Goal: Transaction & Acquisition: Book appointment/travel/reservation

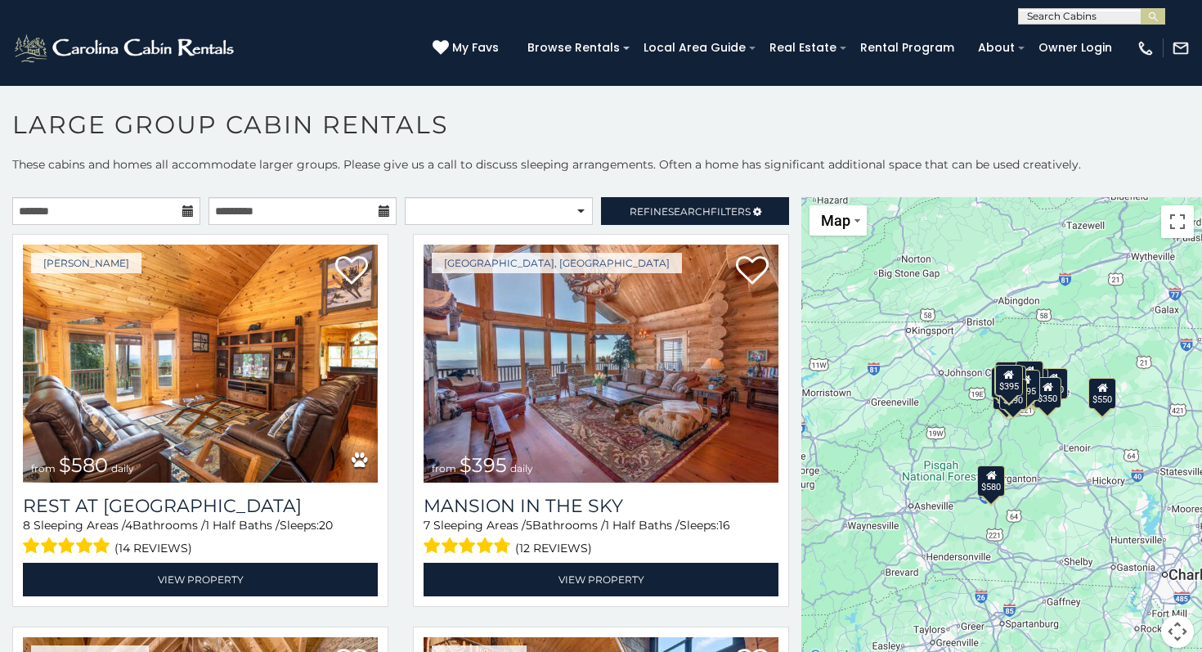
click at [189, 212] on icon at bounding box center [187, 210] width 11 height 11
click at [162, 224] on body "**********" at bounding box center [601, 373] width 1202 height 576
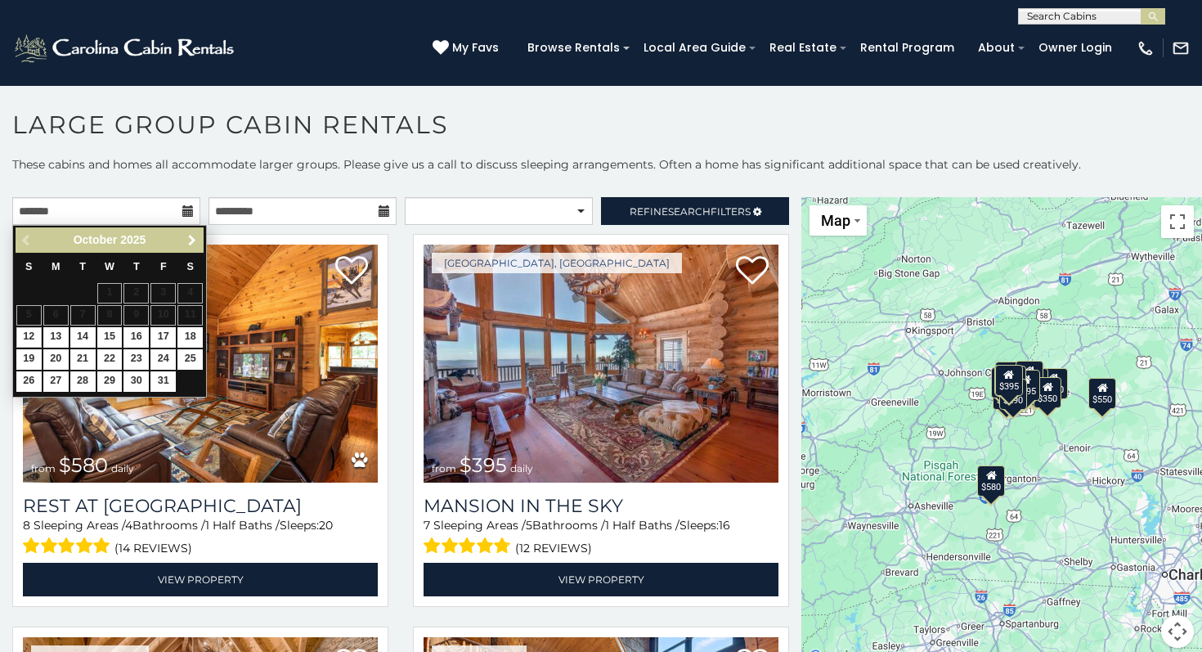
click at [197, 244] on span "Next" at bounding box center [192, 240] width 13 height 13
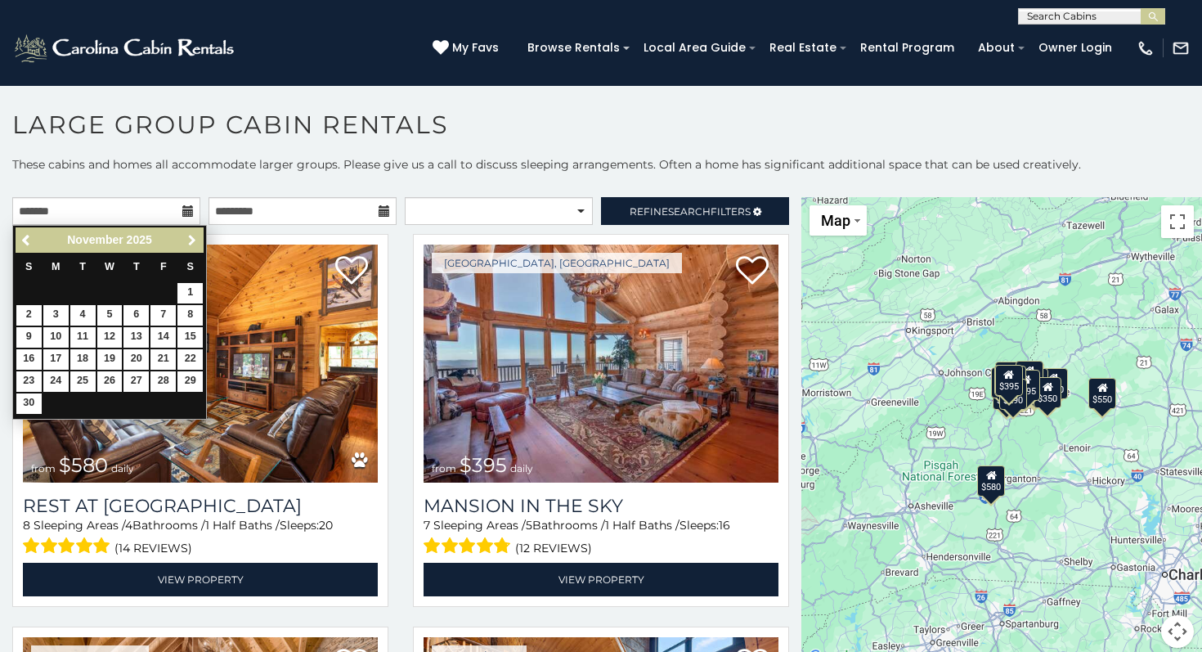
click at [197, 244] on span "Next" at bounding box center [192, 240] width 13 height 13
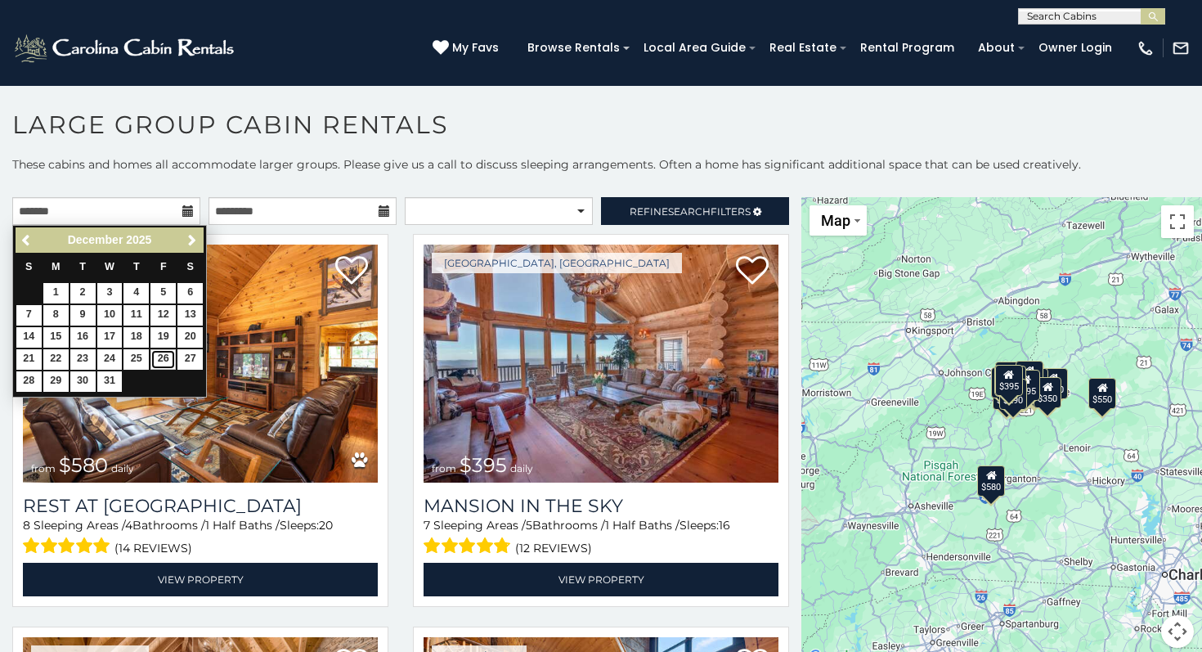
click at [163, 364] on link "26" at bounding box center [162, 359] width 25 height 20
type input "**********"
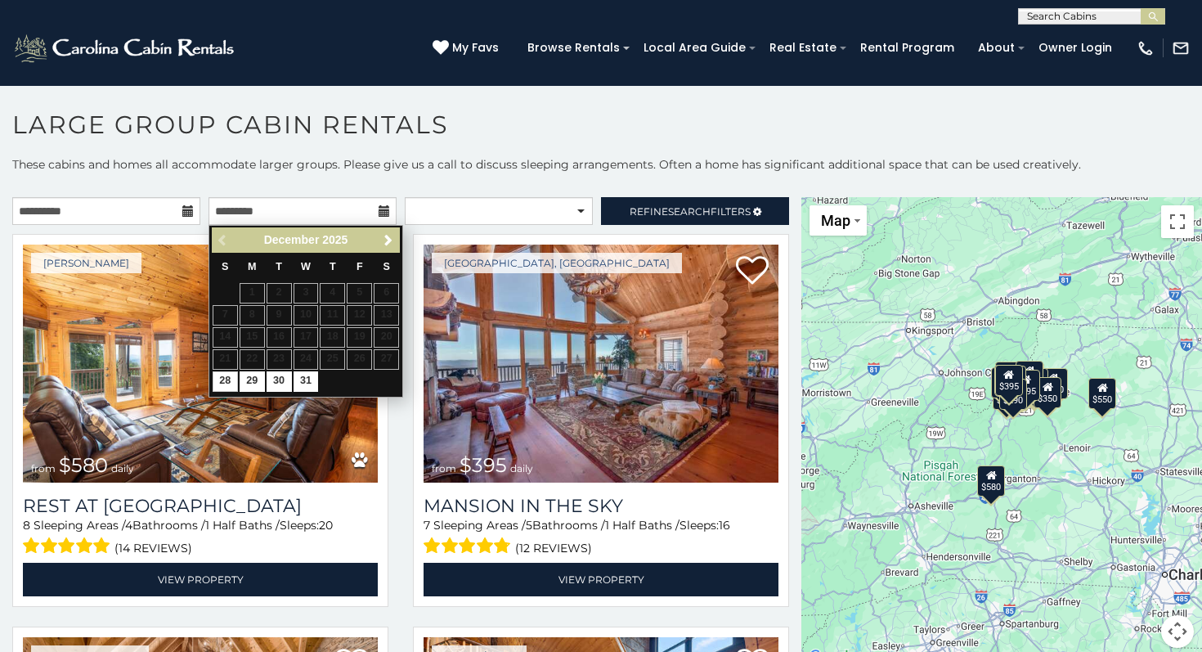
click at [389, 243] on span "Next" at bounding box center [388, 240] width 13 height 13
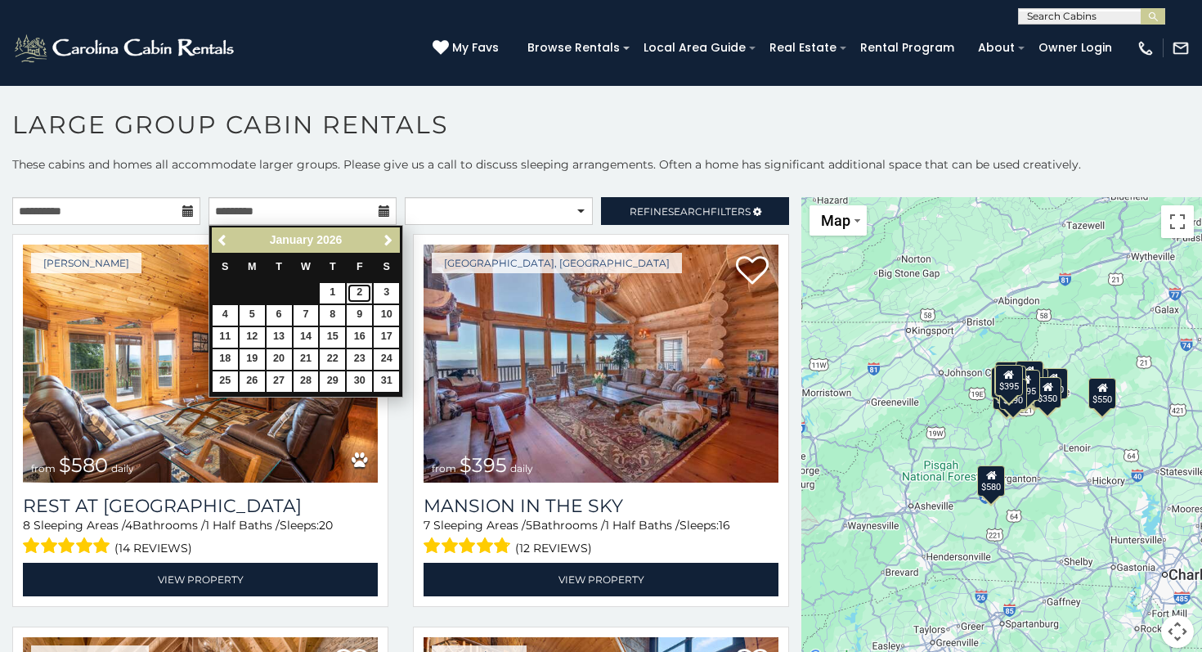
click at [360, 294] on link "2" at bounding box center [359, 293] width 25 height 20
type input "**********"
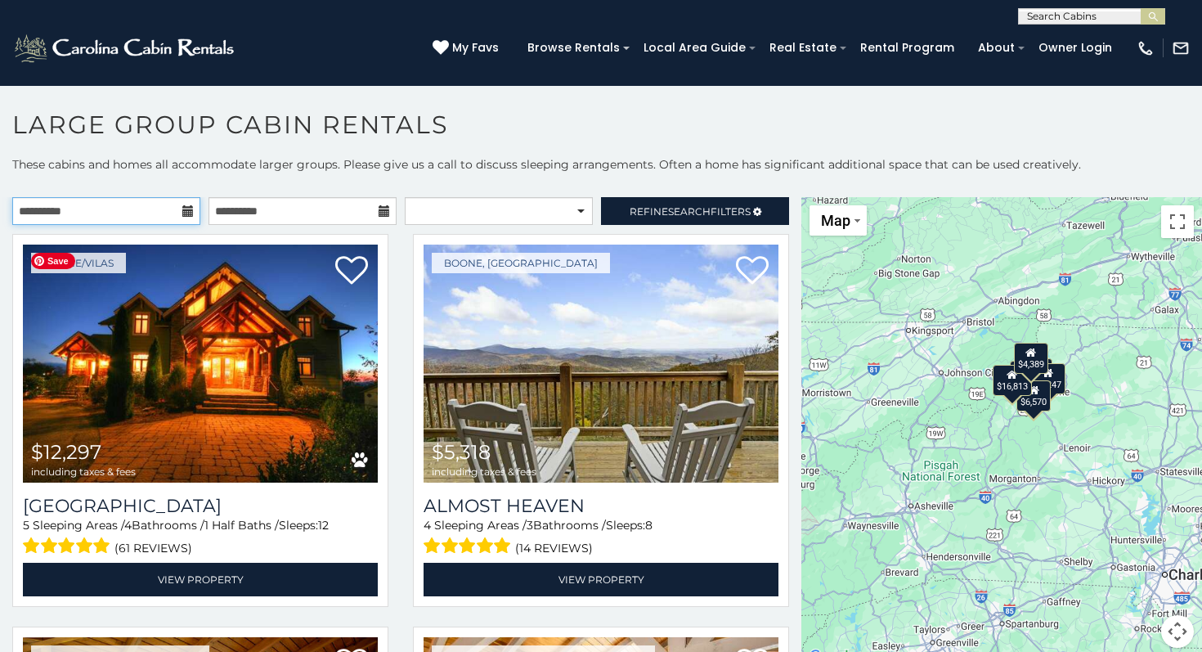
click at [196, 216] on input "**********" at bounding box center [106, 211] width 188 height 28
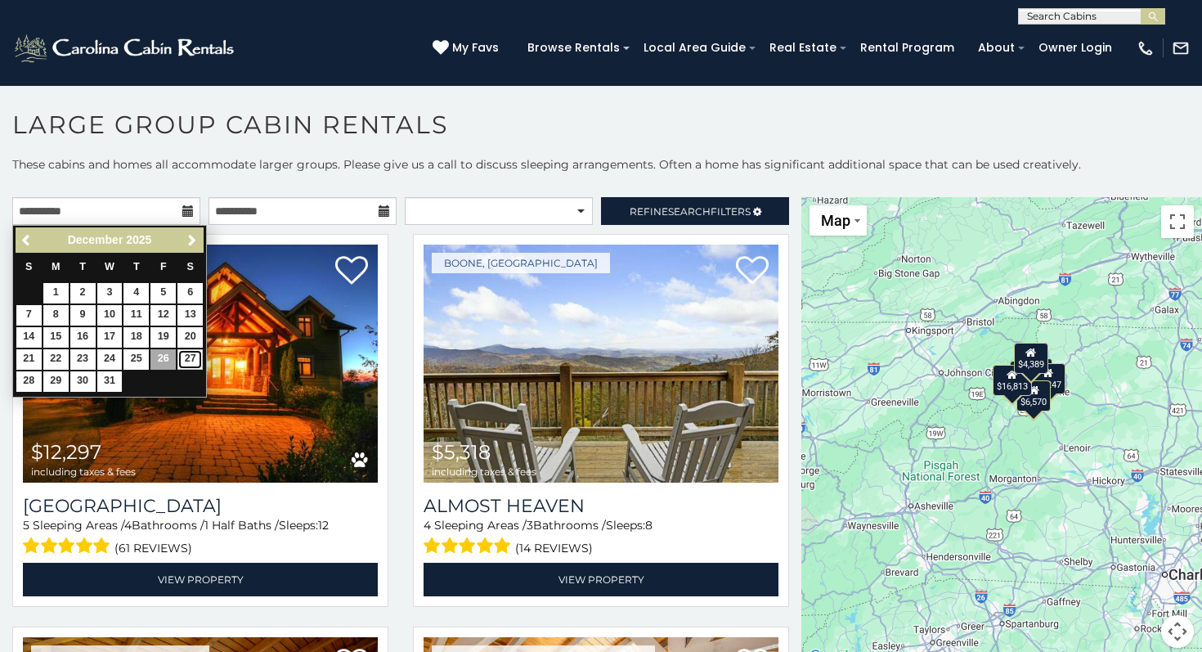
click at [186, 360] on link "27" at bounding box center [189, 359] width 25 height 20
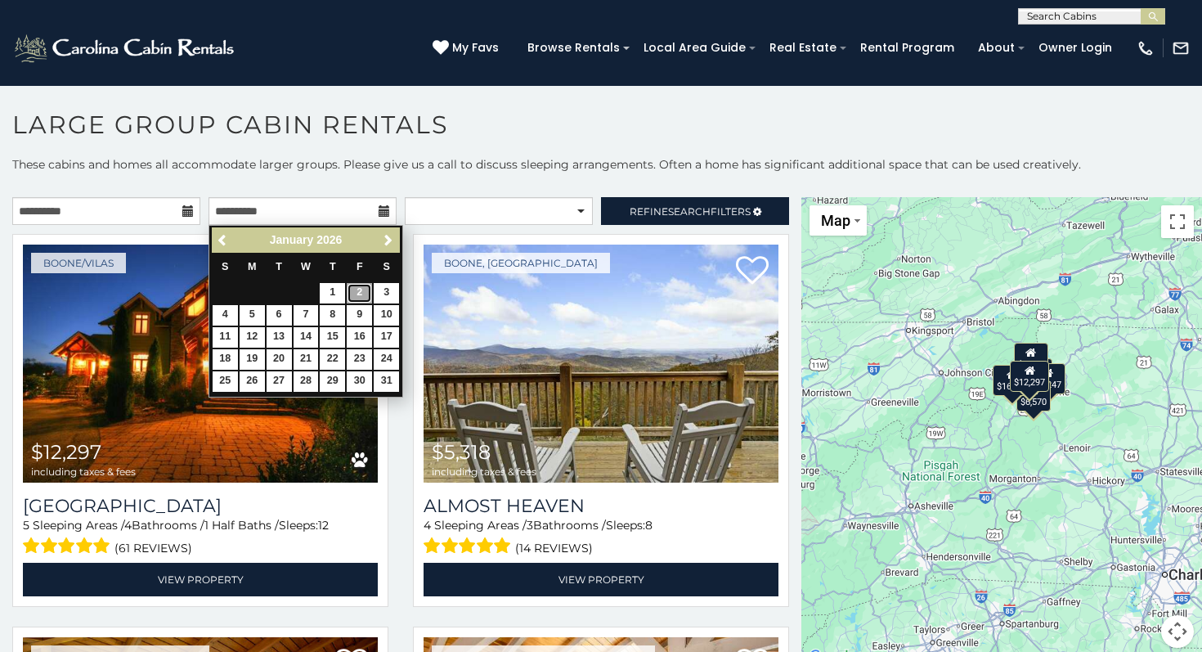
click at [358, 294] on link "2" at bounding box center [359, 293] width 25 height 20
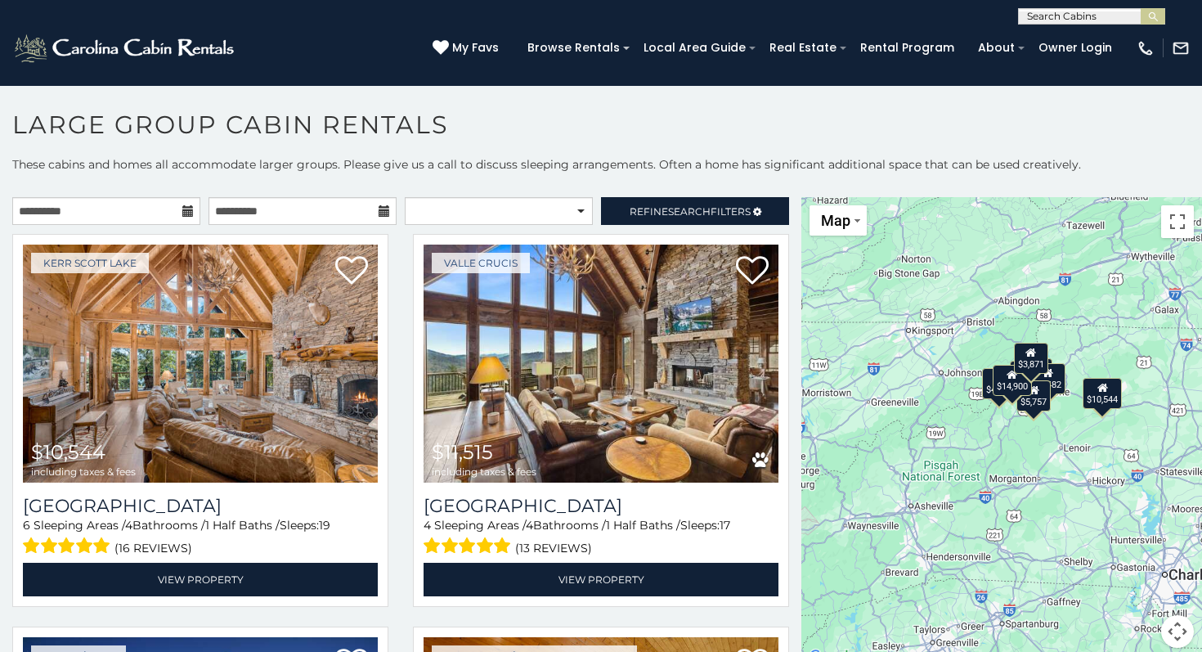
click at [185, 217] on icon at bounding box center [187, 210] width 11 height 11
click at [187, 210] on icon at bounding box center [187, 210] width 11 height 11
click at [141, 214] on input "**********" at bounding box center [106, 211] width 188 height 28
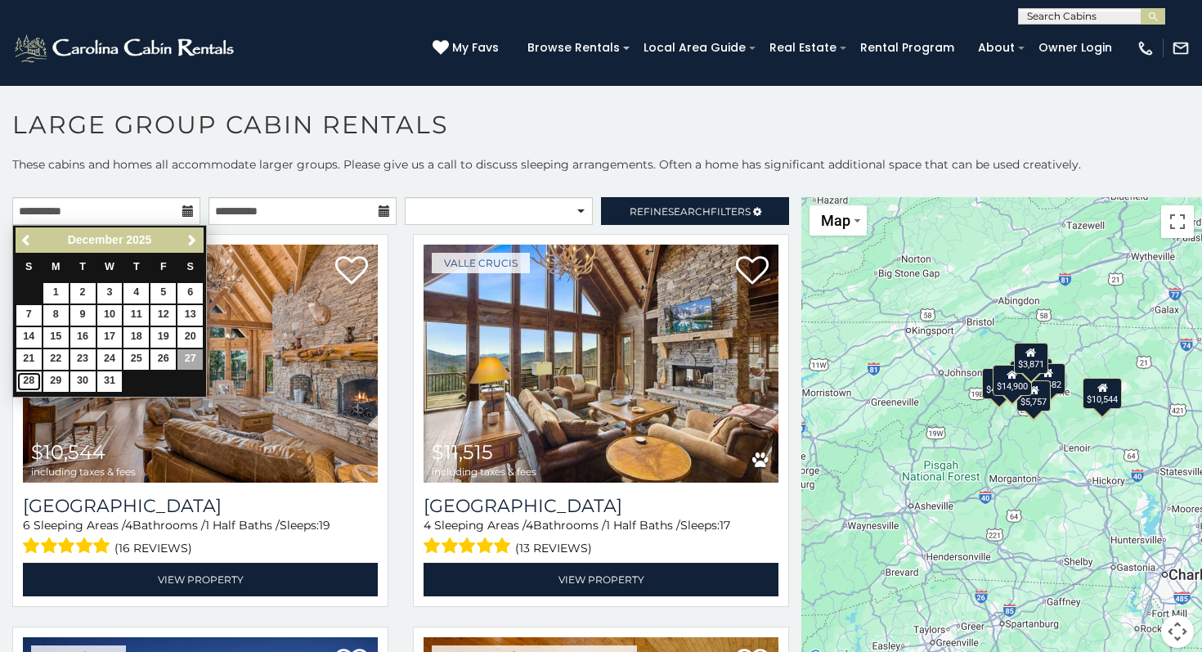
click at [25, 381] on link "28" at bounding box center [28, 381] width 25 height 20
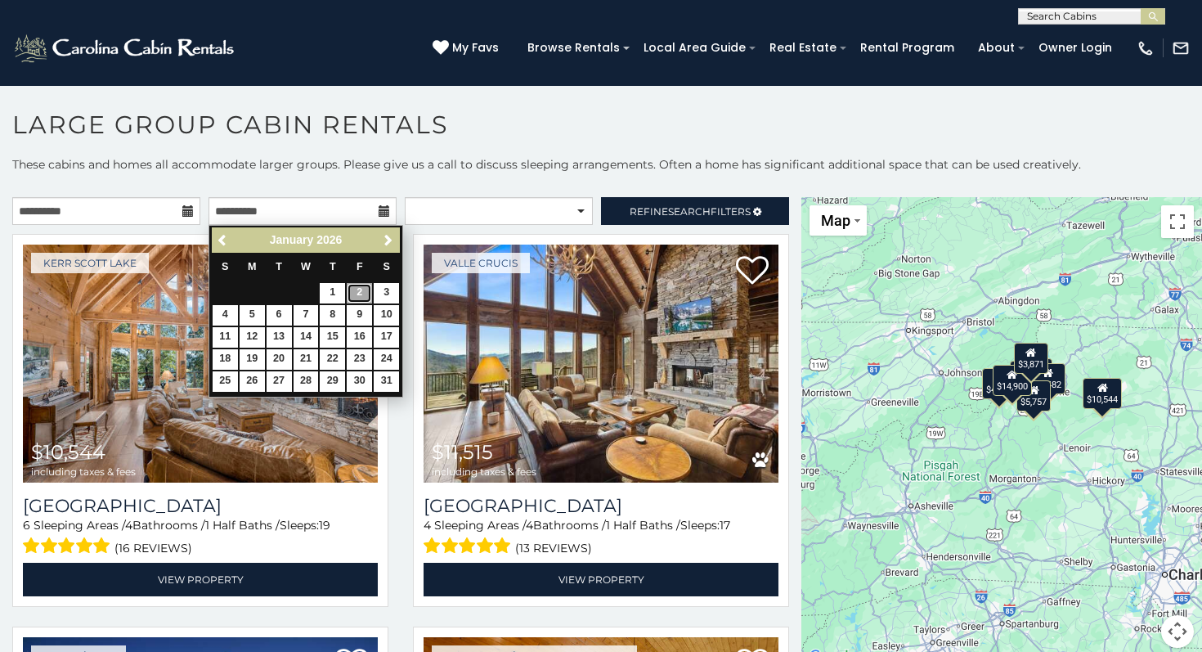
click at [355, 293] on link "2" at bounding box center [359, 293] width 25 height 20
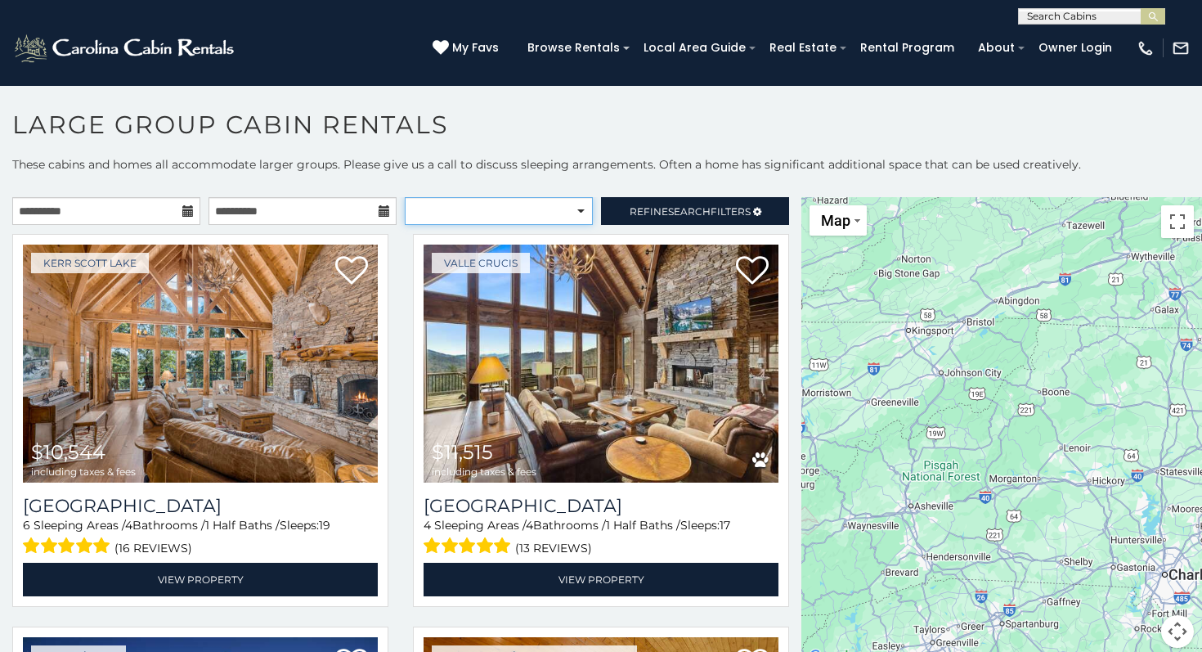
click at [588, 209] on select "**********" at bounding box center [499, 211] width 188 height 28
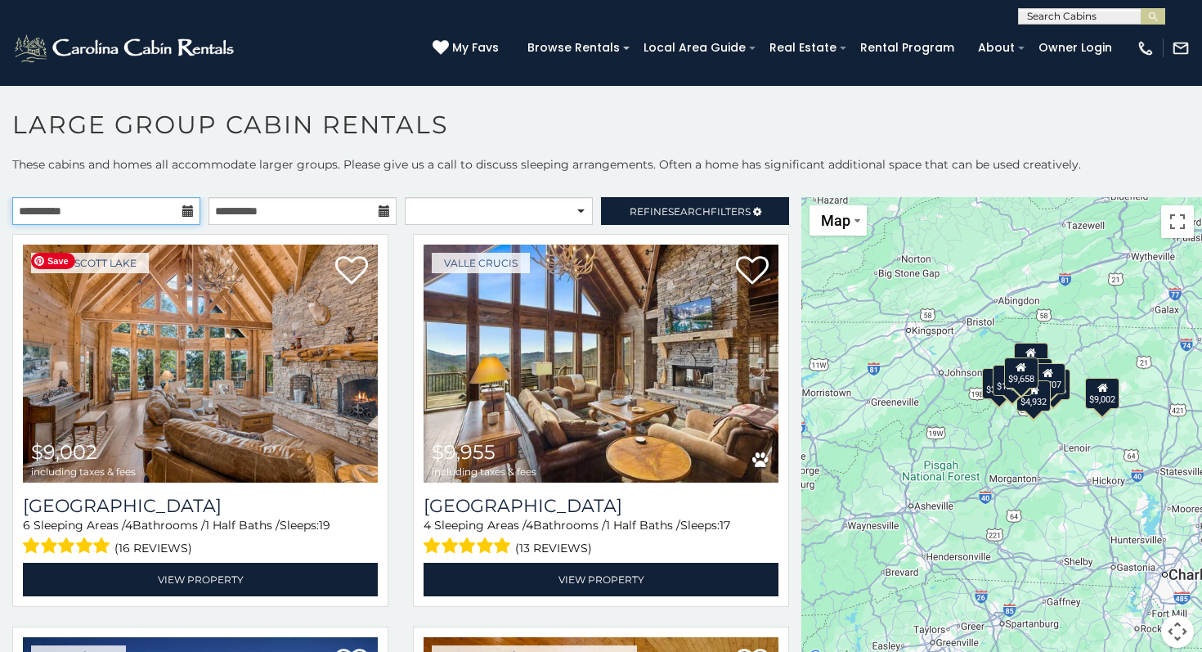
click at [142, 211] on input "**********" at bounding box center [106, 211] width 188 height 28
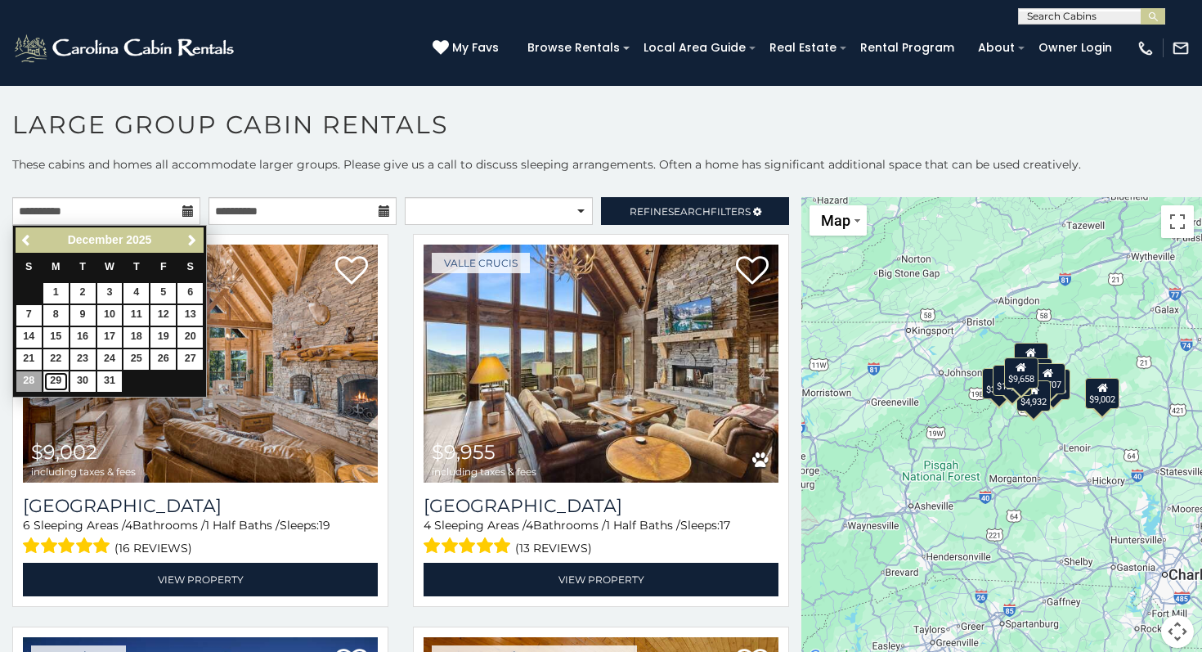
click at [53, 383] on link "29" at bounding box center [55, 381] width 25 height 20
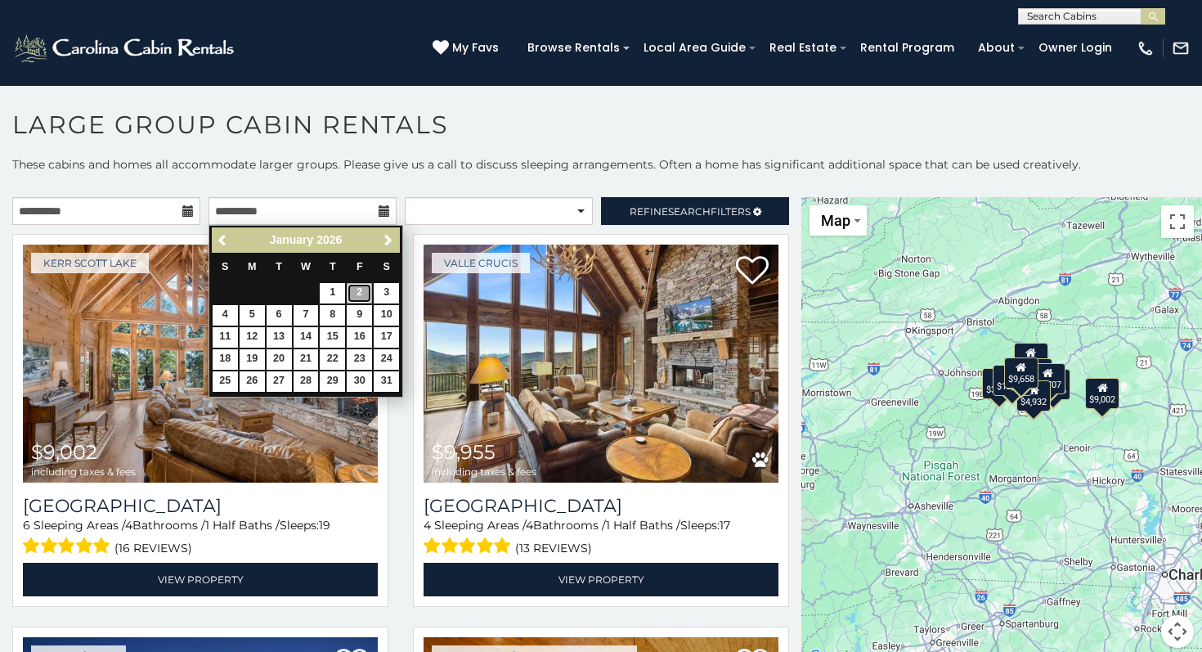
click at [356, 290] on link "2" at bounding box center [359, 293] width 25 height 20
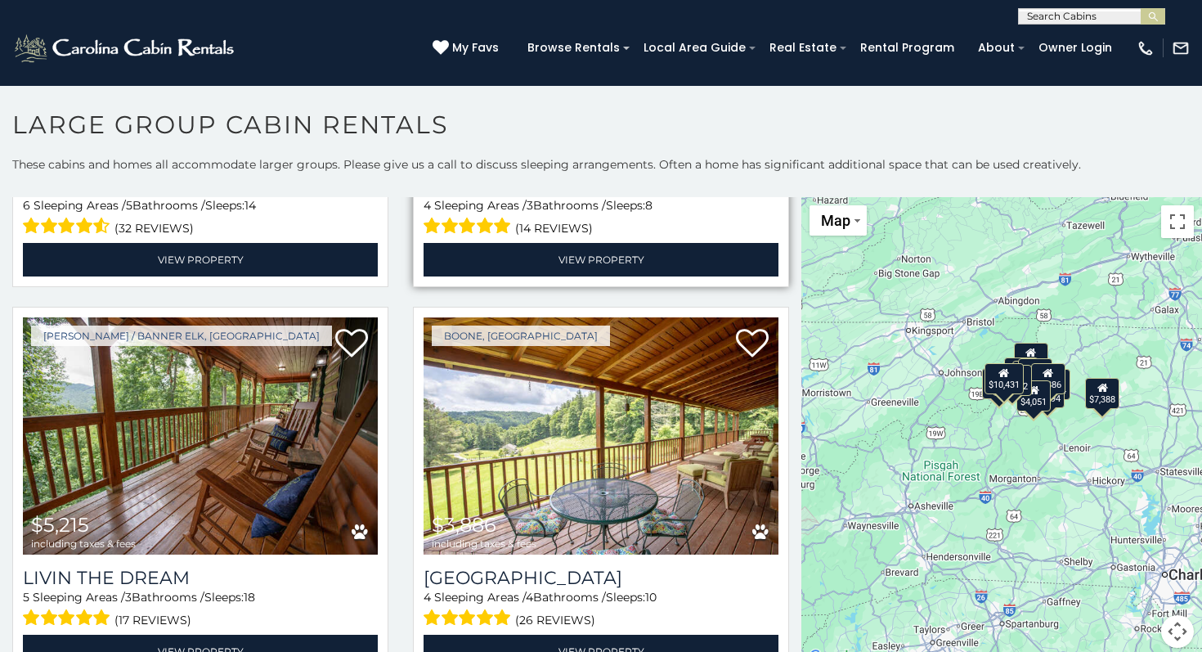
scroll to position [674, 0]
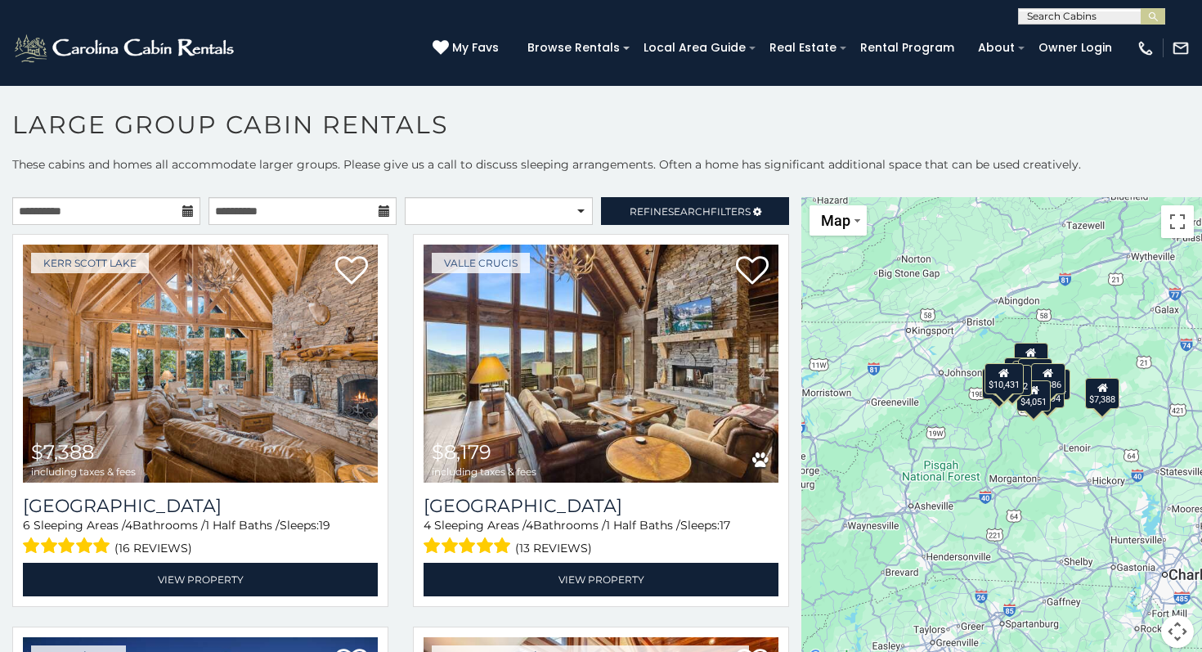
click at [186, 210] on icon at bounding box center [187, 210] width 11 height 11
click at [187, 217] on input "**********" at bounding box center [106, 211] width 188 height 28
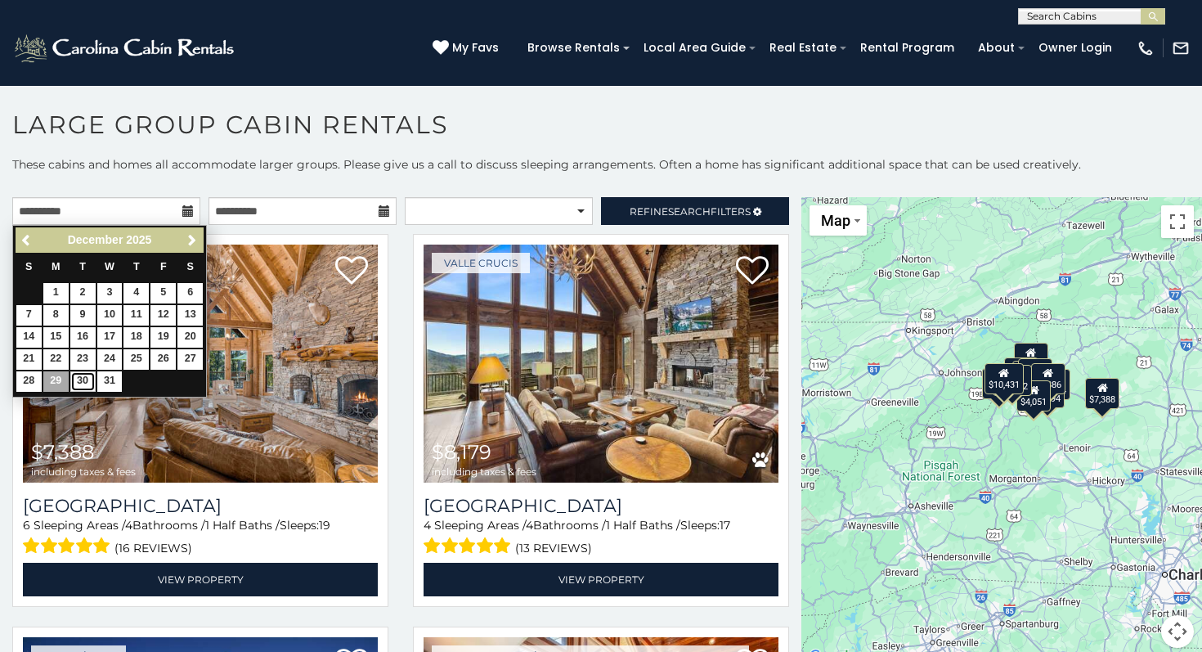
click at [84, 383] on link "30" at bounding box center [82, 381] width 25 height 20
type input "**********"
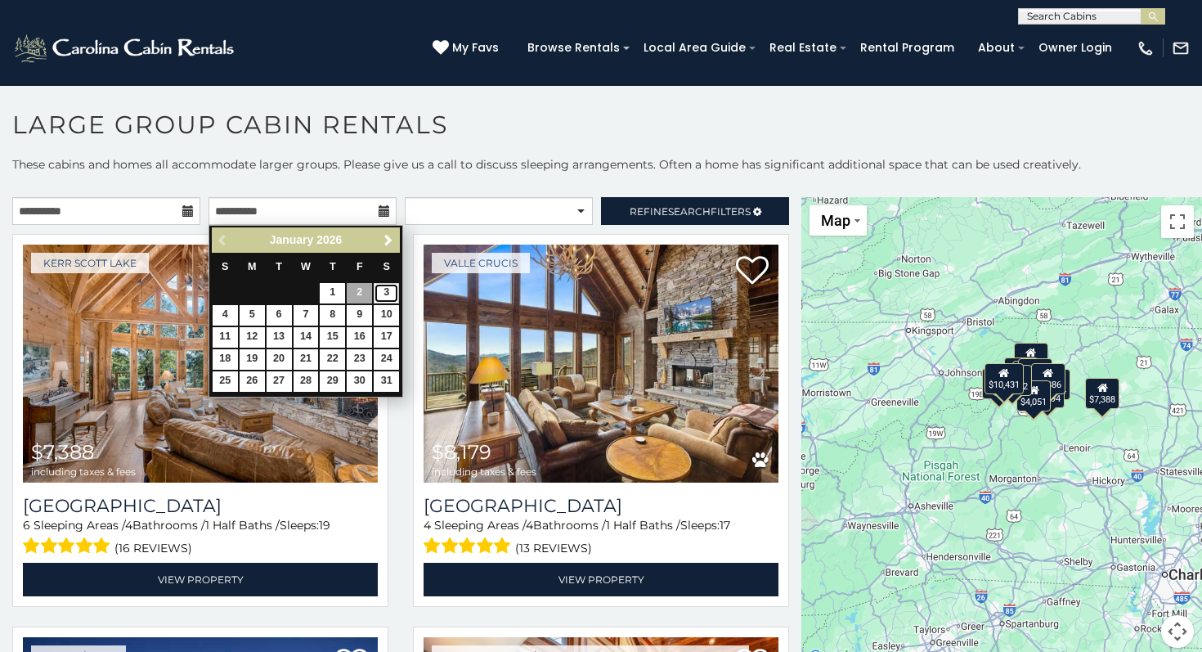
click at [388, 293] on link "3" at bounding box center [386, 293] width 25 height 20
type input "**********"
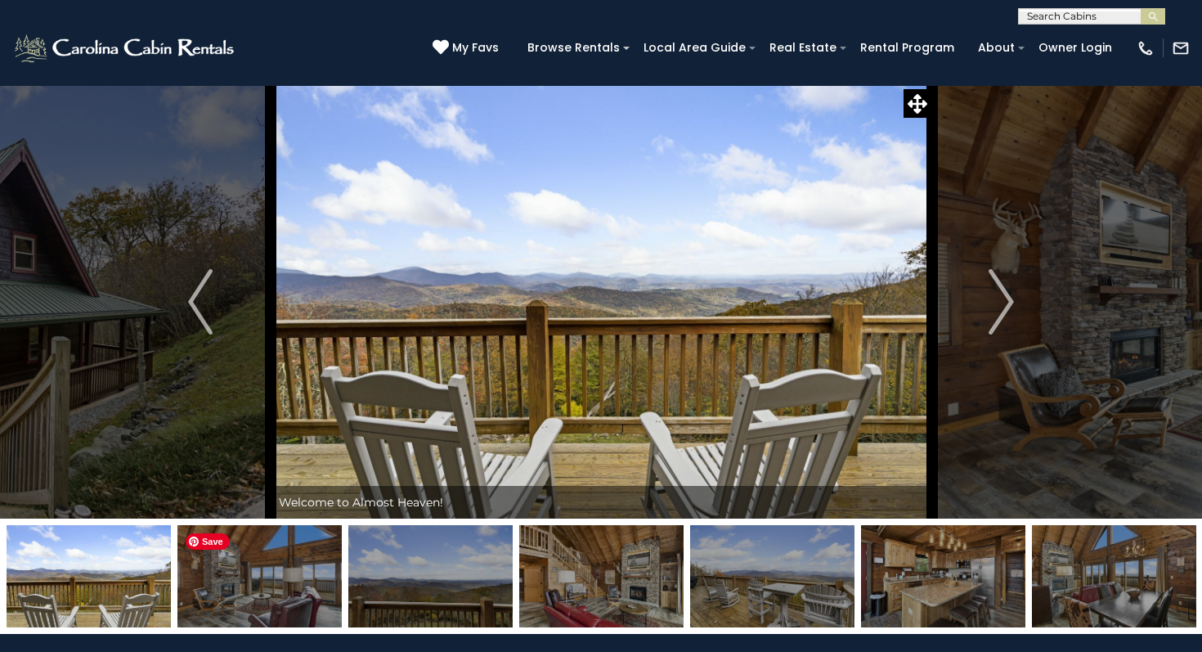
click at [275, 585] on img at bounding box center [259, 576] width 164 height 102
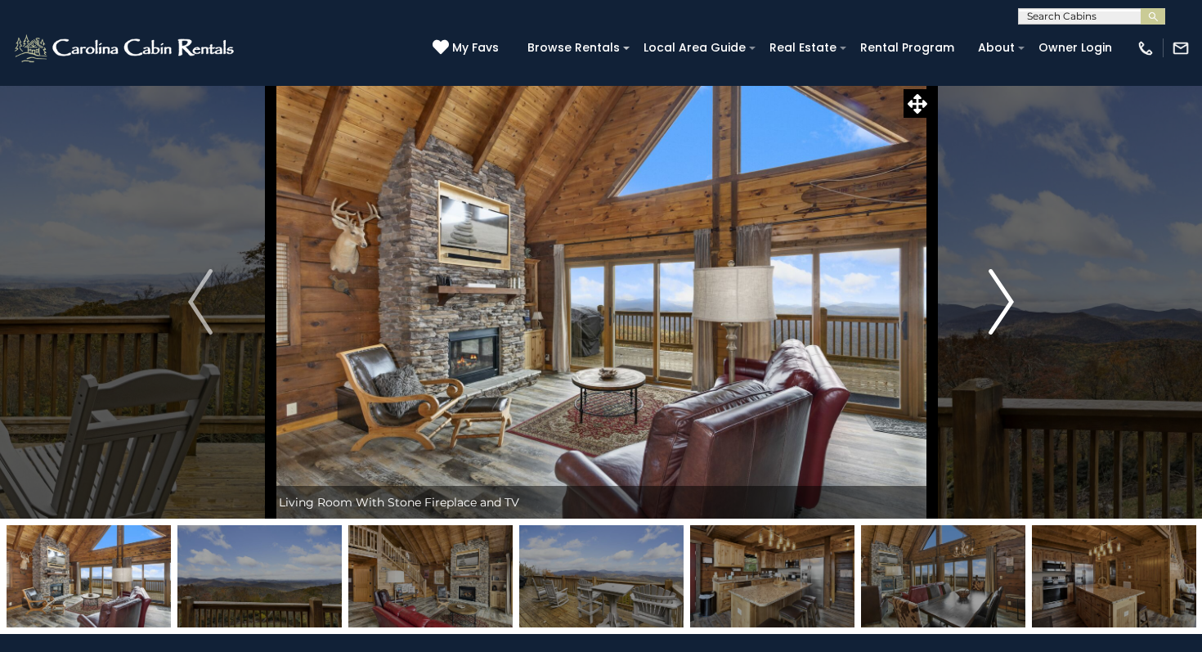
click at [993, 294] on img "Next" at bounding box center [1001, 301] width 25 height 65
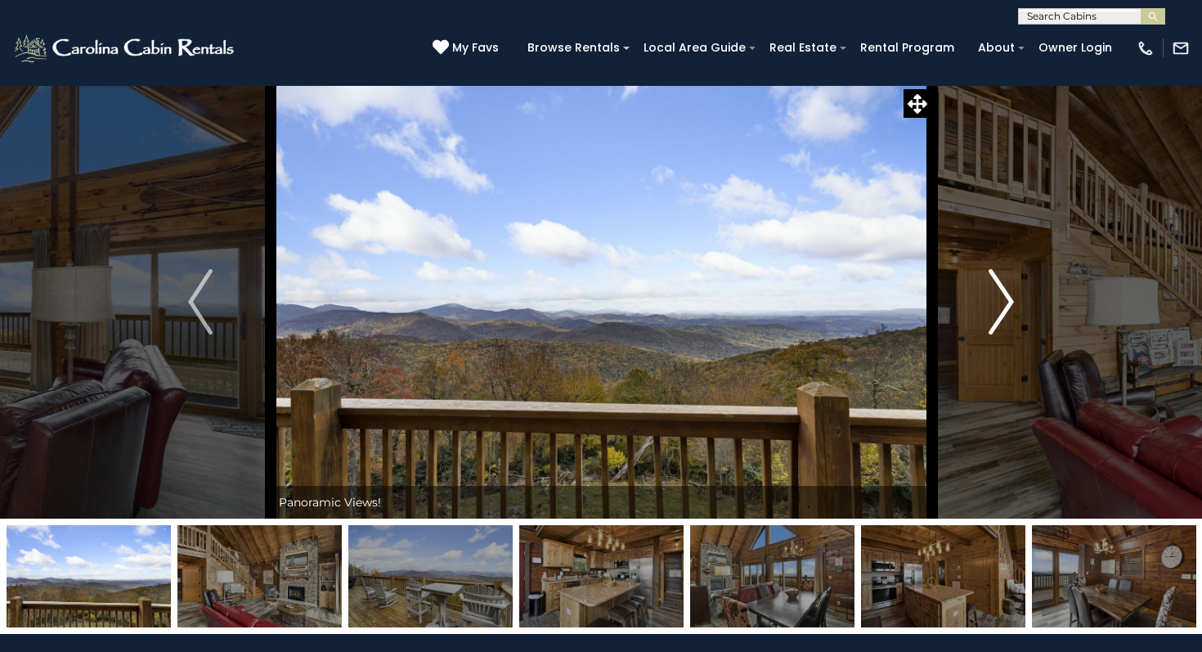
click at [993, 294] on img "Next" at bounding box center [1001, 301] width 25 height 65
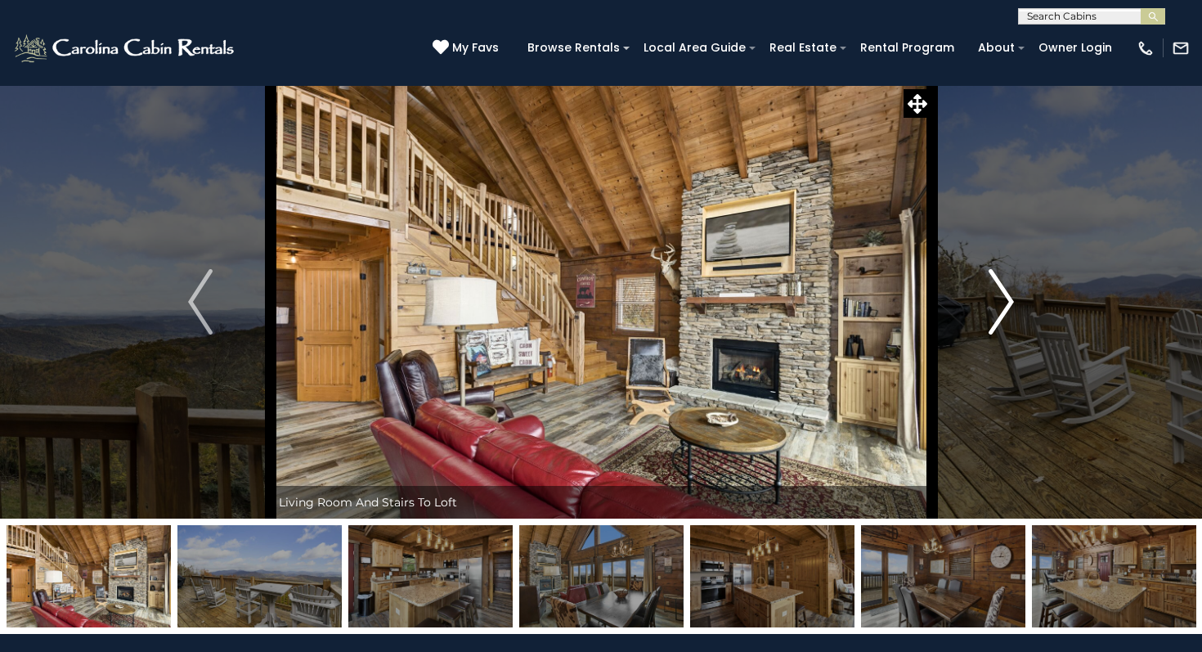
click at [993, 294] on img "Next" at bounding box center [1001, 301] width 25 height 65
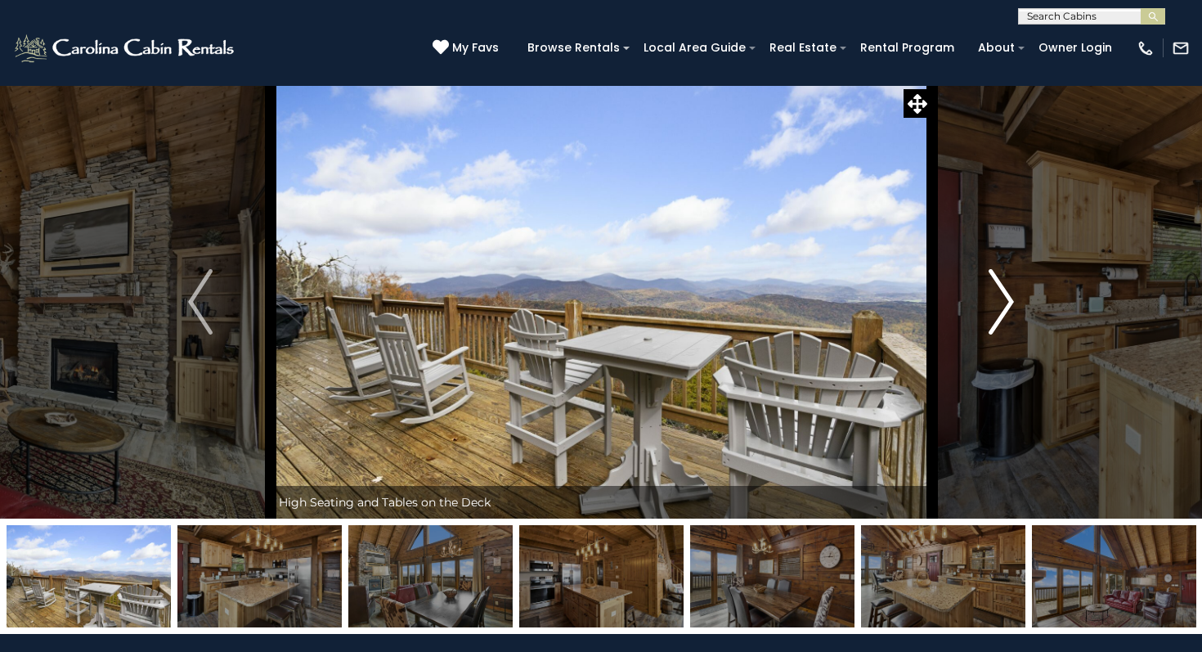
click at [993, 294] on img "Next" at bounding box center [1001, 301] width 25 height 65
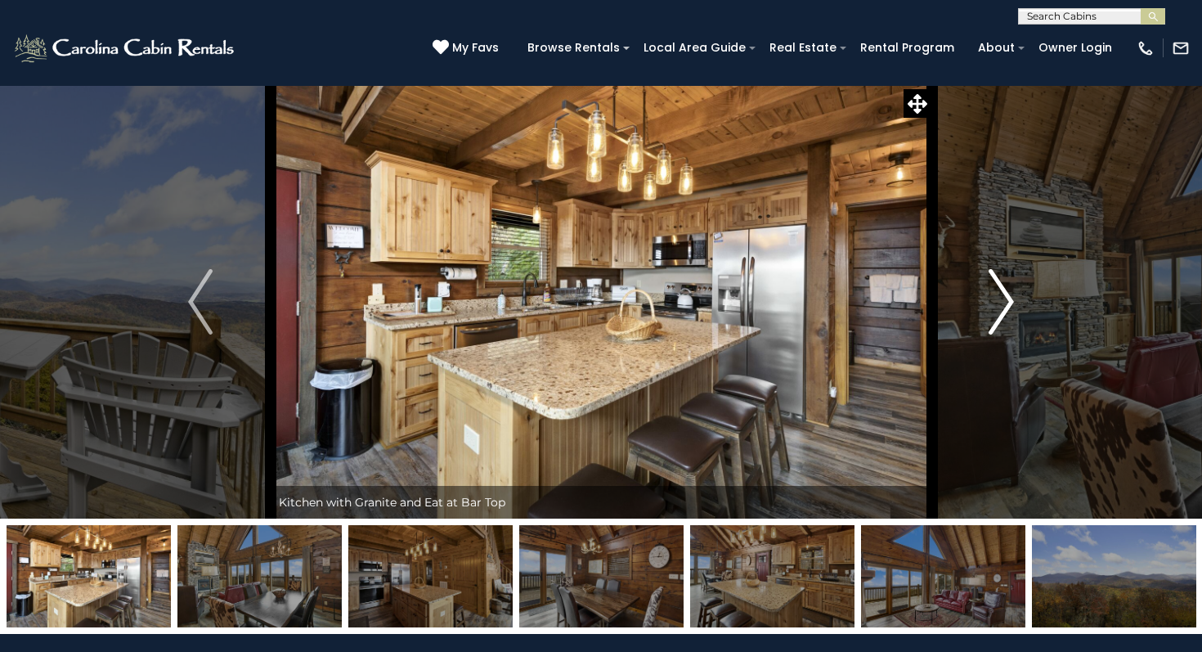
click at [993, 294] on img "Next" at bounding box center [1001, 301] width 25 height 65
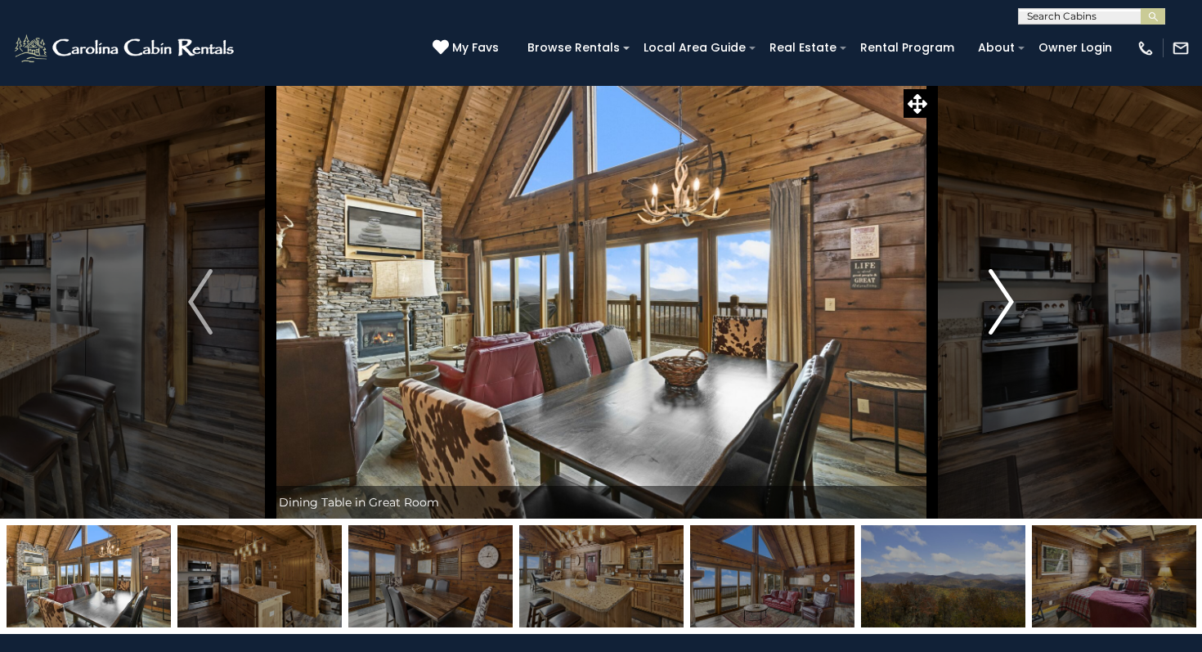
click at [993, 294] on img "Next" at bounding box center [1001, 301] width 25 height 65
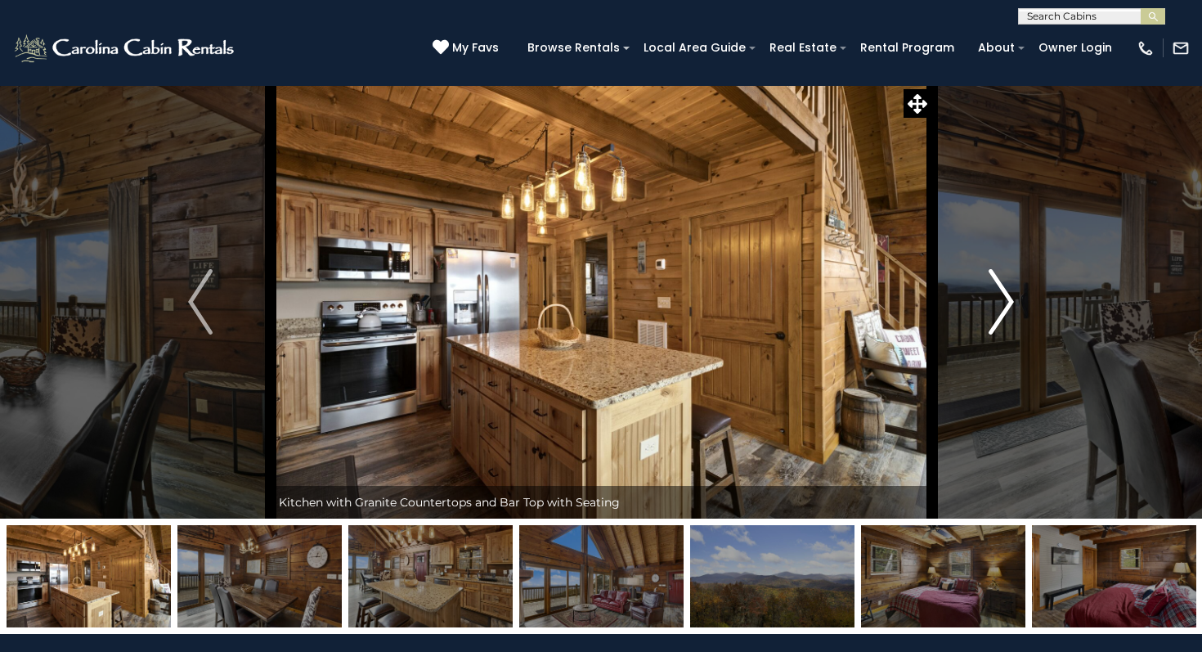
click at [993, 294] on img "Next" at bounding box center [1001, 301] width 25 height 65
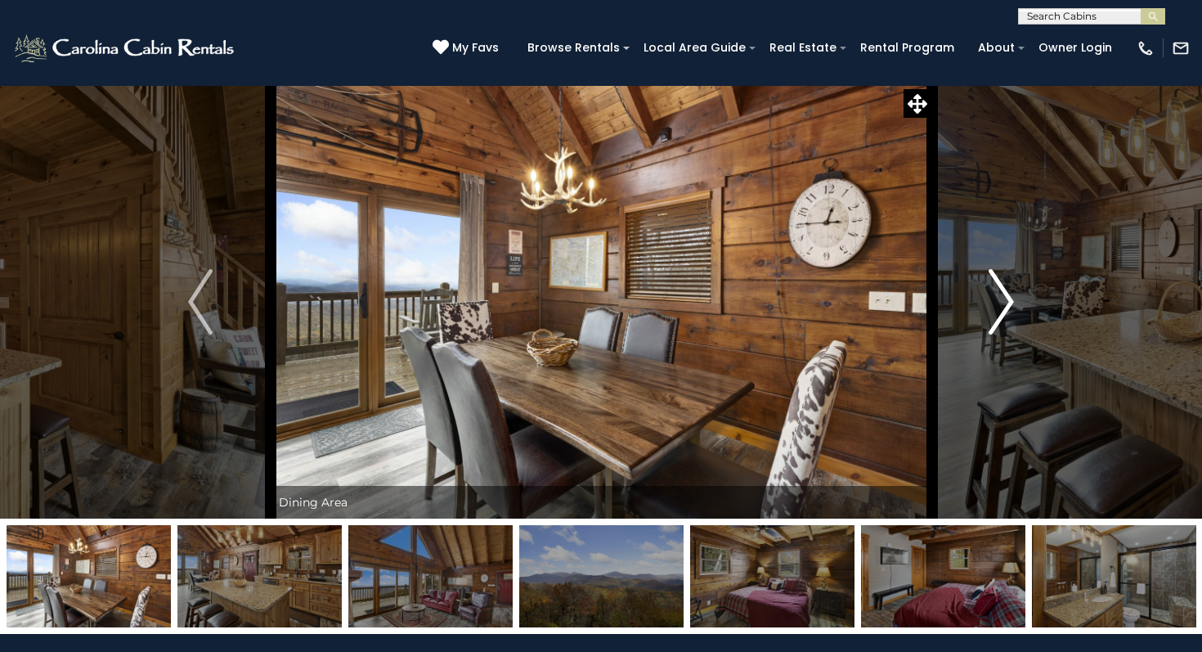
click at [993, 294] on img "Next" at bounding box center [1001, 301] width 25 height 65
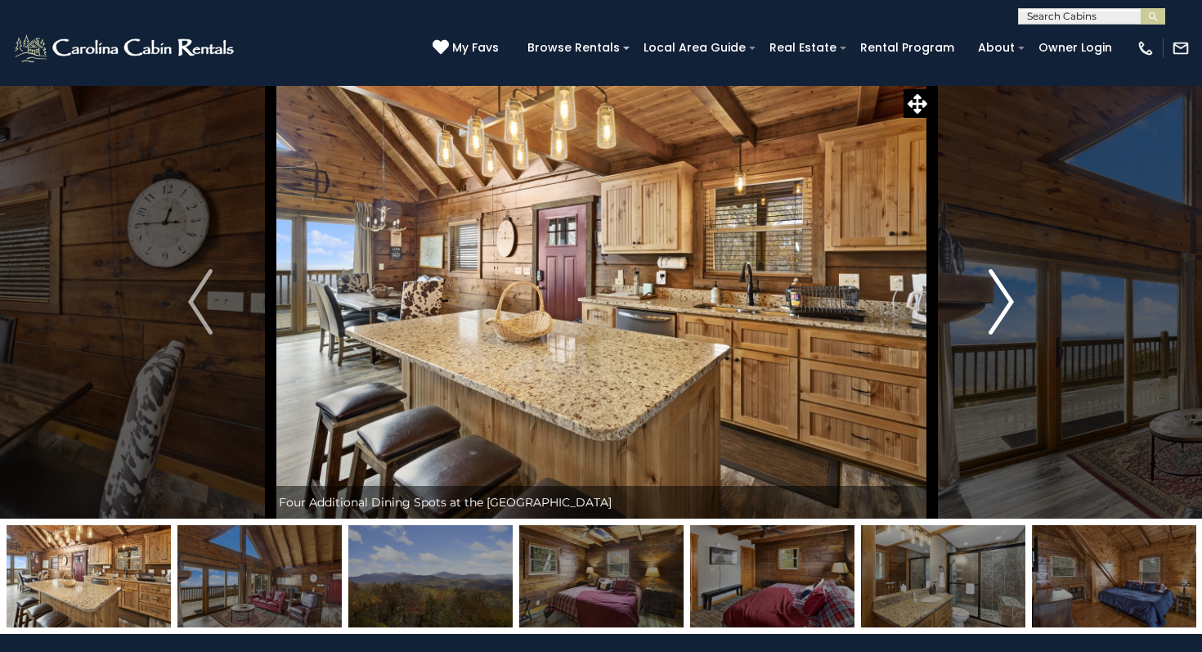
click at [993, 294] on img "Next" at bounding box center [1001, 301] width 25 height 65
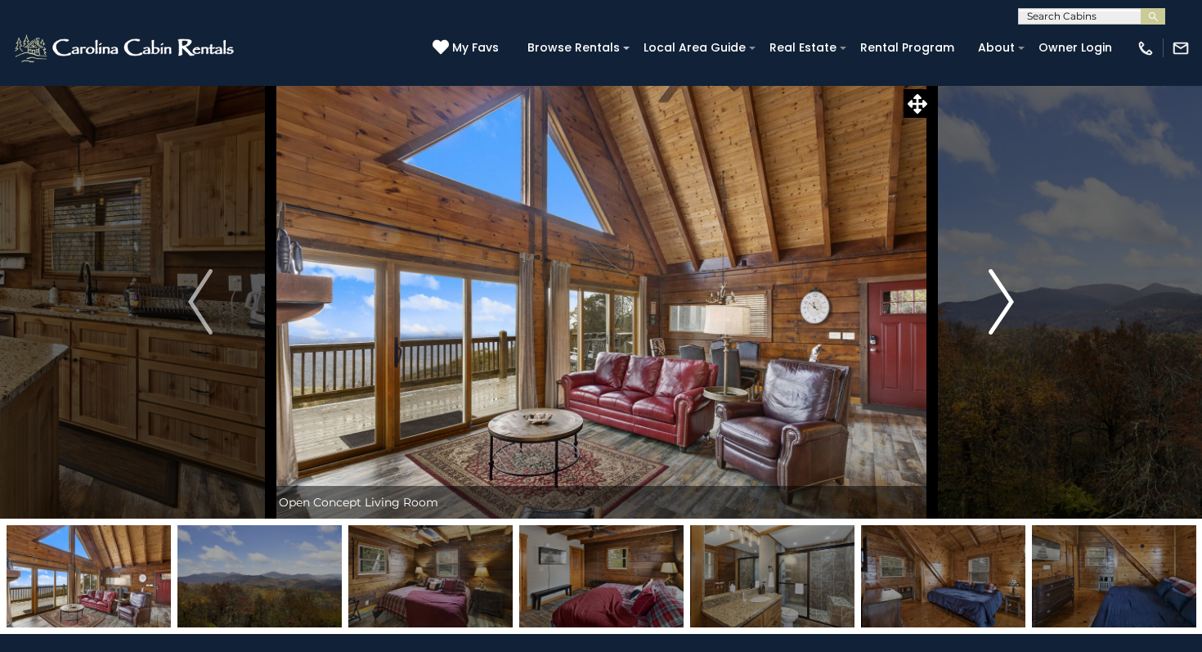
click at [993, 294] on img "Next" at bounding box center [1001, 301] width 25 height 65
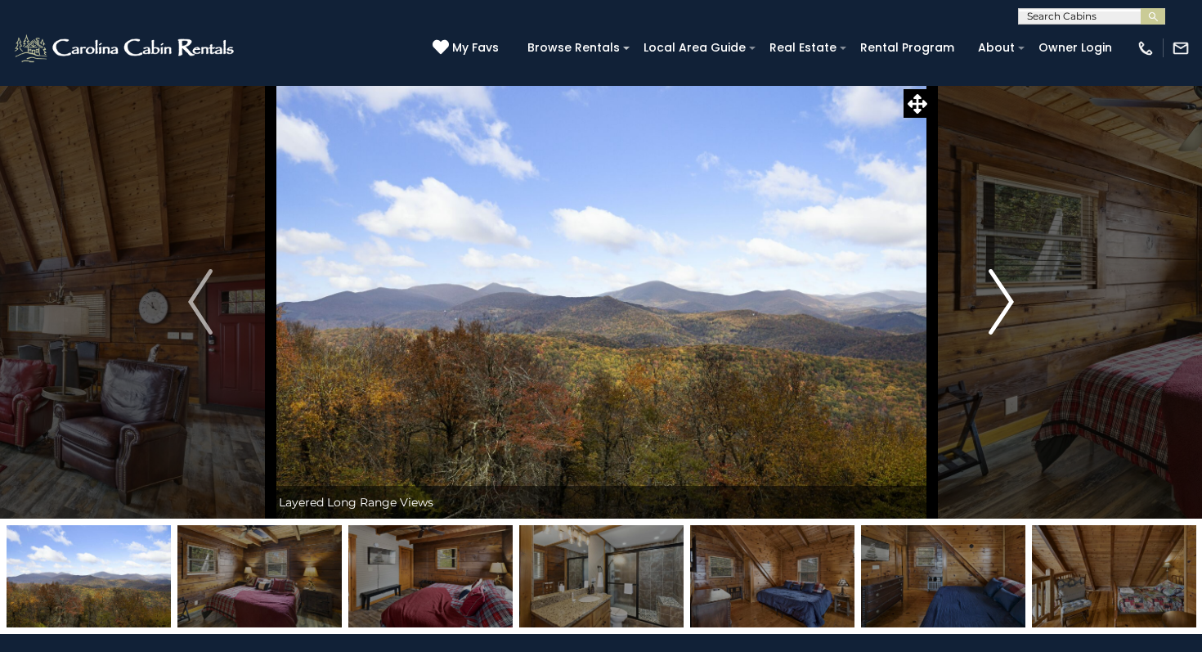
click at [993, 294] on img "Next" at bounding box center [1001, 301] width 25 height 65
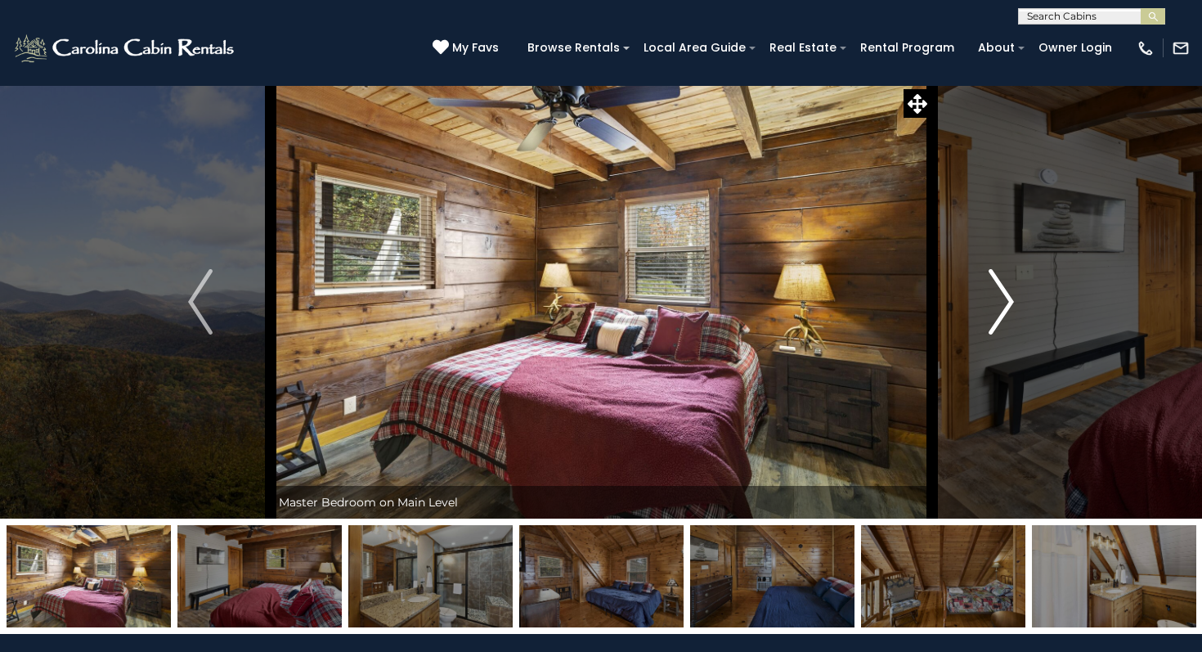
click at [993, 294] on img "Next" at bounding box center [1001, 301] width 25 height 65
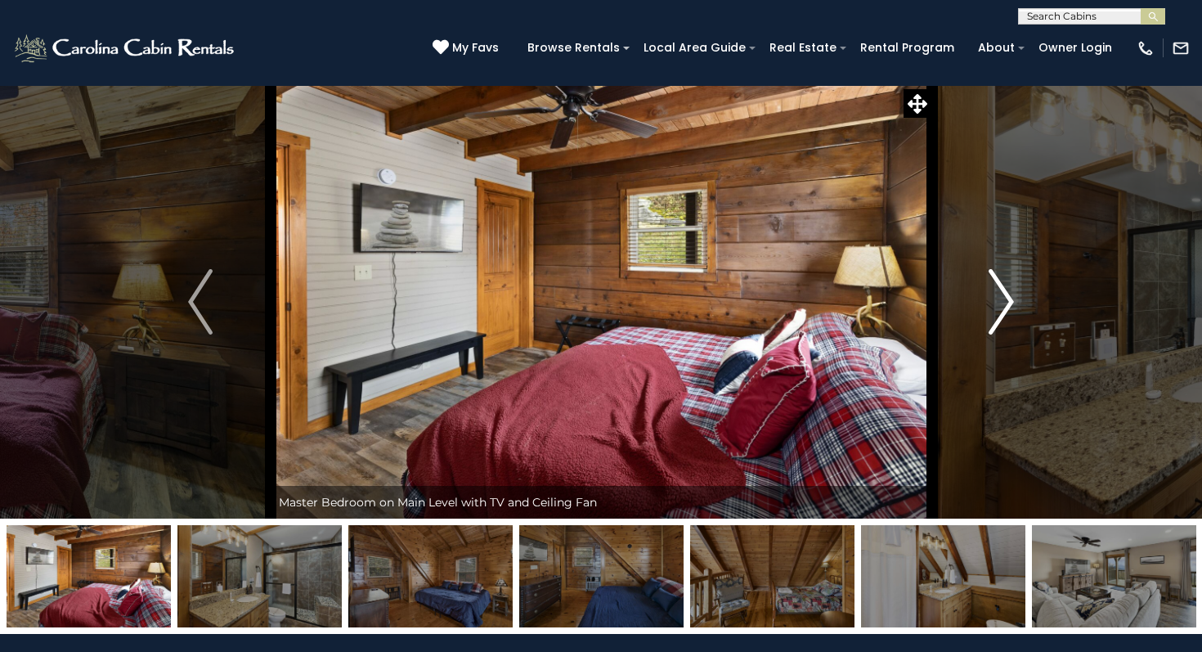
click at [993, 294] on img "Next" at bounding box center [1001, 301] width 25 height 65
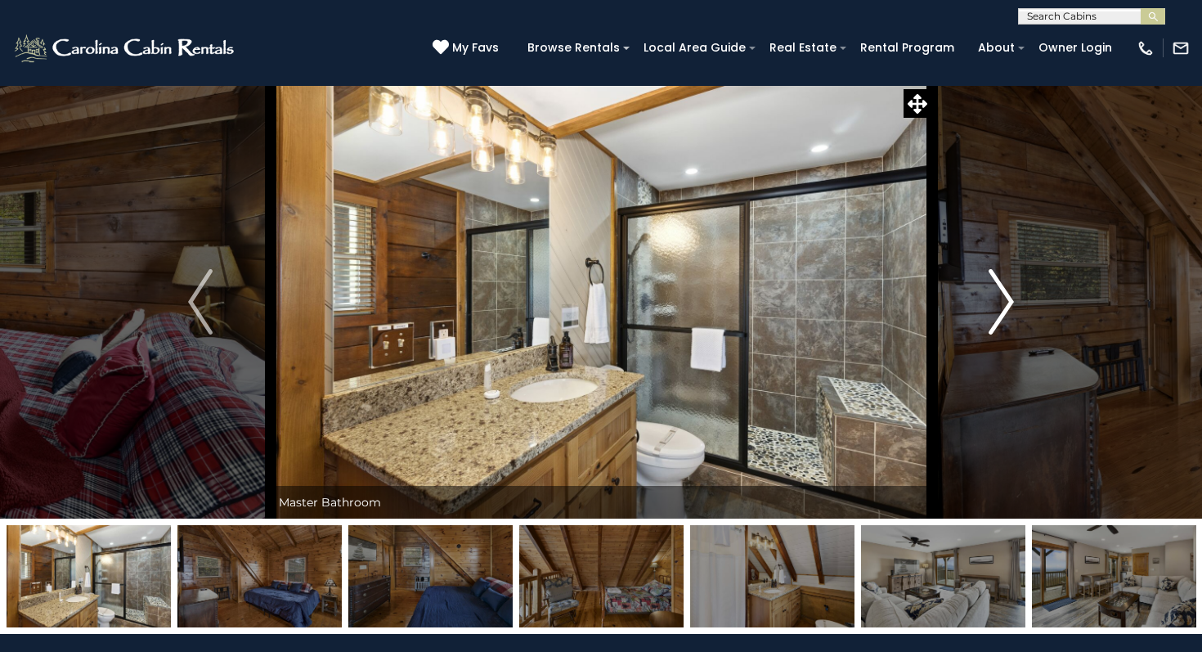
click at [993, 294] on img "Next" at bounding box center [1001, 301] width 25 height 65
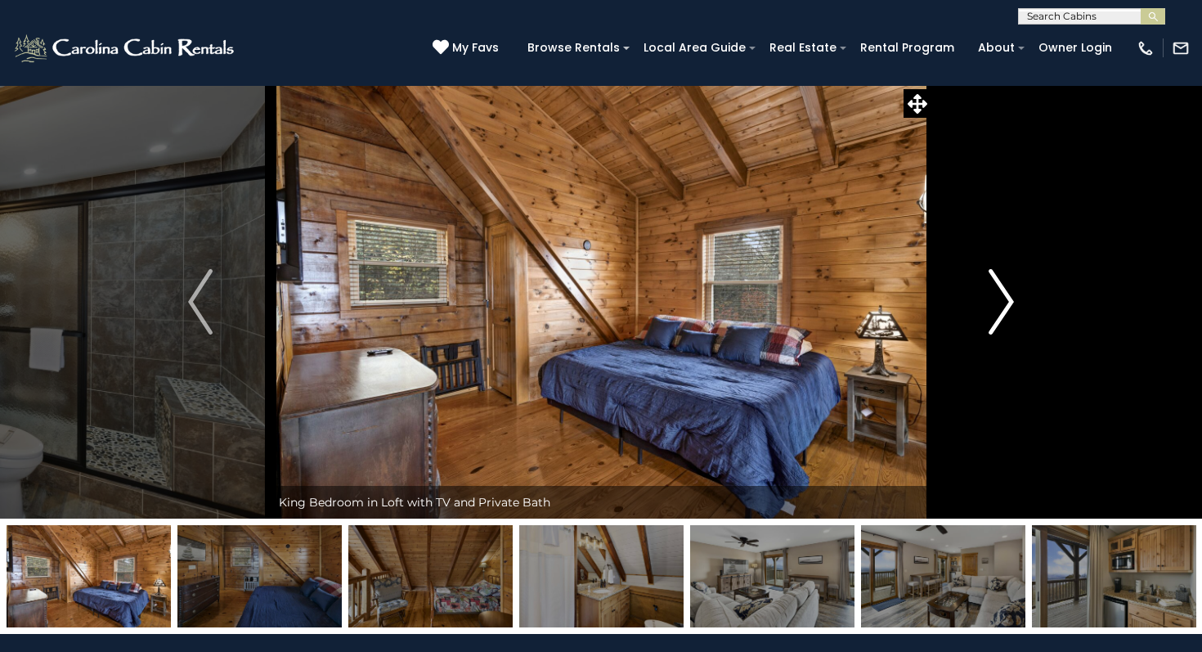
click at [993, 294] on img "Next" at bounding box center [1001, 301] width 25 height 65
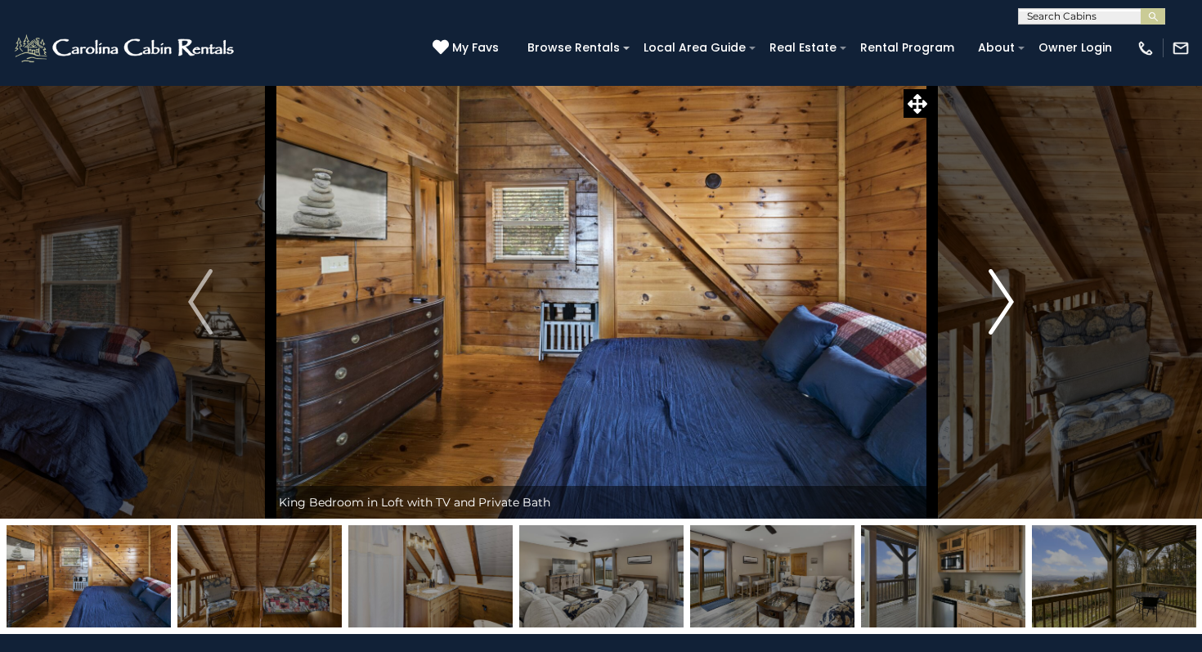
click at [993, 294] on img "Next" at bounding box center [1001, 301] width 25 height 65
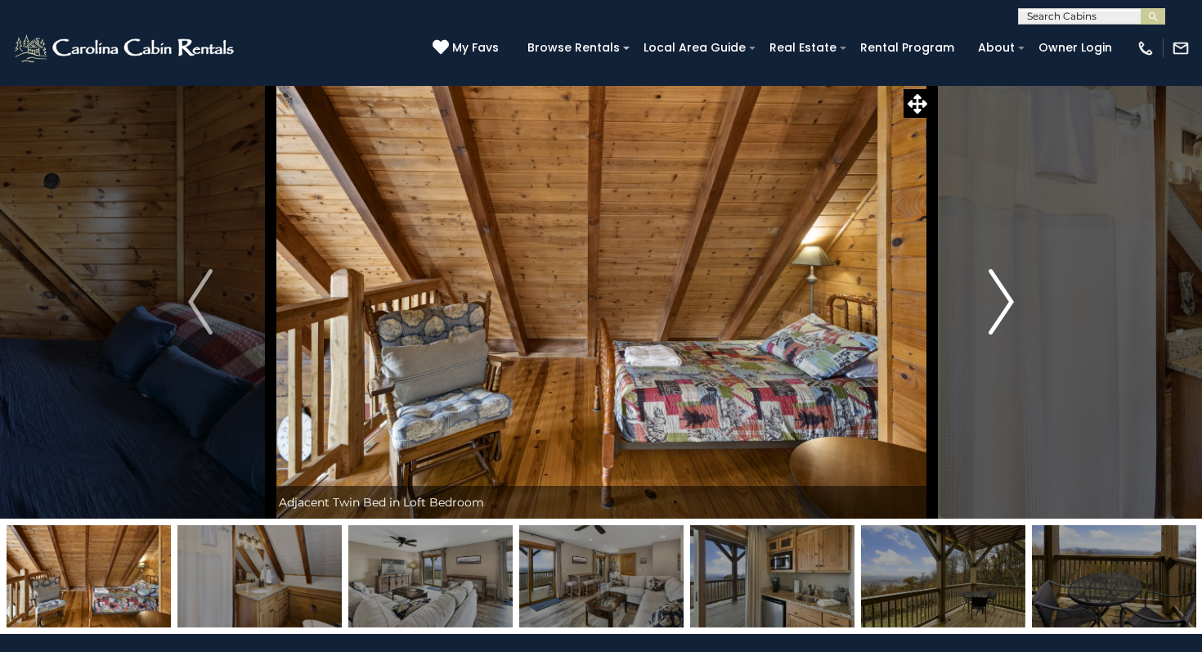
click at [993, 294] on img "Next" at bounding box center [1001, 301] width 25 height 65
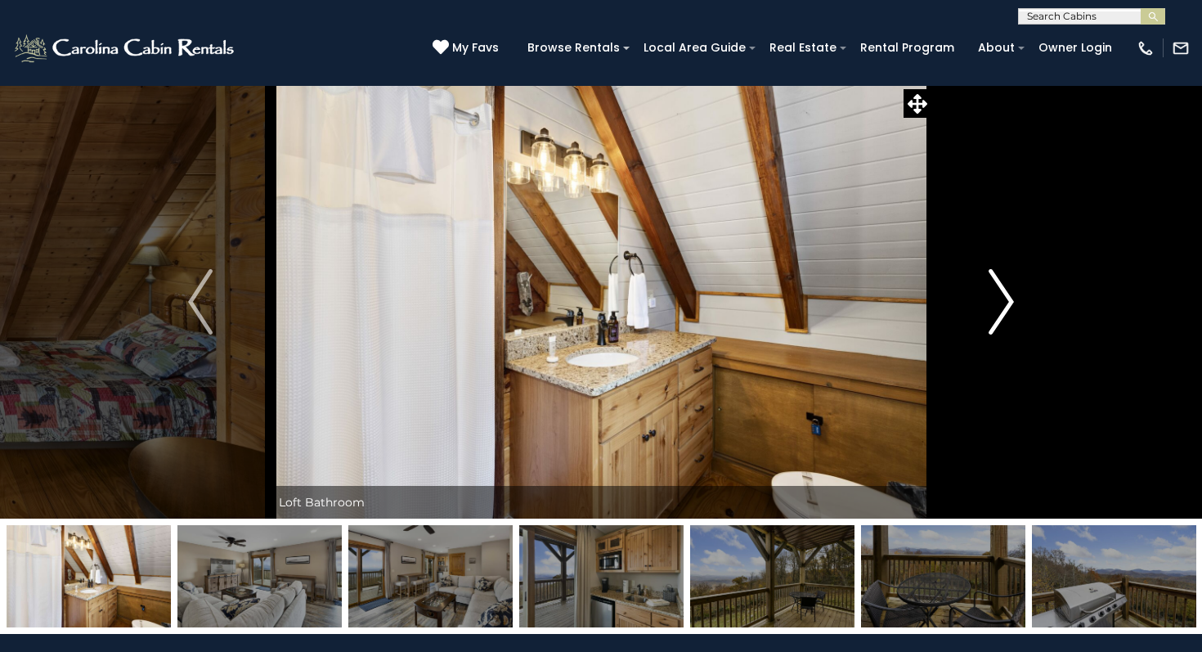
click at [993, 294] on img "Next" at bounding box center [1001, 301] width 25 height 65
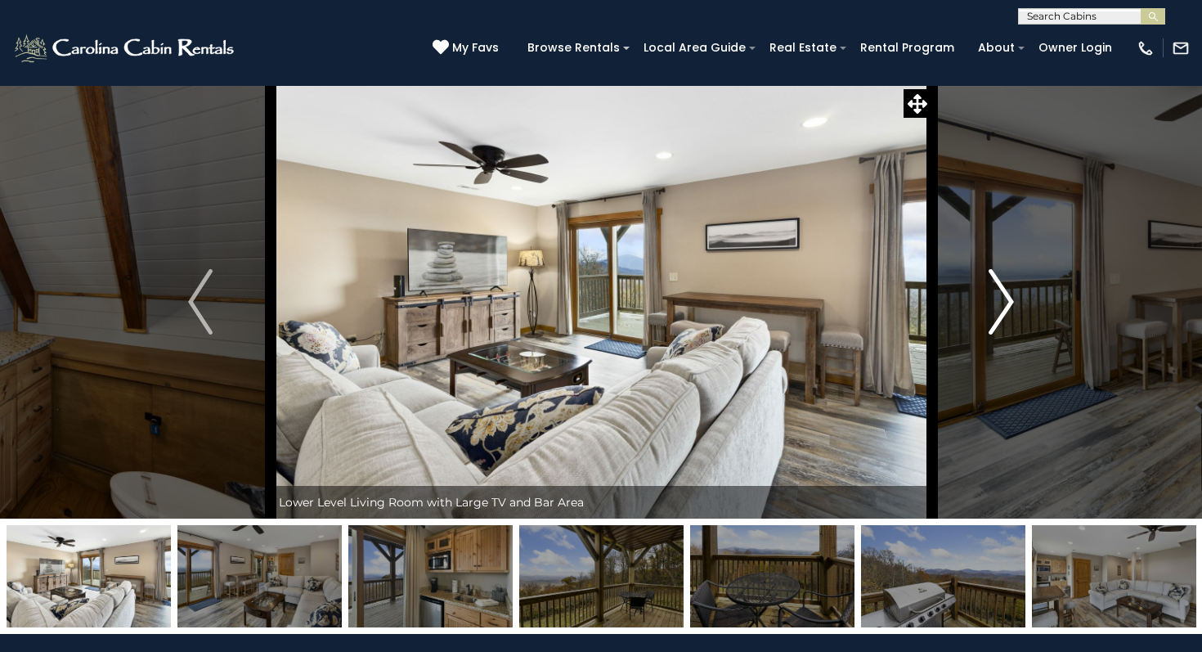
click at [993, 294] on img "Next" at bounding box center [1001, 301] width 25 height 65
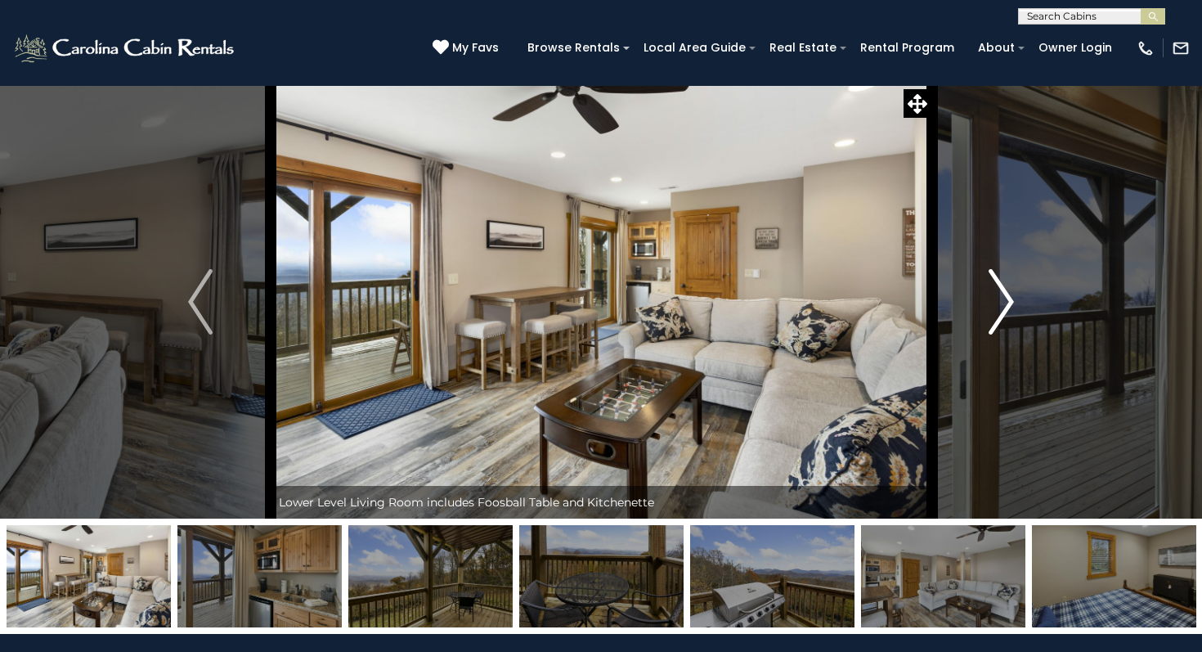
click at [993, 294] on img "Next" at bounding box center [1001, 301] width 25 height 65
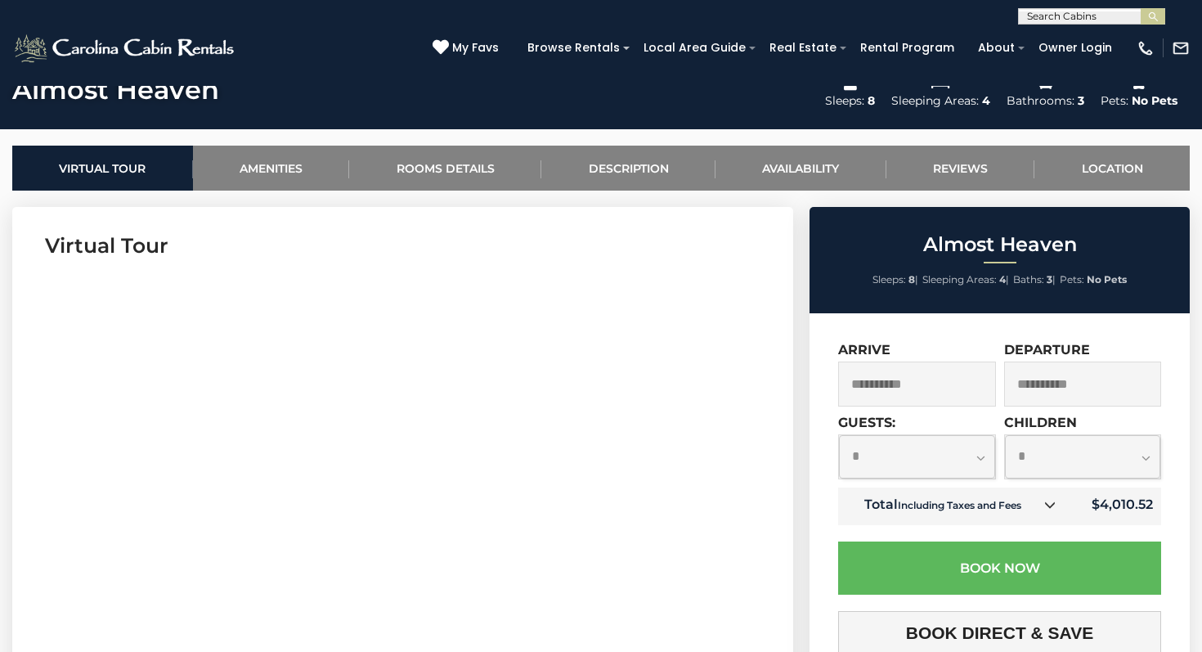
scroll to position [588, 0]
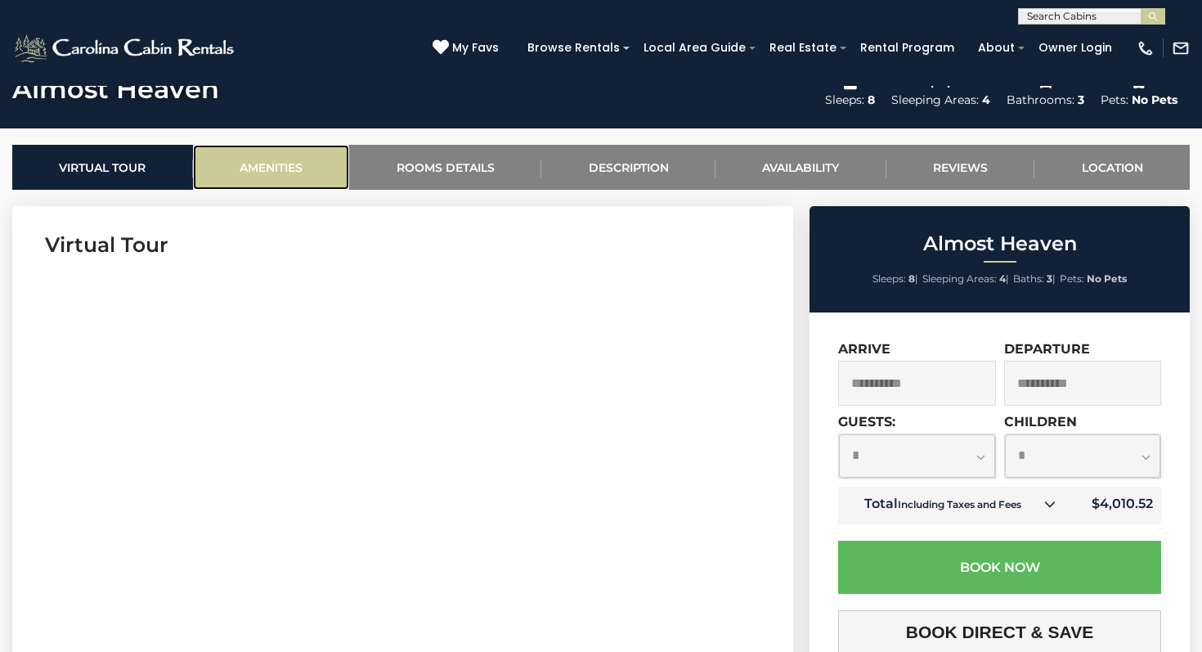
click at [280, 174] on link "Amenities" at bounding box center [271, 167] width 157 height 45
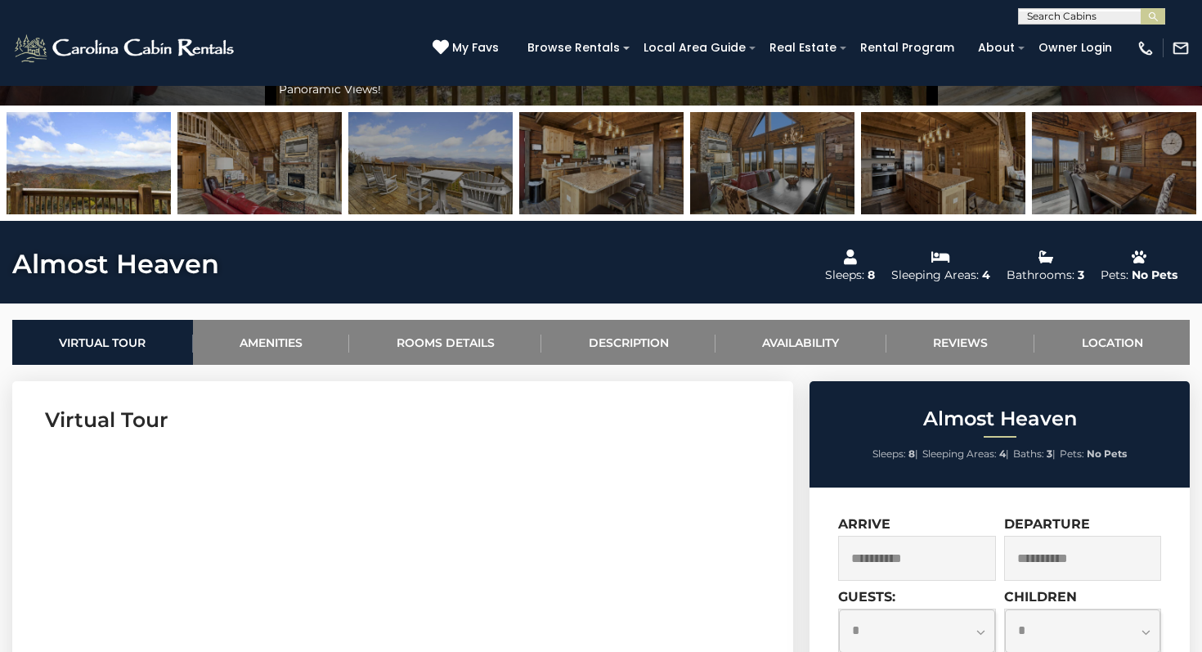
scroll to position [0, 0]
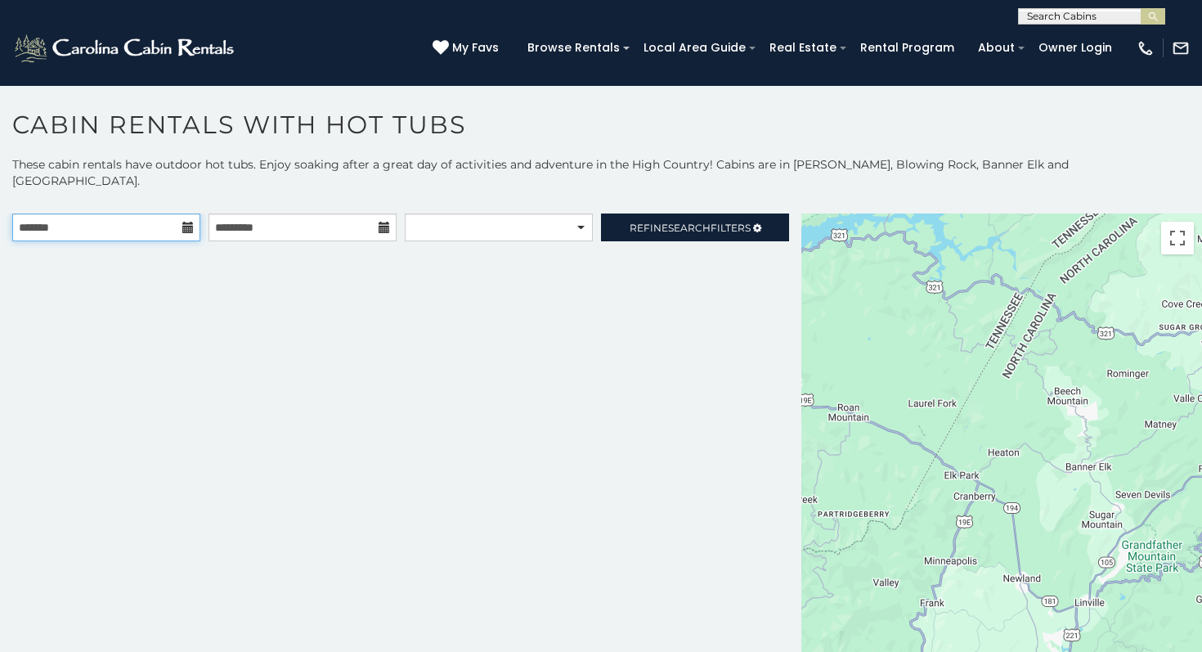
click at [139, 213] on input "text" at bounding box center [106, 227] width 188 height 28
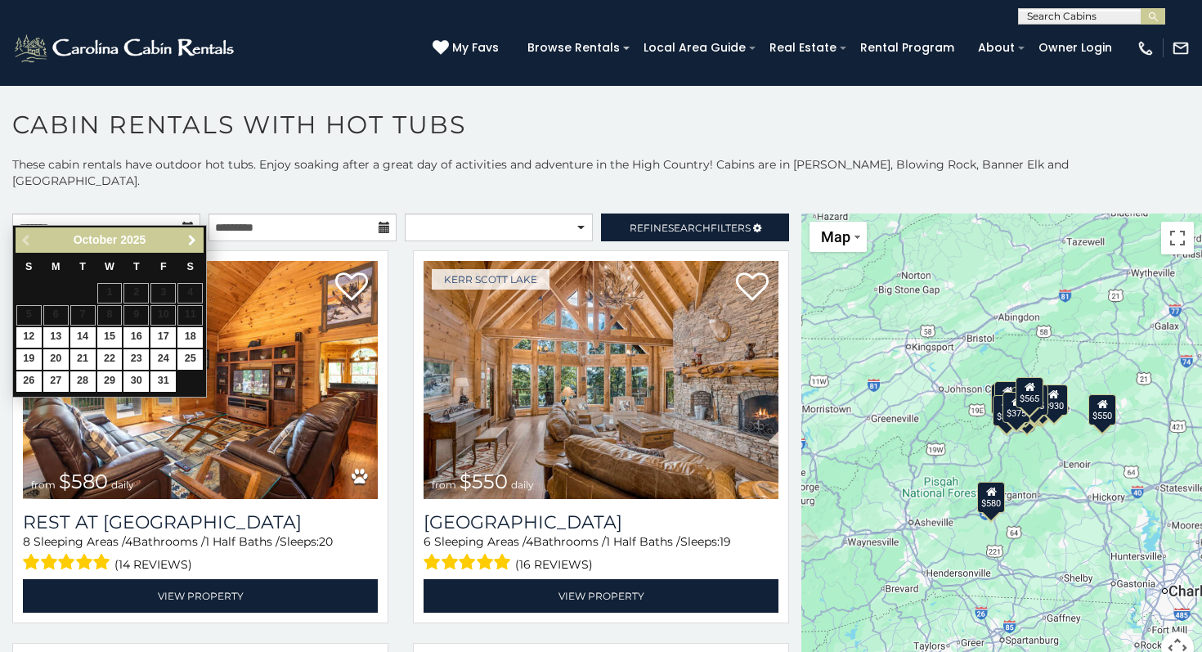
click at [195, 241] on span "Next" at bounding box center [192, 240] width 13 height 13
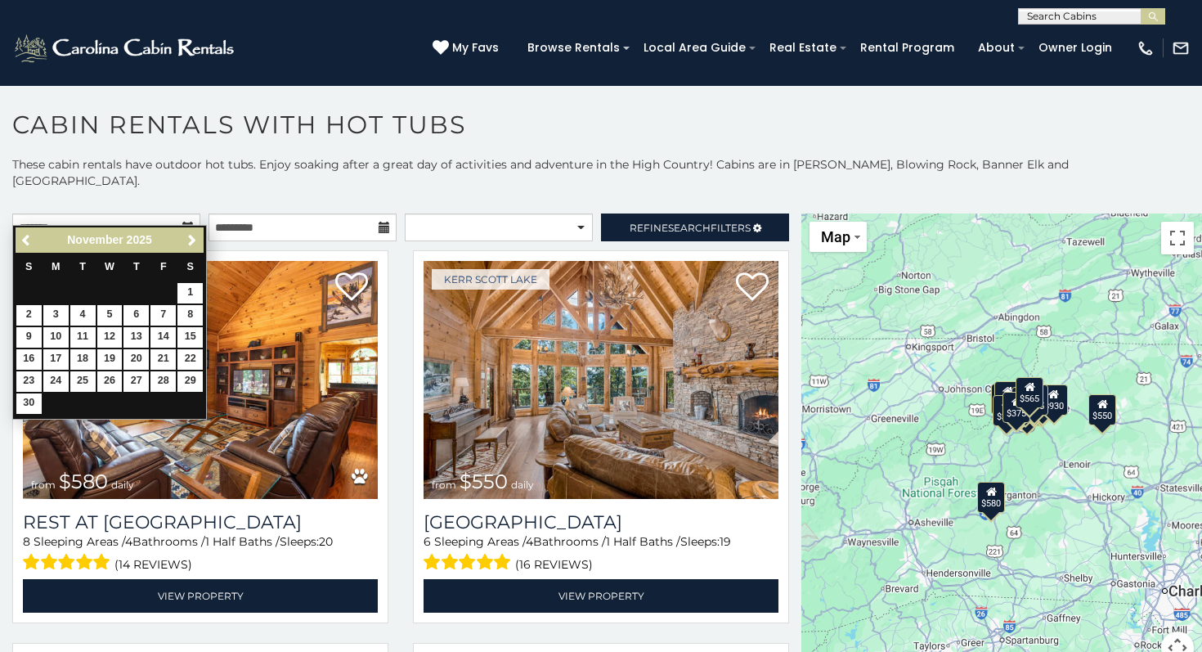
click at [194, 248] on link "Next" at bounding box center [192, 240] width 20 height 20
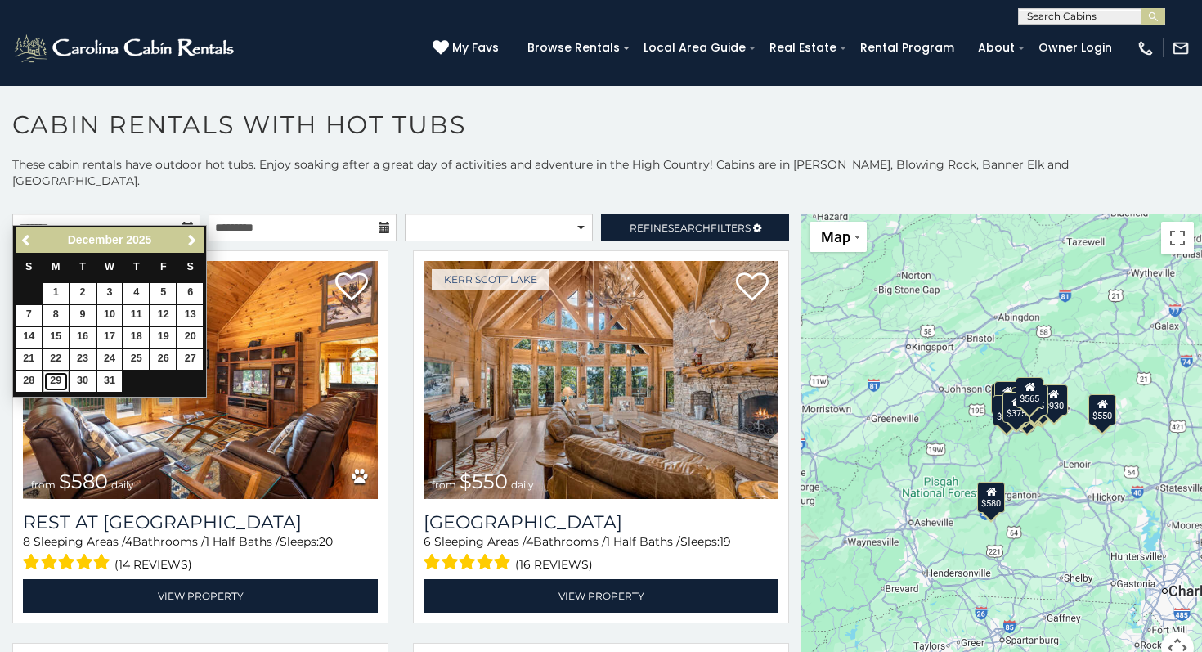
click at [52, 379] on link "29" at bounding box center [55, 381] width 25 height 20
type input "**********"
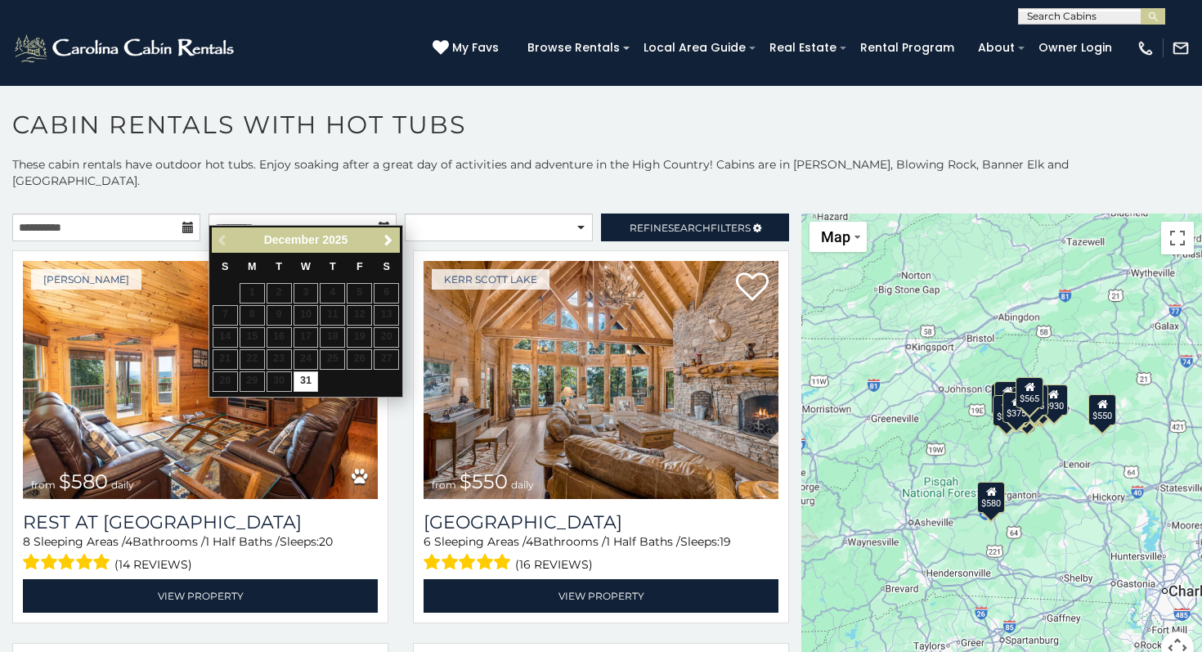
click at [395, 235] on link "Next" at bounding box center [388, 240] width 20 height 20
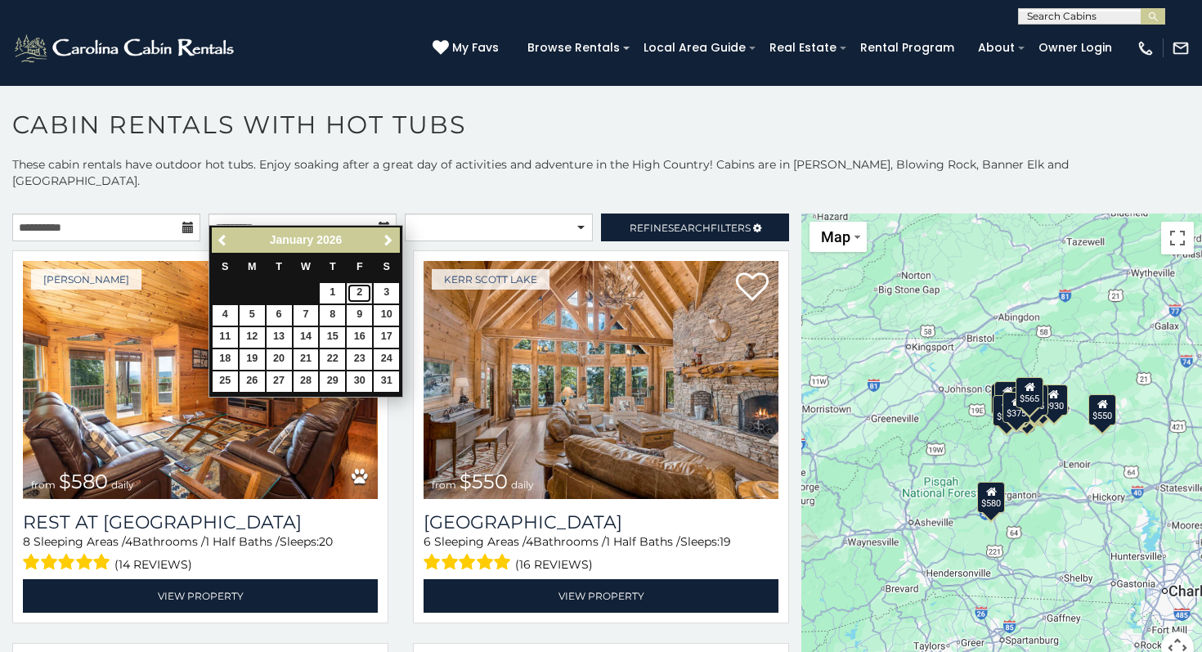
click at [358, 298] on link "2" at bounding box center [359, 293] width 25 height 20
type input "**********"
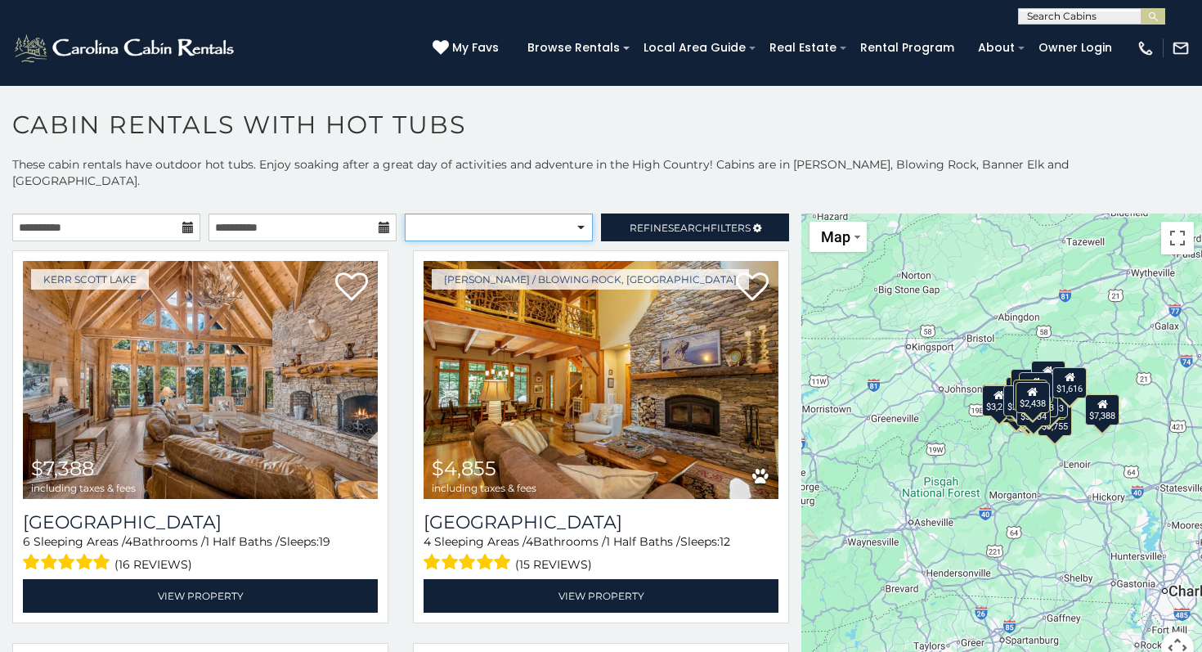
click at [561, 213] on select "**********" at bounding box center [499, 227] width 188 height 28
select select "*********"
click at [405, 213] on select "**********" at bounding box center [499, 227] width 188 height 28
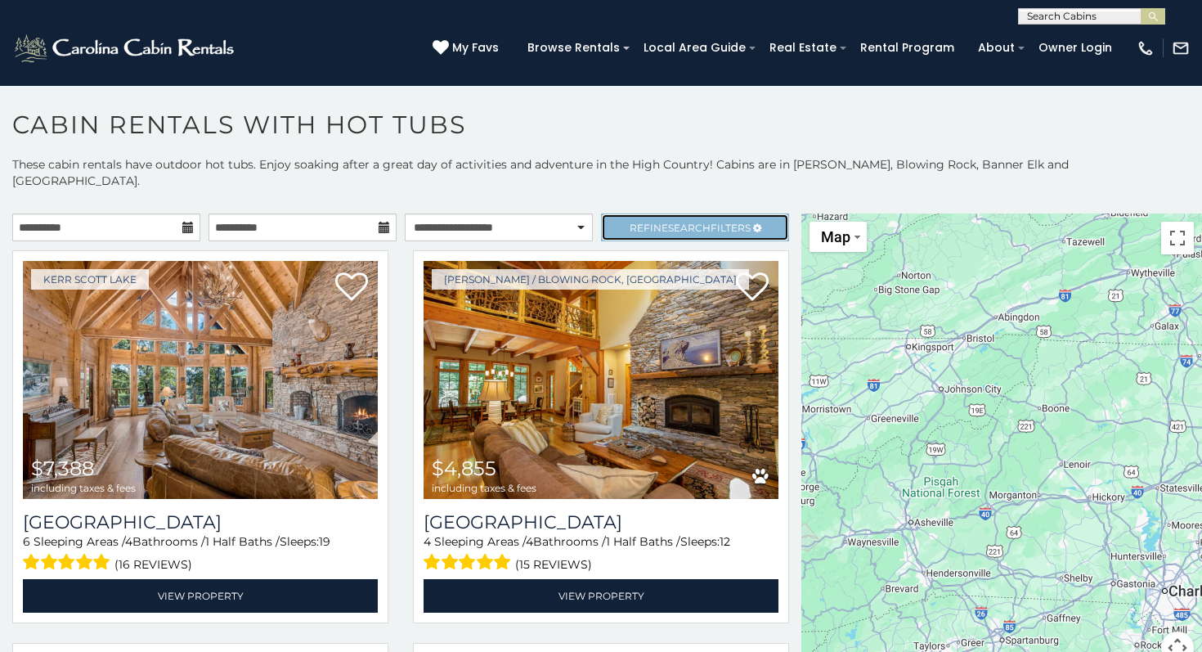
click at [693, 222] on span "Search" at bounding box center [689, 228] width 43 height 12
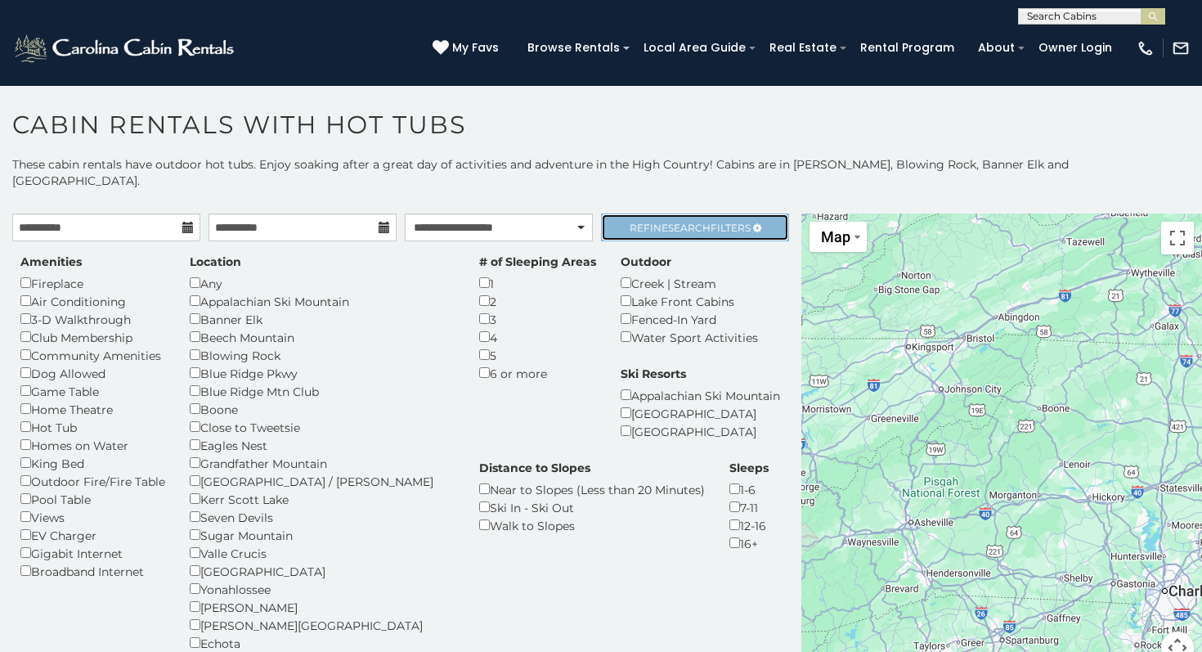
click at [701, 216] on link "Refine Search Filters" at bounding box center [695, 227] width 188 height 28
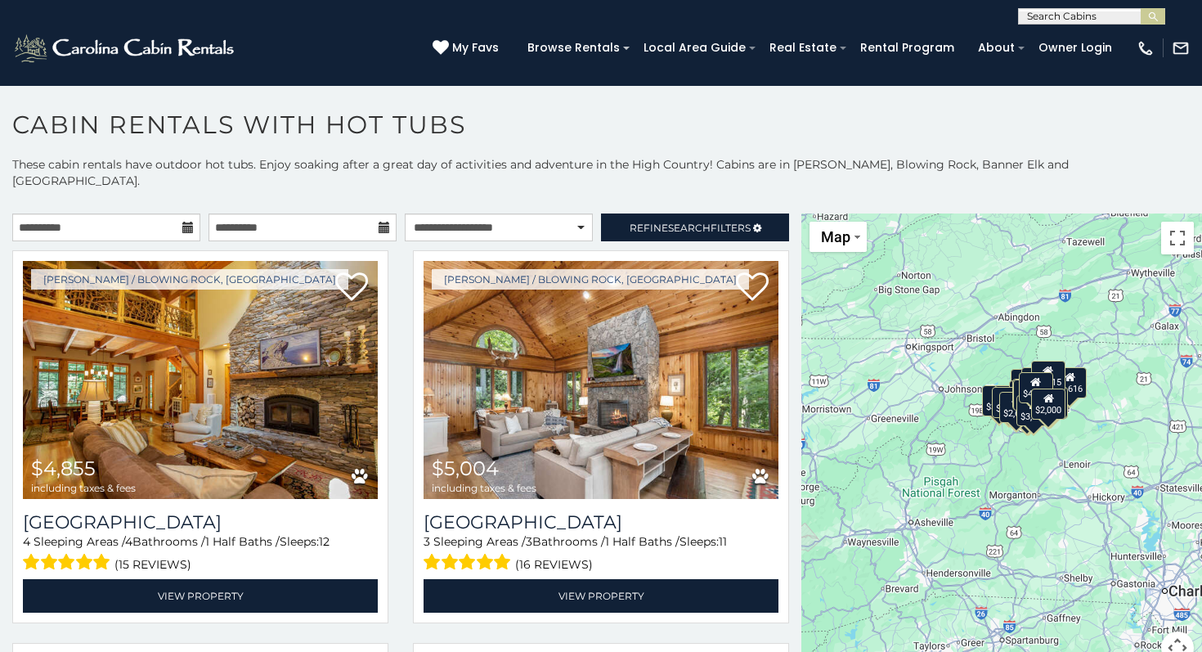
click at [380, 222] on icon at bounding box center [384, 227] width 11 height 11
click at [187, 222] on icon at bounding box center [187, 227] width 11 height 11
click at [337, 213] on input "**********" at bounding box center [303, 227] width 188 height 28
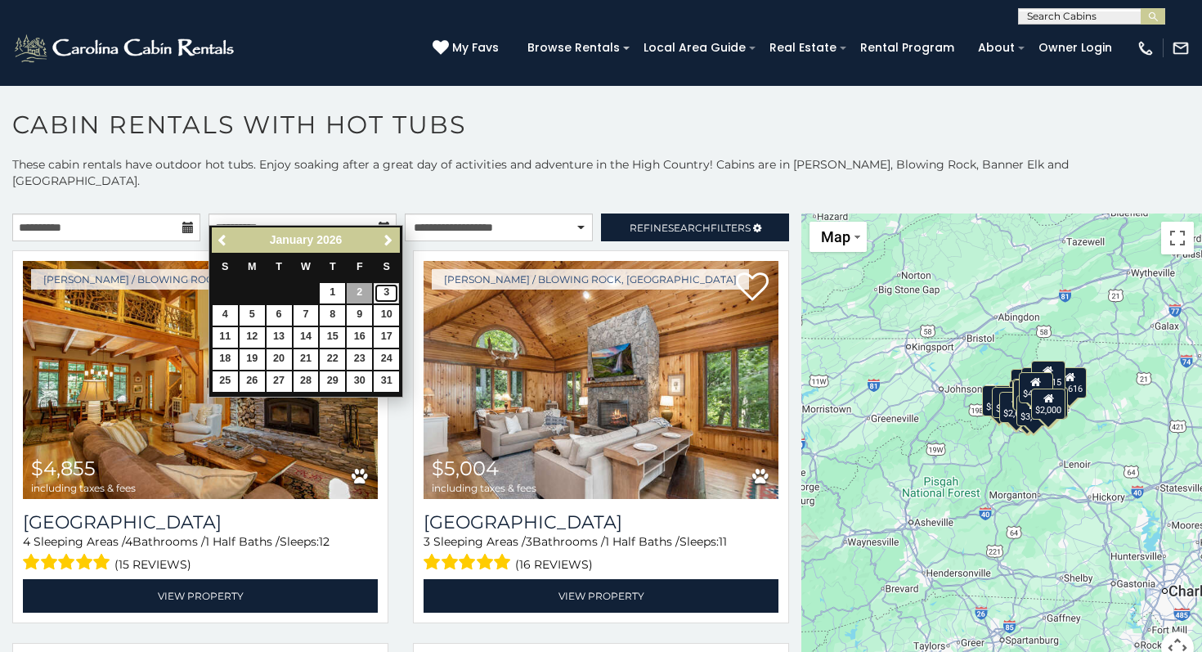
click at [388, 293] on link "3" at bounding box center [386, 293] width 25 height 20
type input "**********"
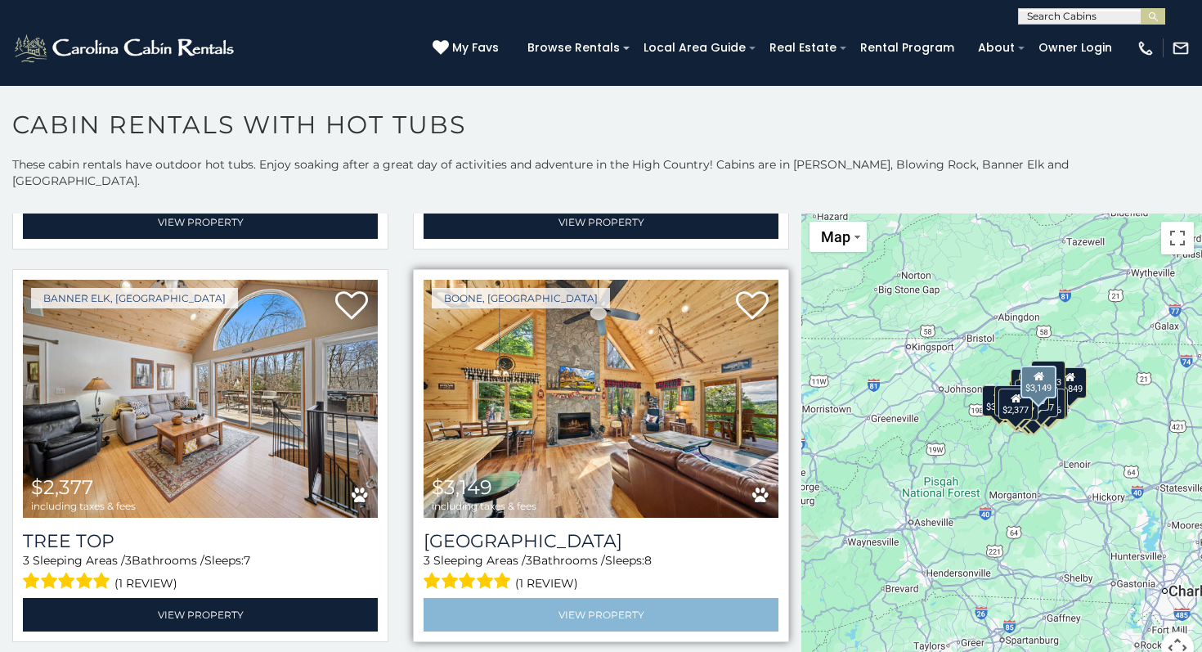
scroll to position [5080, 0]
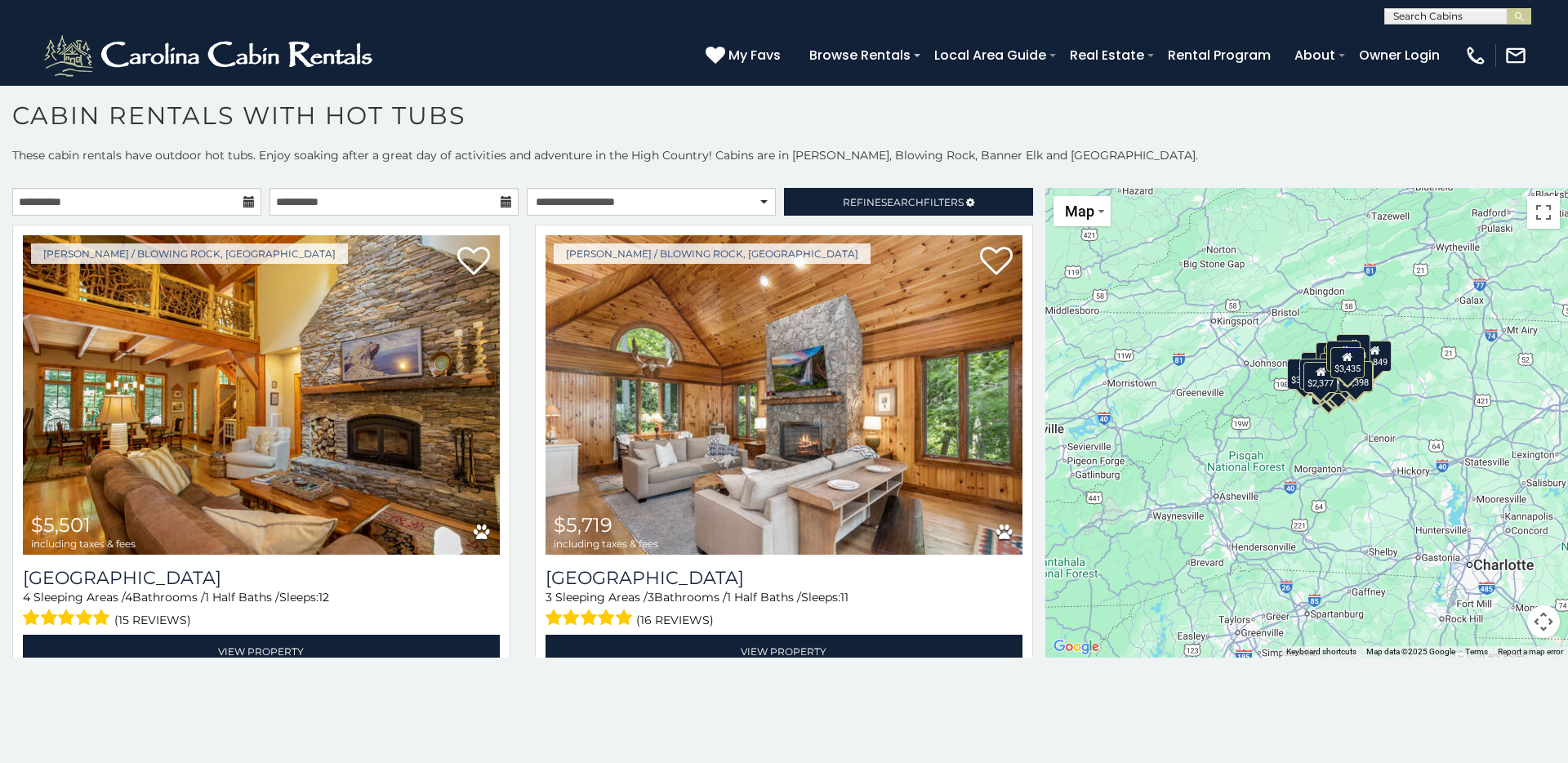
click at [251, 202] on icon at bounding box center [249, 201] width 11 height 11
click at [213, 201] on input "**********" at bounding box center [136, 202] width 249 height 28
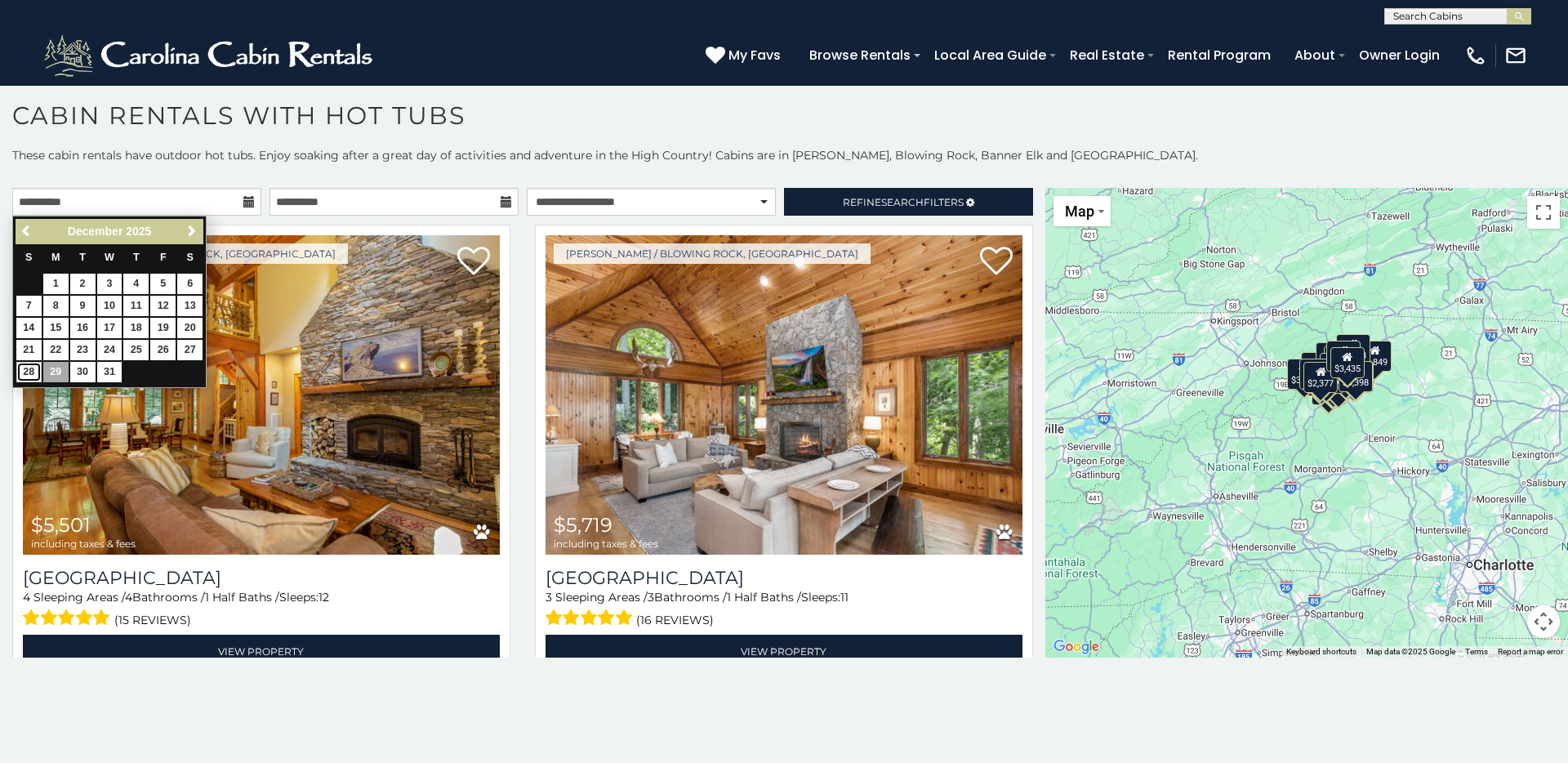
click at [25, 372] on link "28" at bounding box center [28, 372] width 25 height 20
type input "**********"
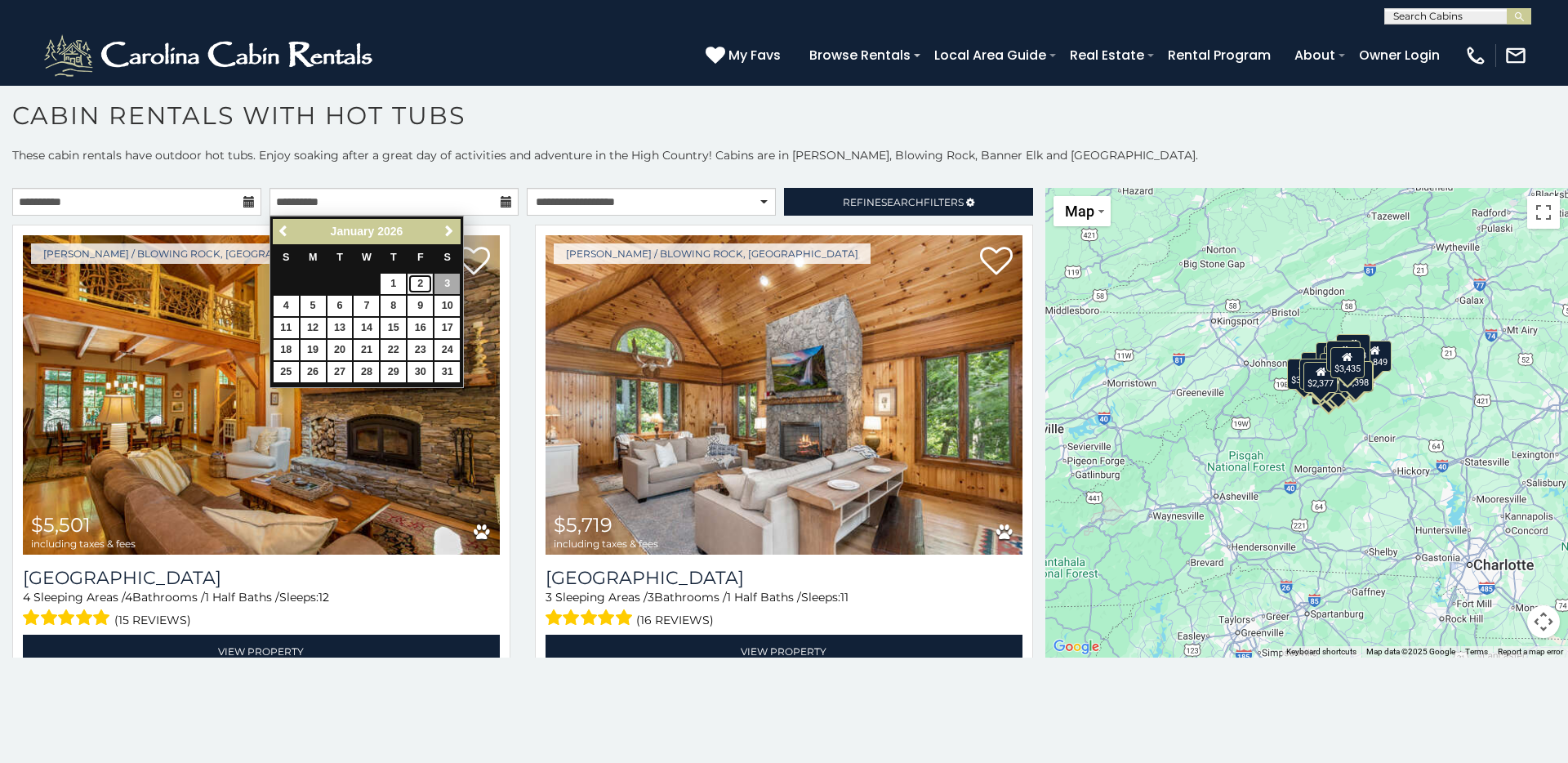
click at [422, 285] on link "2" at bounding box center [419, 284] width 25 height 20
type input "**********"
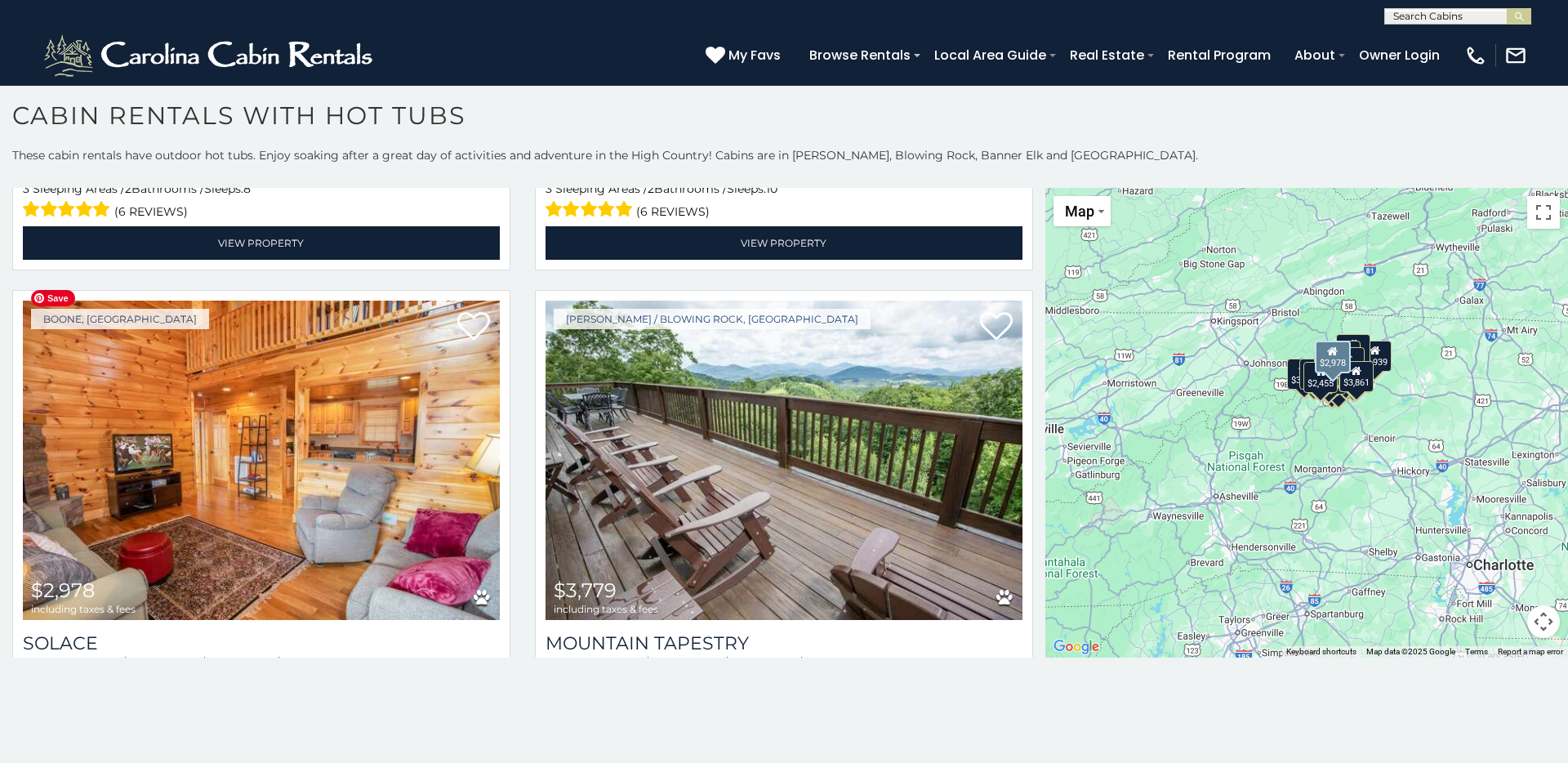
scroll to position [2303, 0]
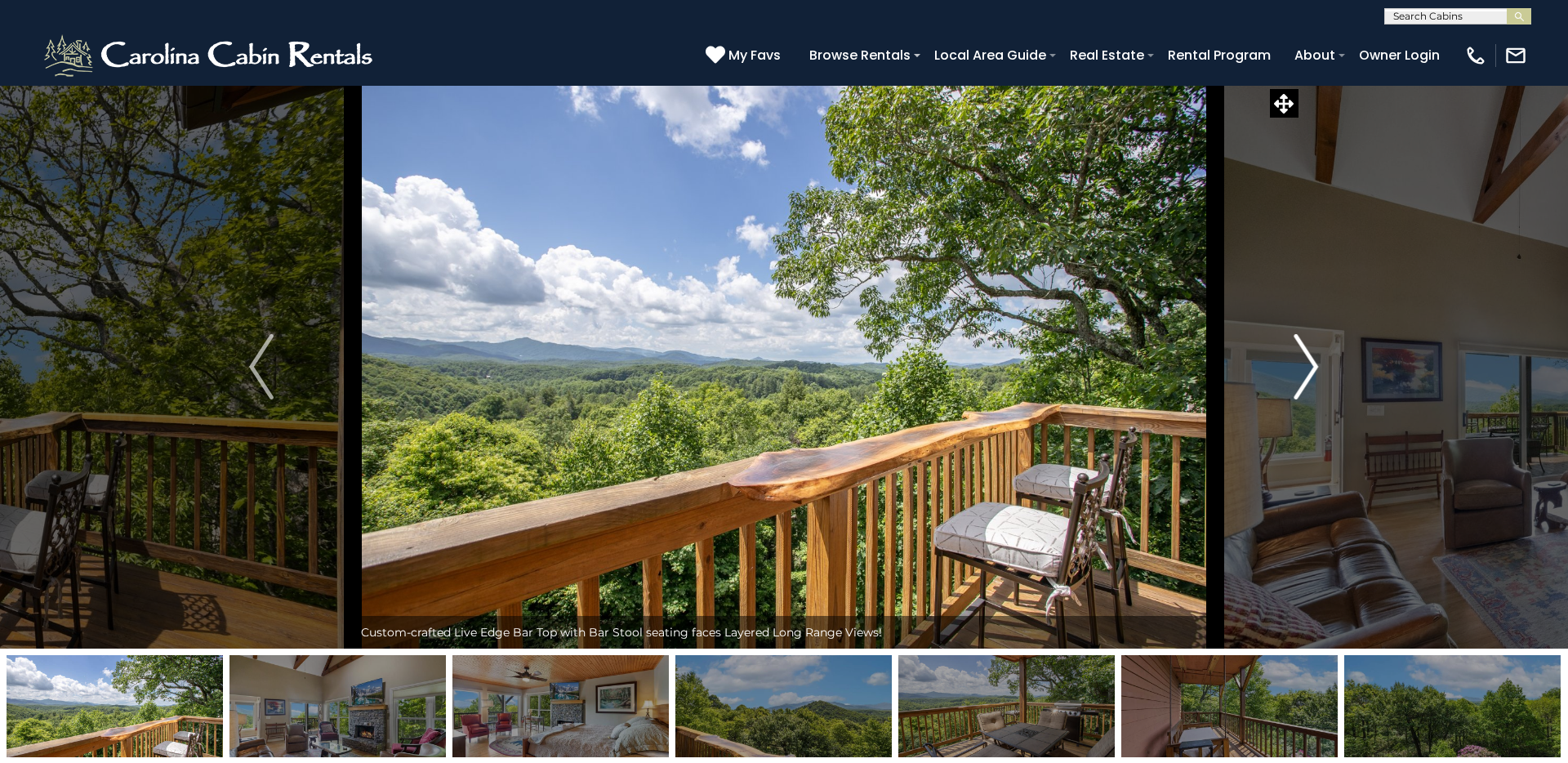
click at [1199, 368] on img "Next" at bounding box center [1306, 366] width 25 height 65
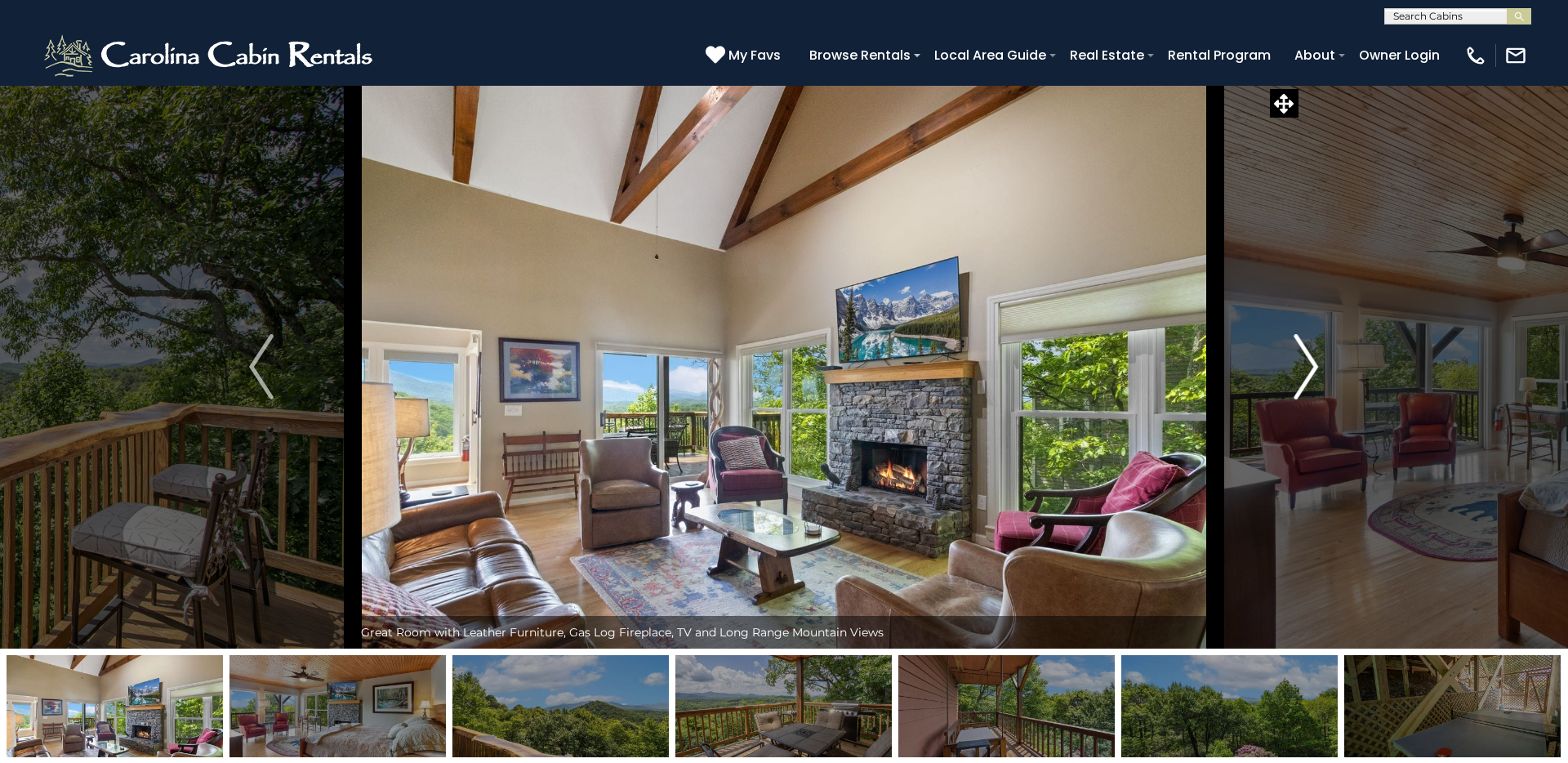
click at [1199, 368] on img "Next" at bounding box center [1306, 366] width 25 height 65
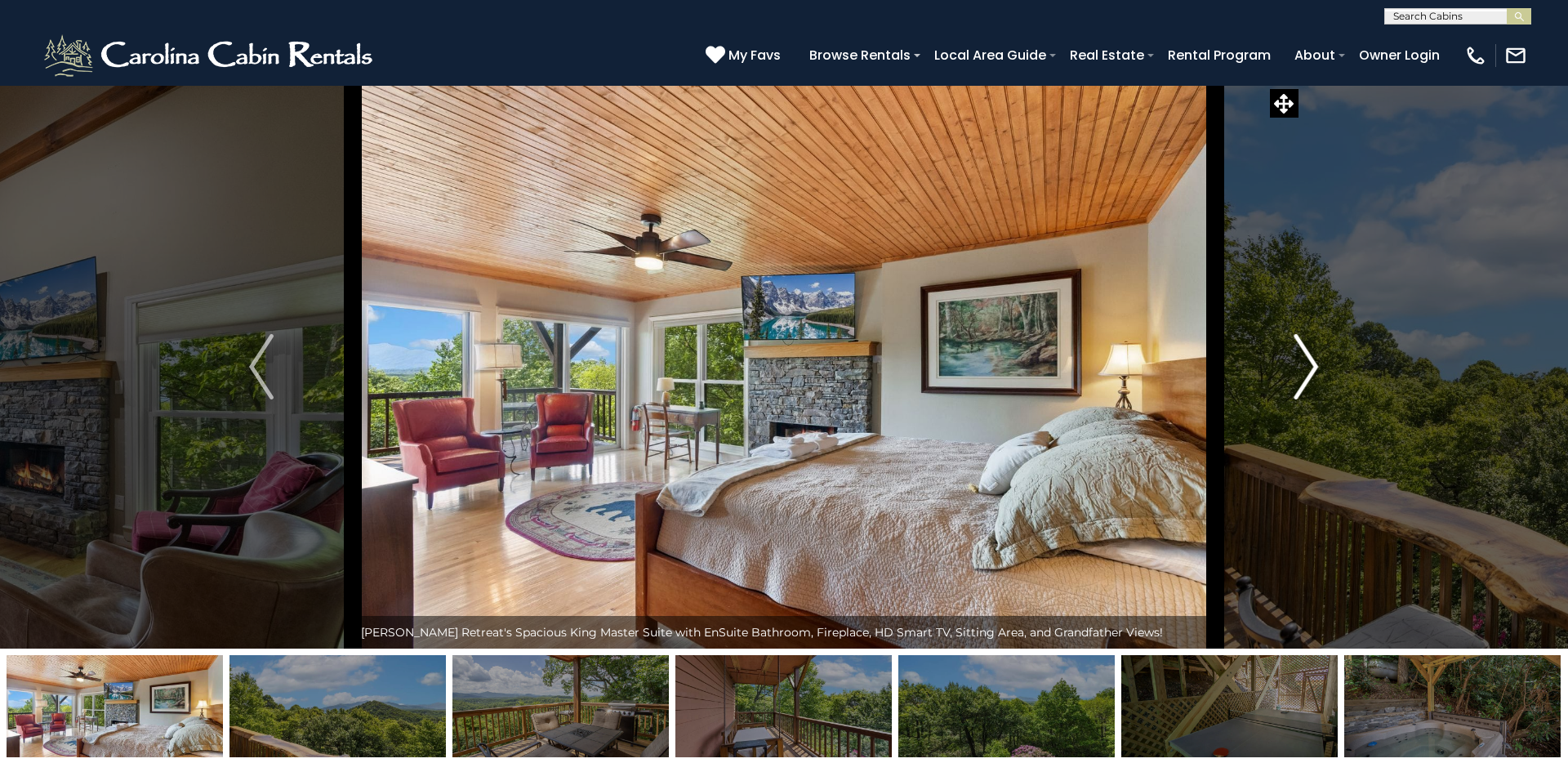
click at [1199, 368] on img "Next" at bounding box center [1306, 366] width 25 height 65
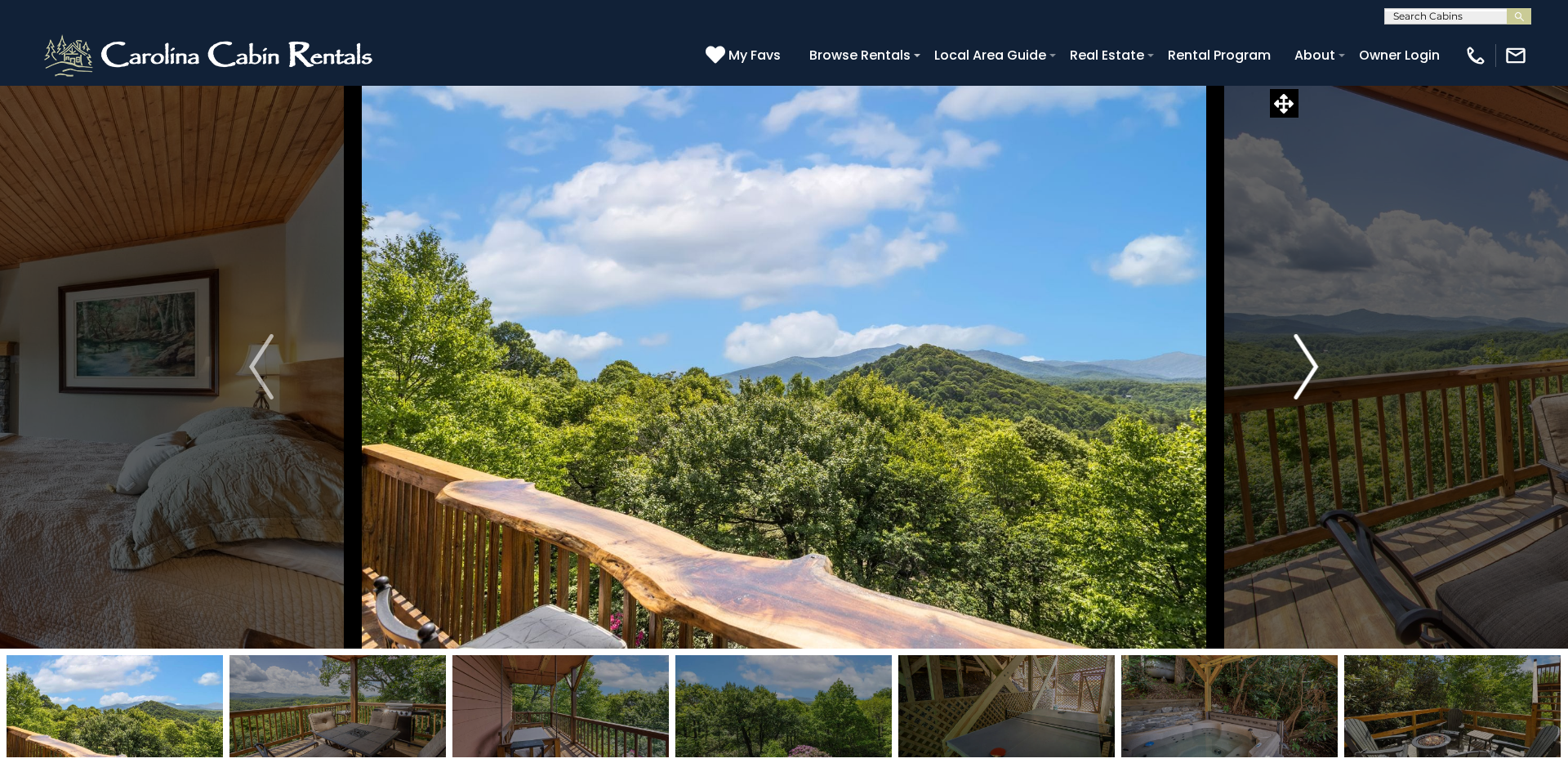
click at [1199, 368] on img "Next" at bounding box center [1306, 366] width 25 height 65
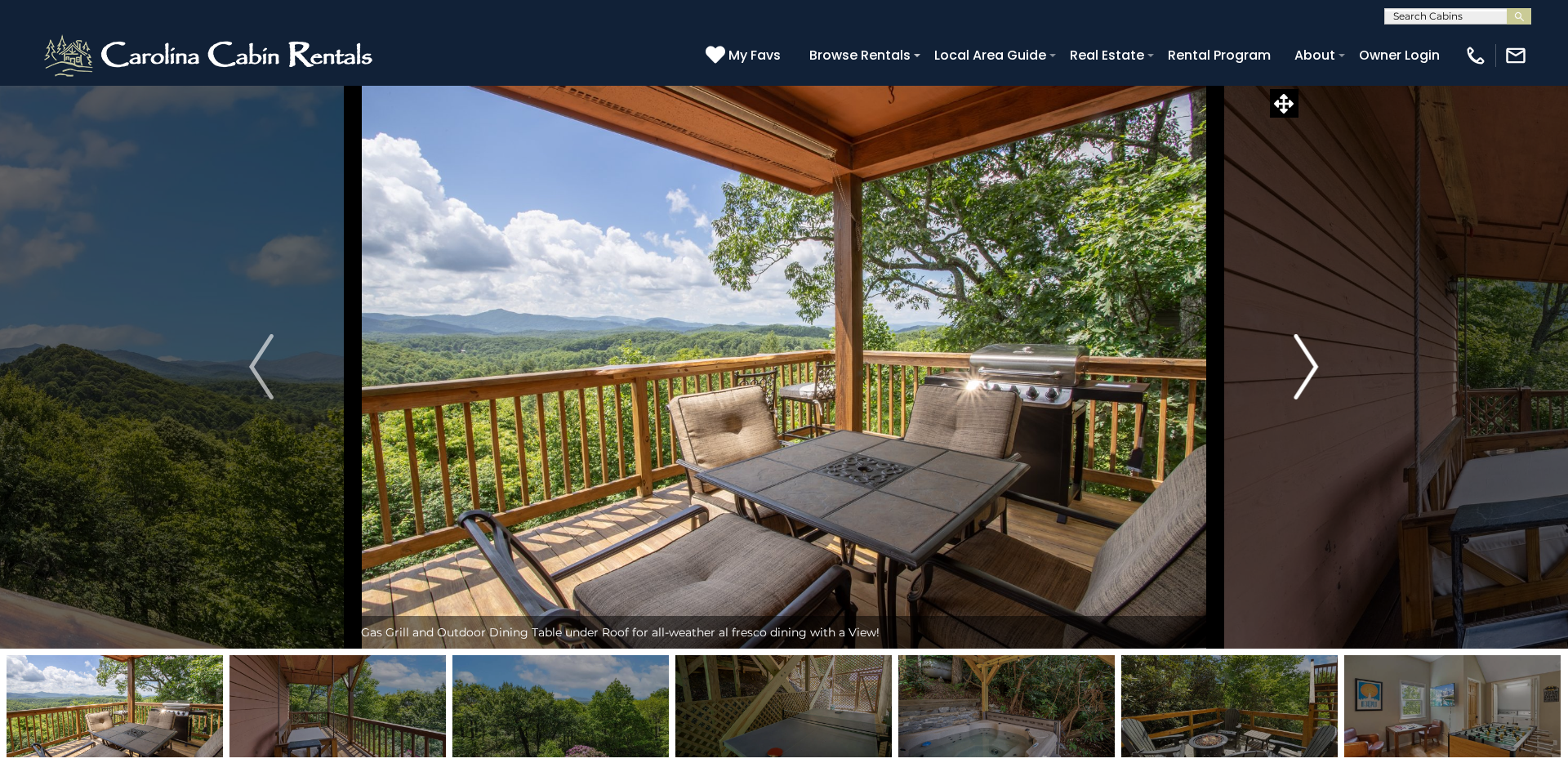
click at [1199, 368] on img "Next" at bounding box center [1306, 366] width 25 height 65
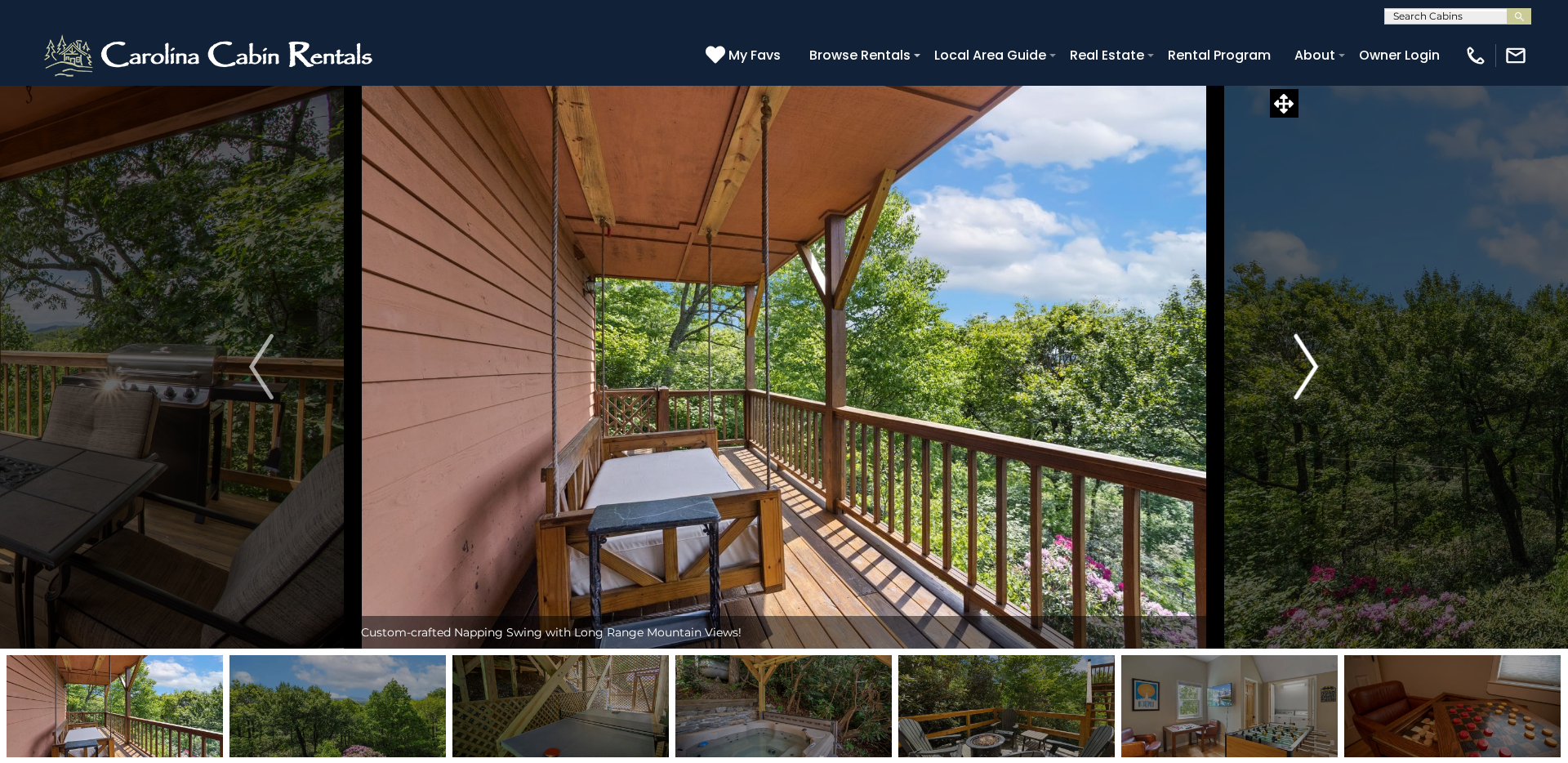
click at [1199, 368] on img "Next" at bounding box center [1306, 366] width 25 height 65
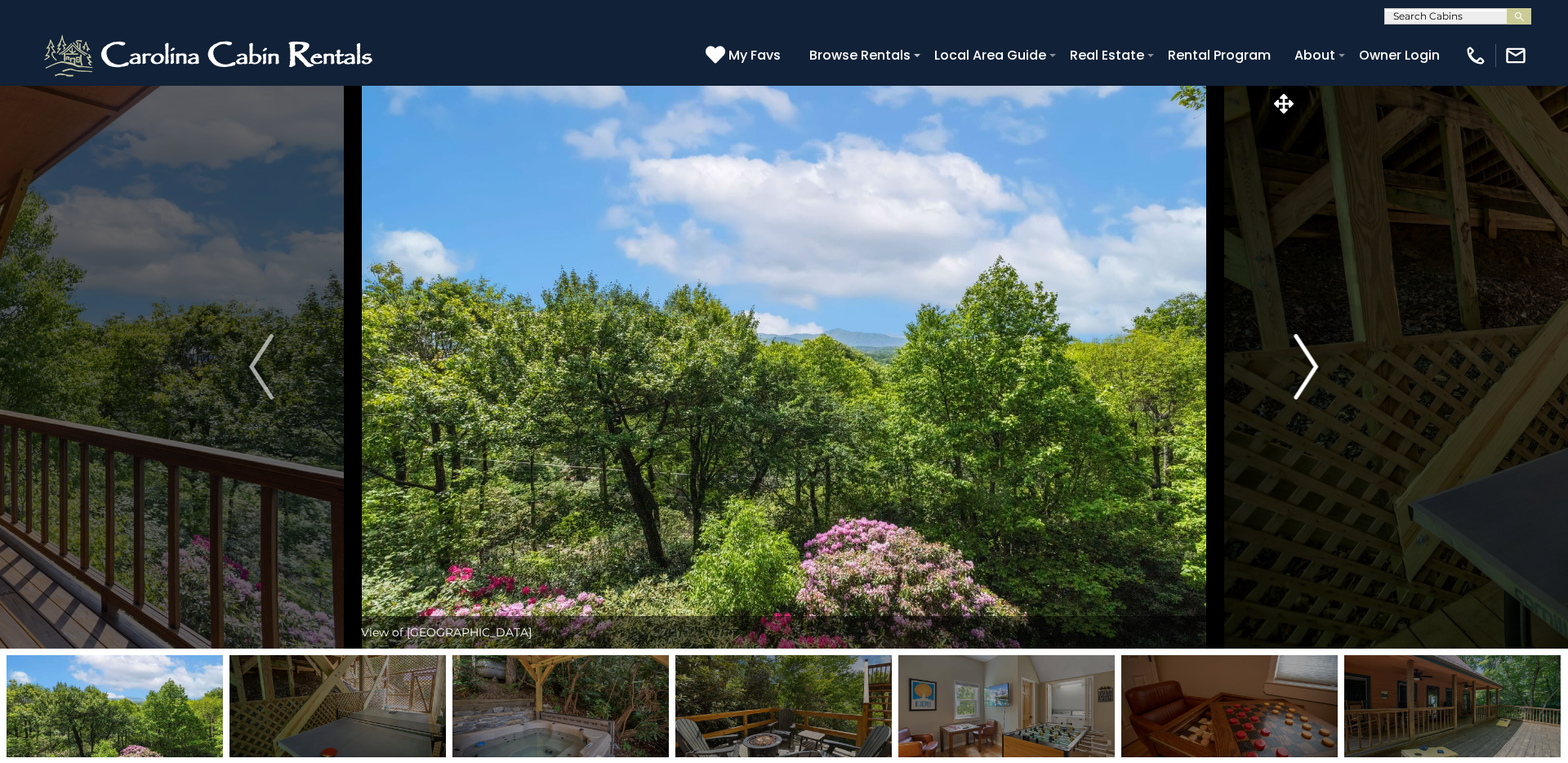
click at [1199, 368] on img "Next" at bounding box center [1306, 366] width 25 height 65
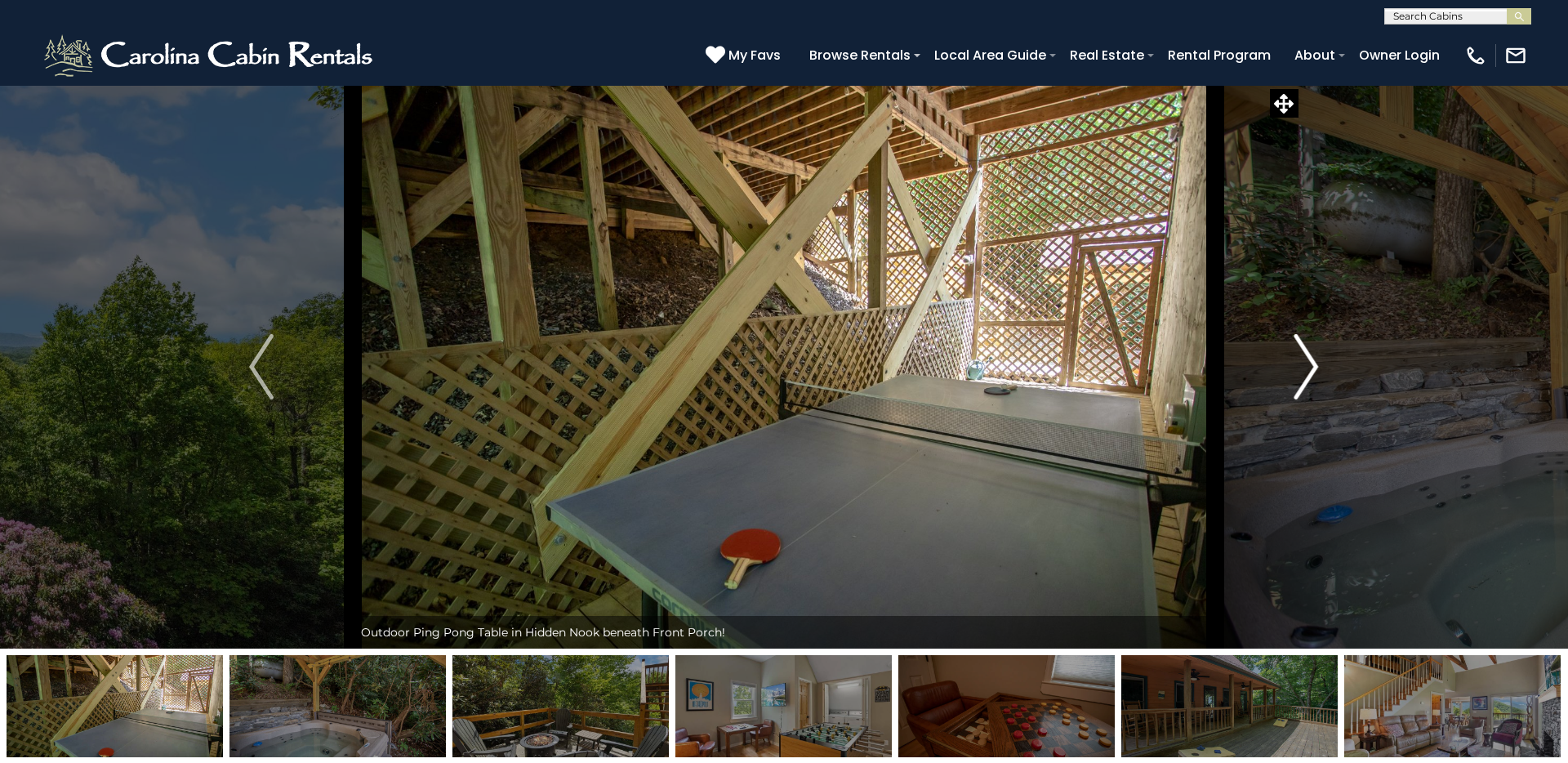
click at [1199, 368] on img "Next" at bounding box center [1306, 366] width 25 height 65
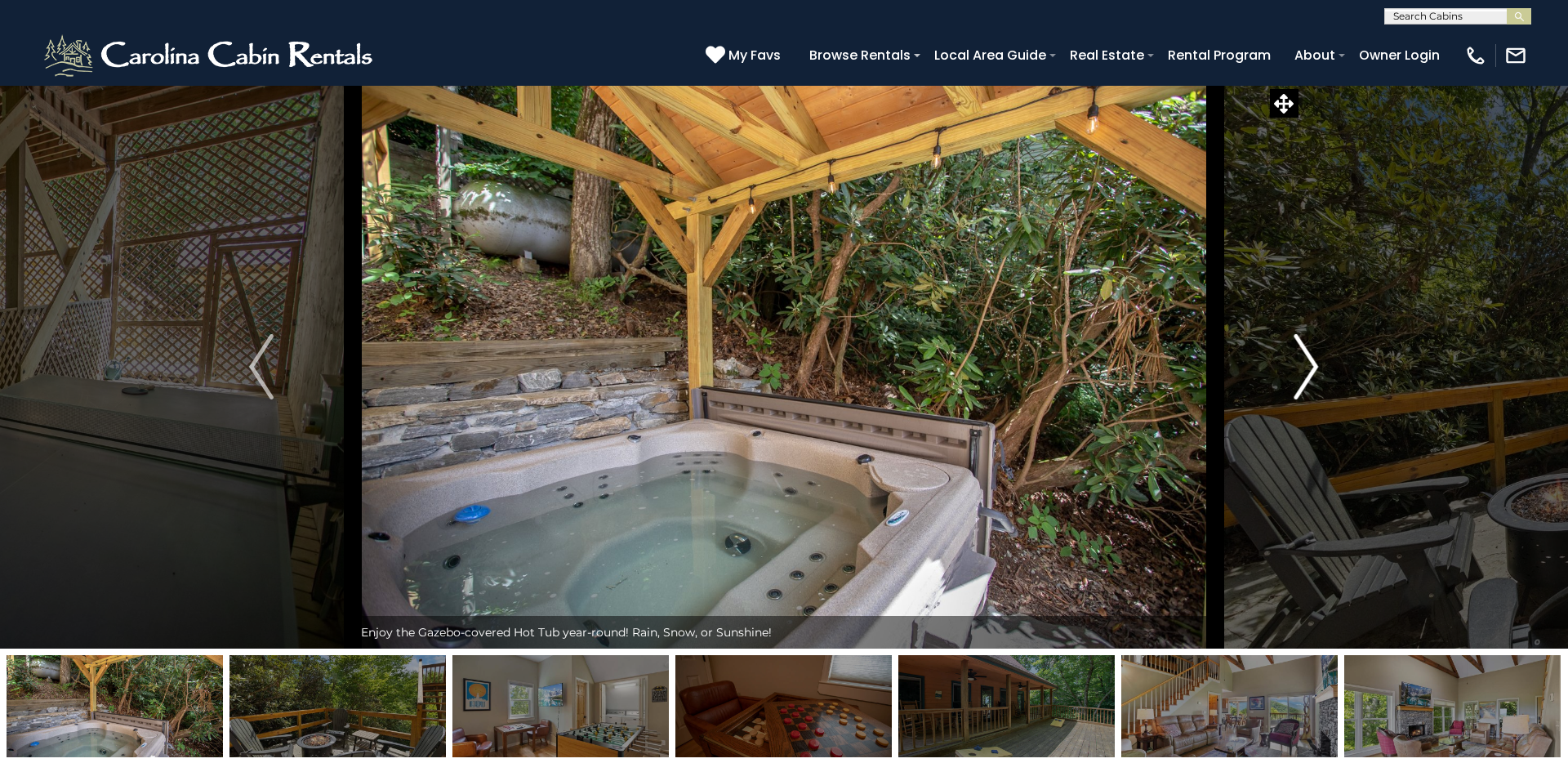
click at [1199, 368] on img "Next" at bounding box center [1306, 366] width 25 height 65
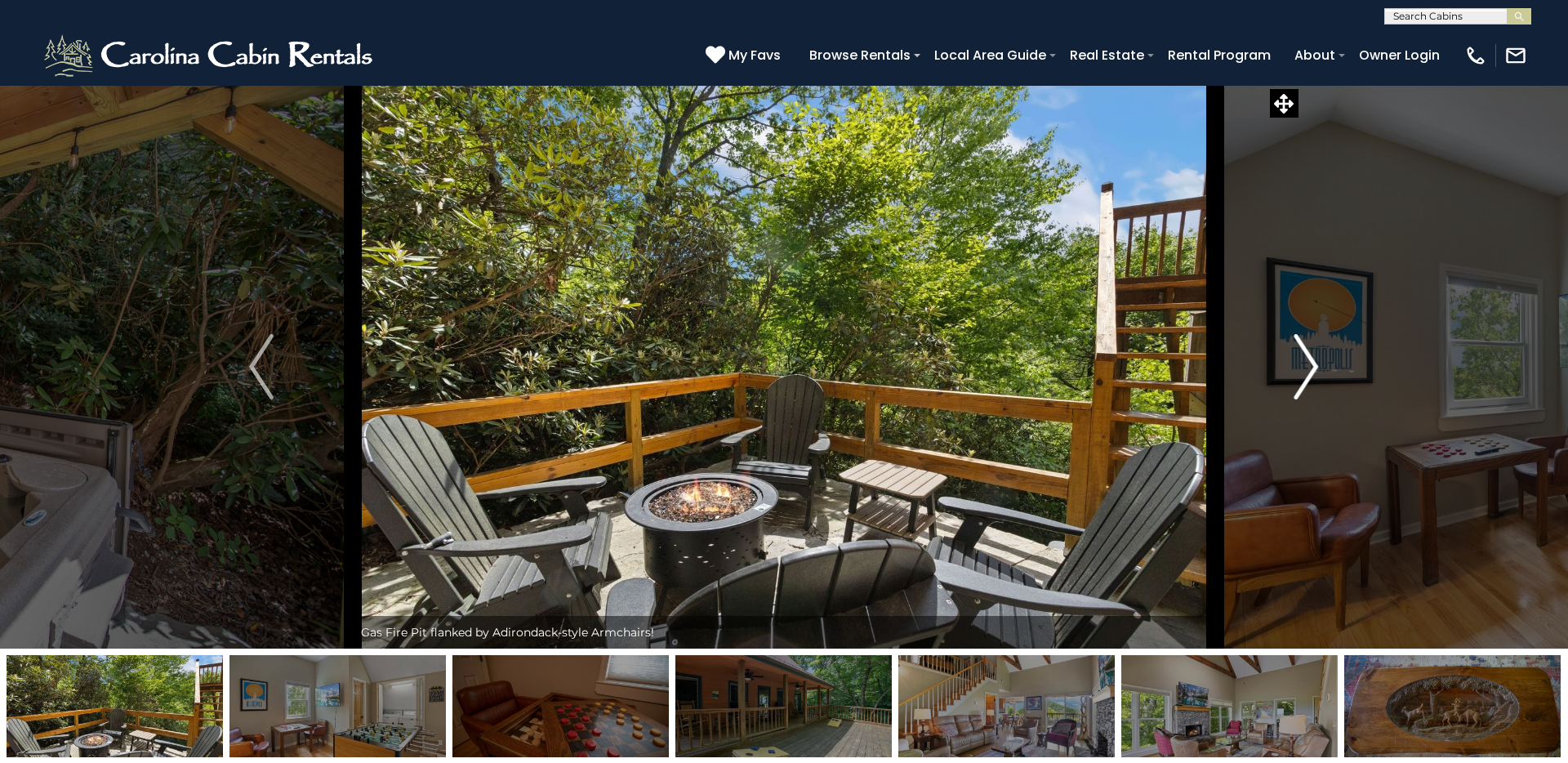
click at [1199, 368] on img "Next" at bounding box center [1306, 366] width 25 height 65
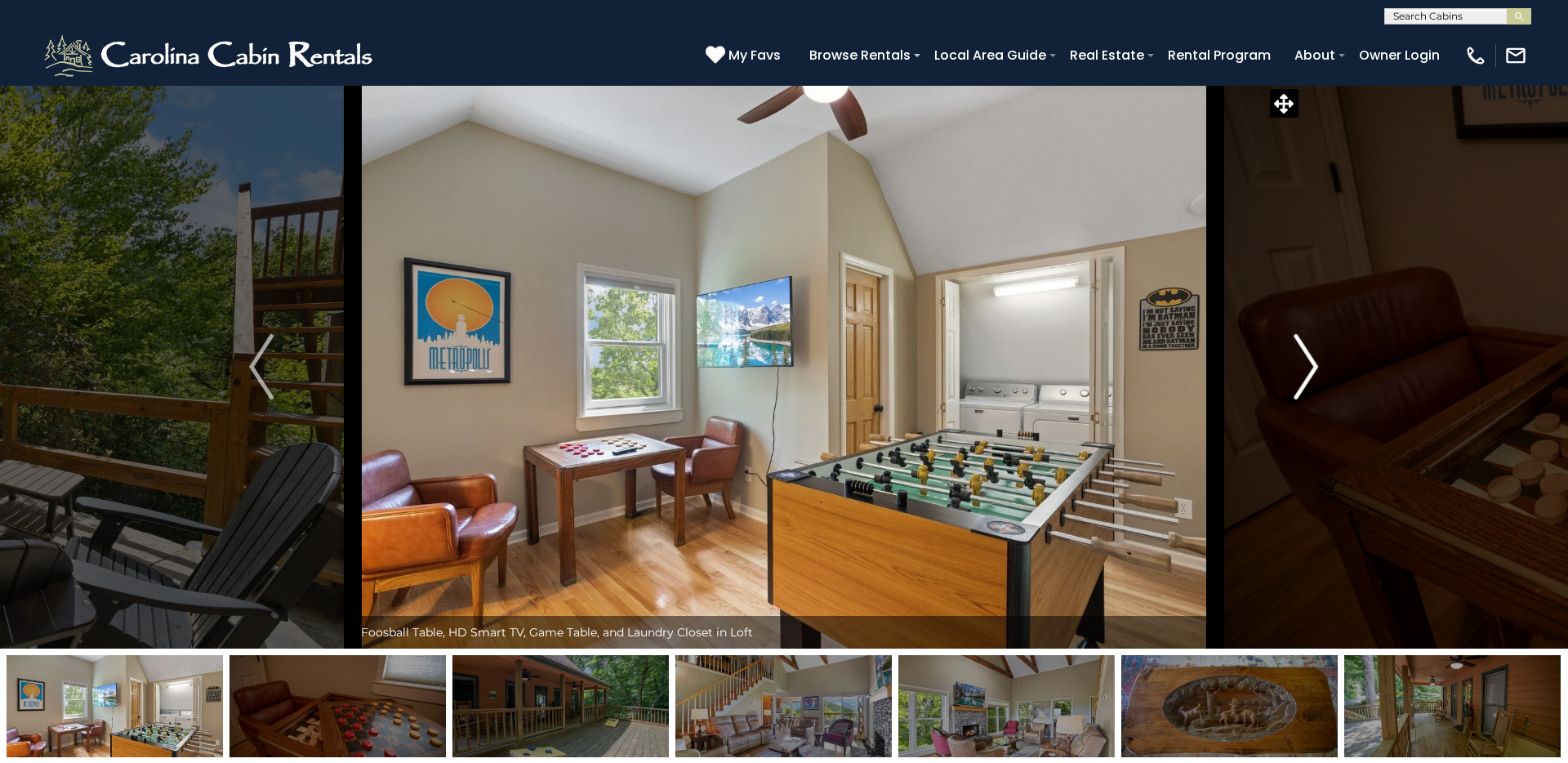
click at [1199, 368] on img "Next" at bounding box center [1306, 366] width 25 height 65
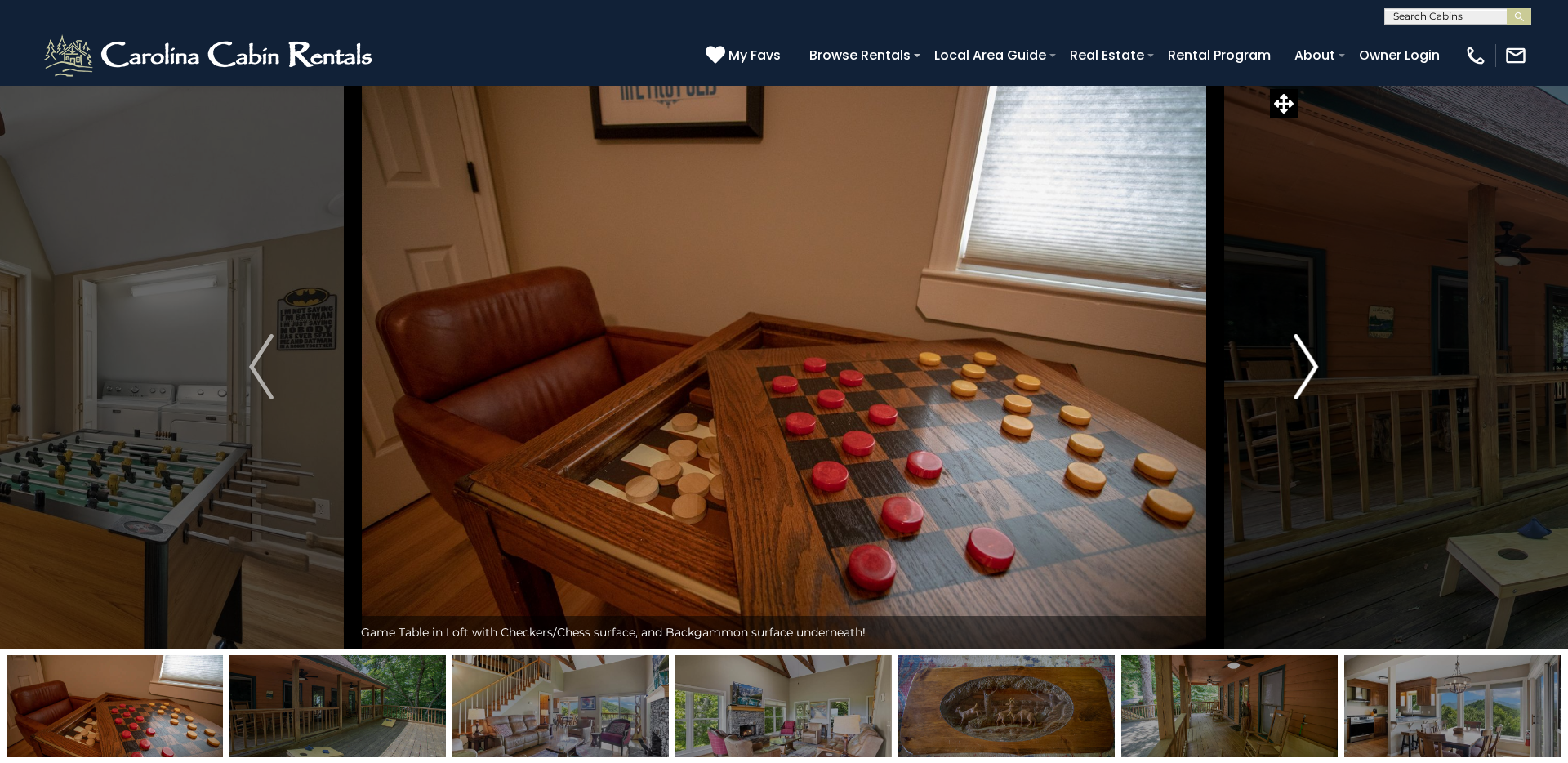
click at [1199, 368] on img "Next" at bounding box center [1306, 366] width 25 height 65
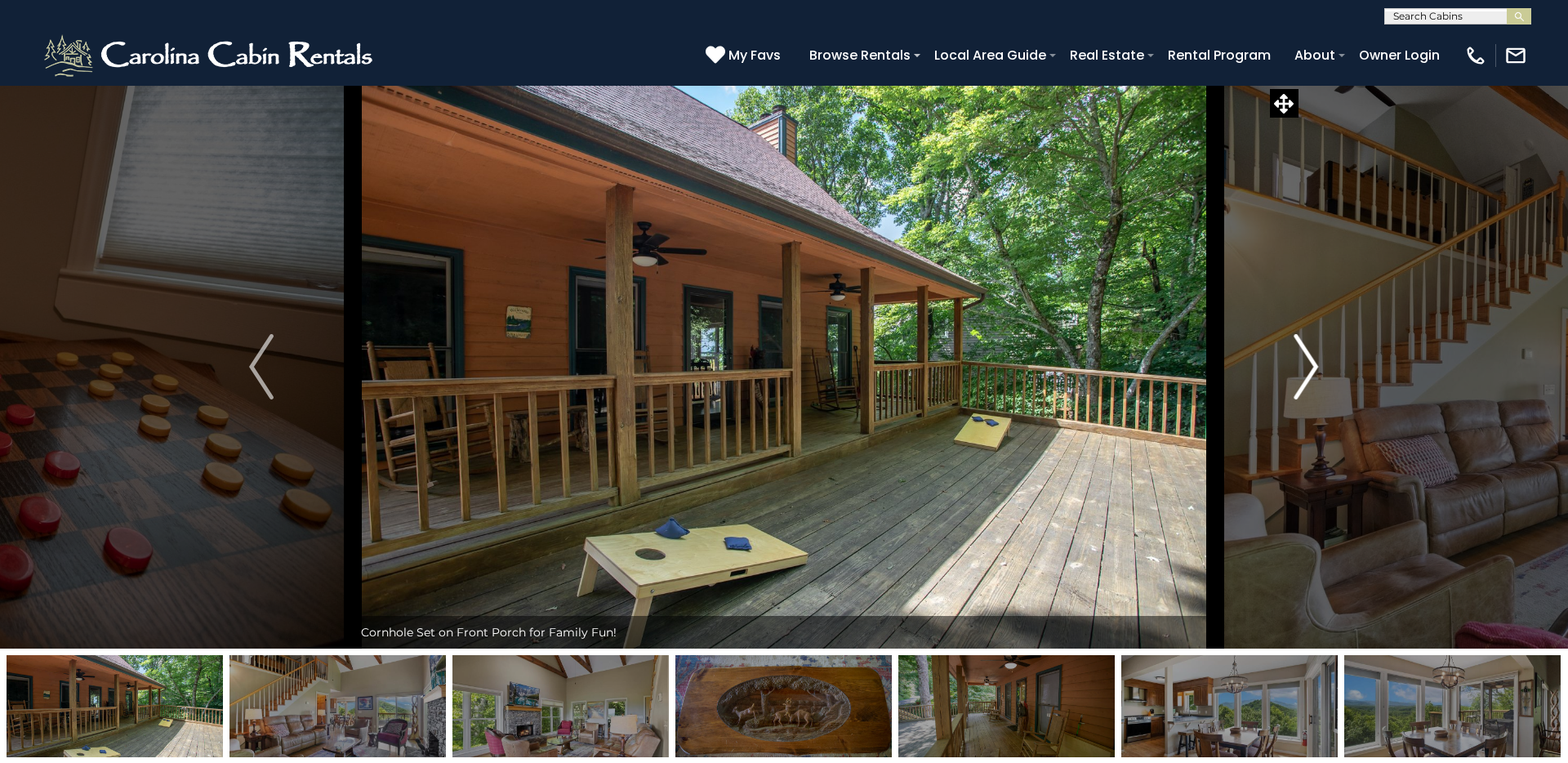
click at [1199, 368] on img "Next" at bounding box center [1306, 366] width 25 height 65
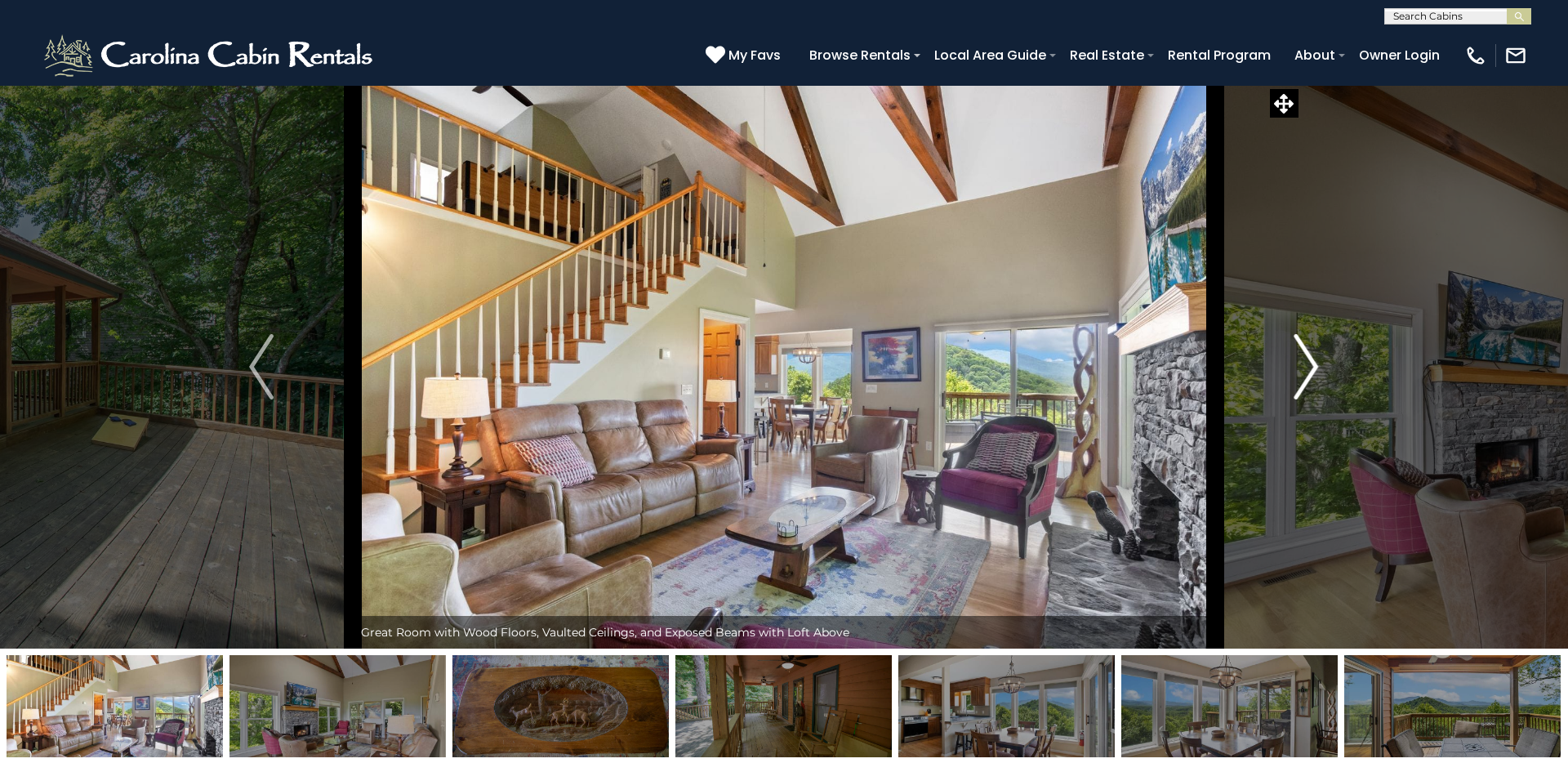
click at [1199, 368] on img "Next" at bounding box center [1306, 366] width 25 height 65
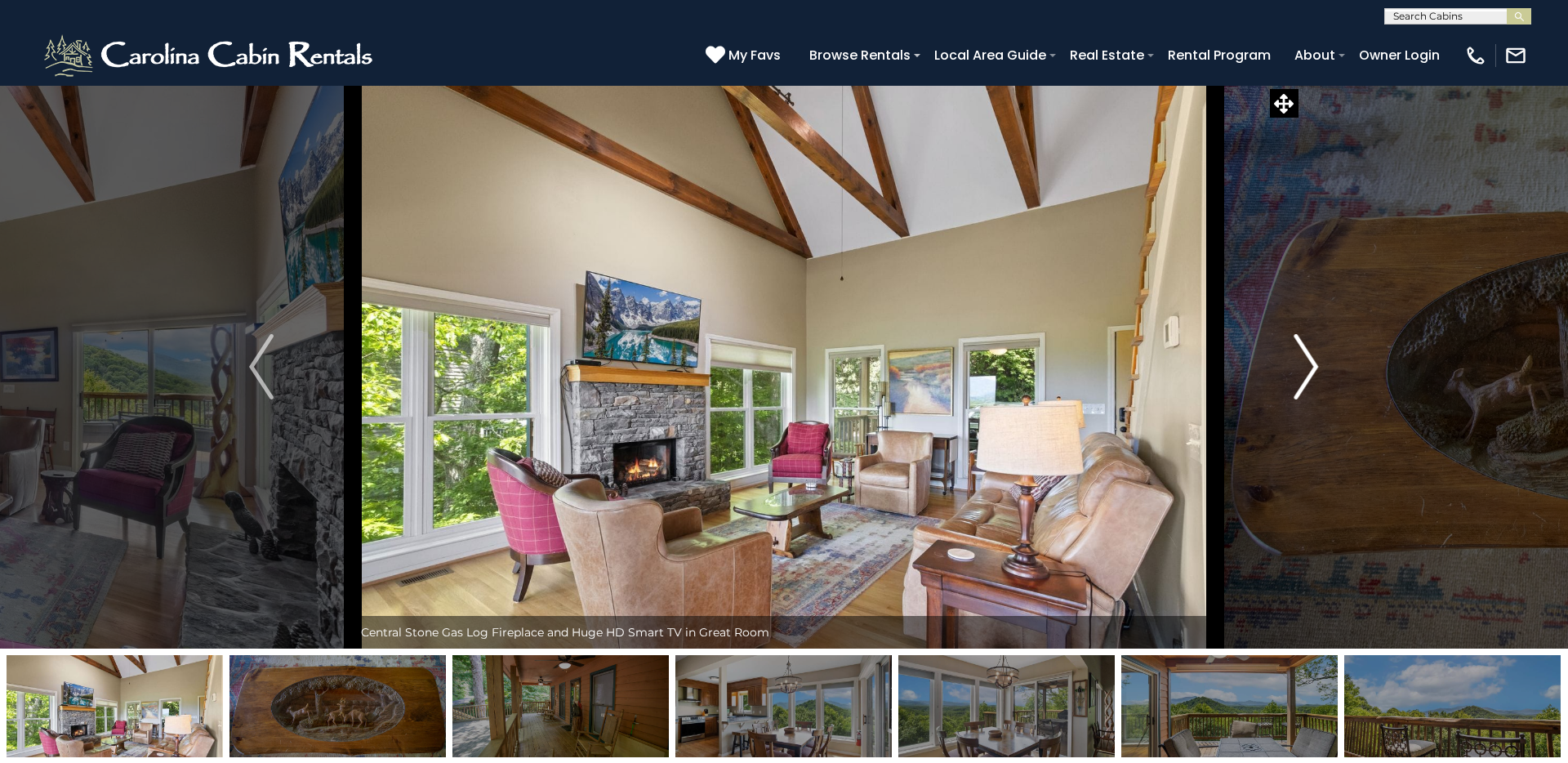
click at [1199, 368] on img "Next" at bounding box center [1306, 366] width 25 height 65
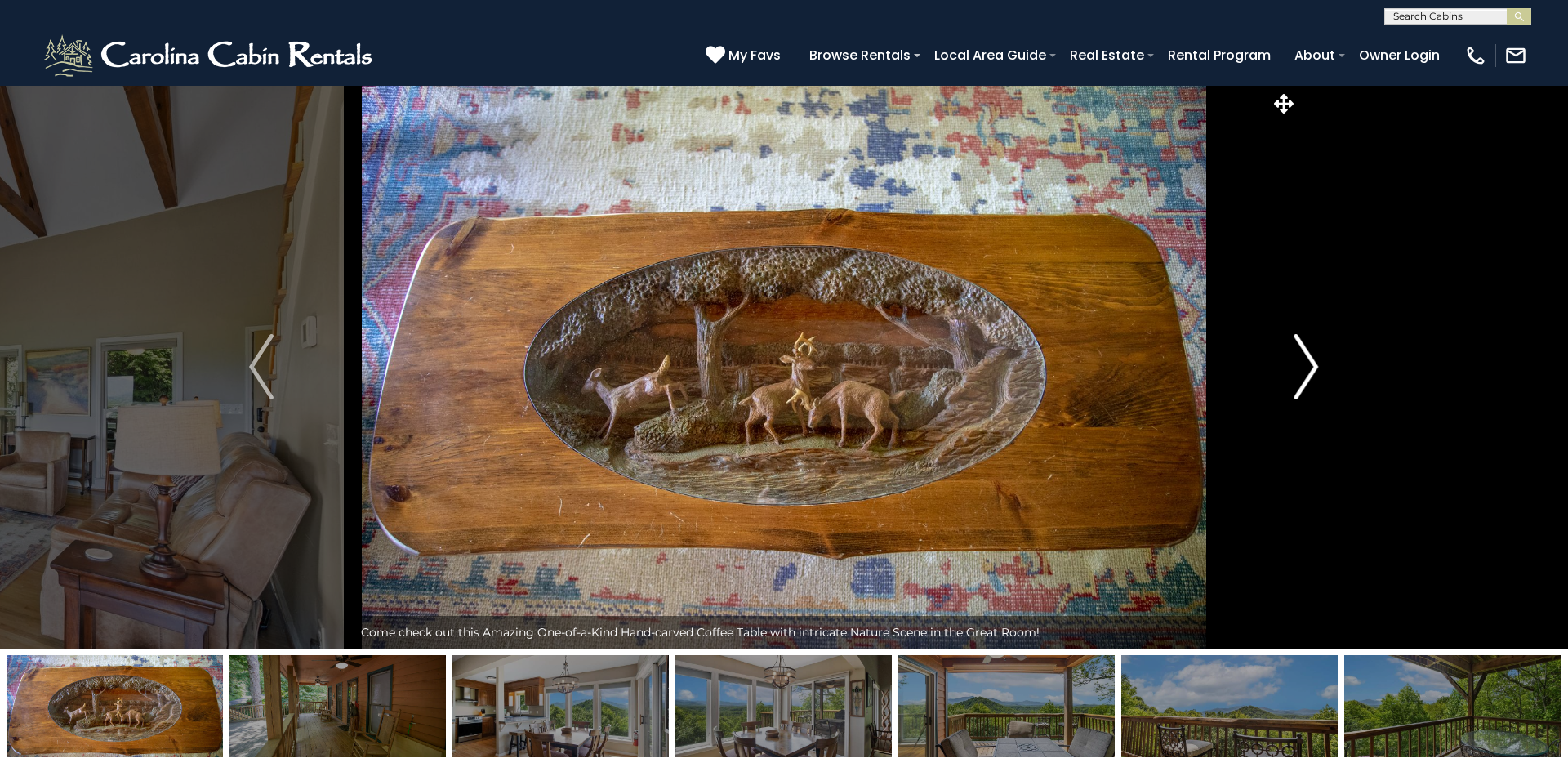
click at [1199, 368] on img "Next" at bounding box center [1306, 366] width 25 height 65
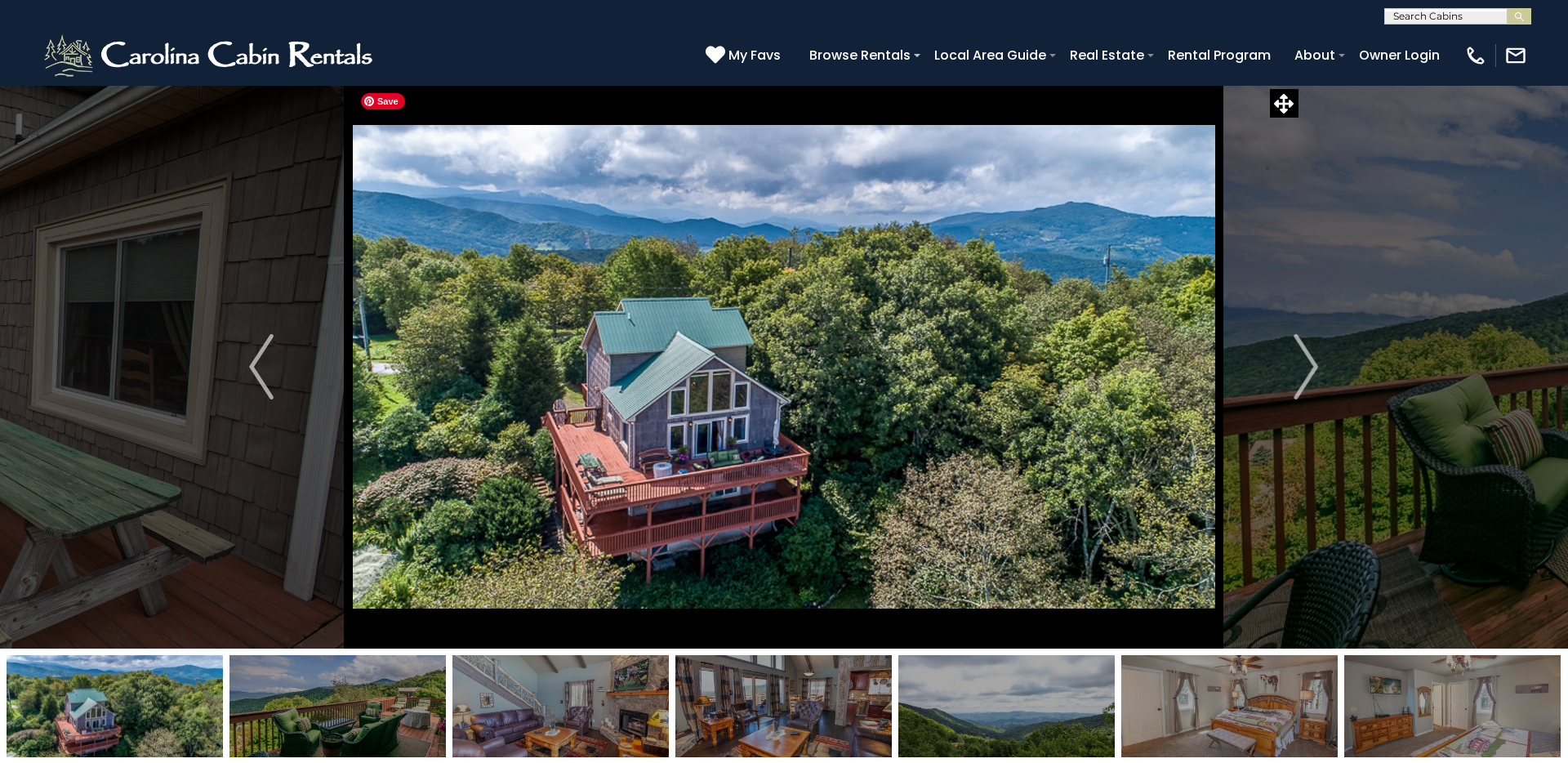
click at [889, 252] on img at bounding box center [783, 367] width 862 height 563
click at [1199, 378] on img "Next" at bounding box center [1306, 366] width 25 height 65
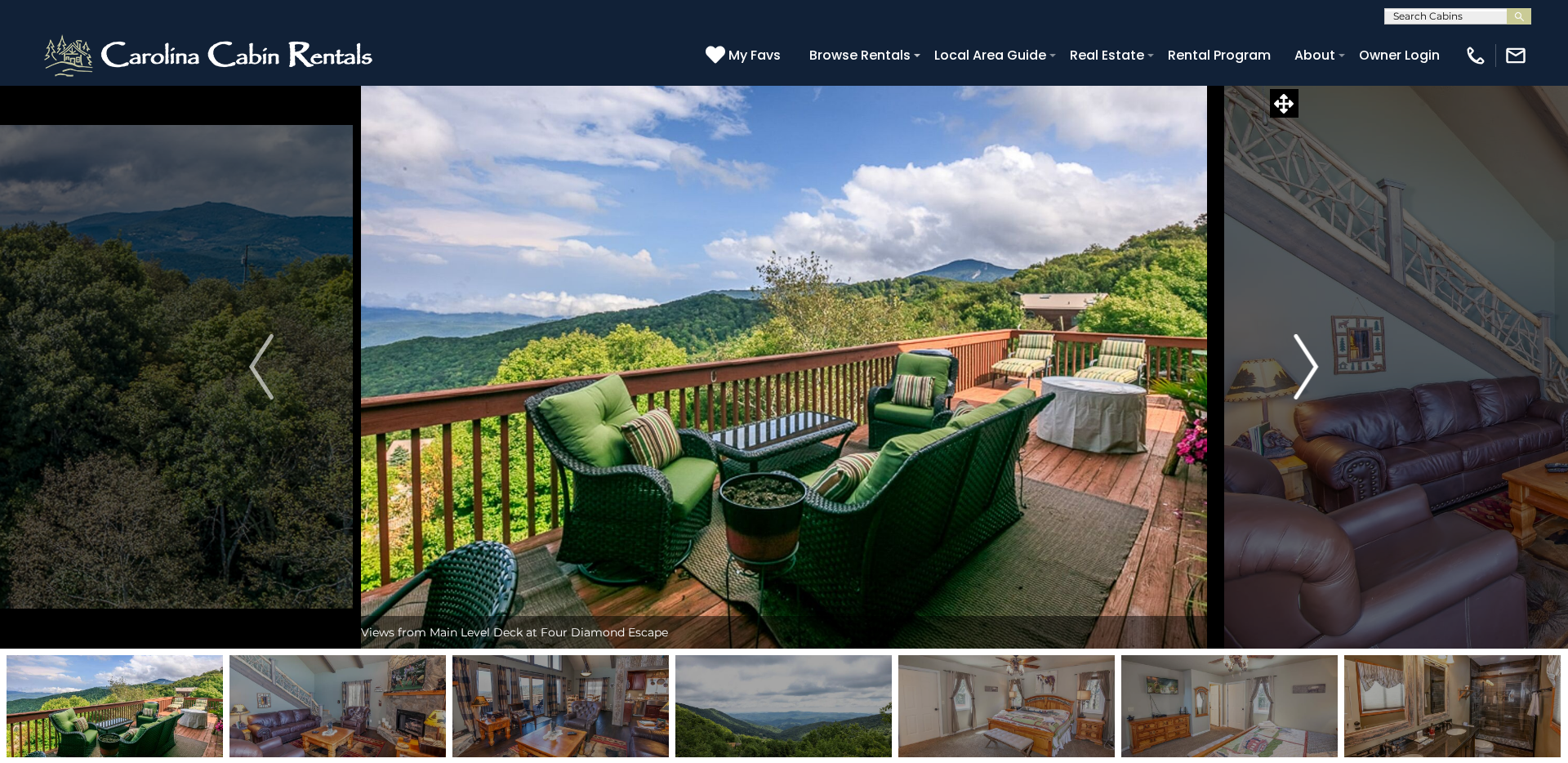
click at [1199, 378] on img "Next" at bounding box center [1306, 366] width 25 height 65
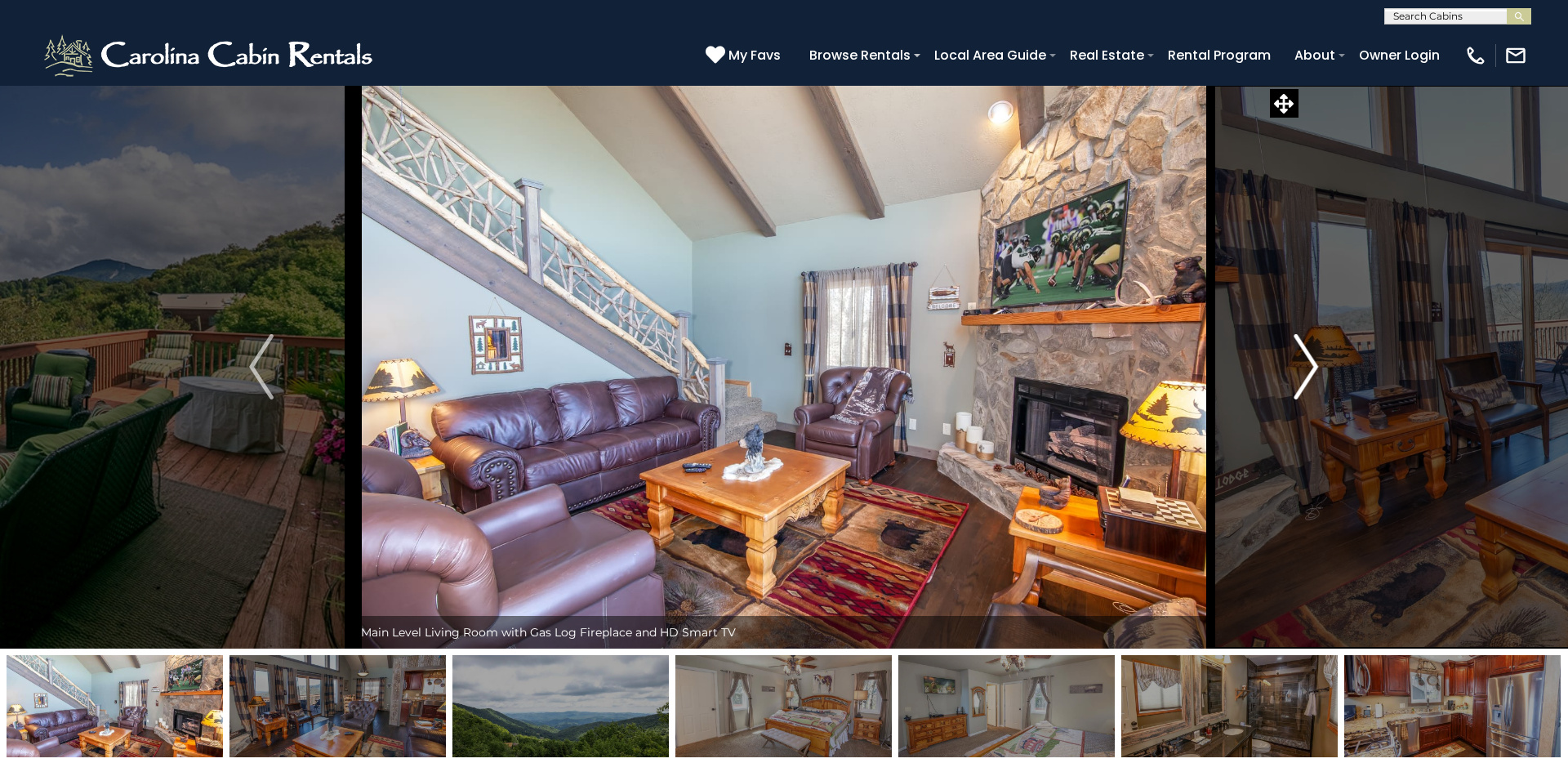
click at [1199, 378] on img "Next" at bounding box center [1306, 366] width 25 height 65
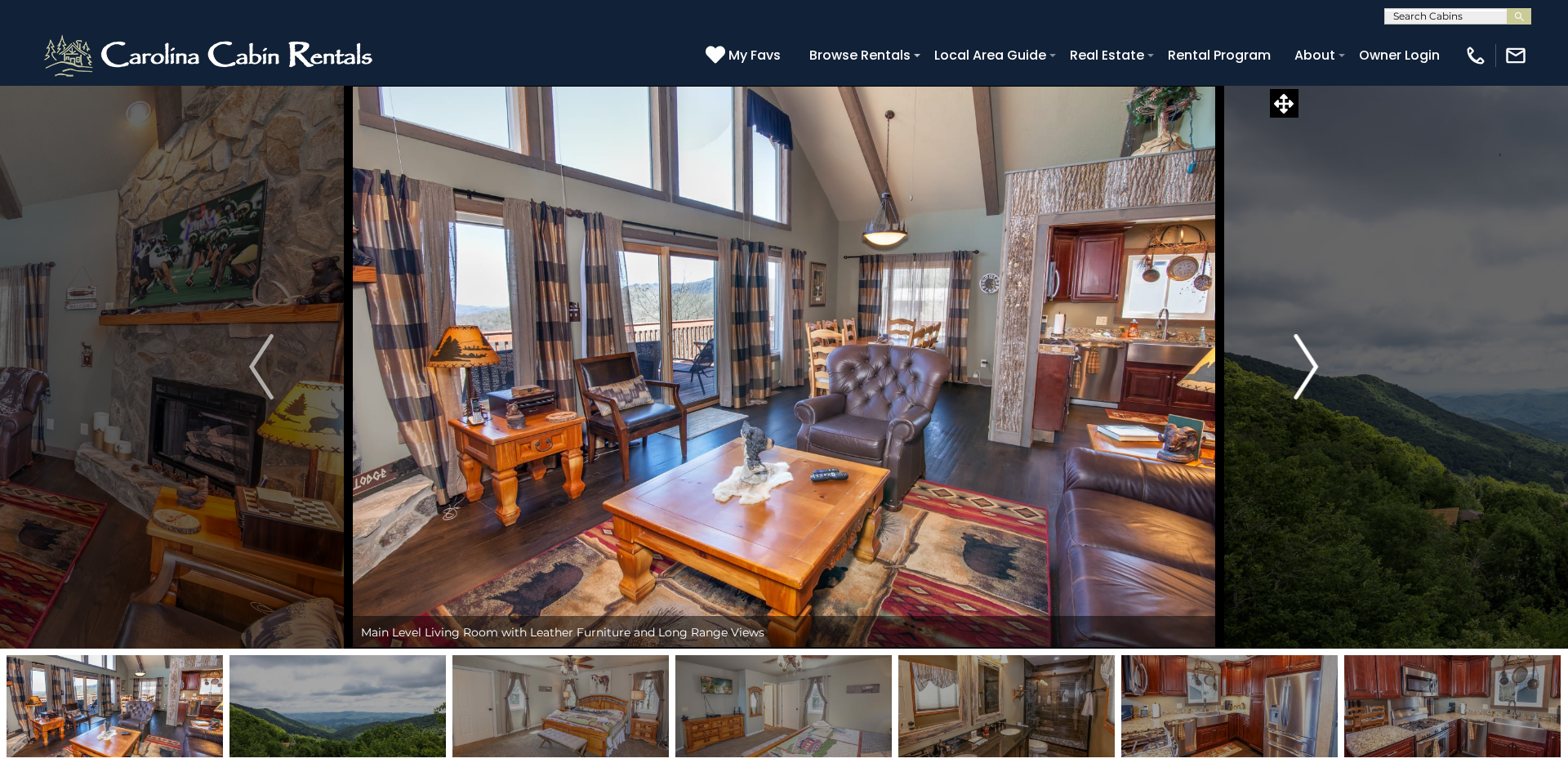
click at [1199, 378] on img "Next" at bounding box center [1306, 366] width 25 height 65
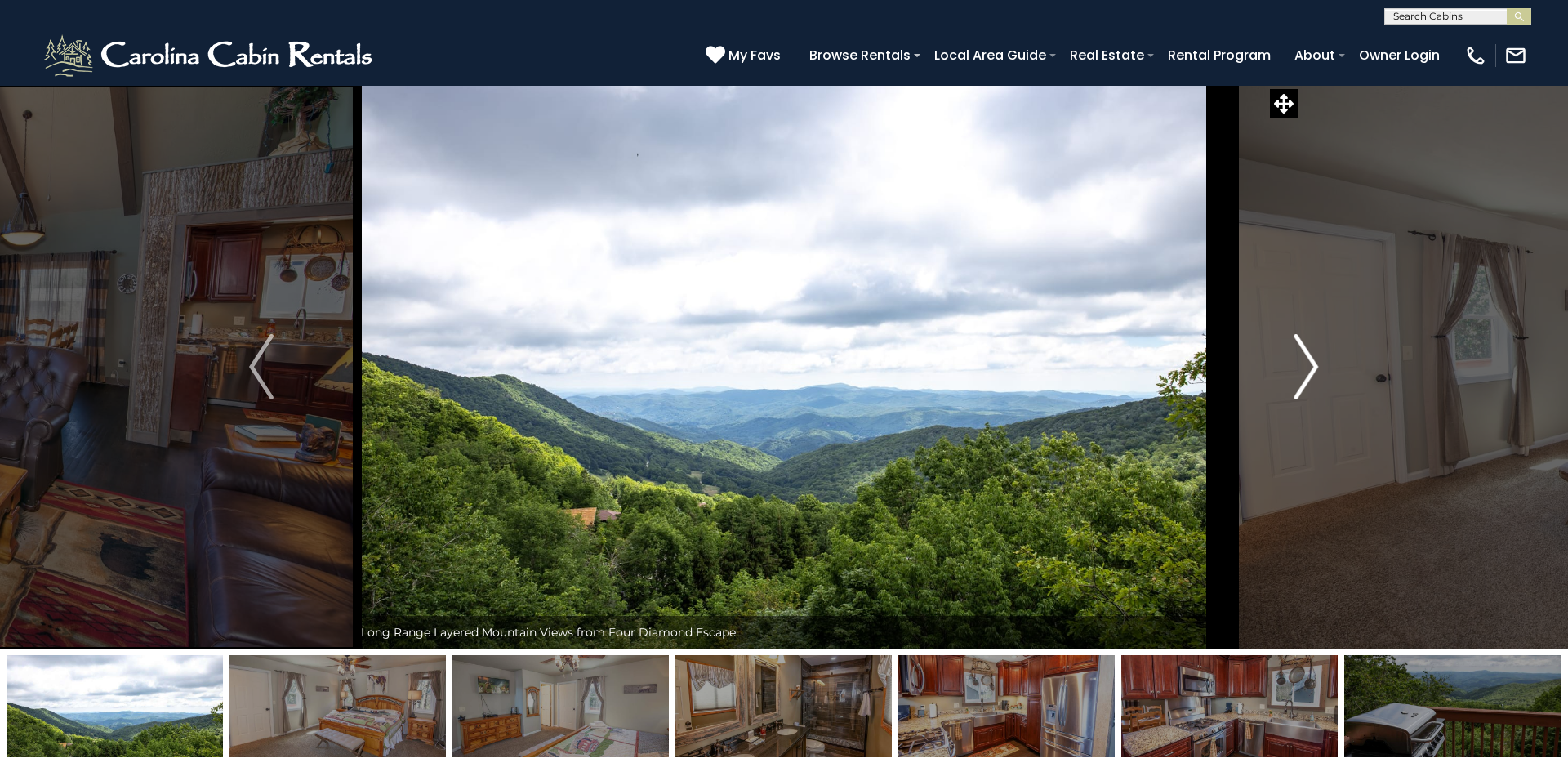
click at [1199, 378] on img "Next" at bounding box center [1306, 366] width 25 height 65
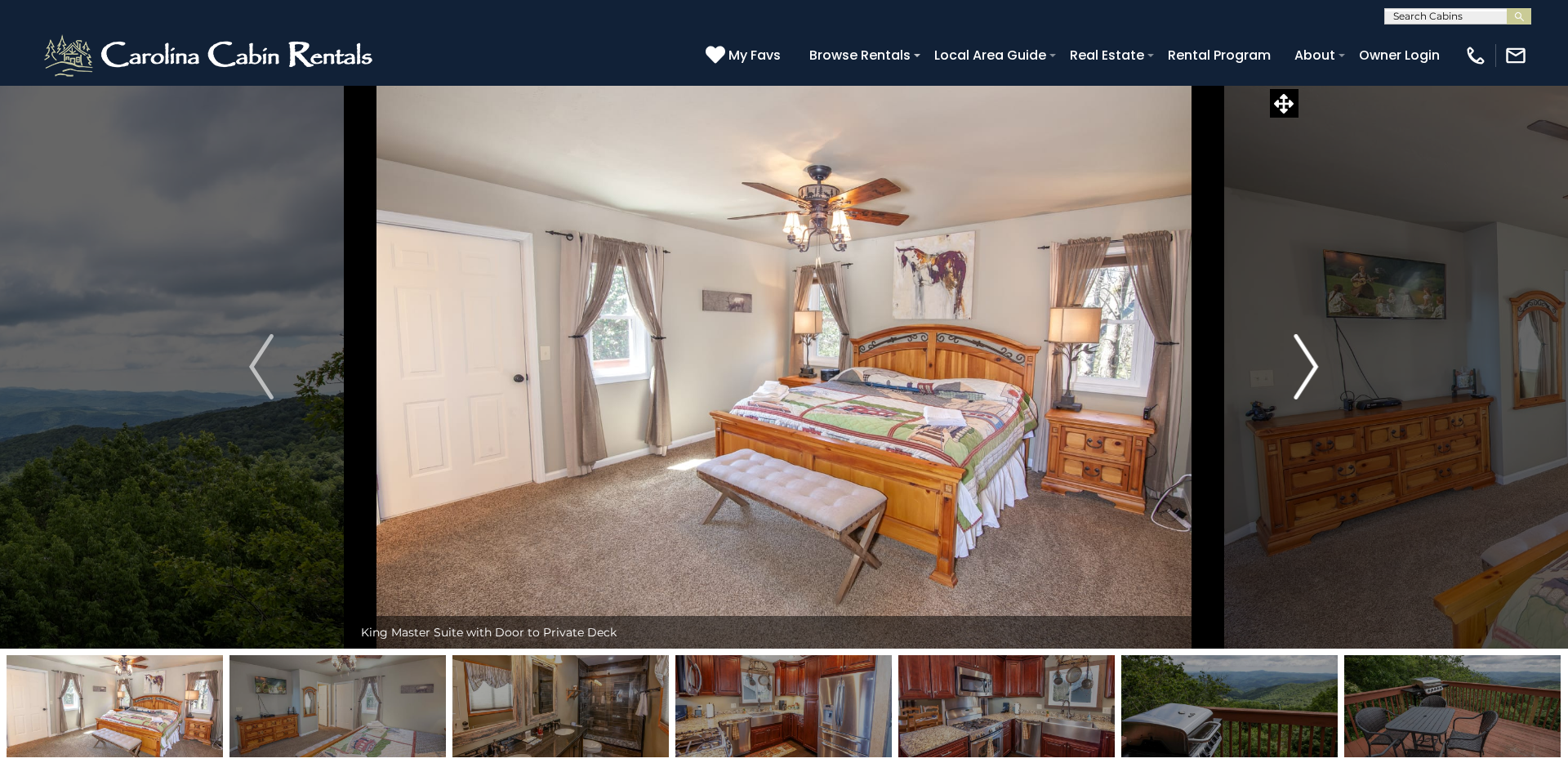
click at [1199, 378] on img "Next" at bounding box center [1306, 366] width 25 height 65
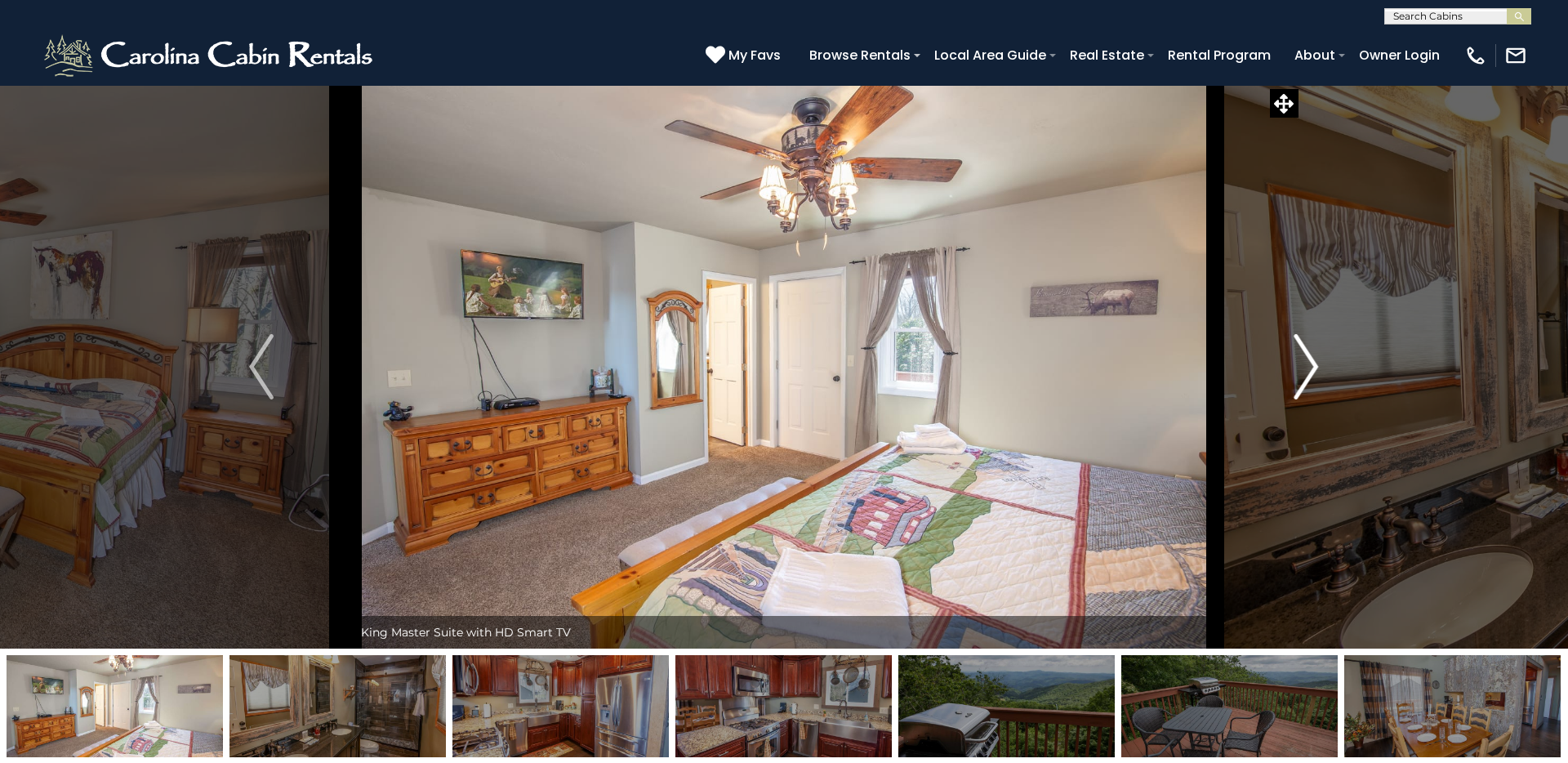
click at [1199, 378] on img "Next" at bounding box center [1306, 366] width 25 height 65
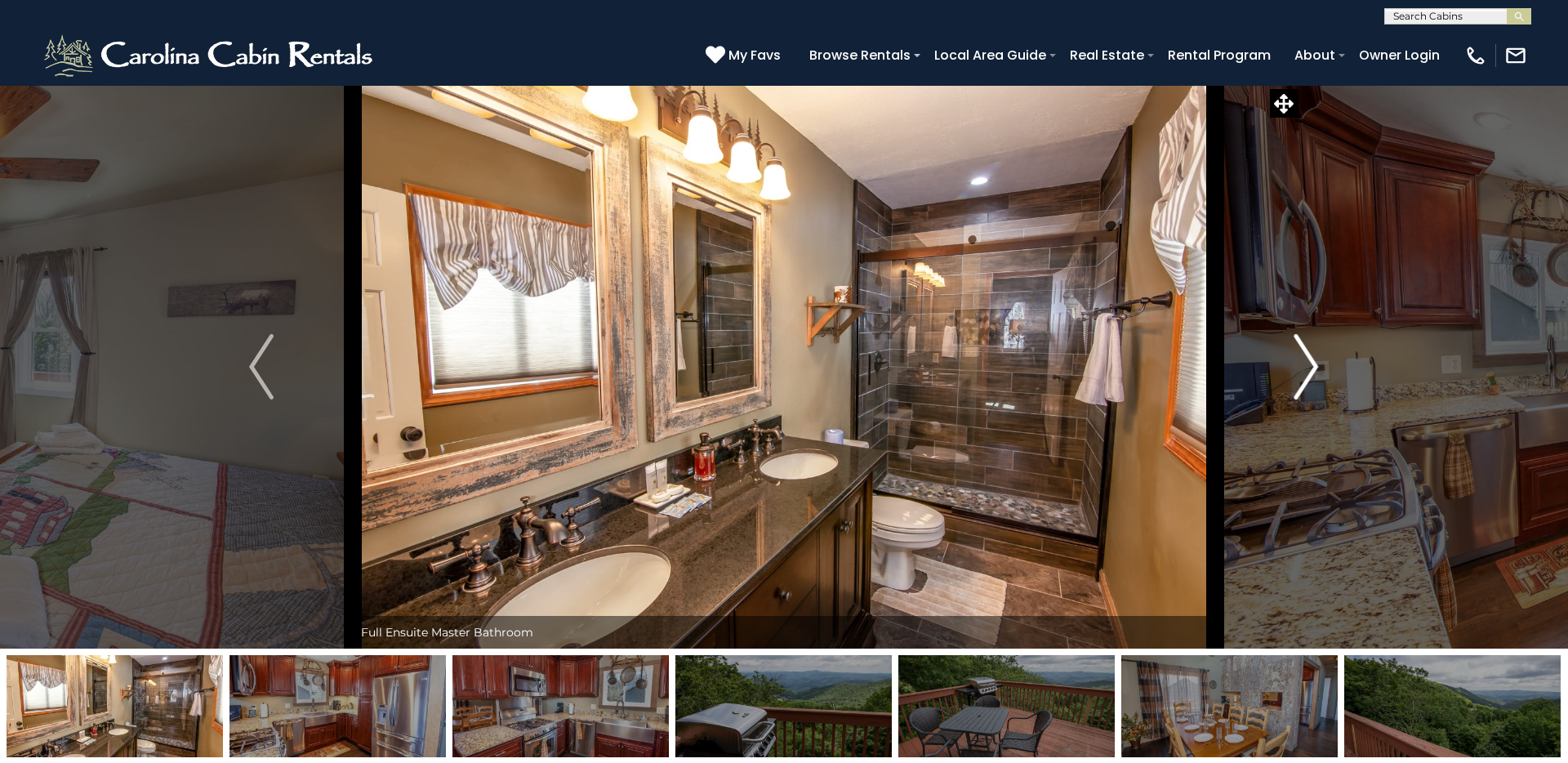
click at [1199, 378] on img "Next" at bounding box center [1306, 366] width 25 height 65
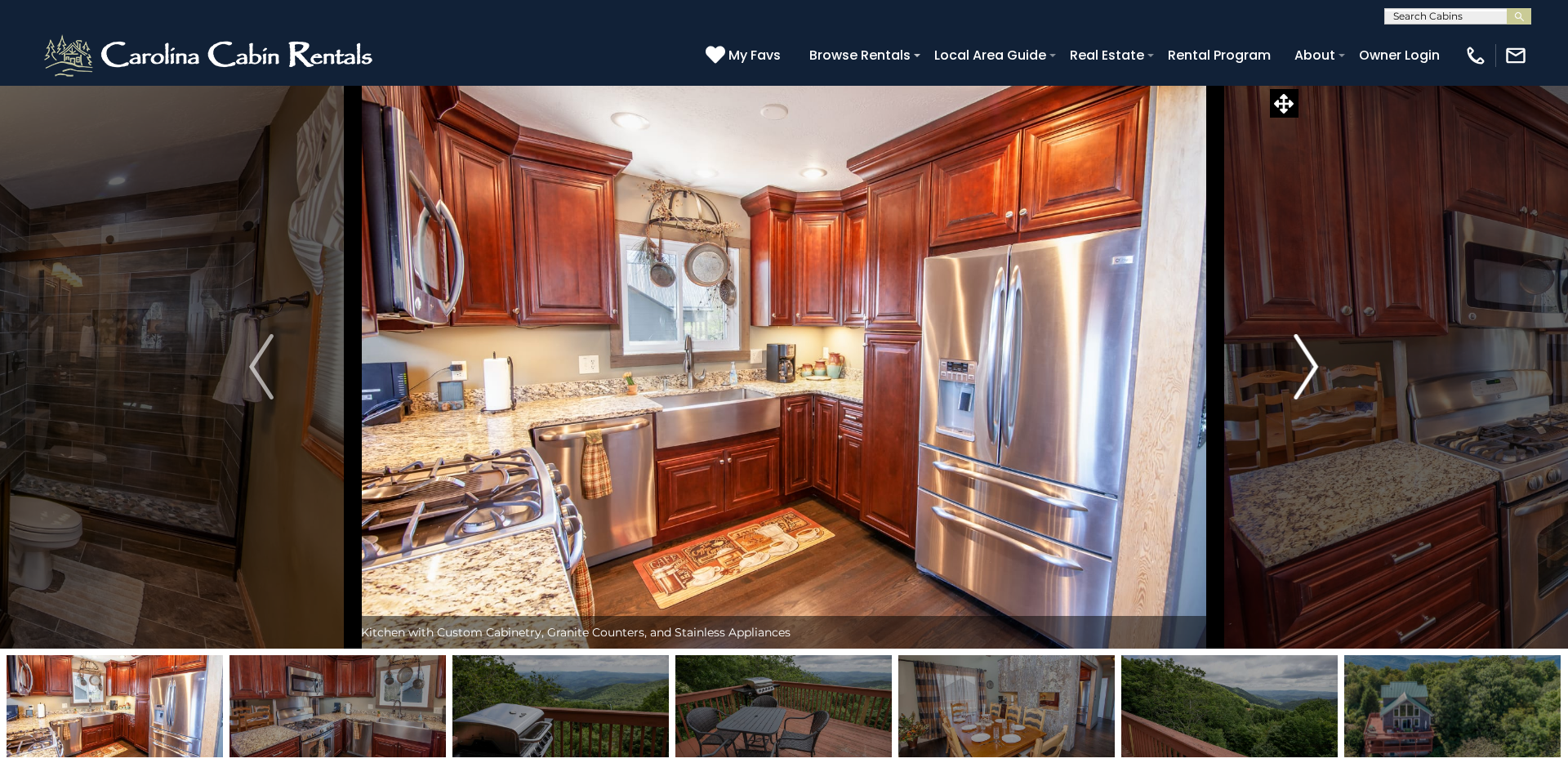
click at [1199, 378] on img "Next" at bounding box center [1306, 366] width 25 height 65
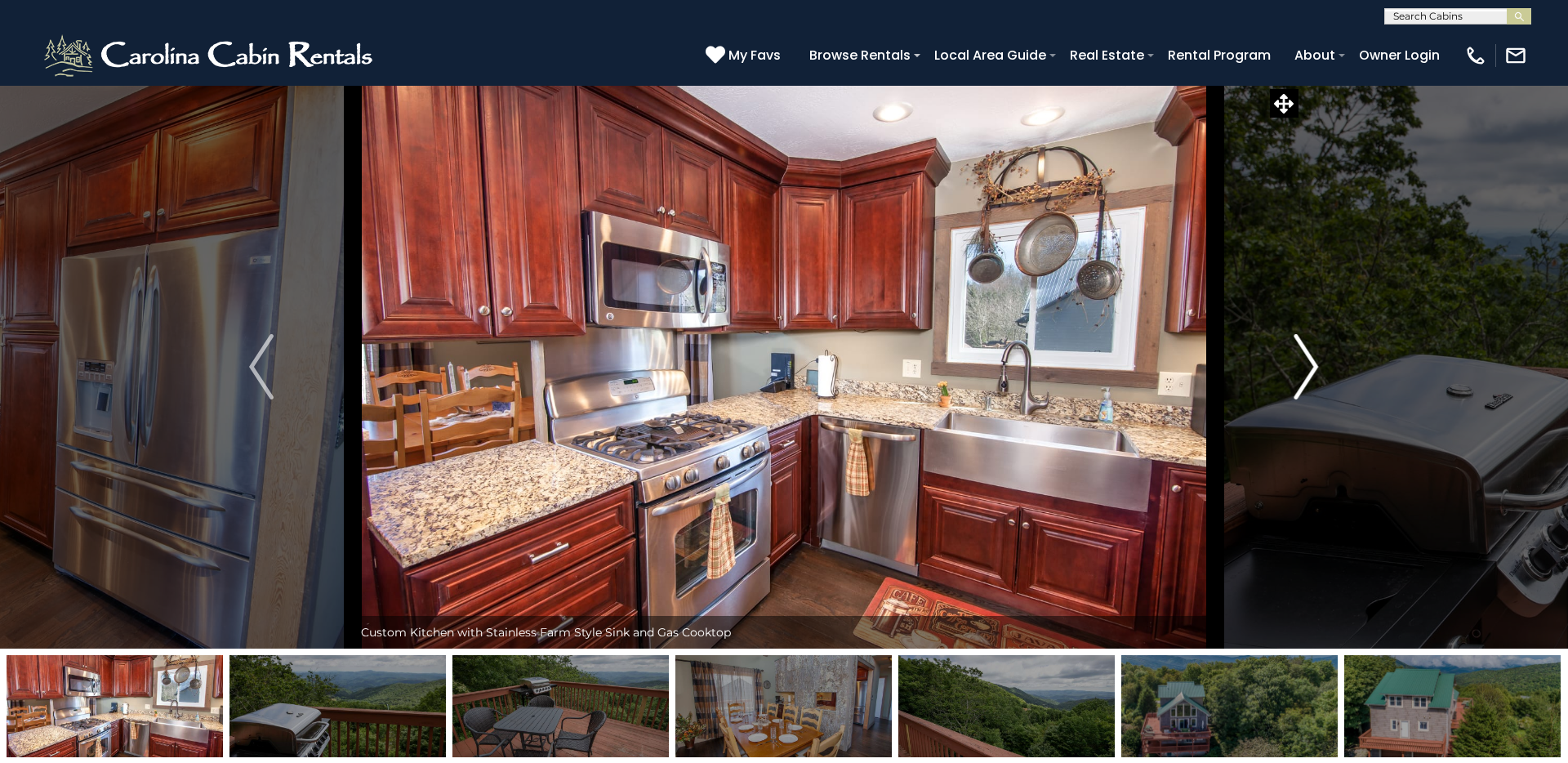
click at [1199, 378] on img "Next" at bounding box center [1306, 366] width 25 height 65
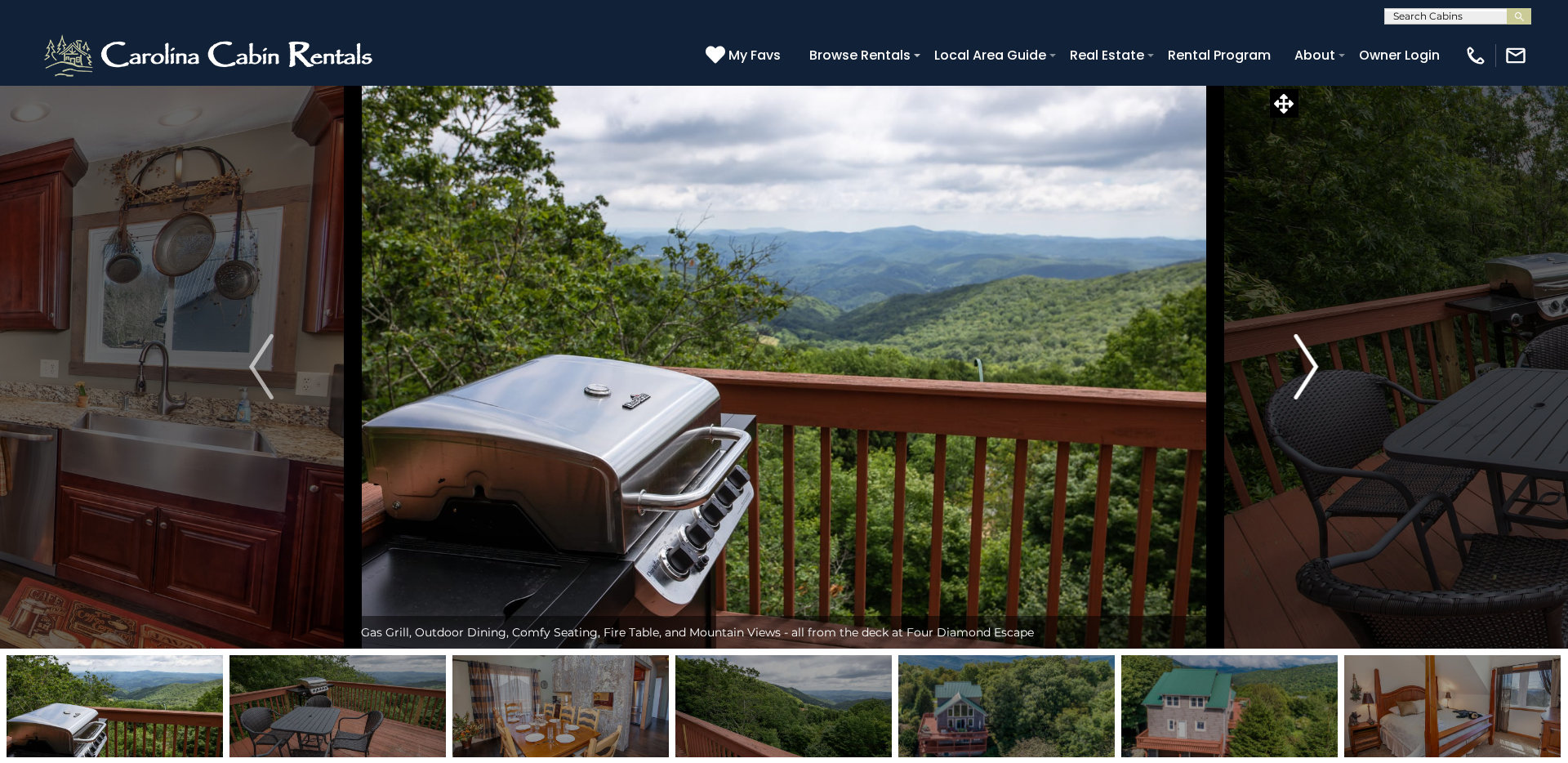
click at [1199, 378] on img "Next" at bounding box center [1306, 366] width 25 height 65
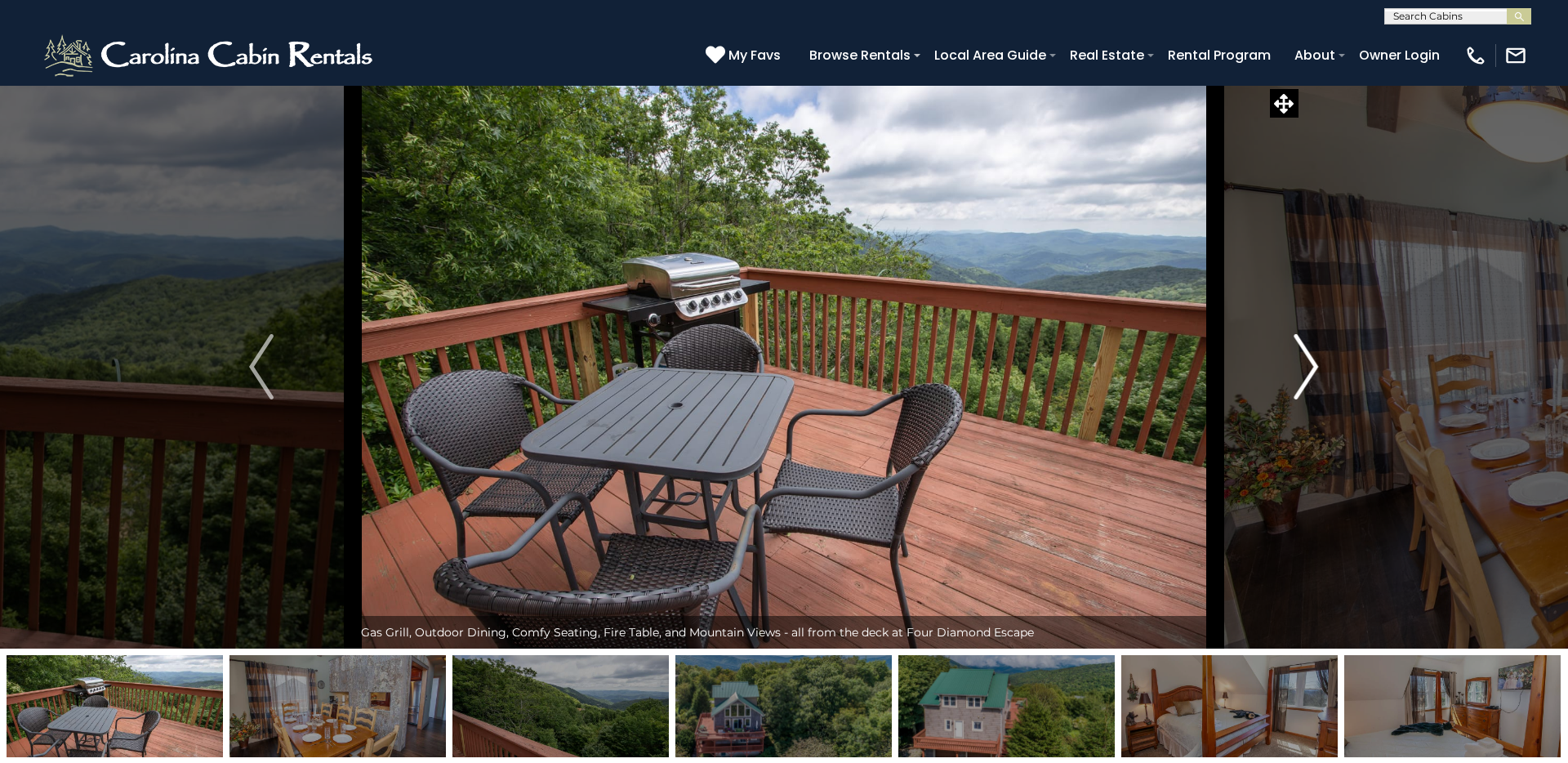
click at [1199, 378] on img "Next" at bounding box center [1306, 366] width 25 height 65
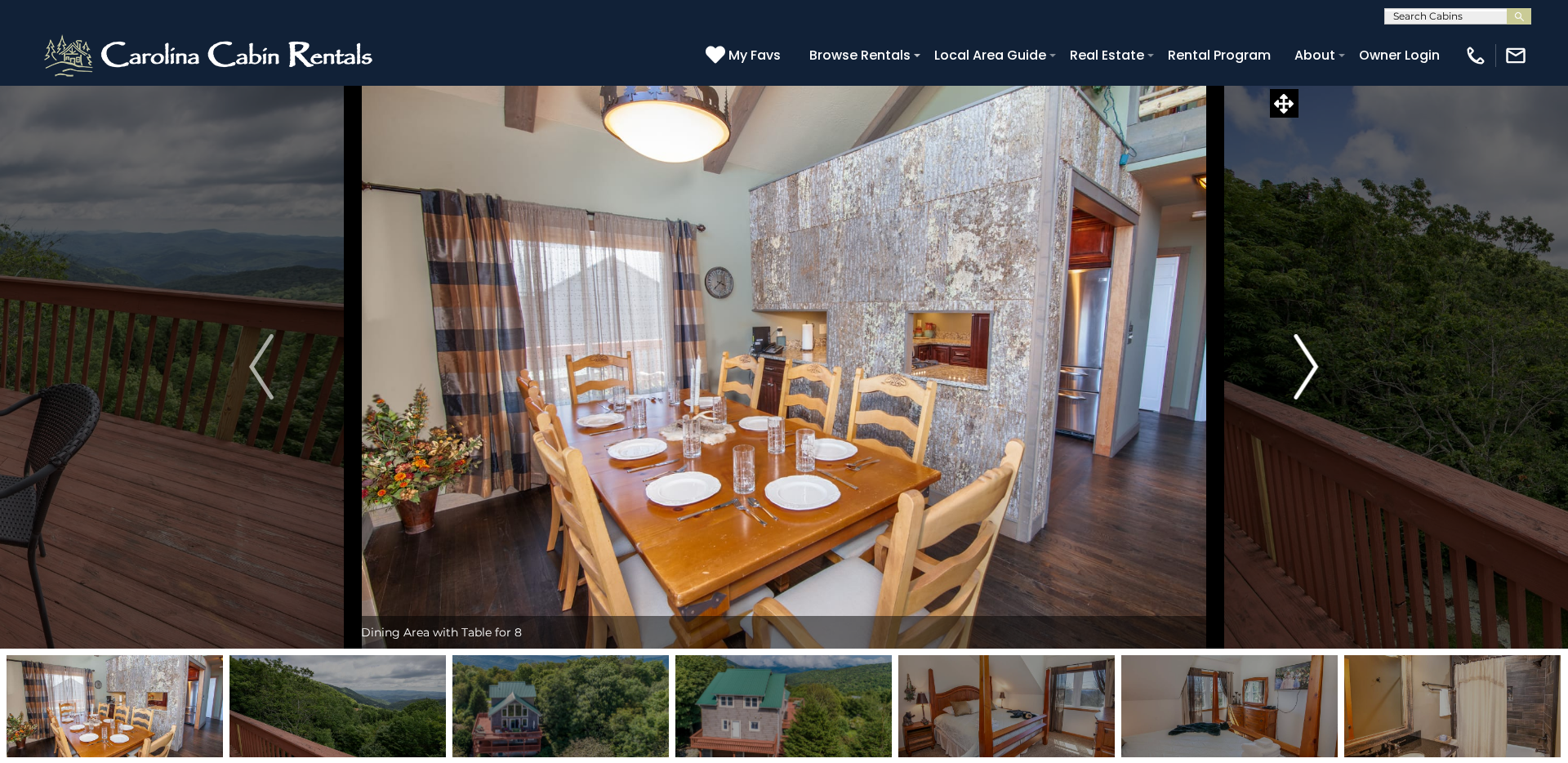
click at [1199, 378] on img "Next" at bounding box center [1306, 366] width 25 height 65
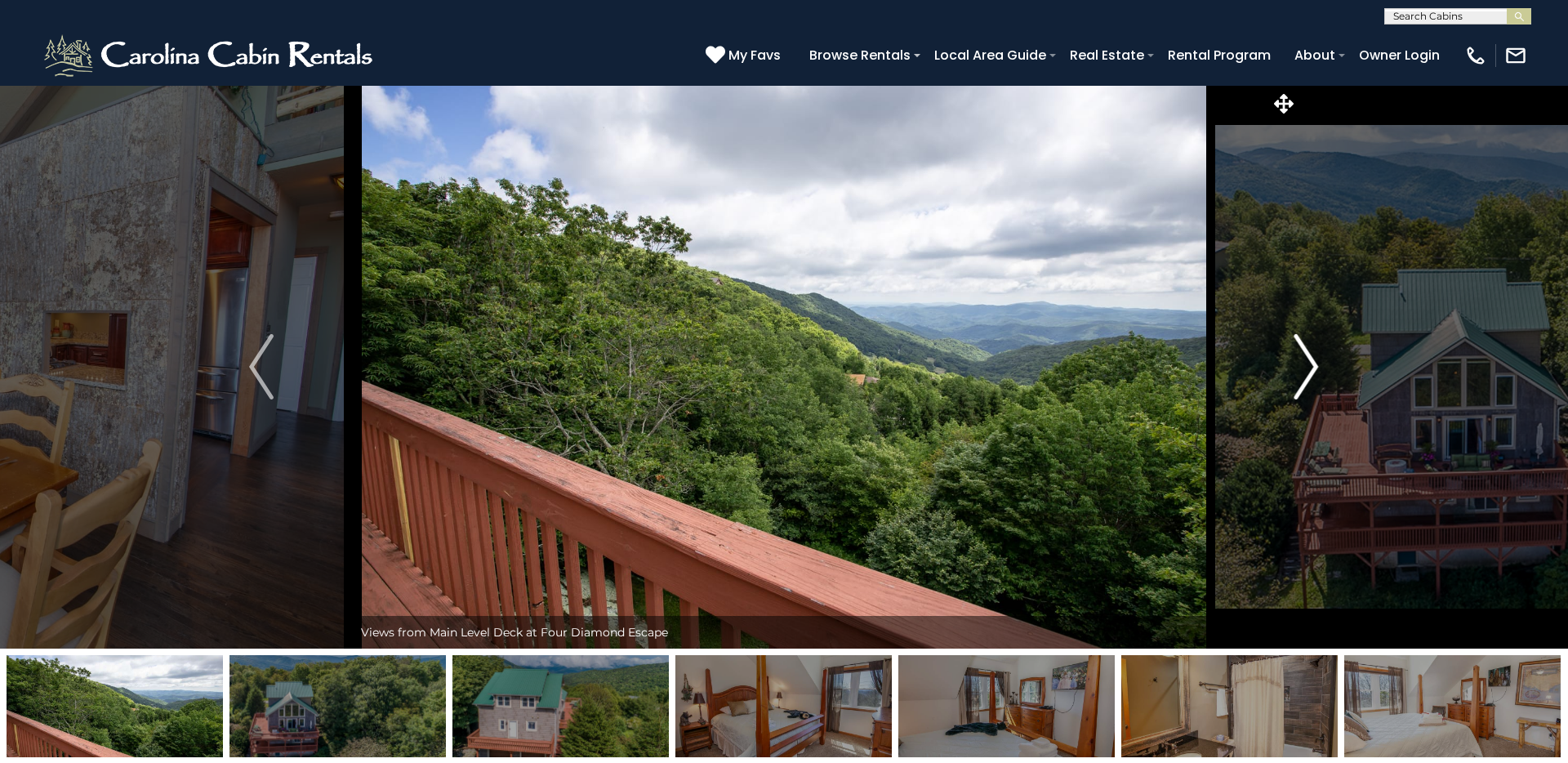
click at [1199, 378] on img "Next" at bounding box center [1306, 366] width 25 height 65
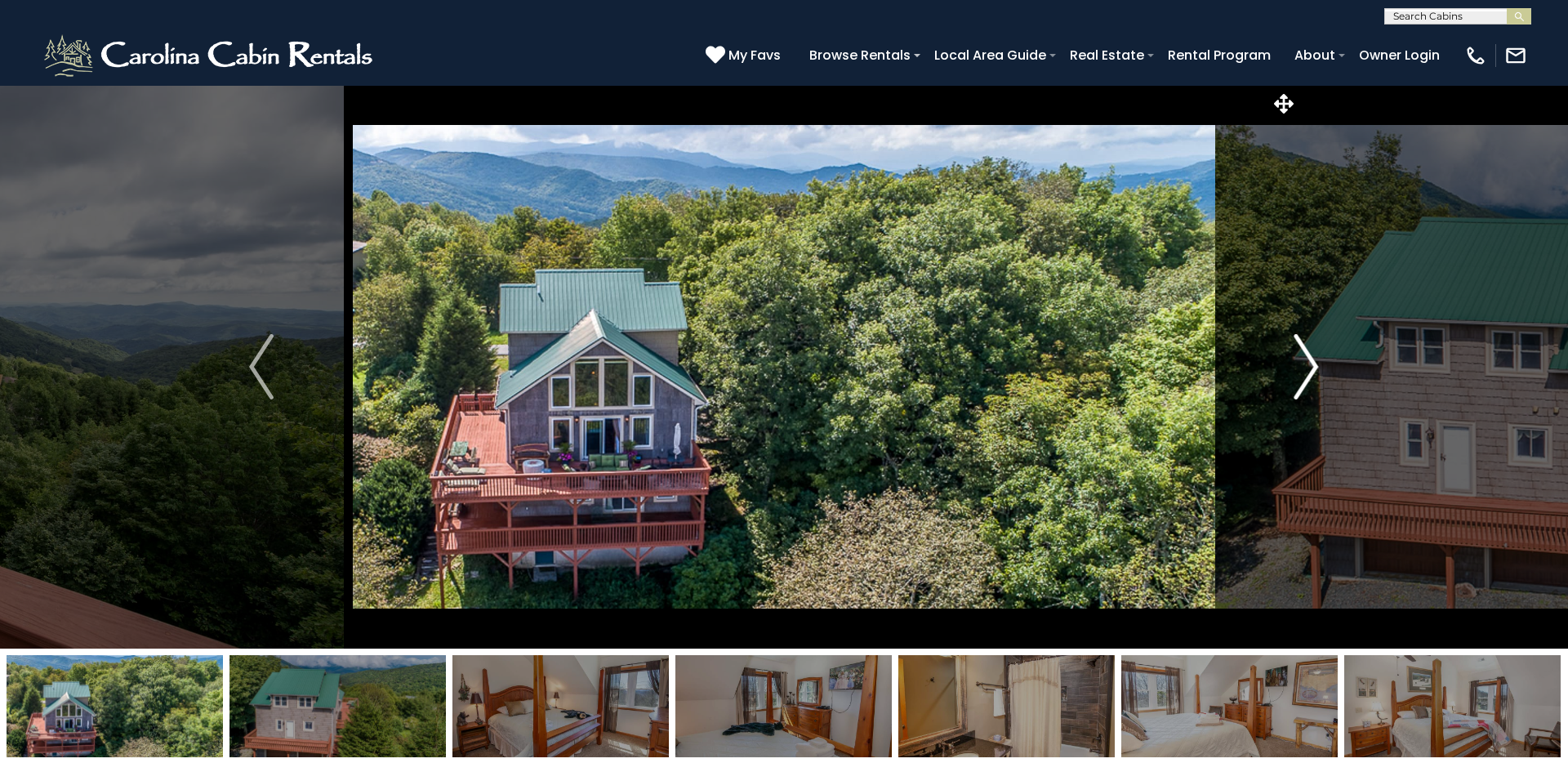
click at [1199, 378] on img "Next" at bounding box center [1306, 366] width 25 height 65
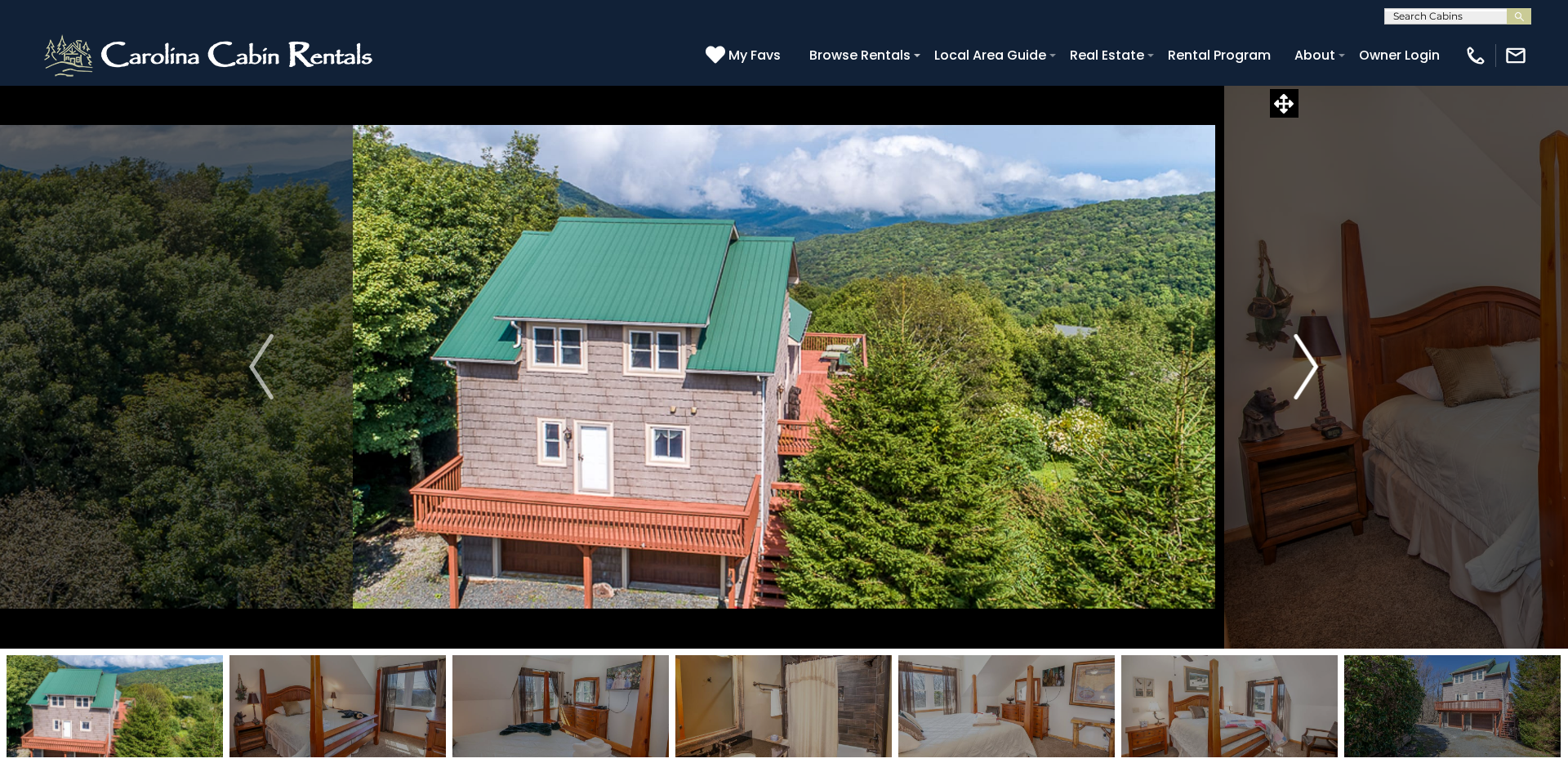
click at [1199, 378] on img "Next" at bounding box center [1306, 366] width 25 height 65
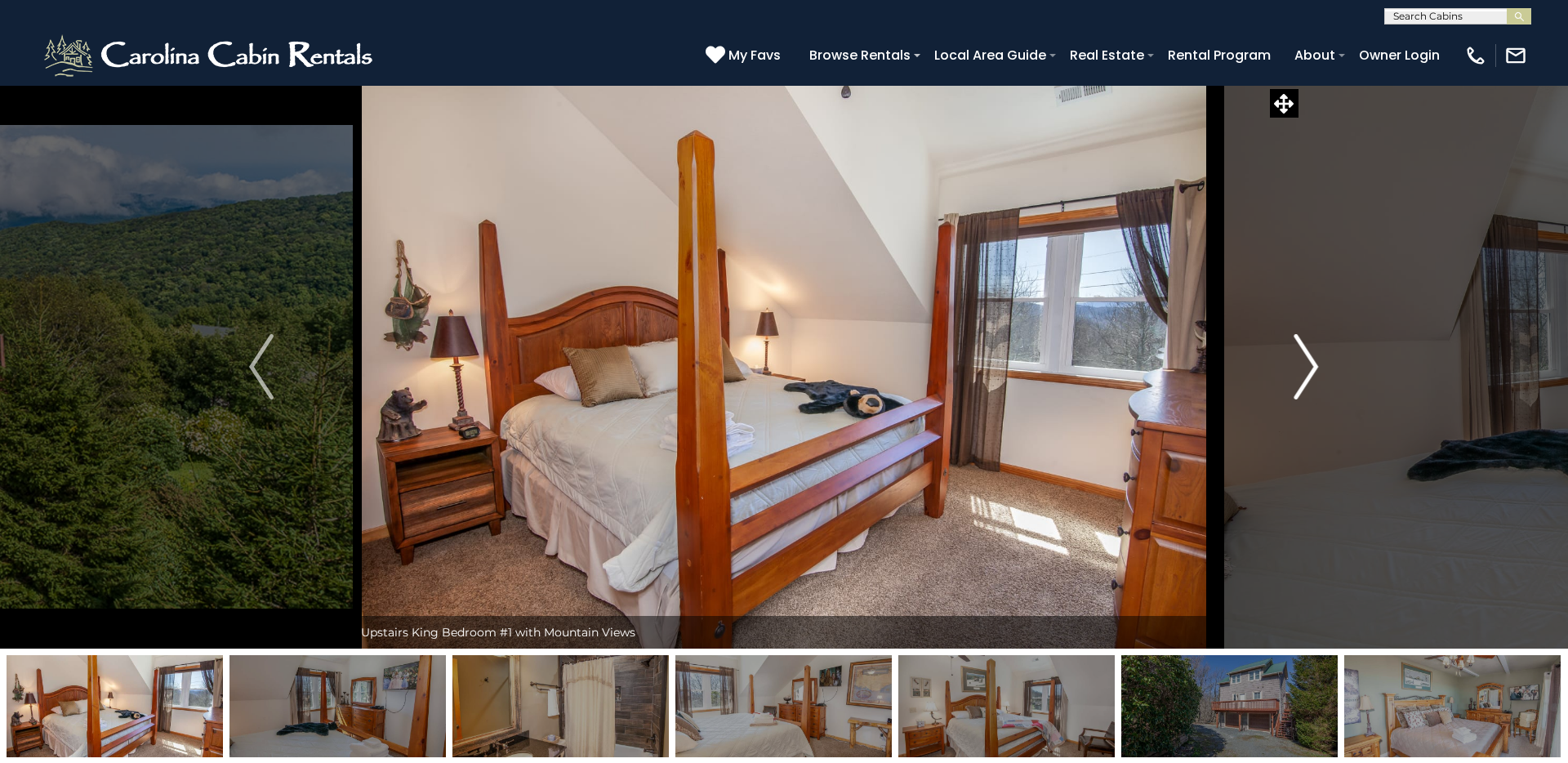
click at [1199, 378] on img "Next" at bounding box center [1306, 366] width 25 height 65
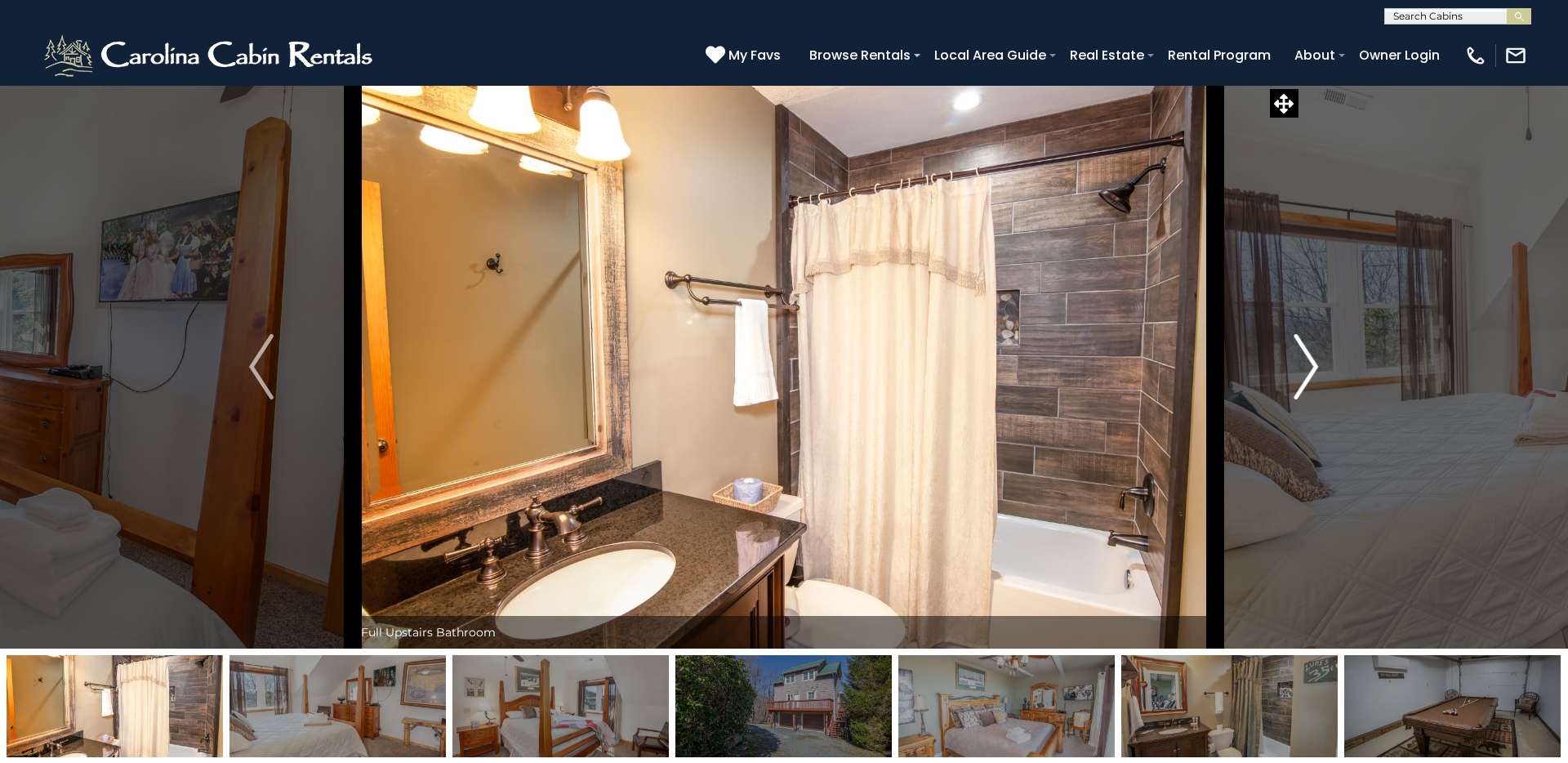
click at [1199, 378] on img "Next" at bounding box center [1306, 366] width 25 height 65
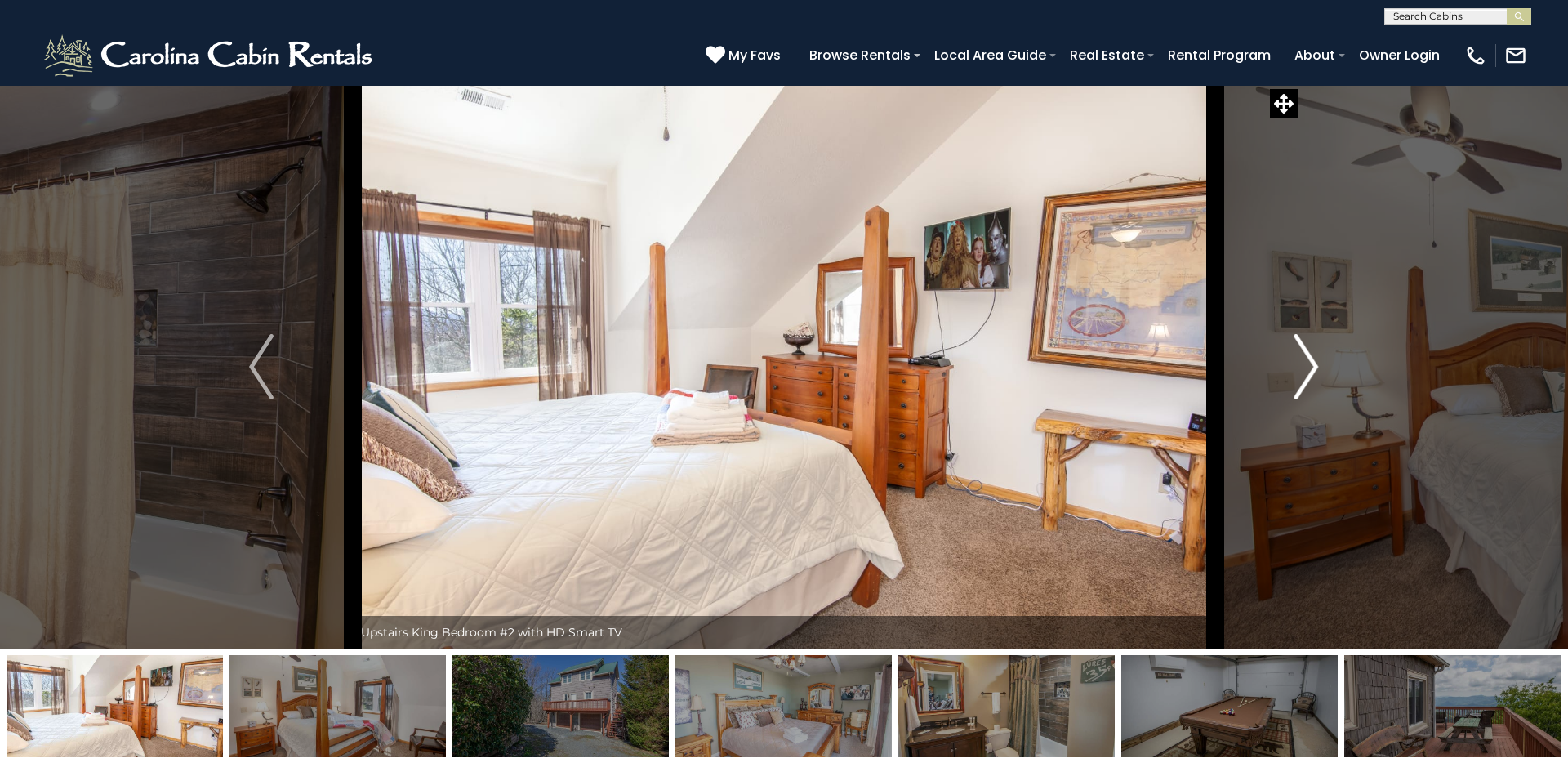
click at [1199, 378] on img "Next" at bounding box center [1306, 366] width 25 height 65
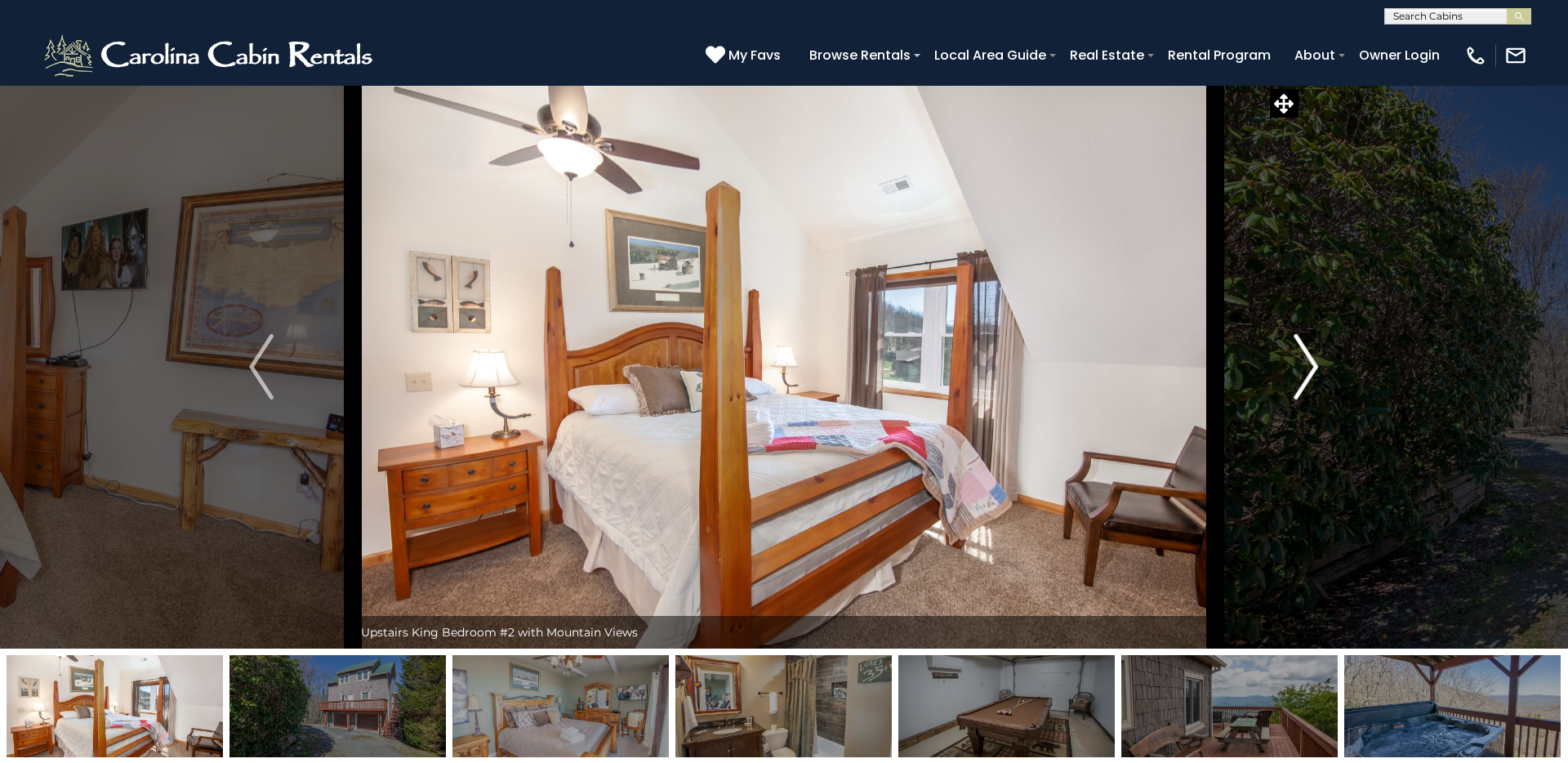
click at [1199, 378] on img "Next" at bounding box center [1306, 366] width 25 height 65
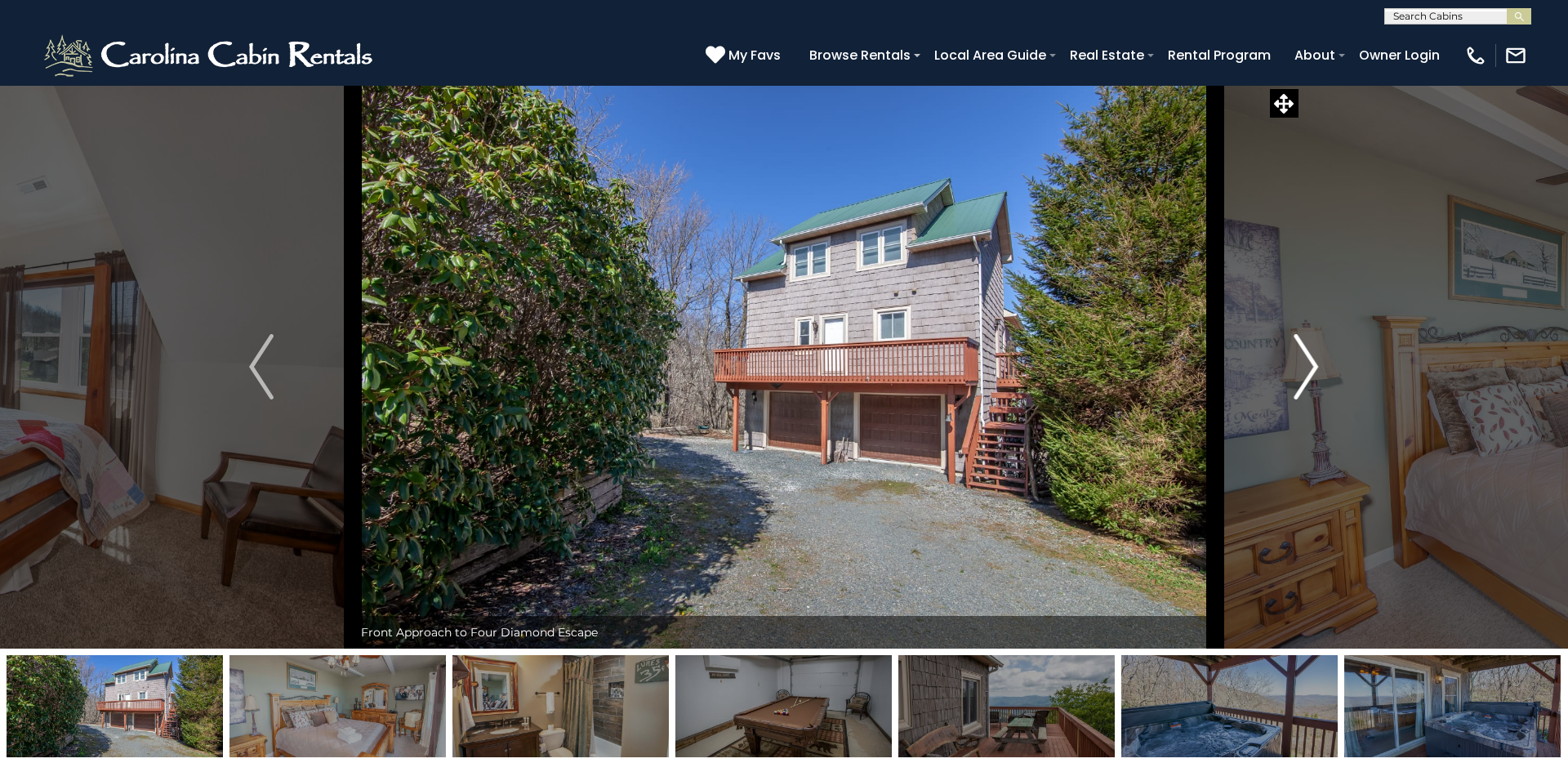
click at [1199, 378] on img "Next" at bounding box center [1306, 366] width 25 height 65
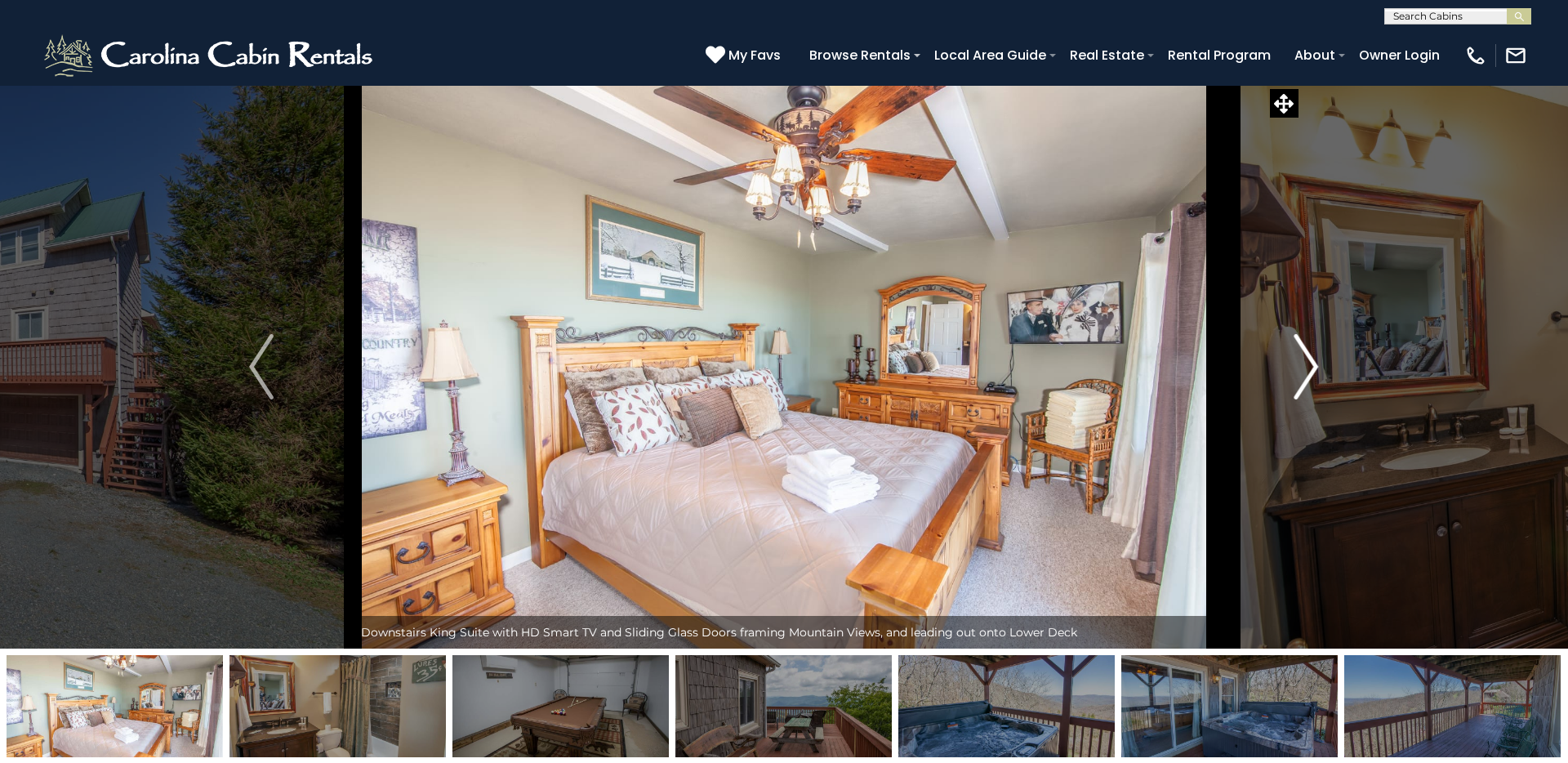
click at [1199, 378] on img "Next" at bounding box center [1306, 366] width 25 height 65
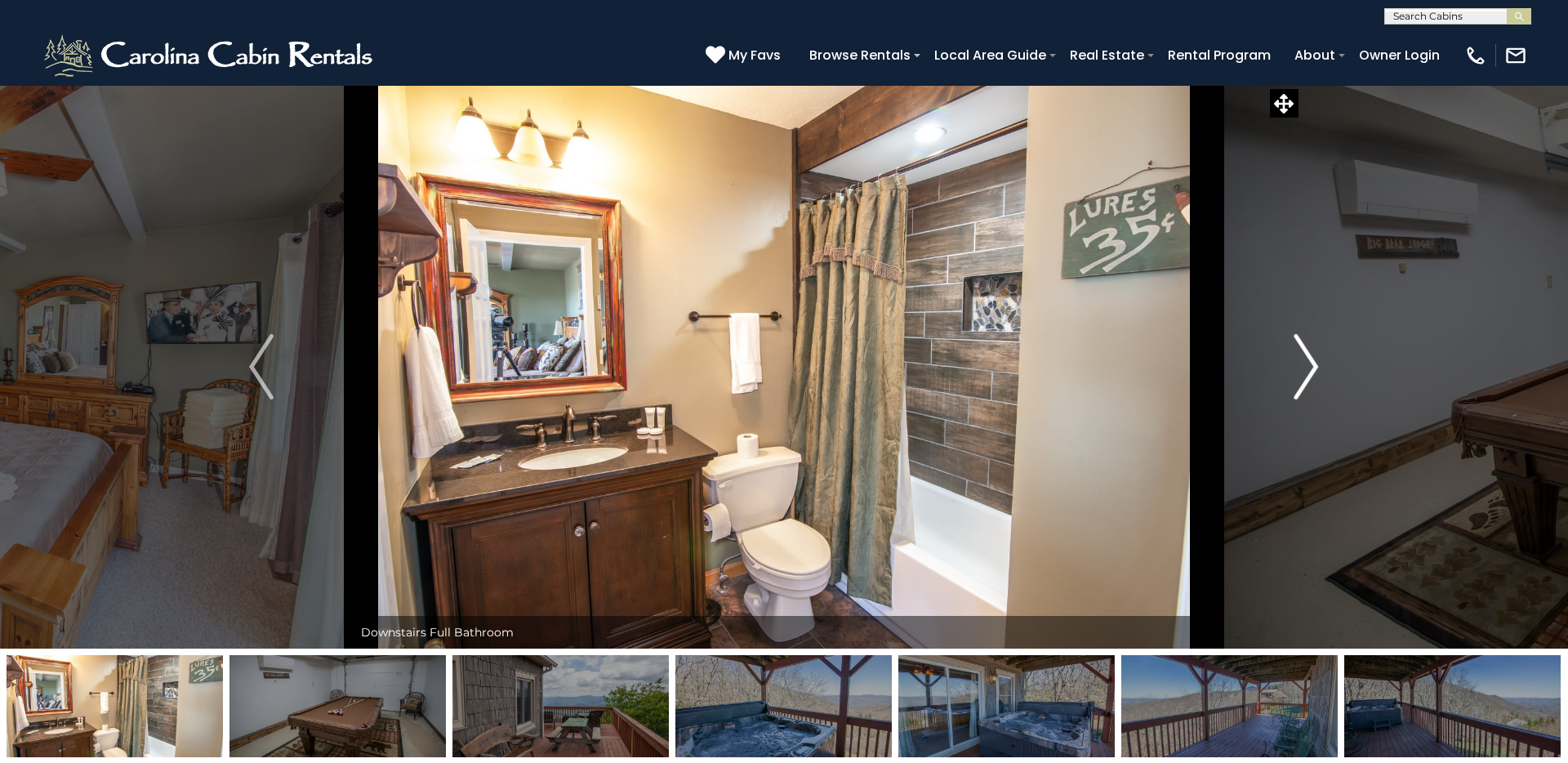
click at [1199, 378] on img "Next" at bounding box center [1306, 366] width 25 height 65
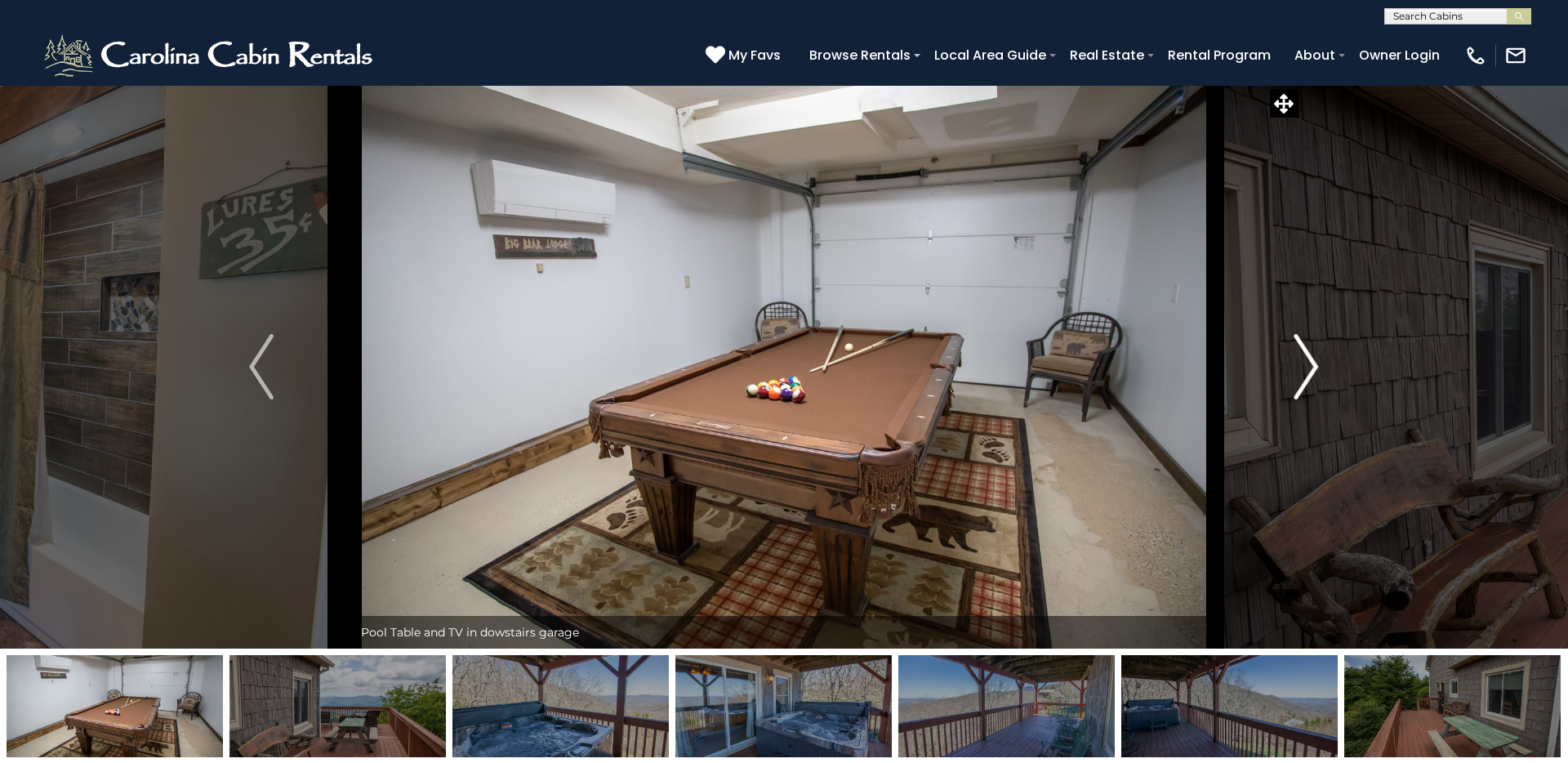
click at [1199, 378] on img "Next" at bounding box center [1306, 366] width 25 height 65
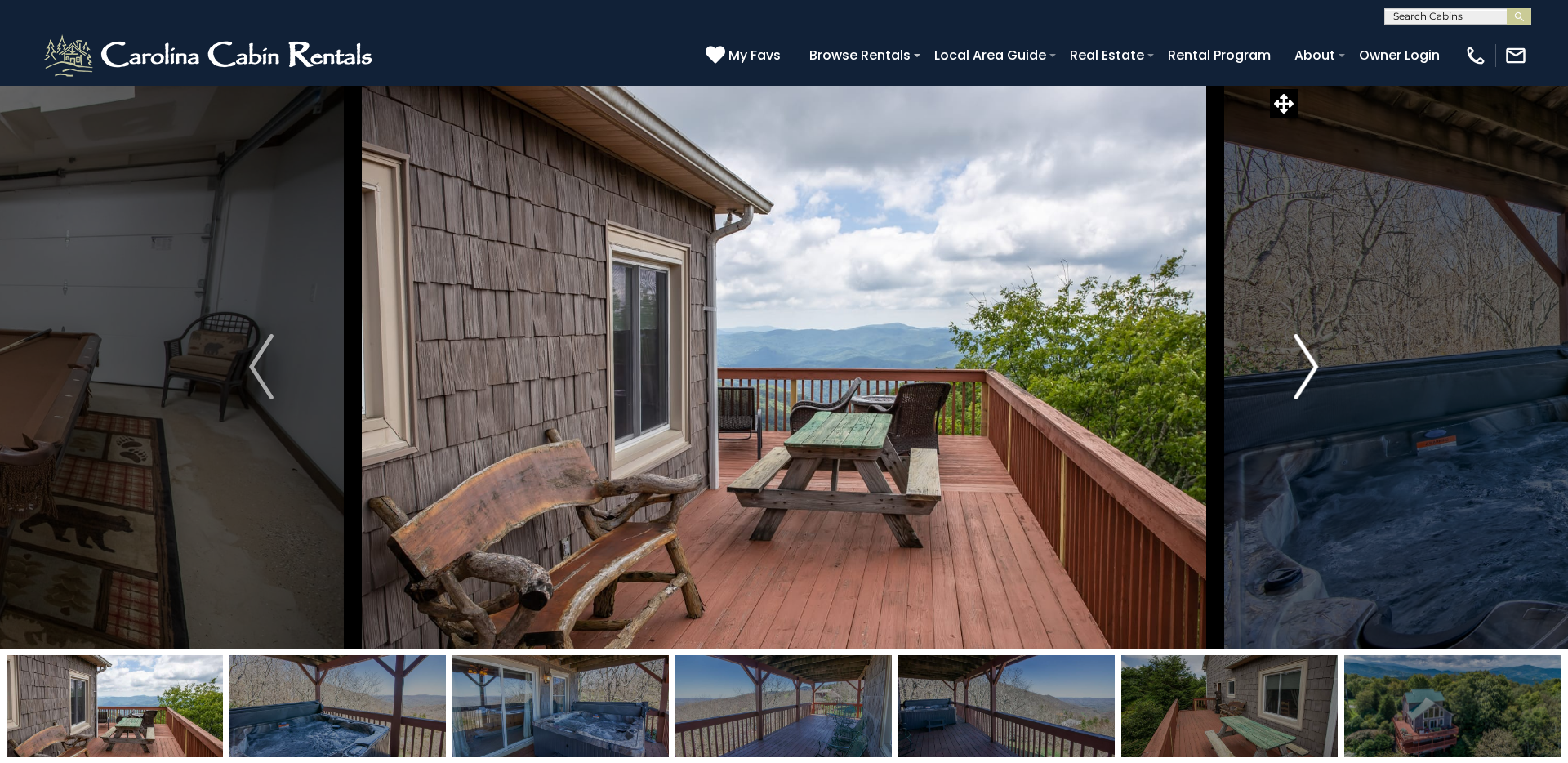
click at [1199, 378] on img "Next" at bounding box center [1306, 366] width 25 height 65
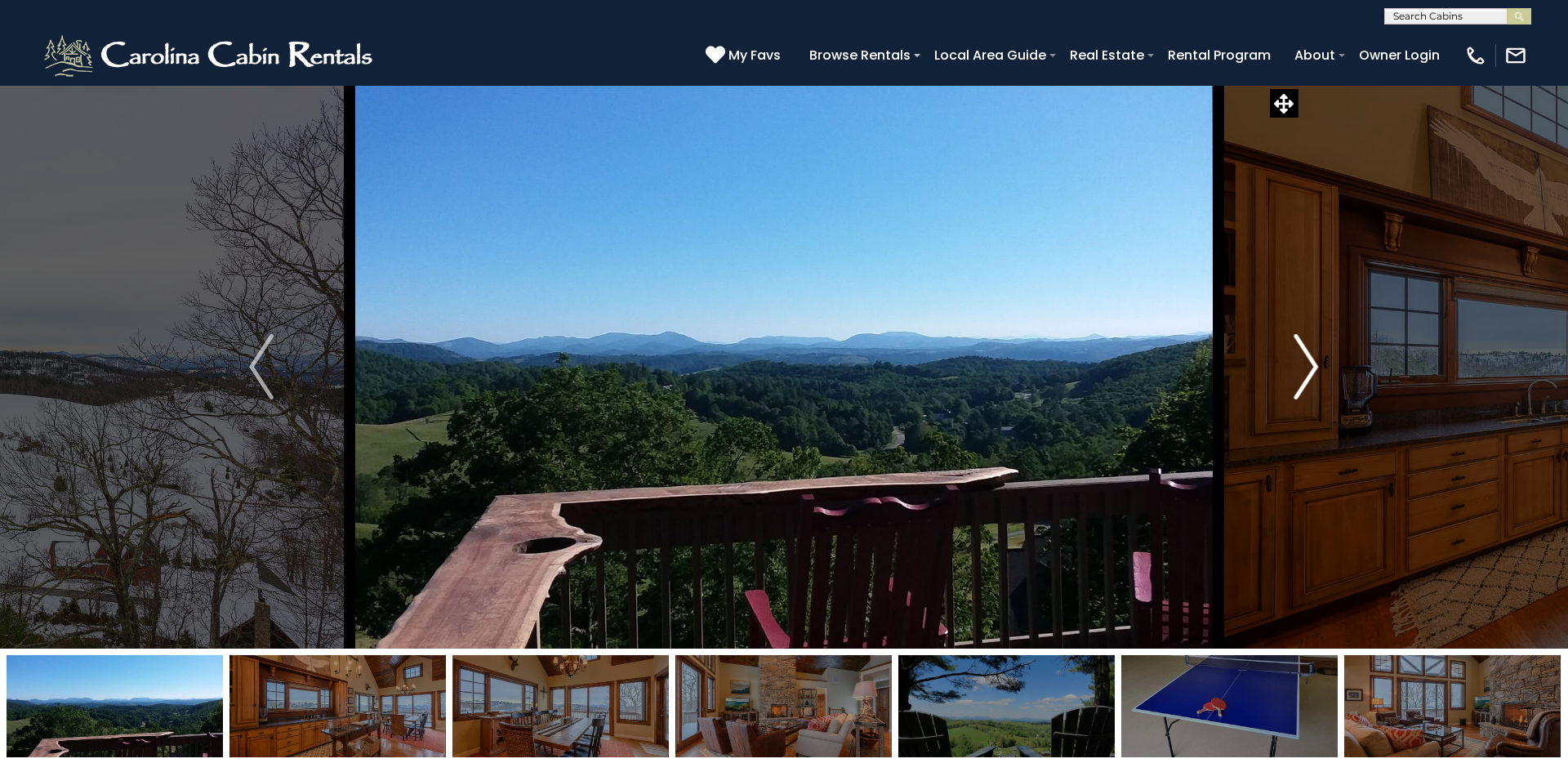
click at [1199, 355] on img "Next" at bounding box center [1306, 366] width 25 height 65
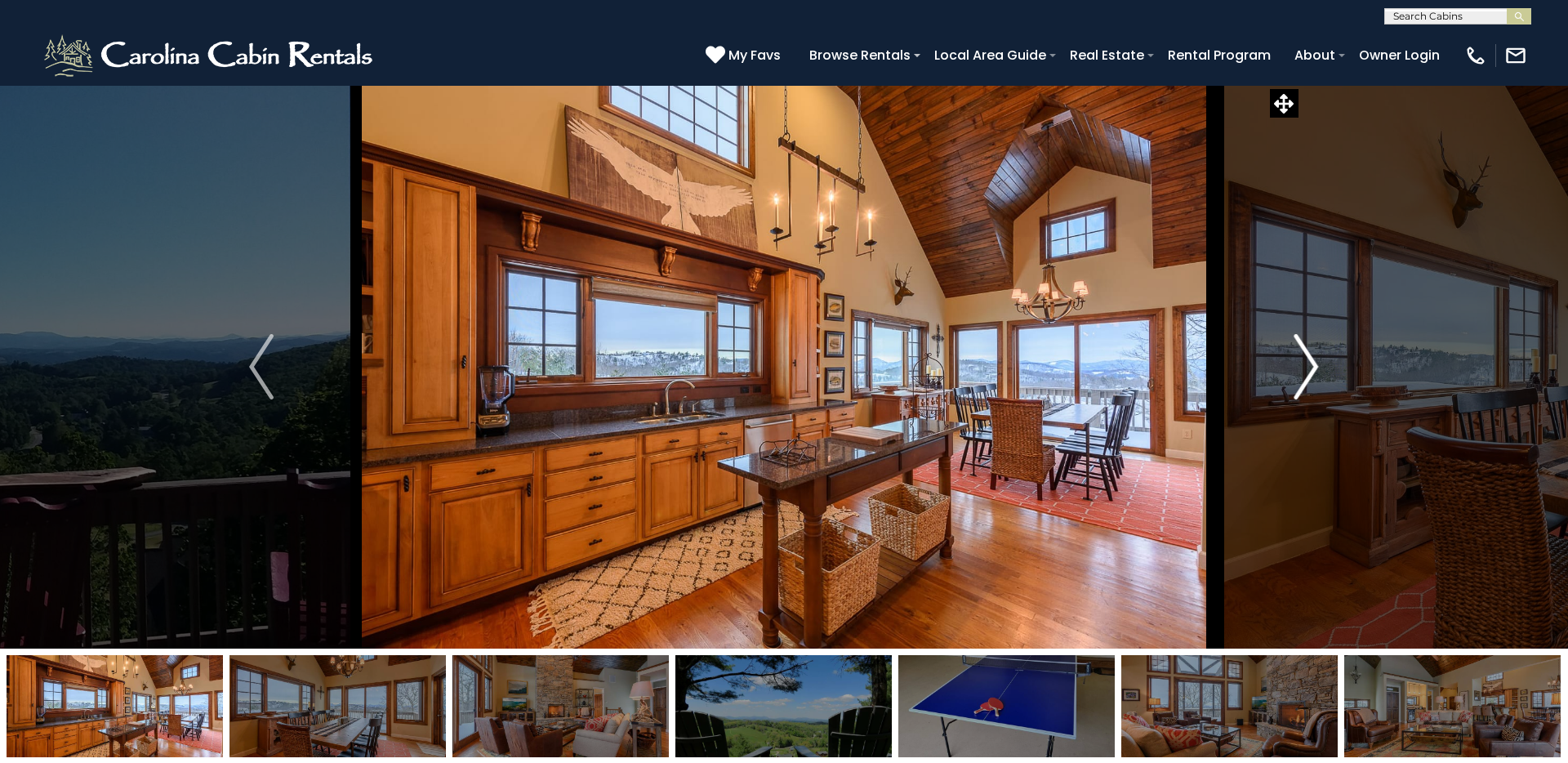
click at [1199, 355] on img "Next" at bounding box center [1306, 366] width 25 height 65
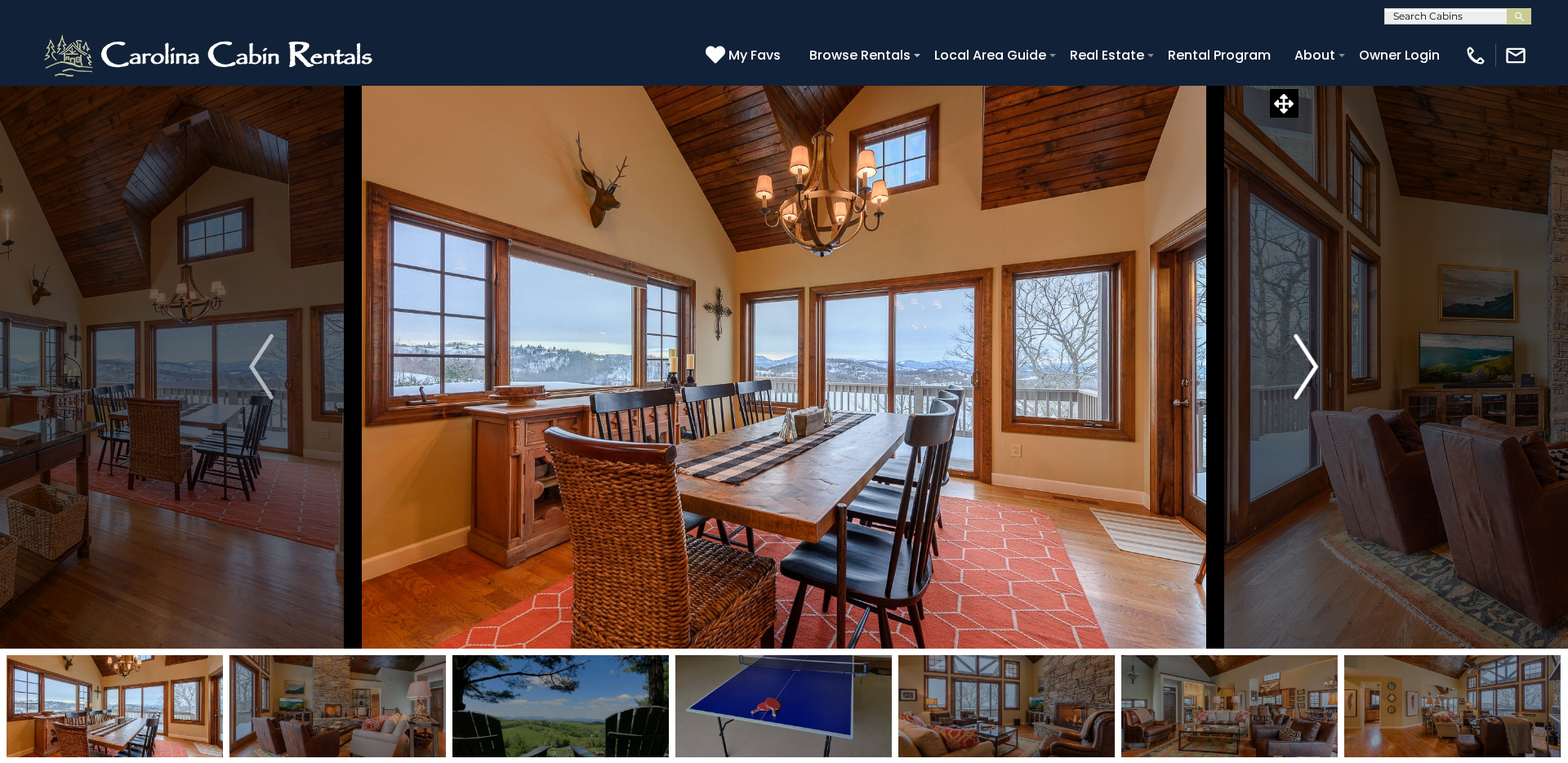
click at [1199, 355] on img "Next" at bounding box center [1306, 366] width 25 height 65
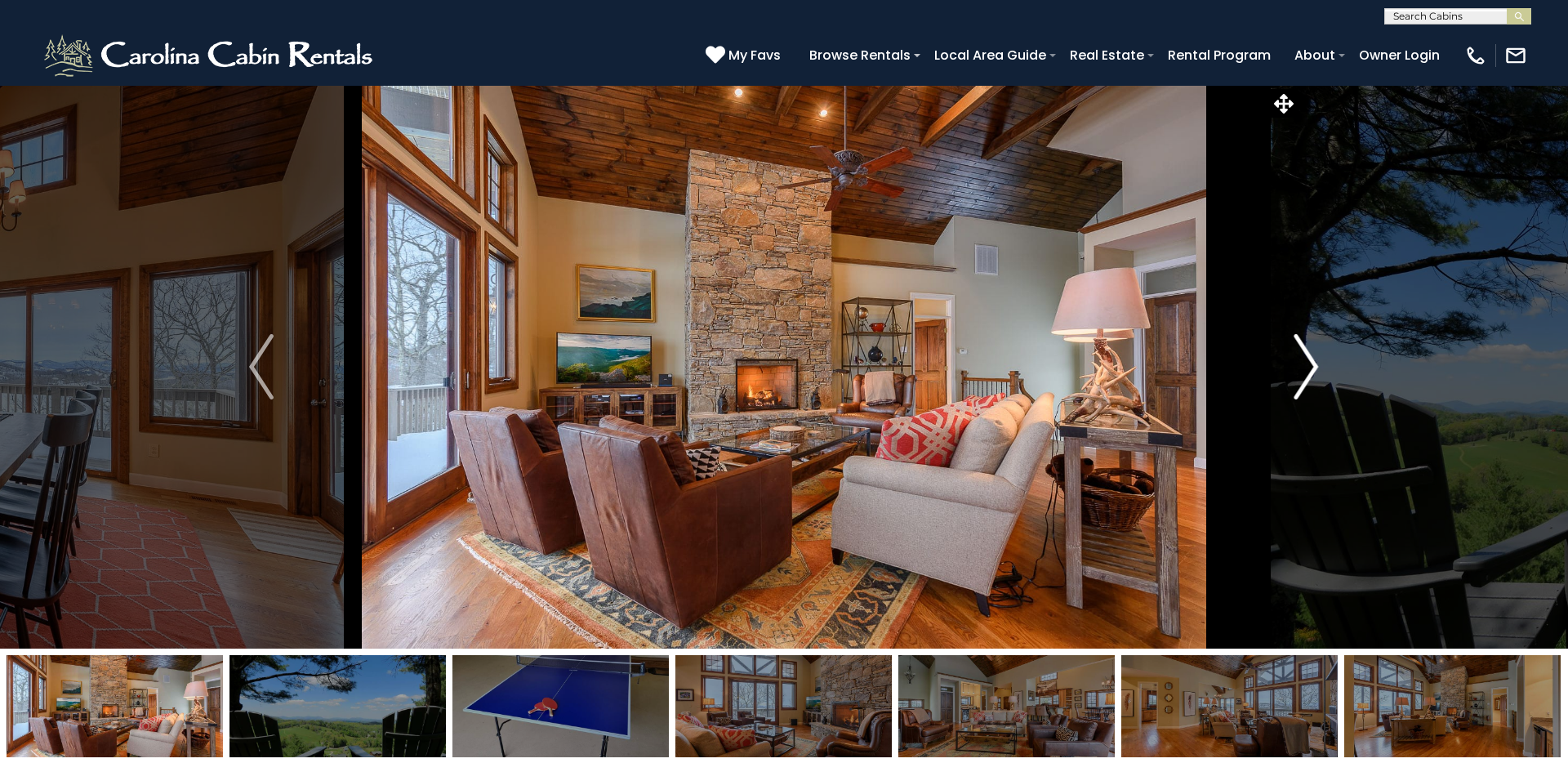
click at [1199, 355] on img "Next" at bounding box center [1306, 366] width 25 height 65
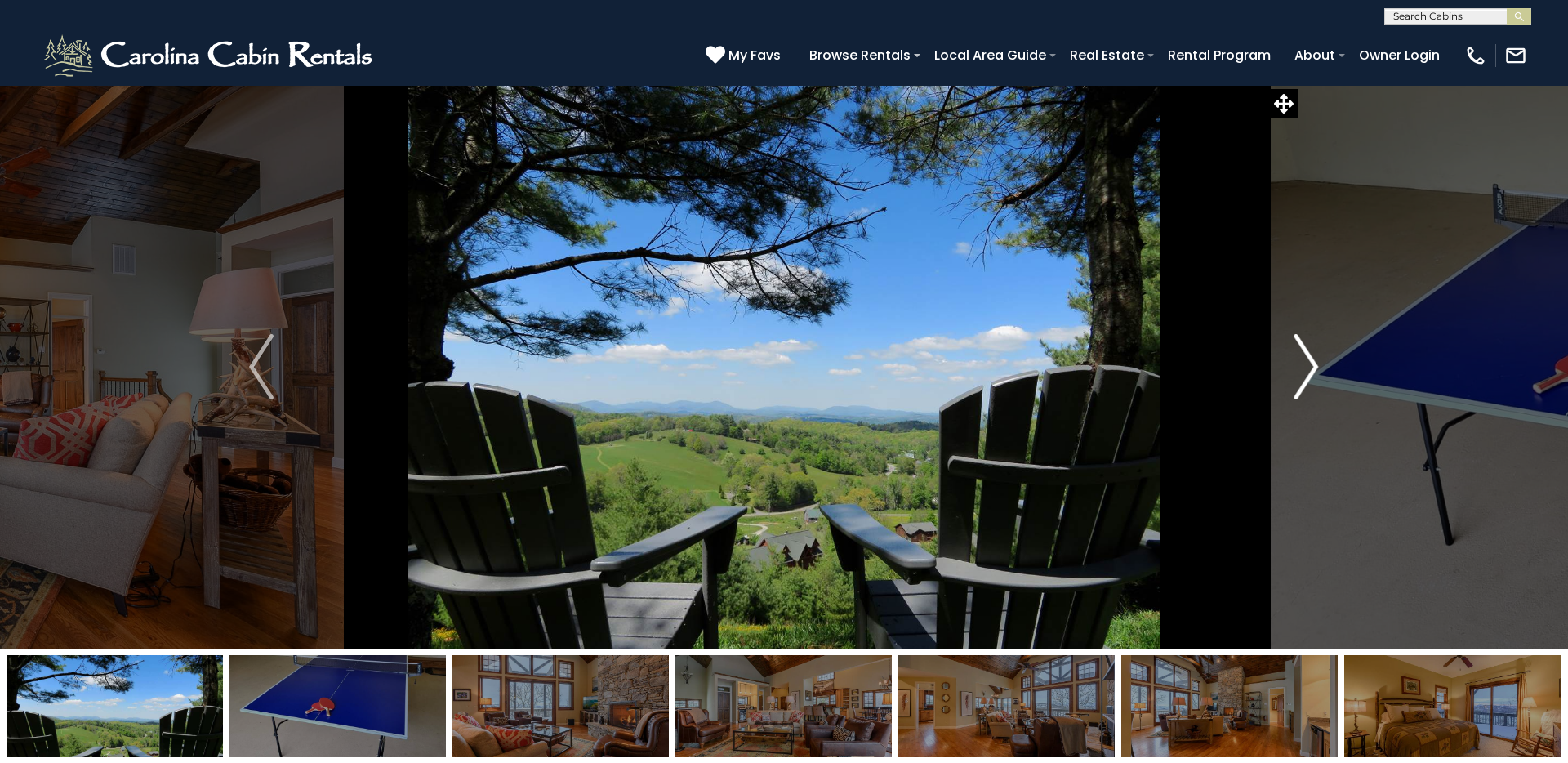
click at [1199, 355] on img "Next" at bounding box center [1306, 366] width 25 height 65
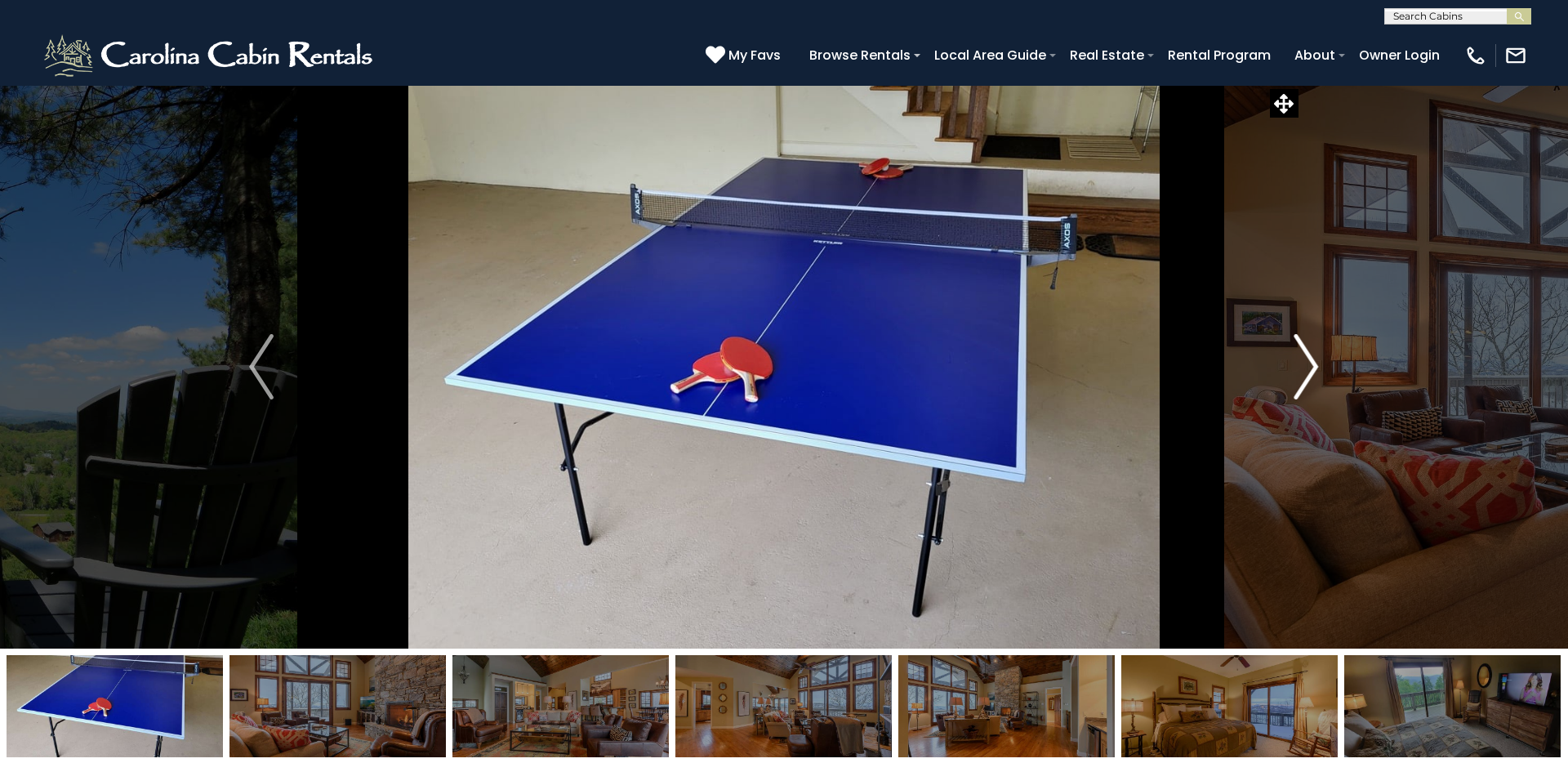
click at [1199, 355] on img "Next" at bounding box center [1306, 366] width 25 height 65
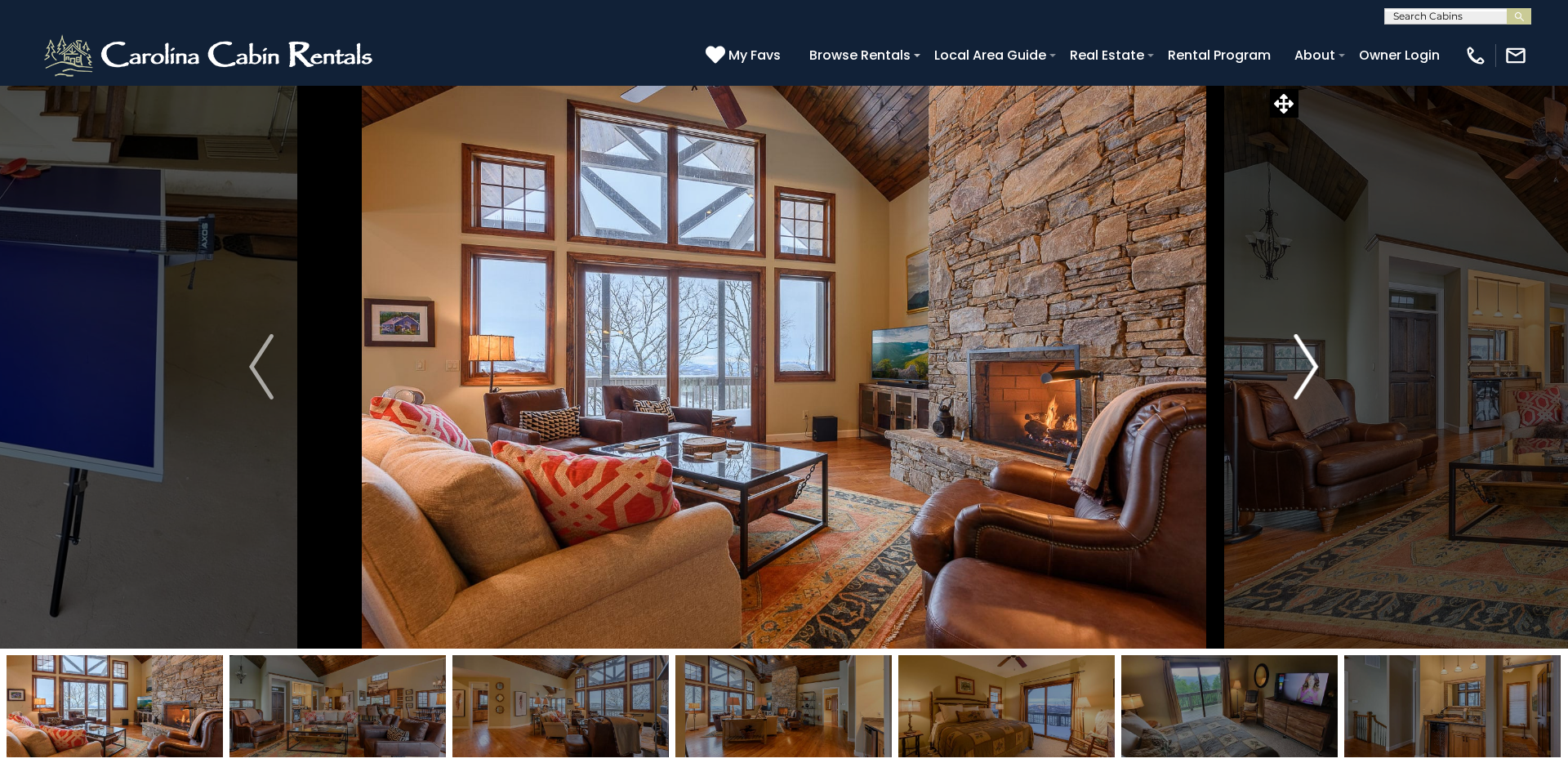
click at [1199, 355] on img "Next" at bounding box center [1306, 366] width 25 height 65
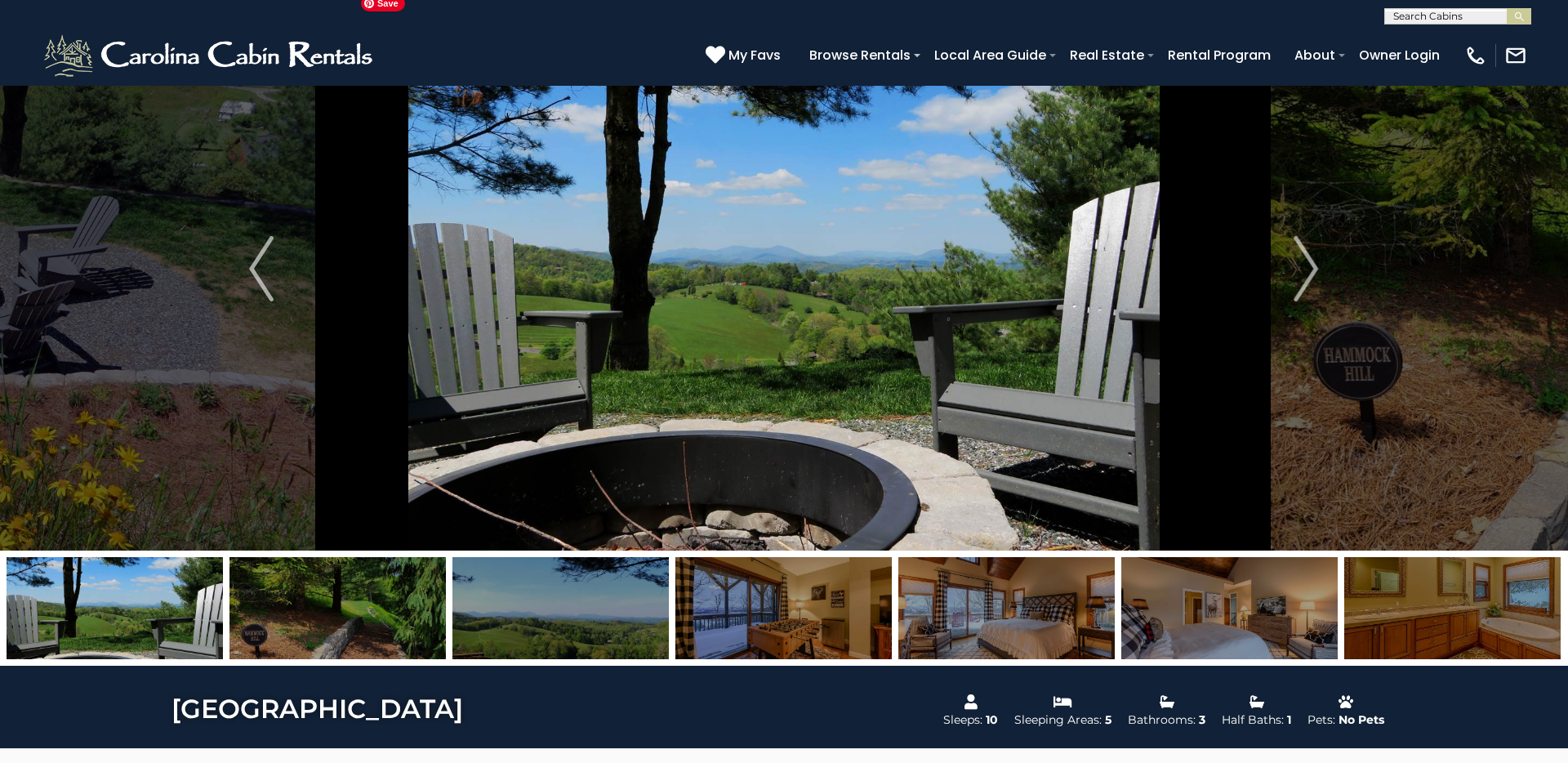
scroll to position [108, 0]
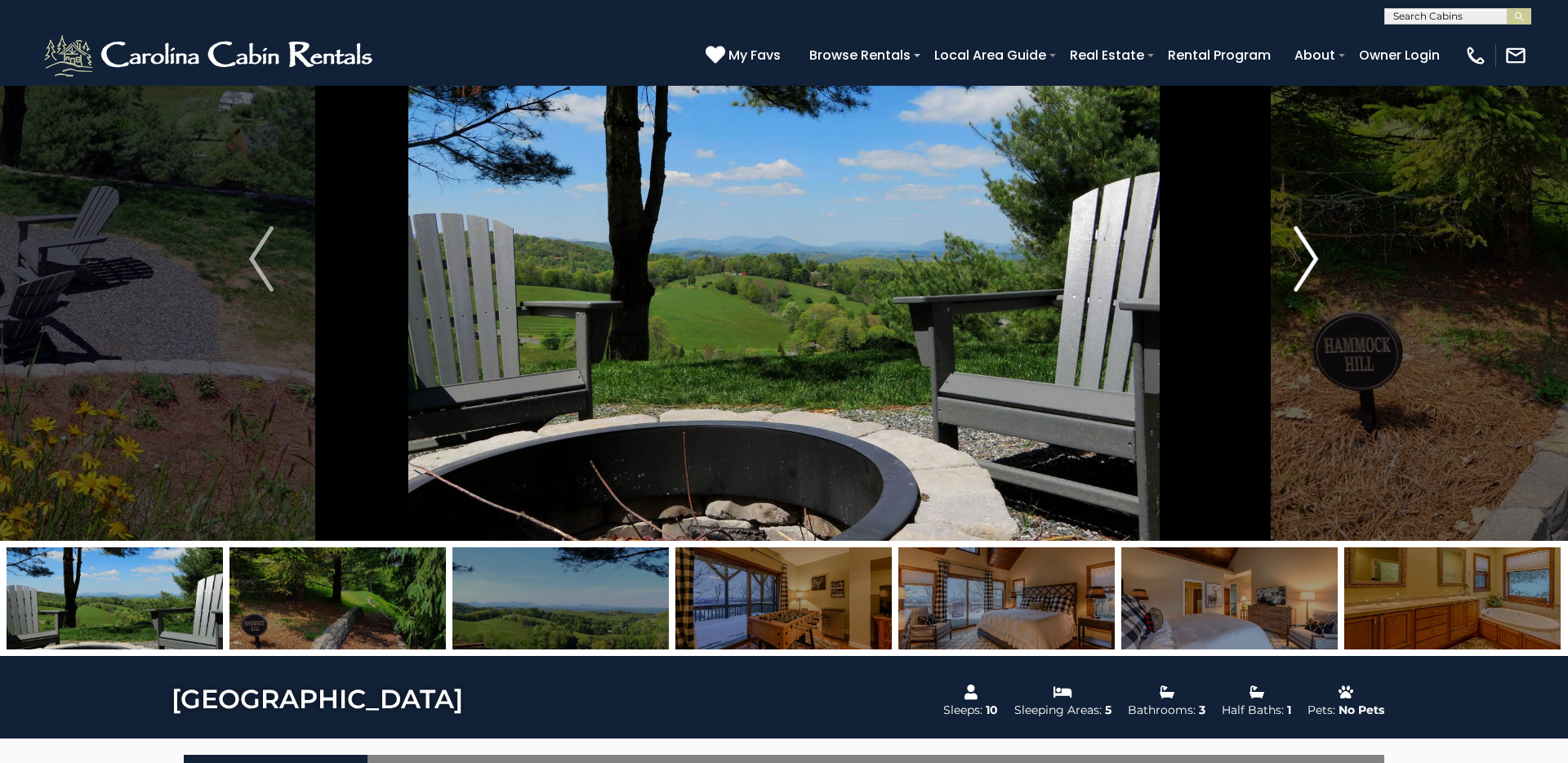
click at [1199, 263] on img "Next" at bounding box center [1306, 258] width 25 height 65
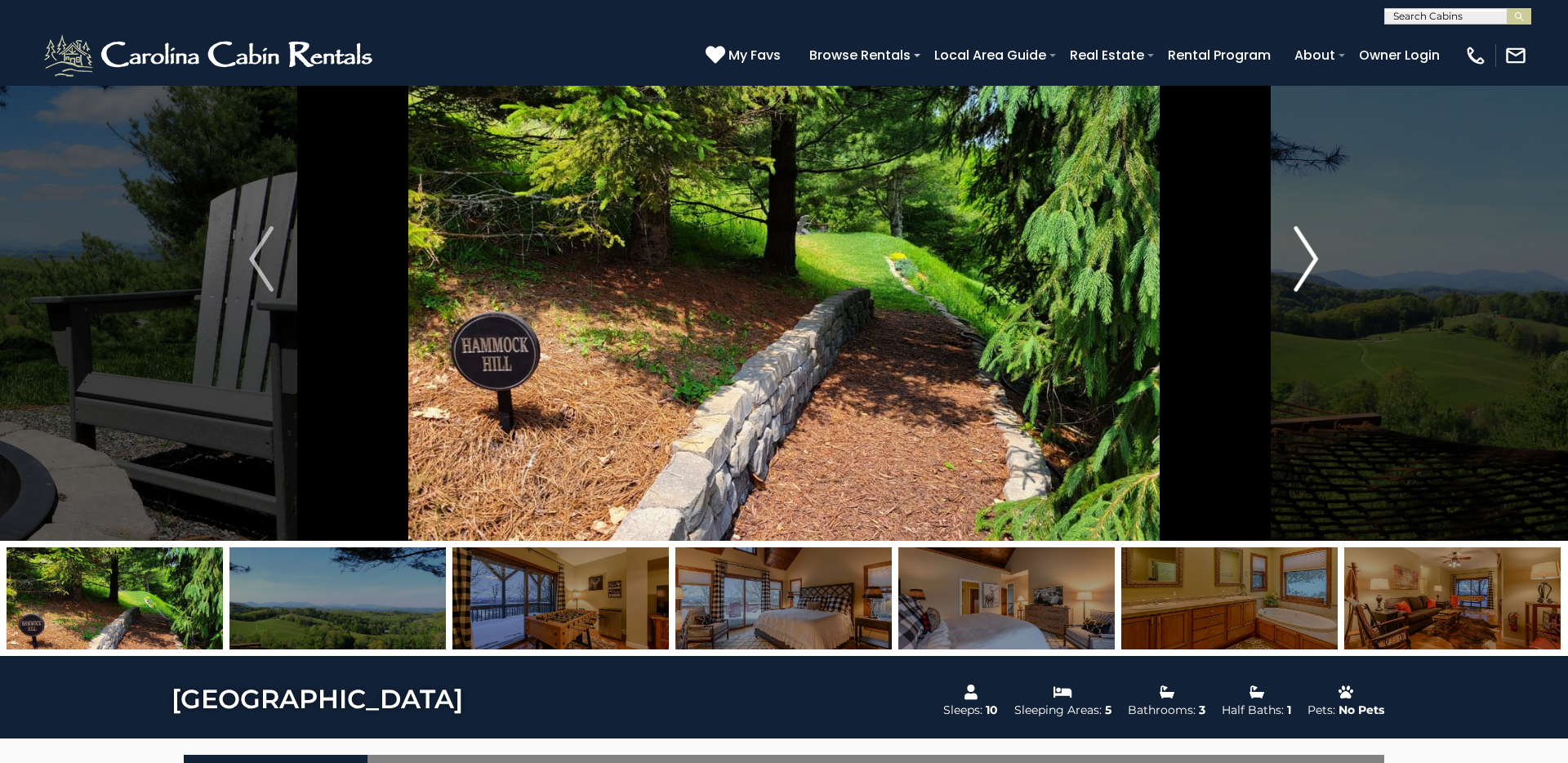
click at [1199, 263] on img "Next" at bounding box center [1306, 258] width 25 height 65
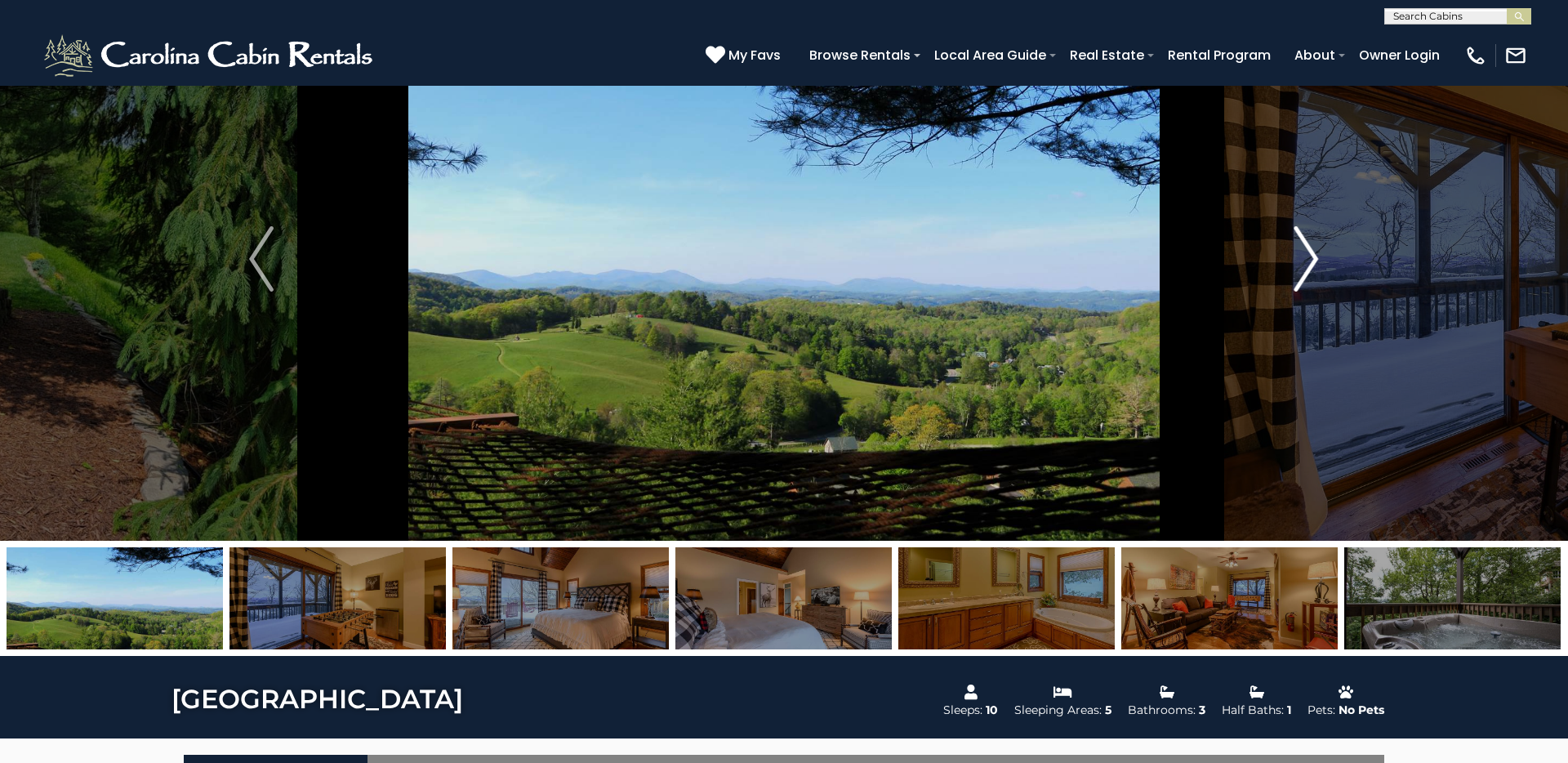
click at [1199, 263] on img "Next" at bounding box center [1306, 258] width 25 height 65
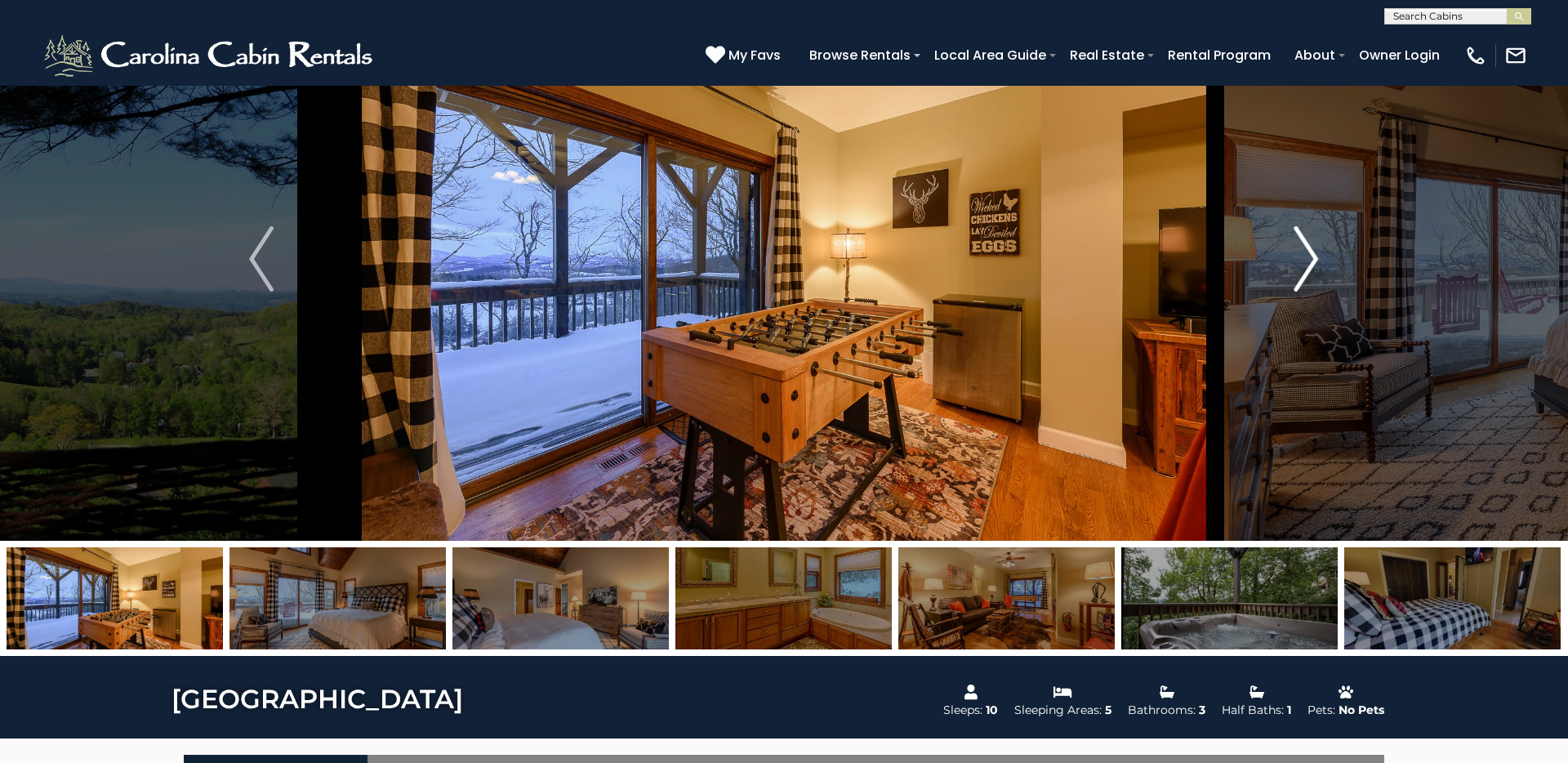
click at [1199, 263] on img "Next" at bounding box center [1306, 258] width 25 height 65
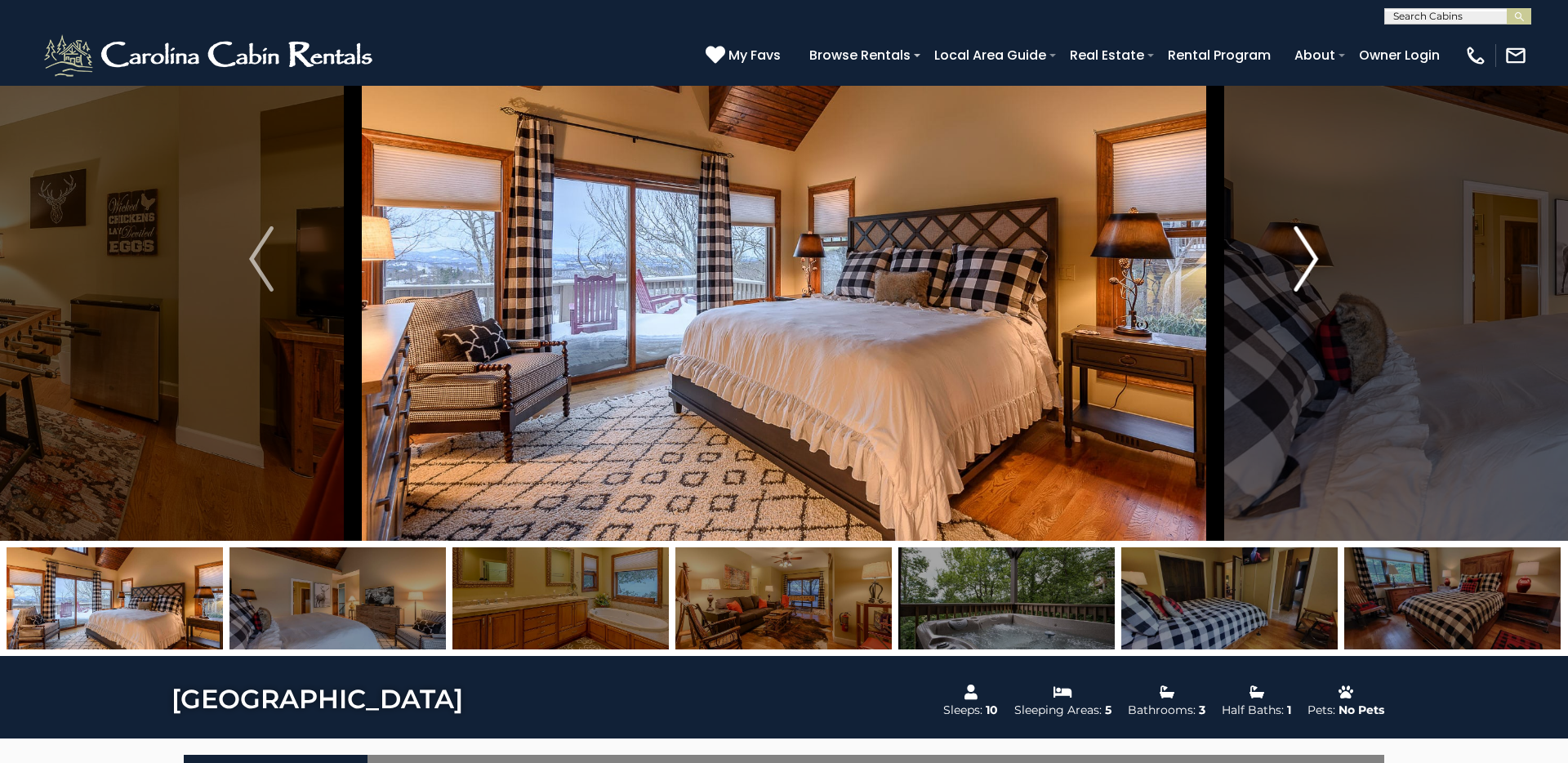
click at [1199, 263] on img "Next" at bounding box center [1306, 258] width 25 height 65
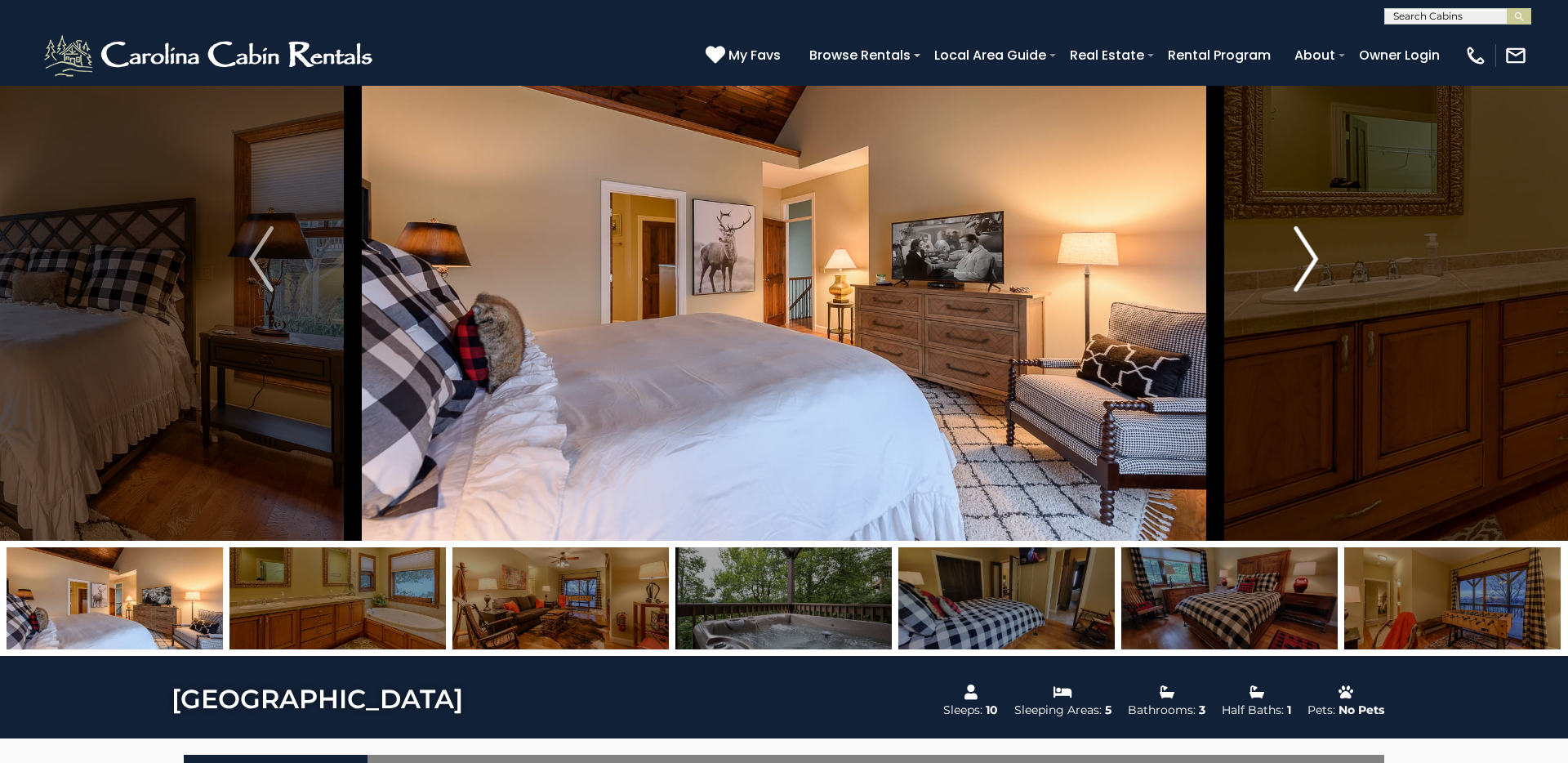
click at [1199, 263] on img "Next" at bounding box center [1306, 258] width 25 height 65
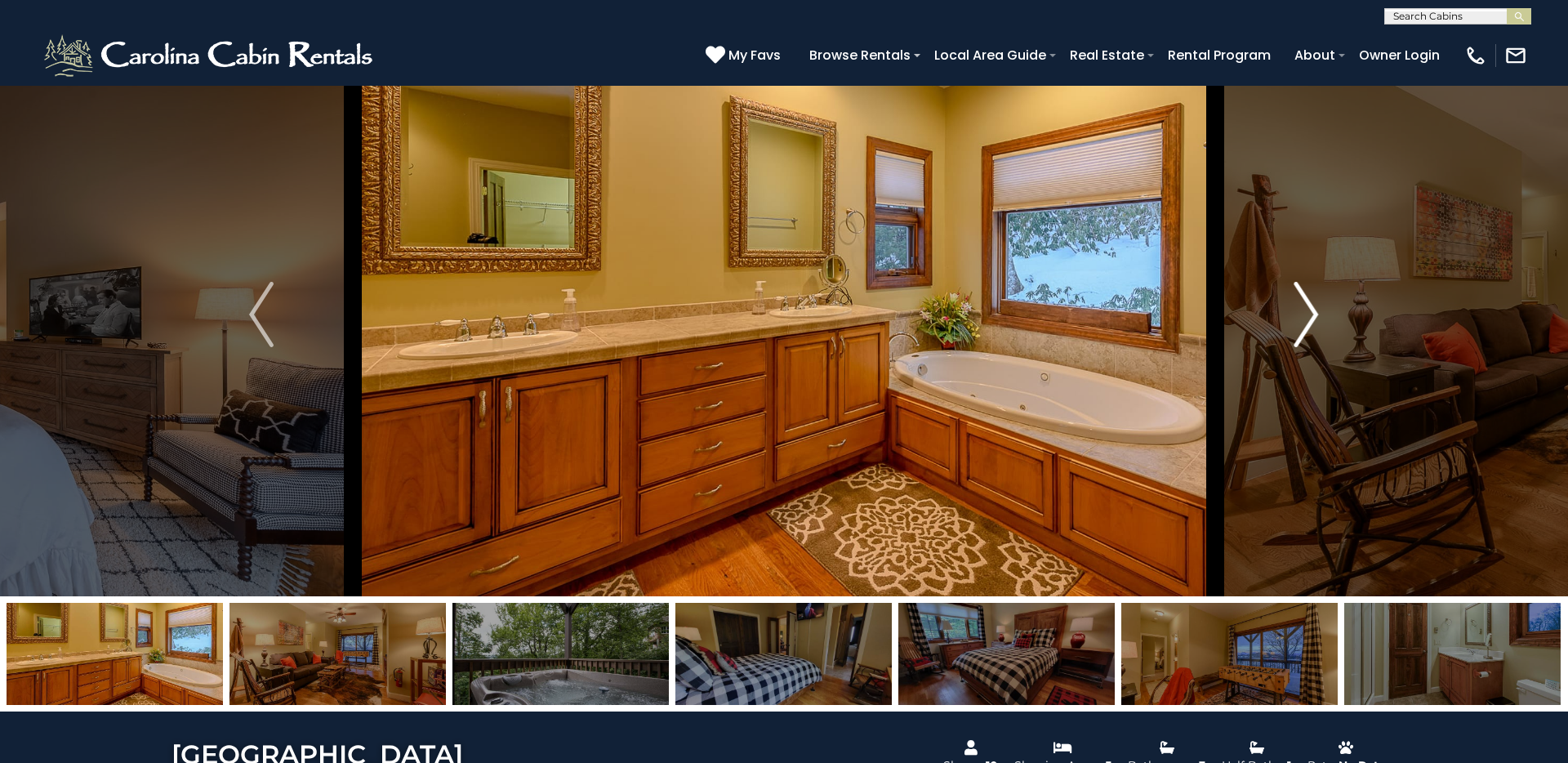
scroll to position [47, 0]
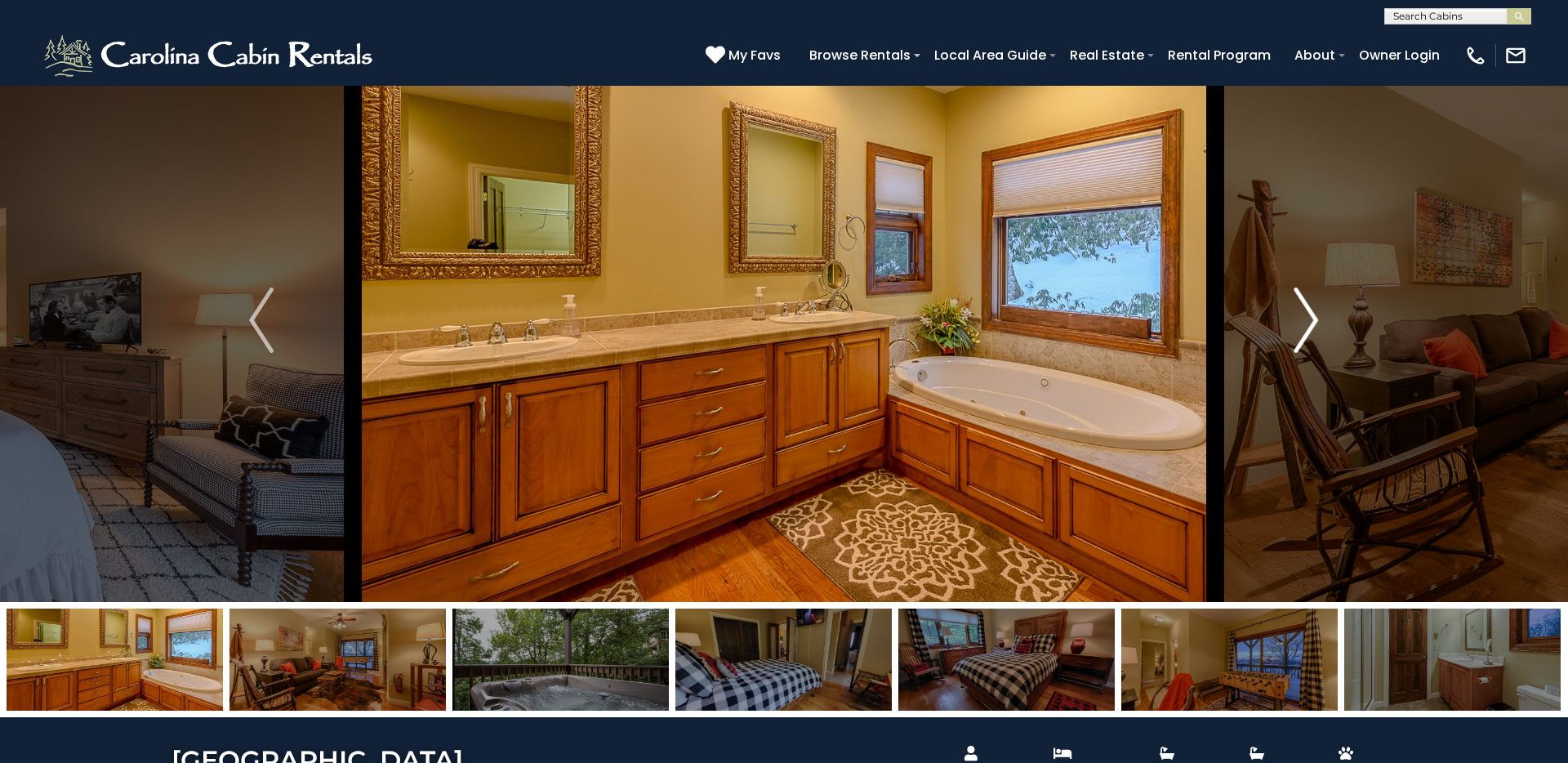
click at [1199, 311] on img "Next" at bounding box center [1306, 320] width 25 height 65
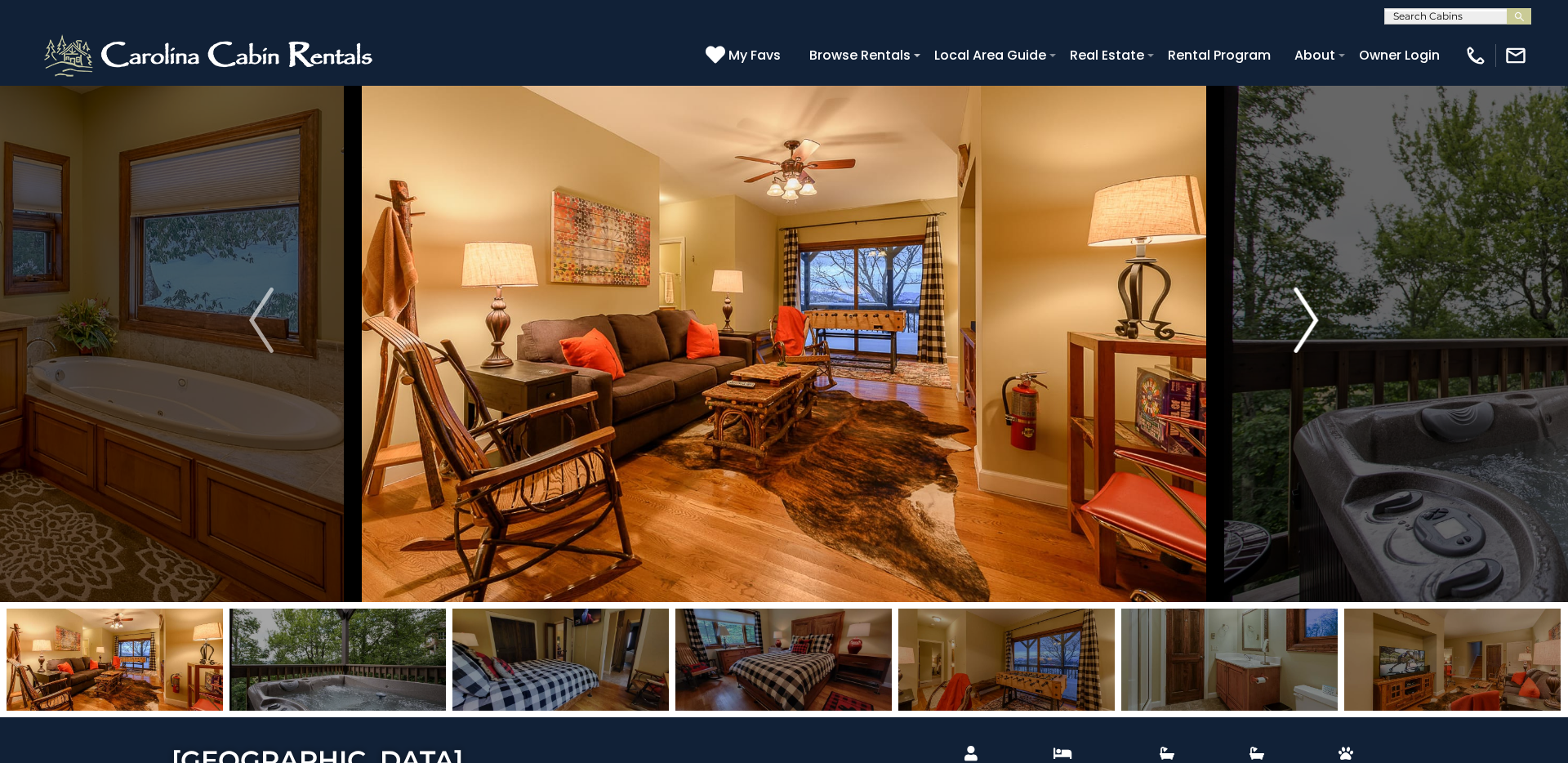
click at [1199, 311] on img "Next" at bounding box center [1306, 320] width 25 height 65
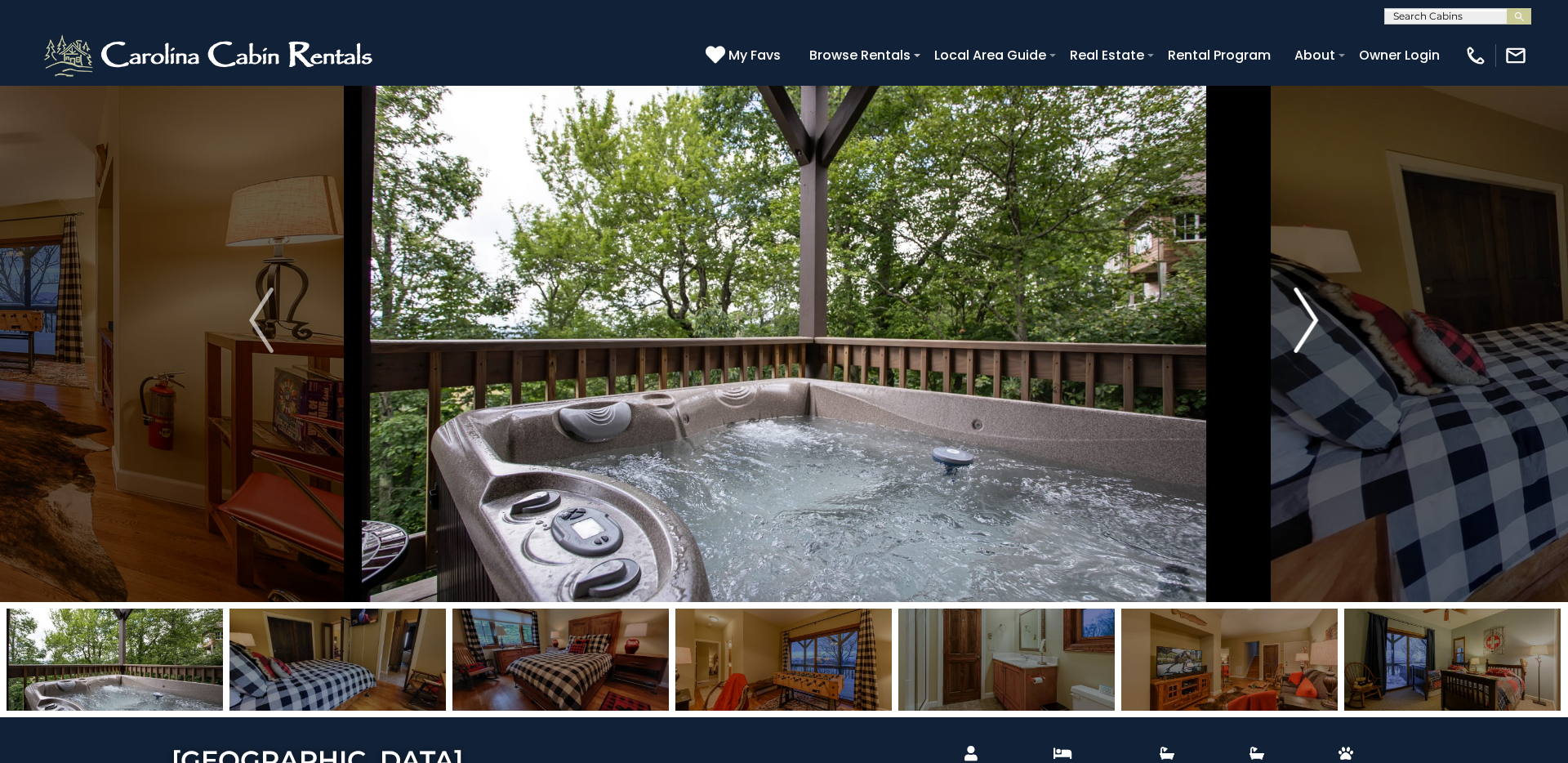
click at [1199, 311] on img "Next" at bounding box center [1306, 320] width 25 height 65
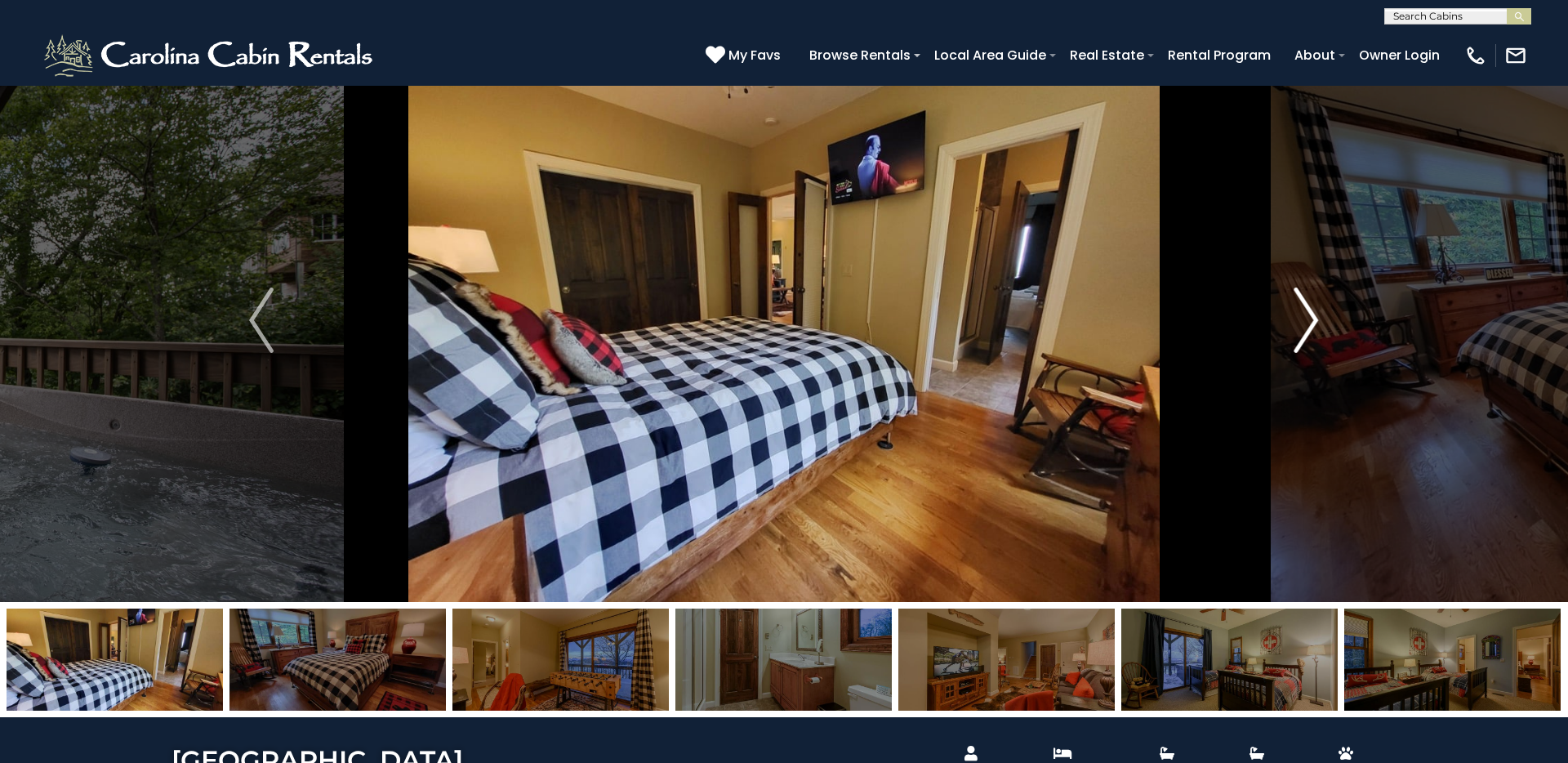
click at [1199, 311] on img "Next" at bounding box center [1306, 320] width 25 height 65
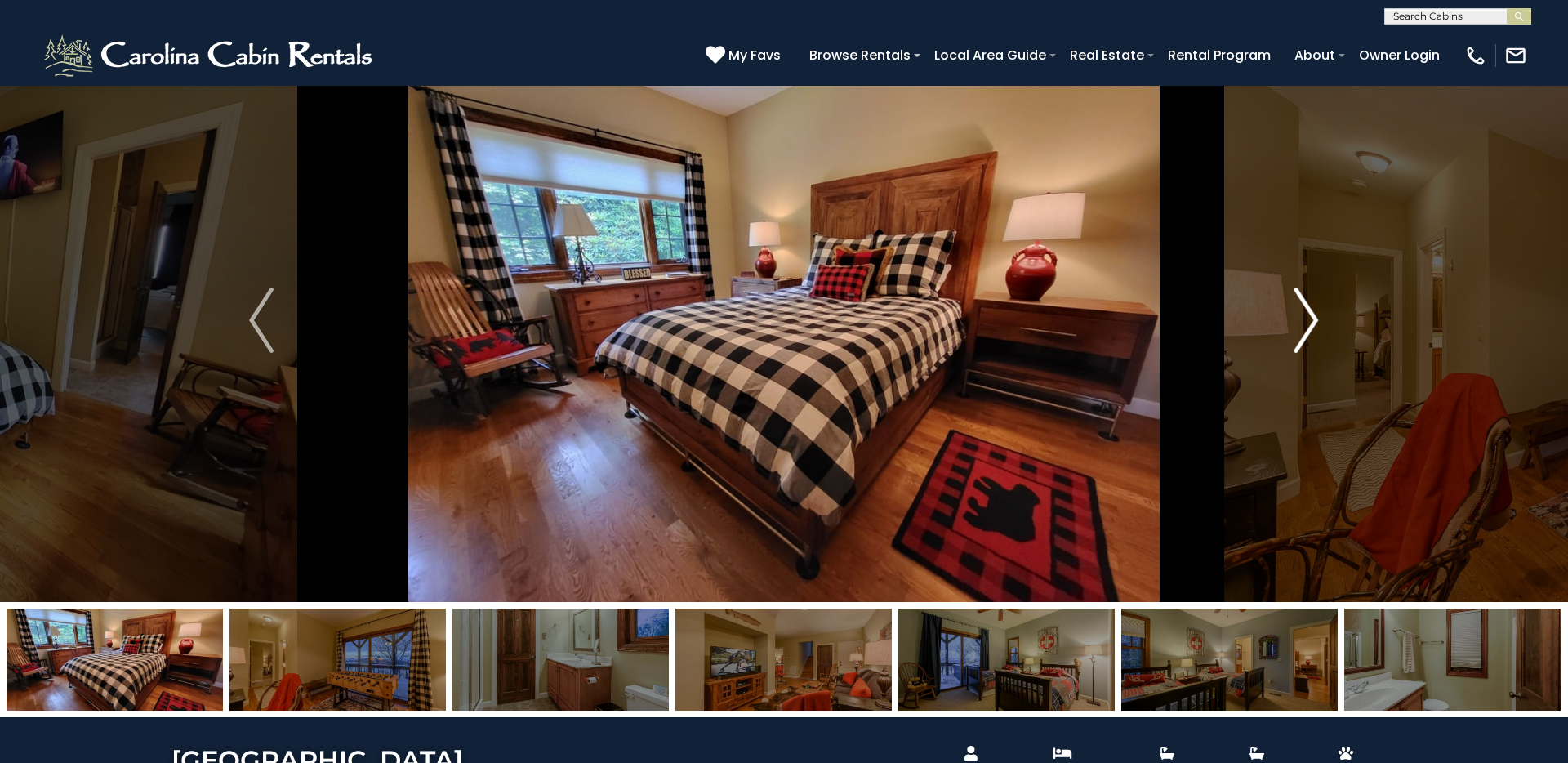
click at [1199, 311] on img "Next" at bounding box center [1306, 320] width 25 height 65
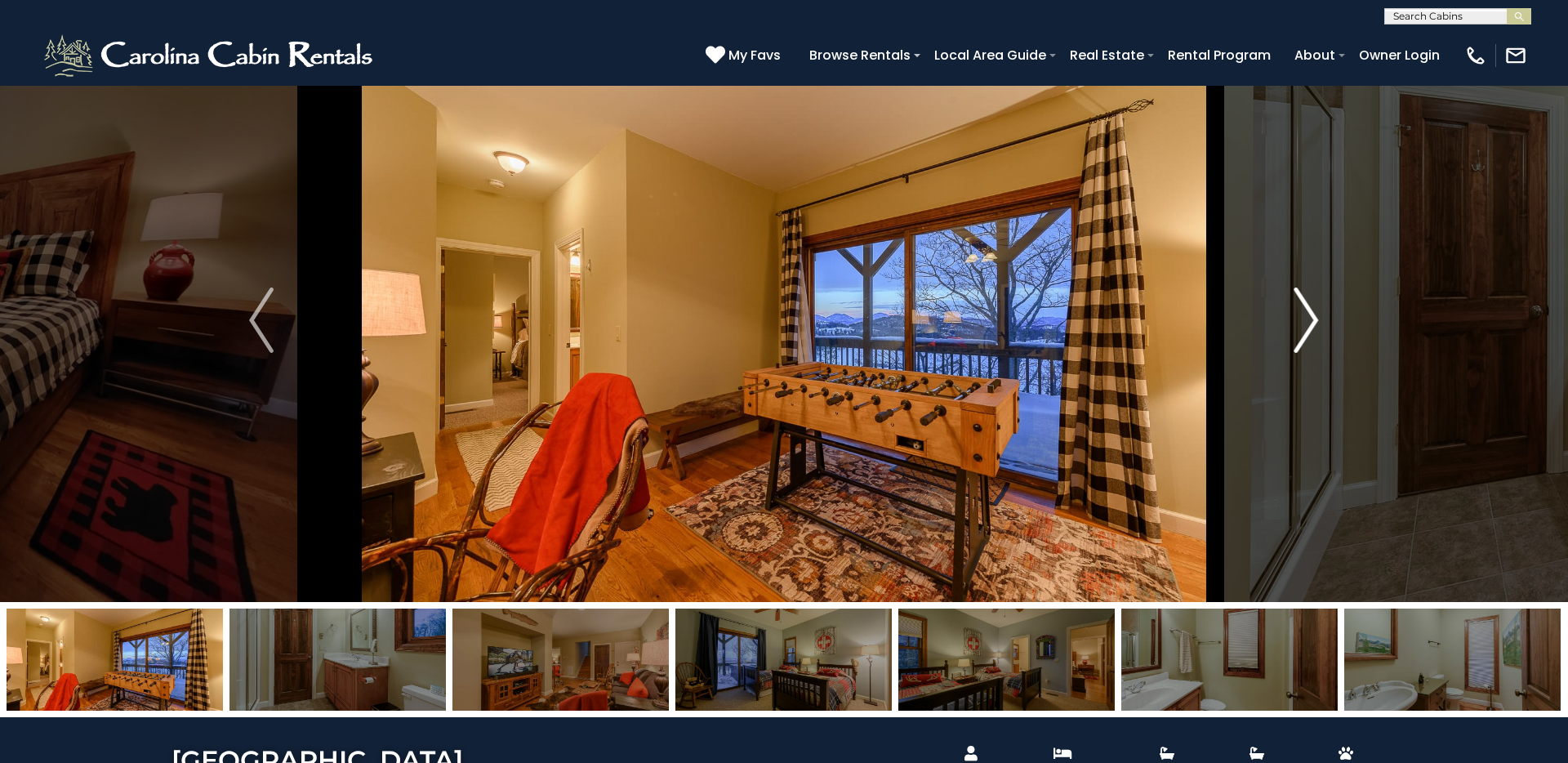
click at [1199, 311] on img "Next" at bounding box center [1306, 320] width 25 height 65
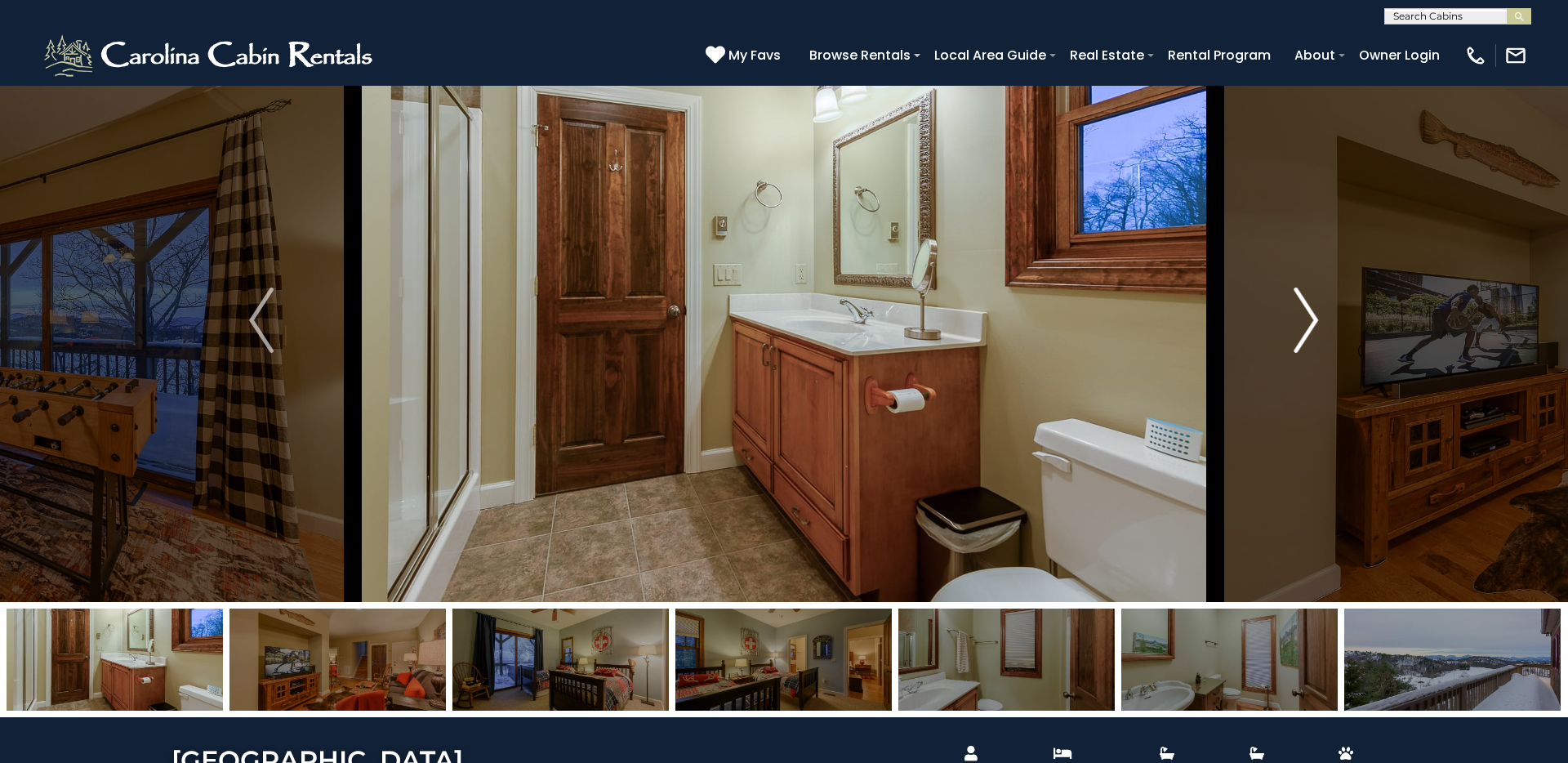
click at [1199, 311] on img "Next" at bounding box center [1306, 320] width 25 height 65
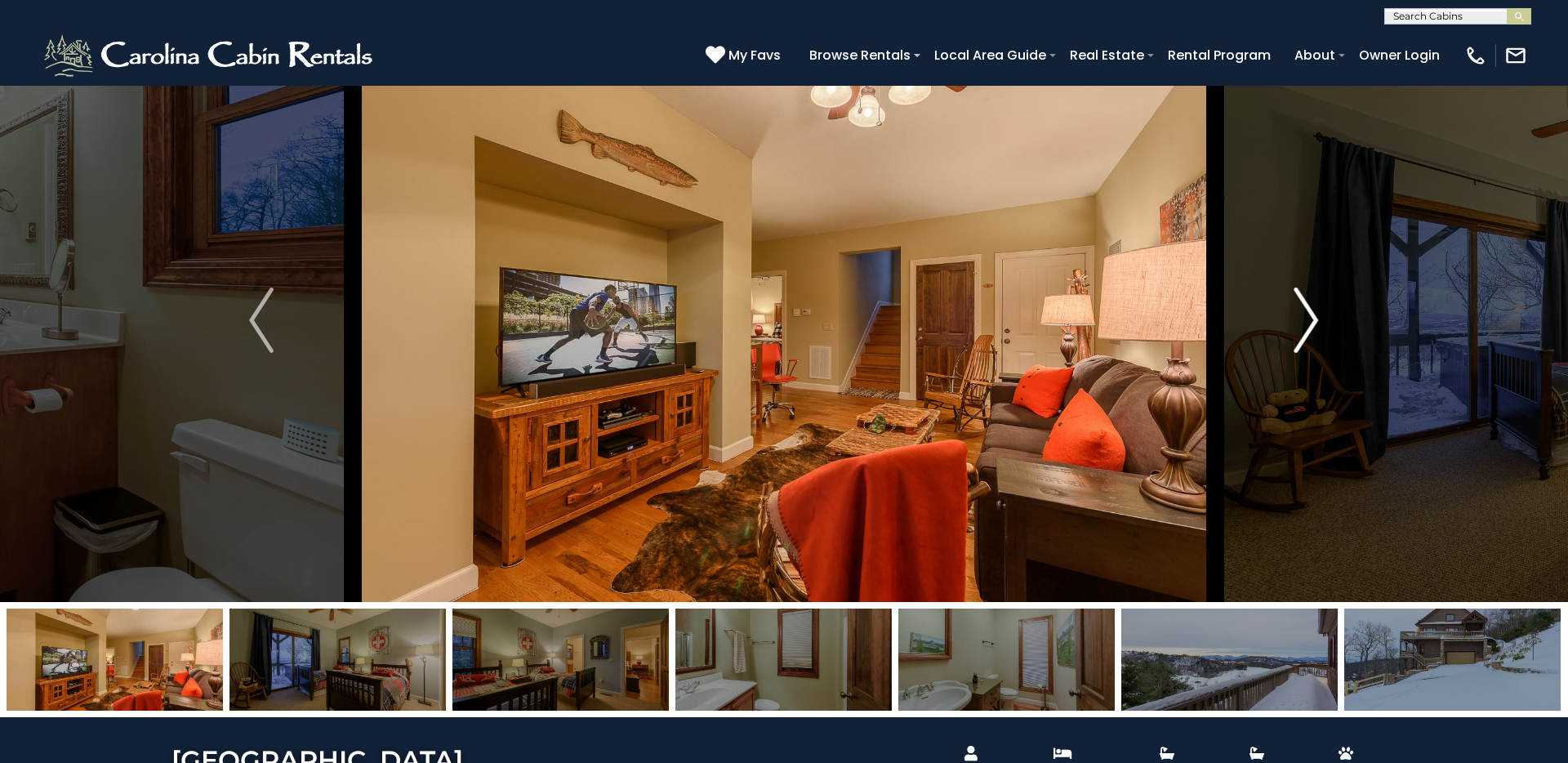
click at [1199, 311] on img "Next" at bounding box center [1306, 320] width 25 height 65
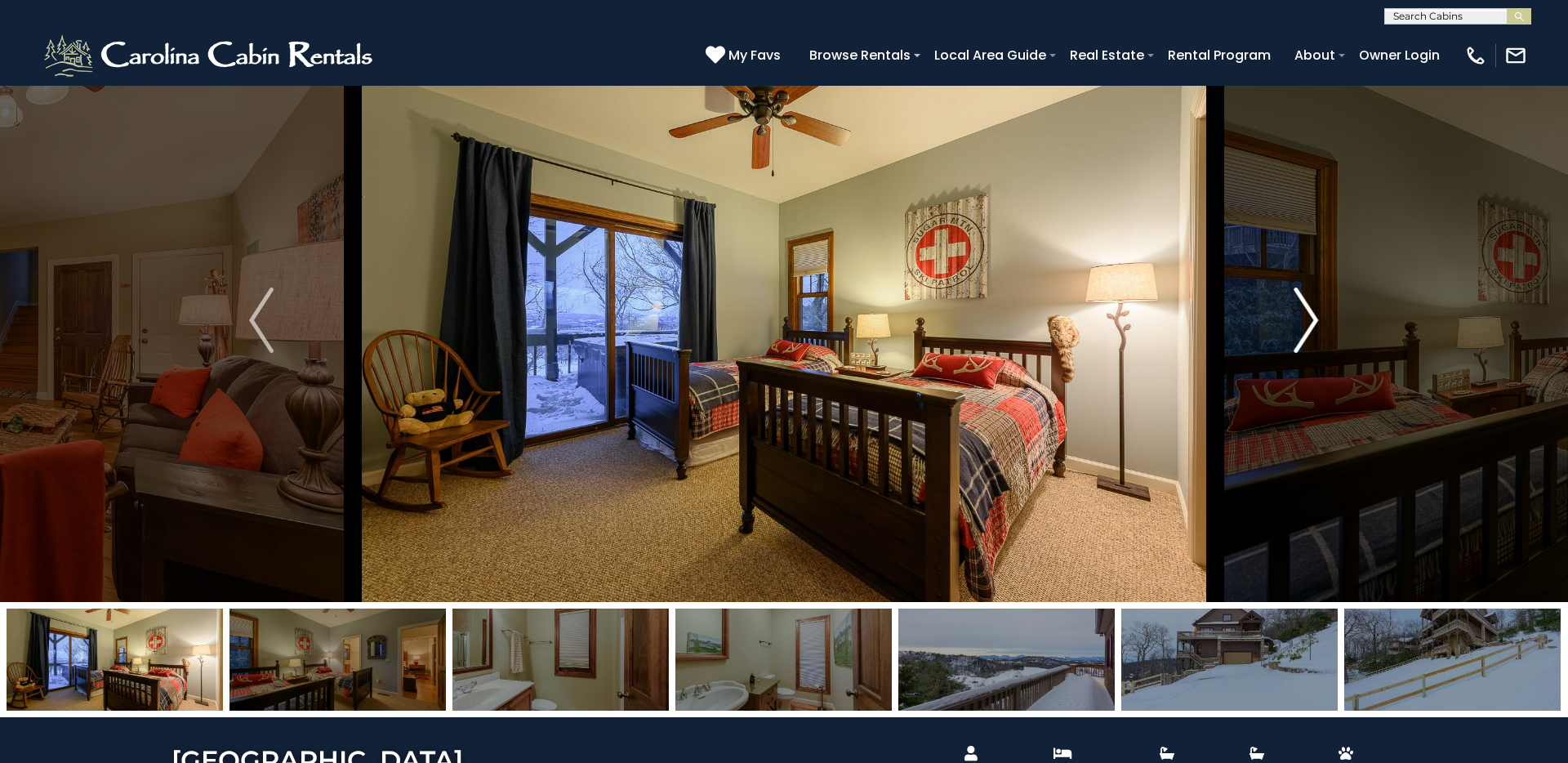
click at [1199, 311] on img "Next" at bounding box center [1306, 320] width 25 height 65
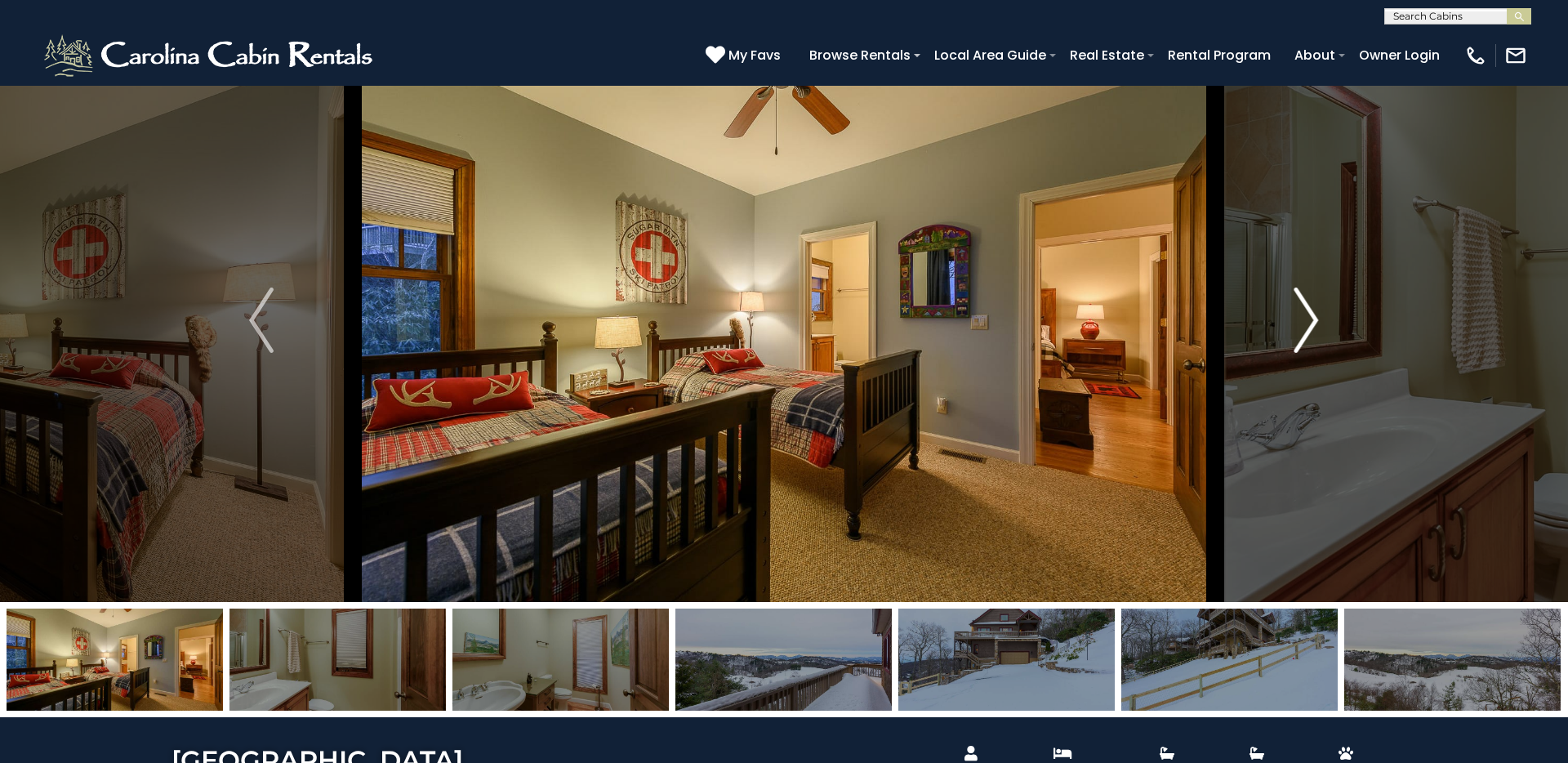
click at [1199, 311] on img "Next" at bounding box center [1306, 320] width 25 height 65
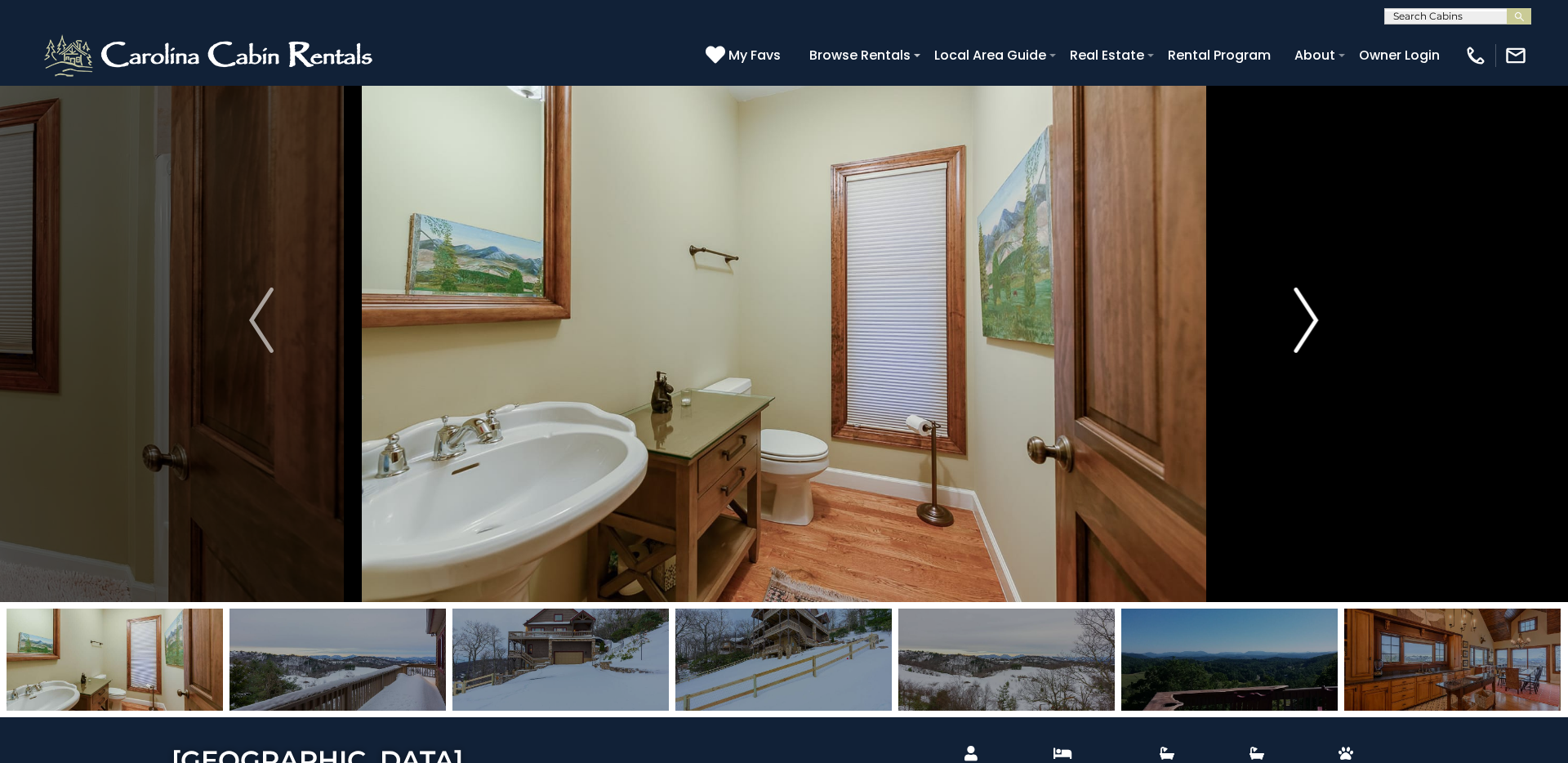
click at [1199, 311] on img "Next" at bounding box center [1306, 320] width 25 height 65
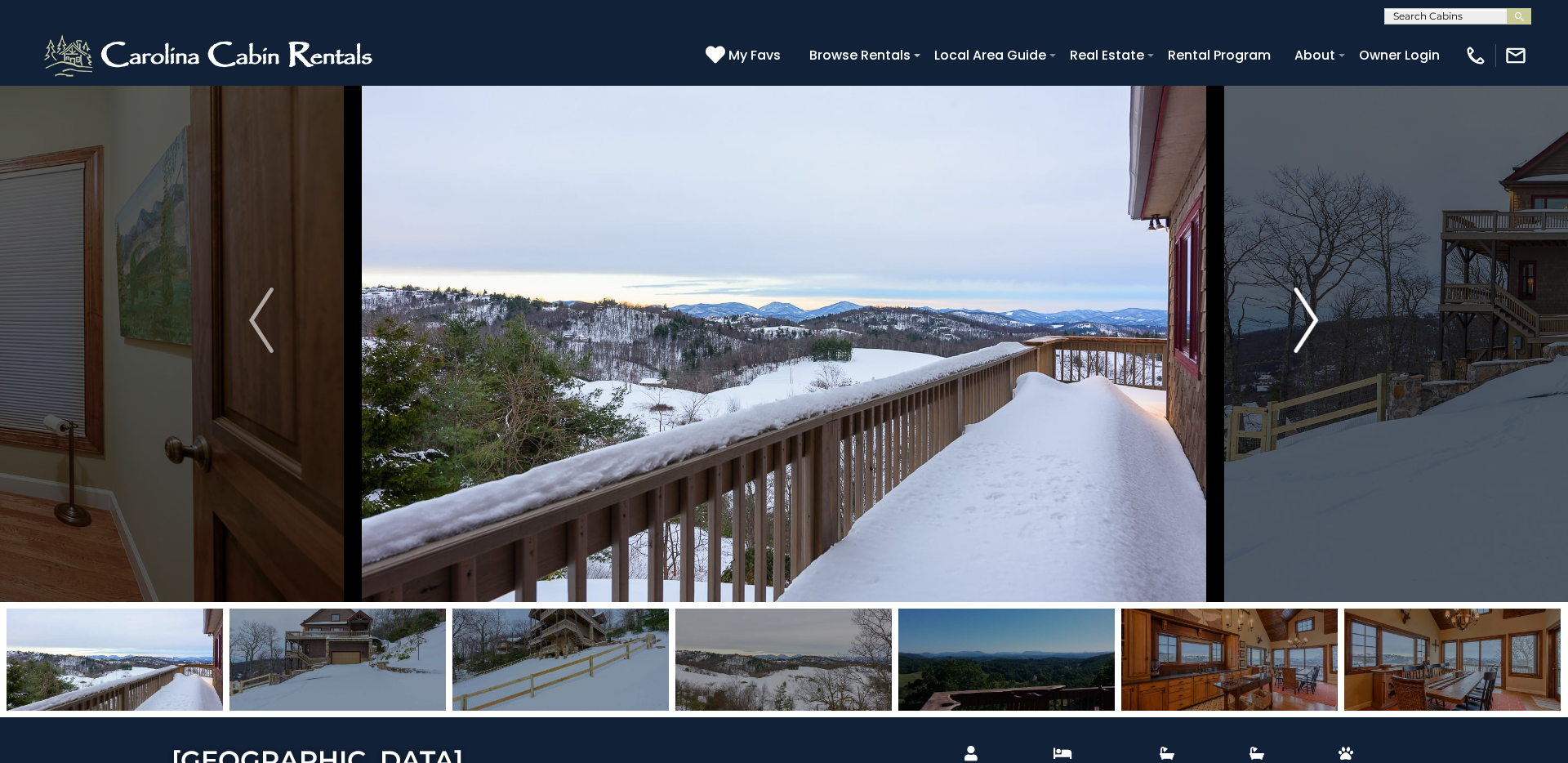
click at [1199, 311] on img "Next" at bounding box center [1306, 320] width 25 height 65
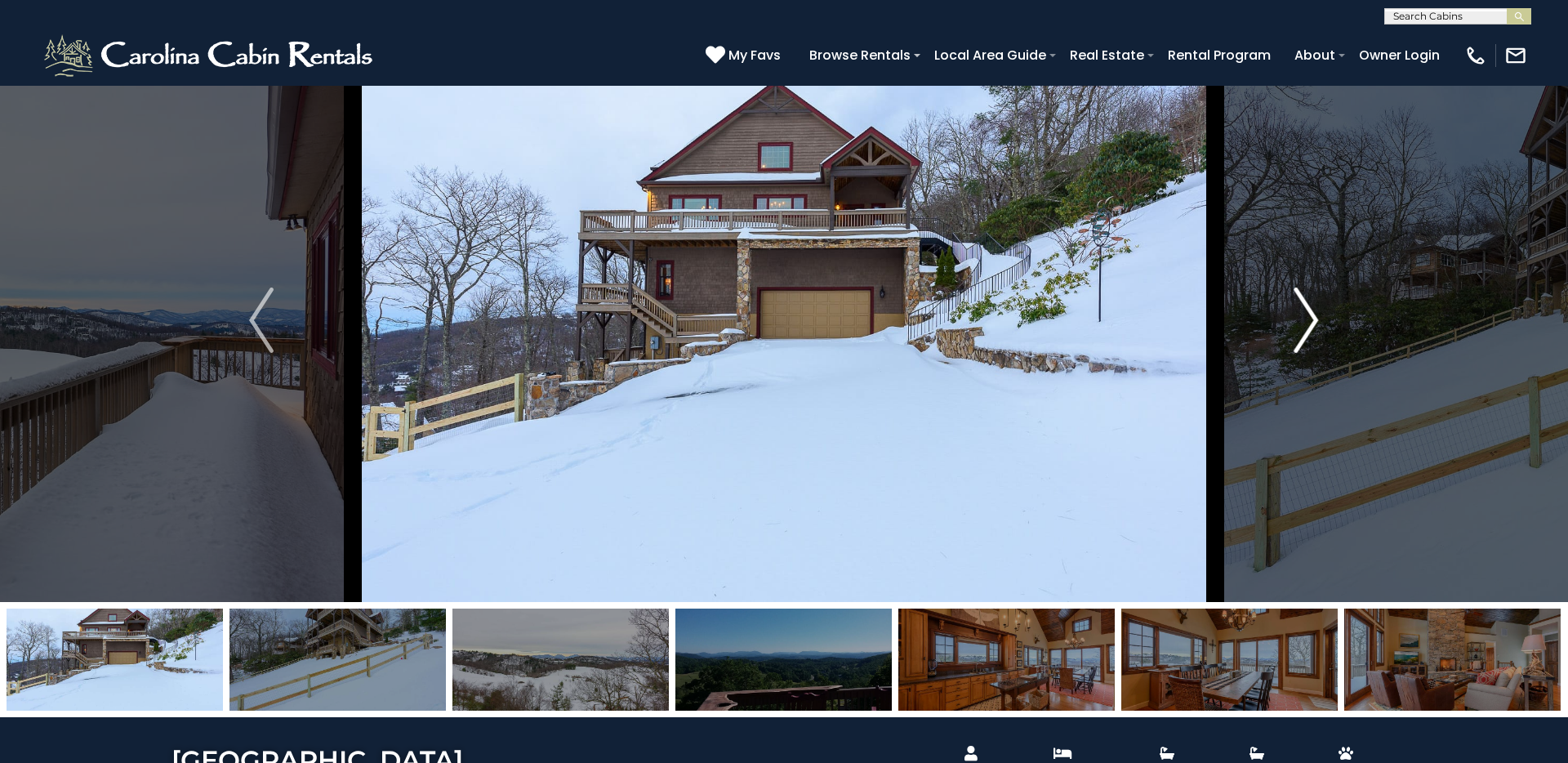
click at [1199, 311] on img "Next" at bounding box center [1306, 320] width 25 height 65
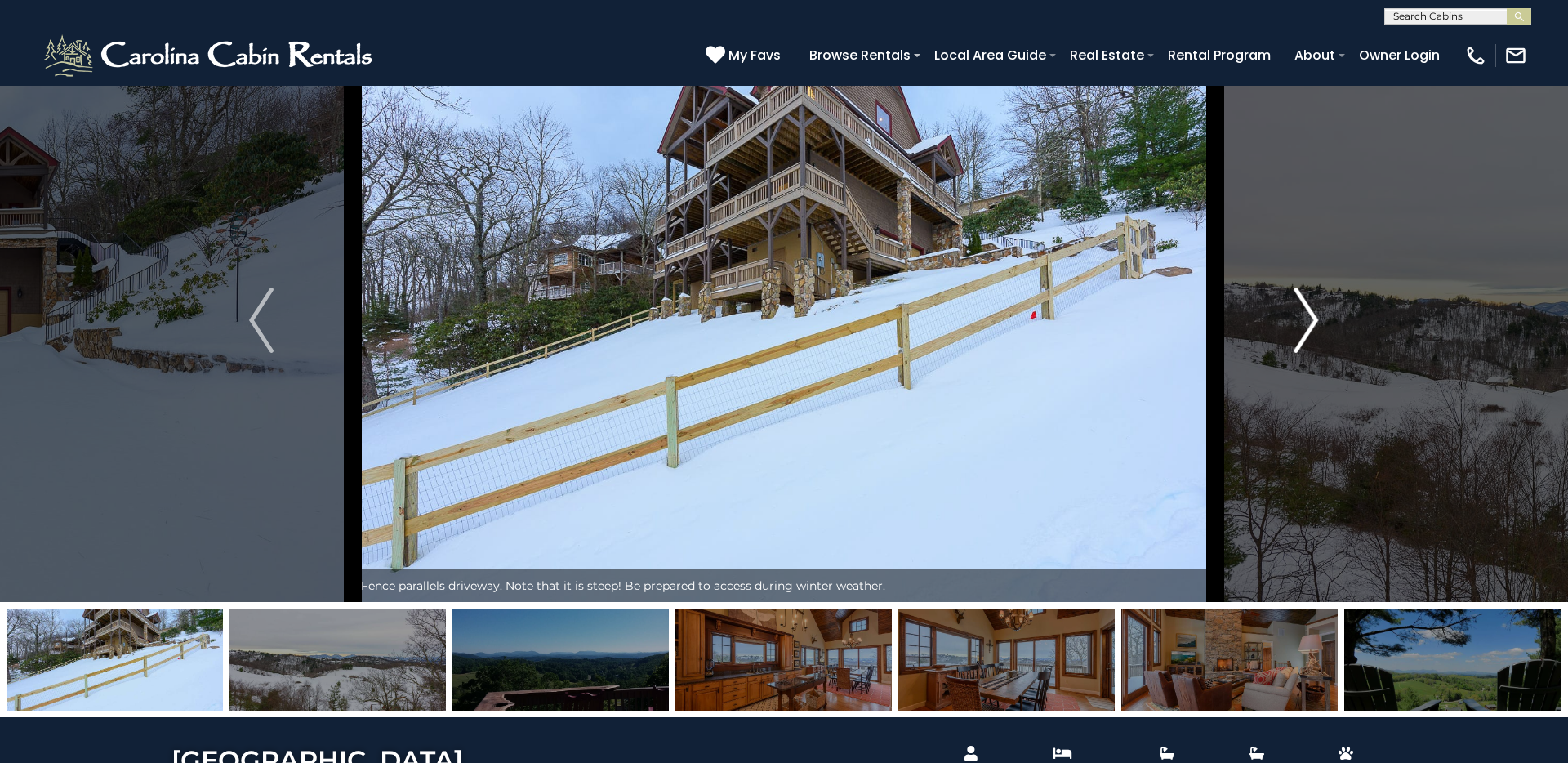
click at [1199, 311] on img "Next" at bounding box center [1306, 320] width 25 height 65
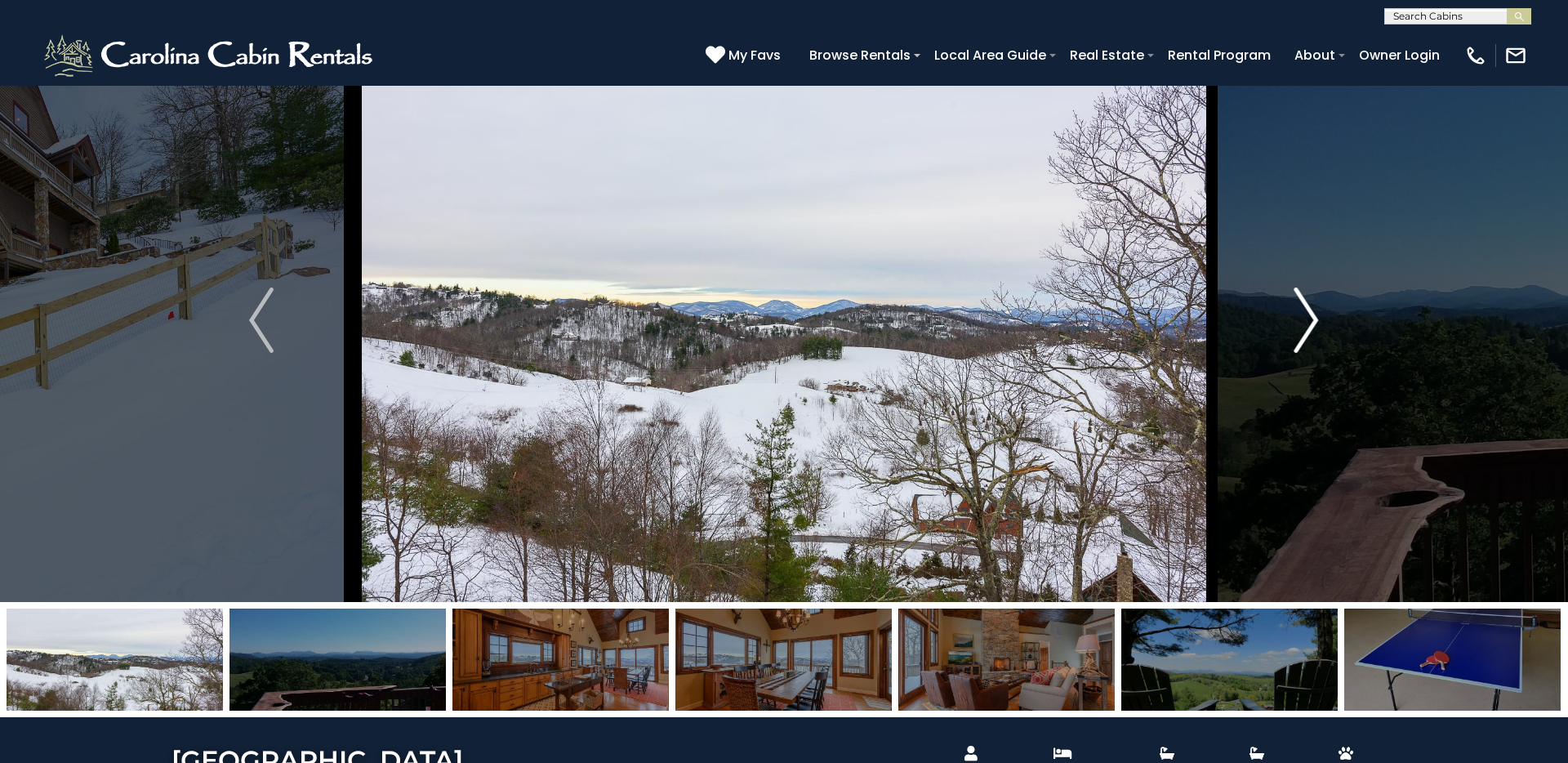
click at [1199, 311] on img "Next" at bounding box center [1306, 320] width 25 height 65
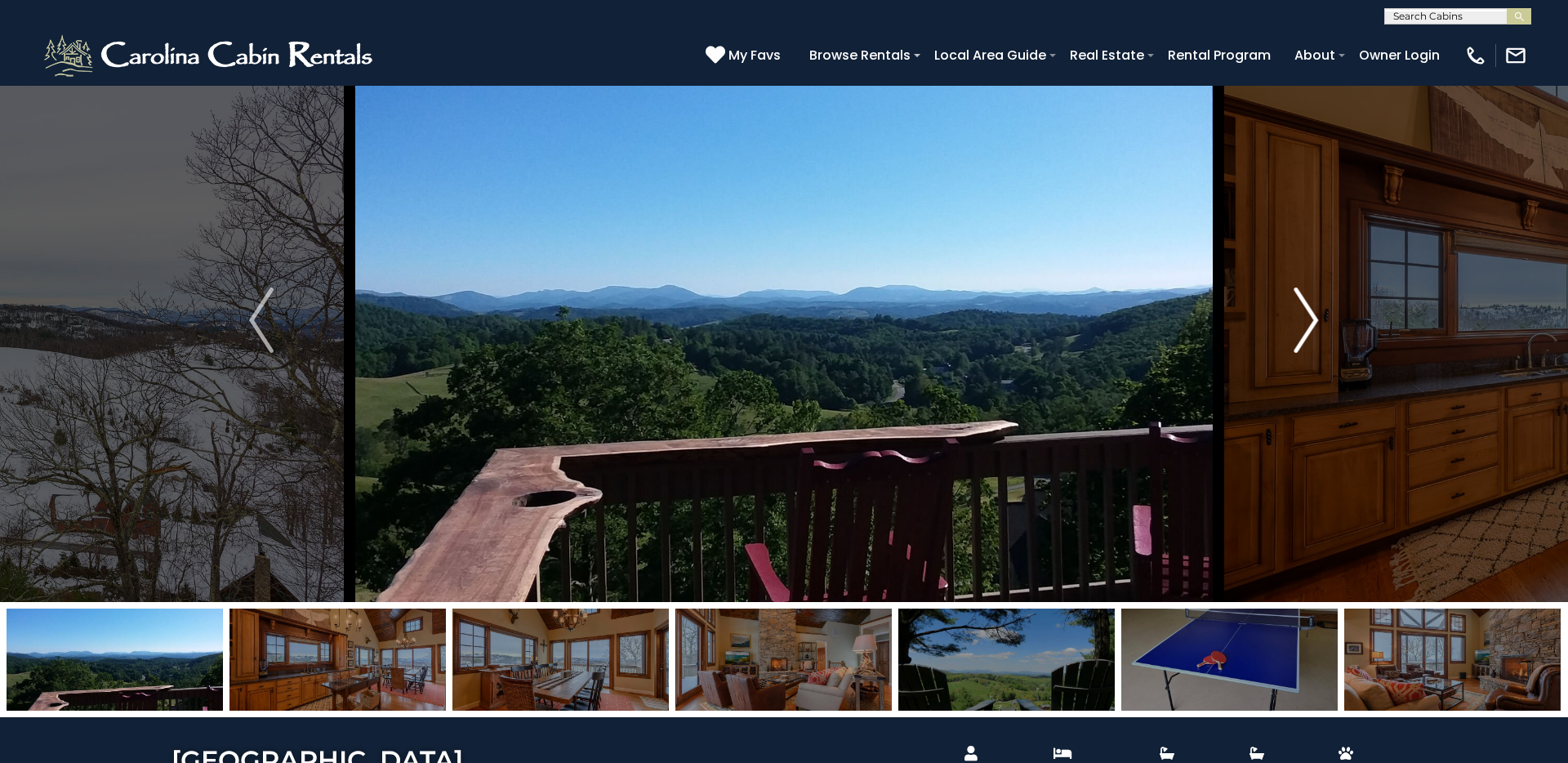
click at [1199, 311] on img "Next" at bounding box center [1306, 320] width 25 height 65
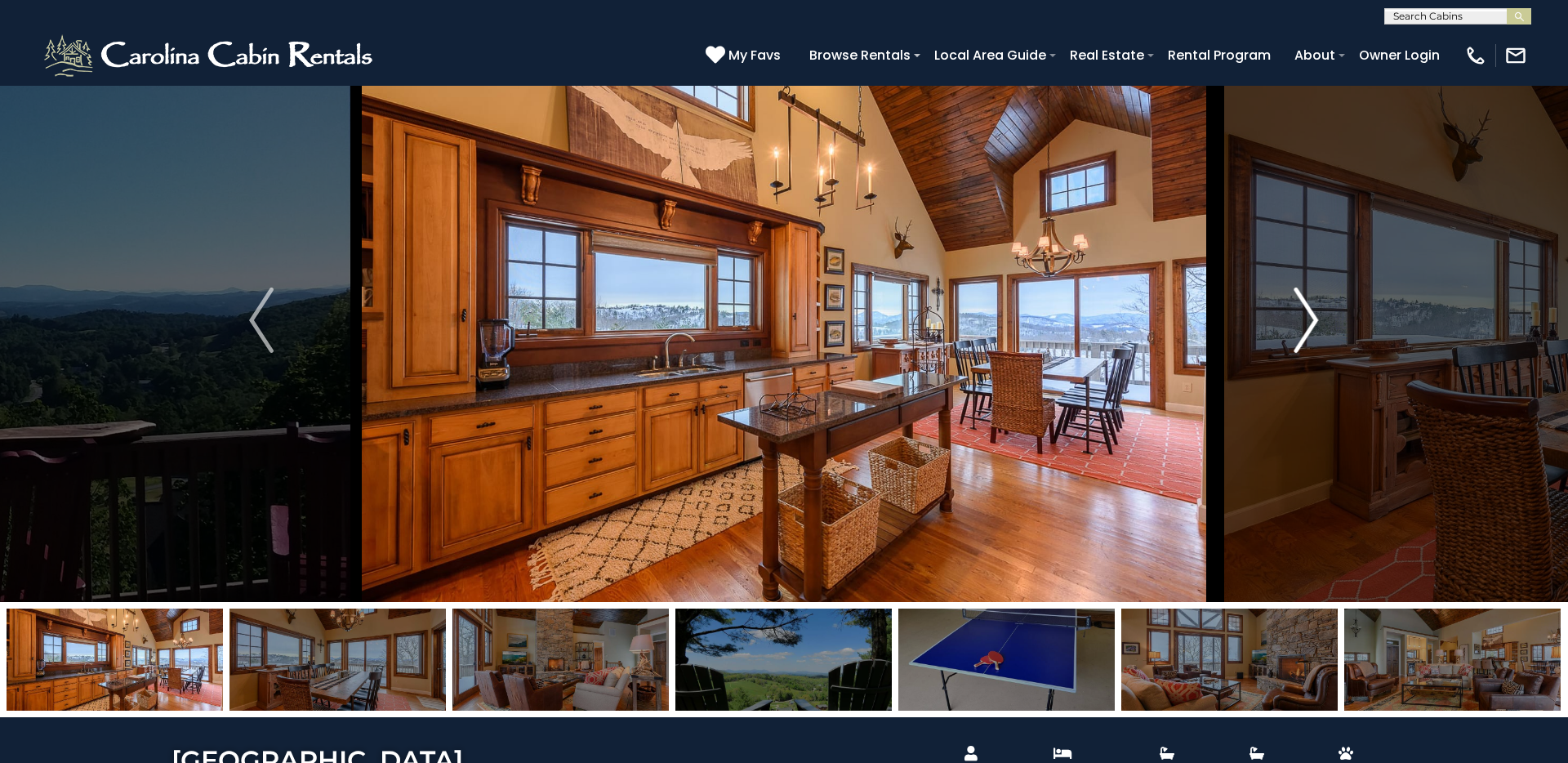
click at [1199, 311] on img "Next" at bounding box center [1306, 320] width 25 height 65
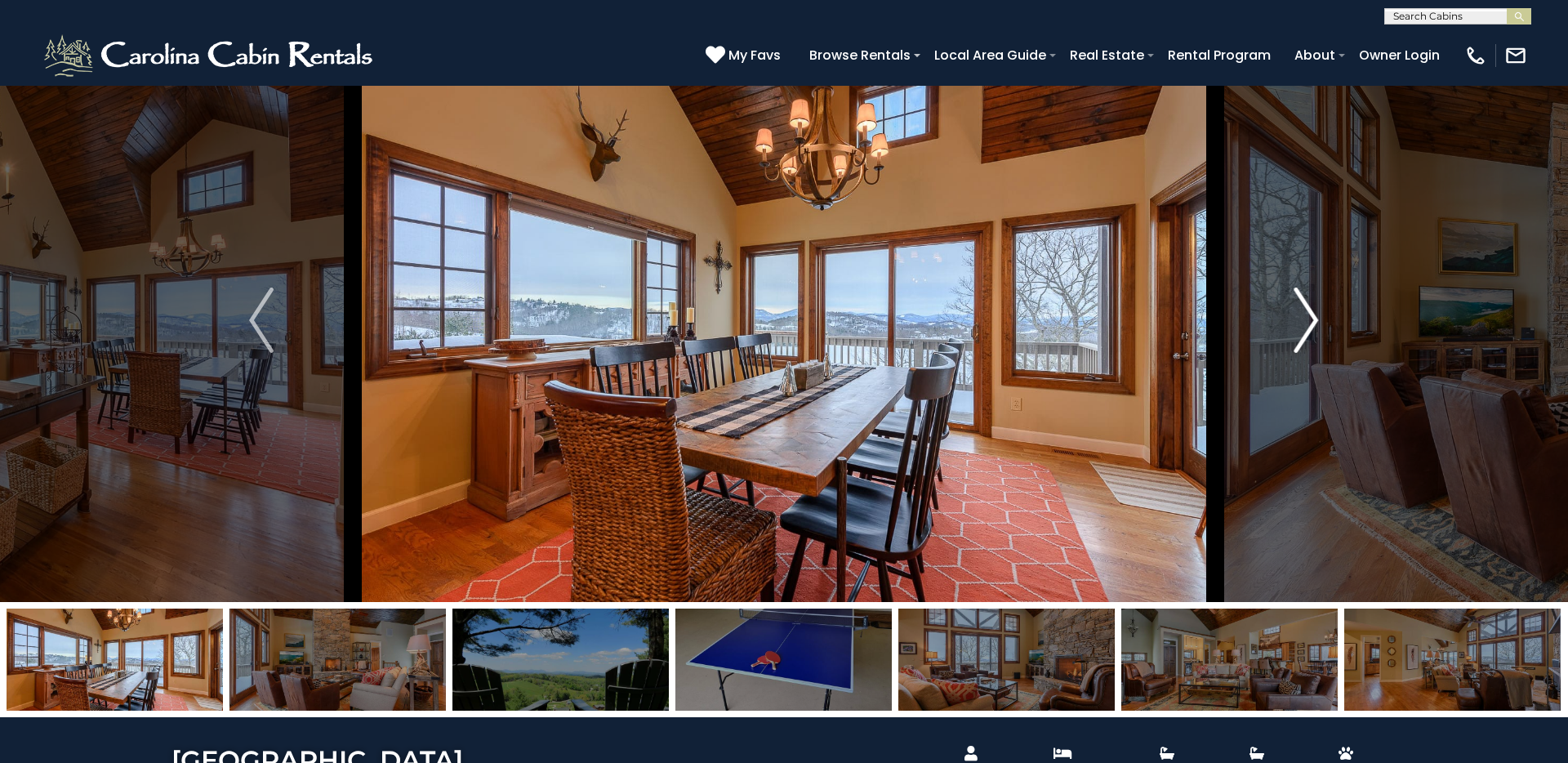
click at [1199, 311] on img "Next" at bounding box center [1306, 320] width 25 height 65
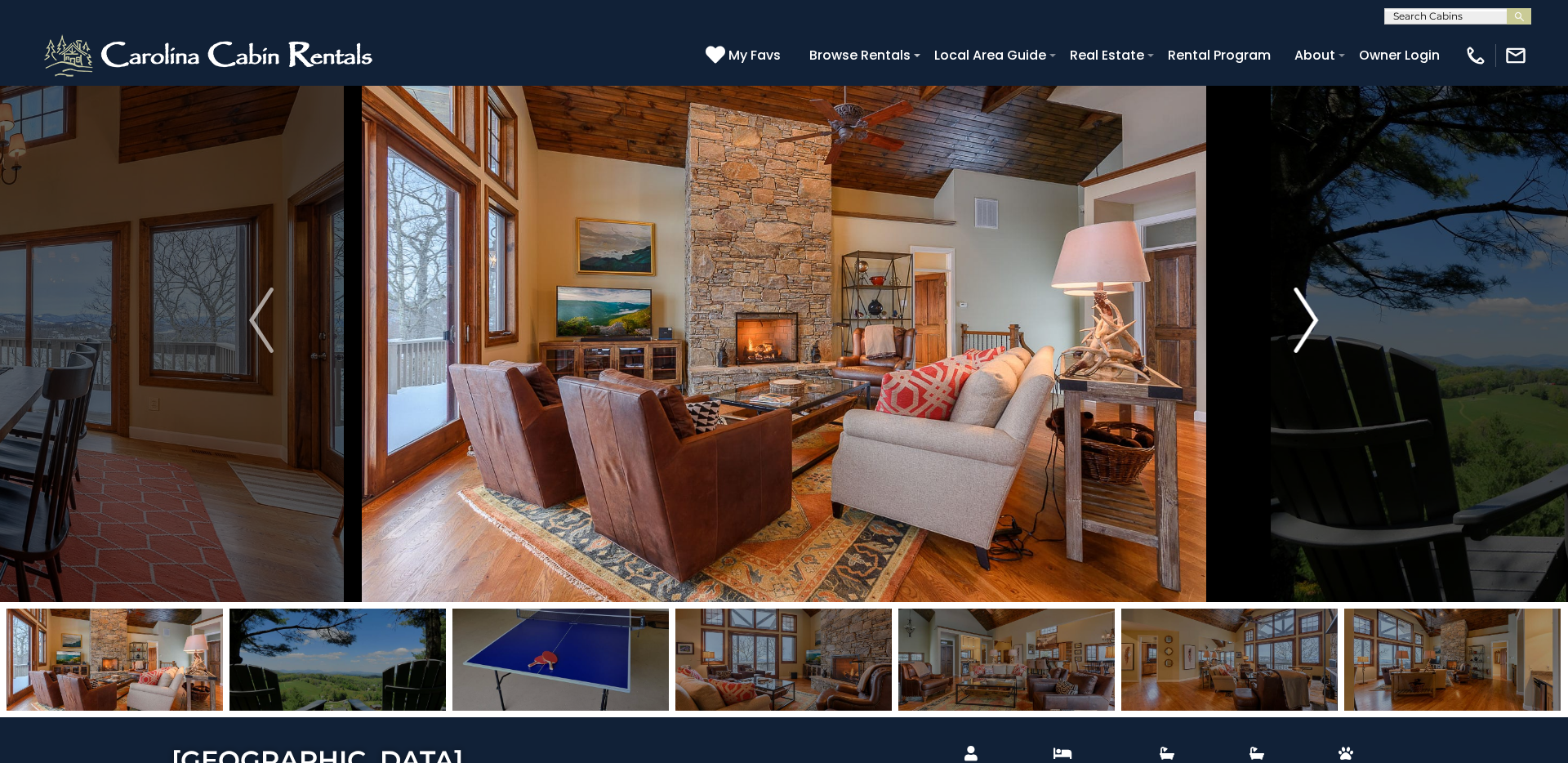
click at [1199, 311] on img "Next" at bounding box center [1306, 320] width 25 height 65
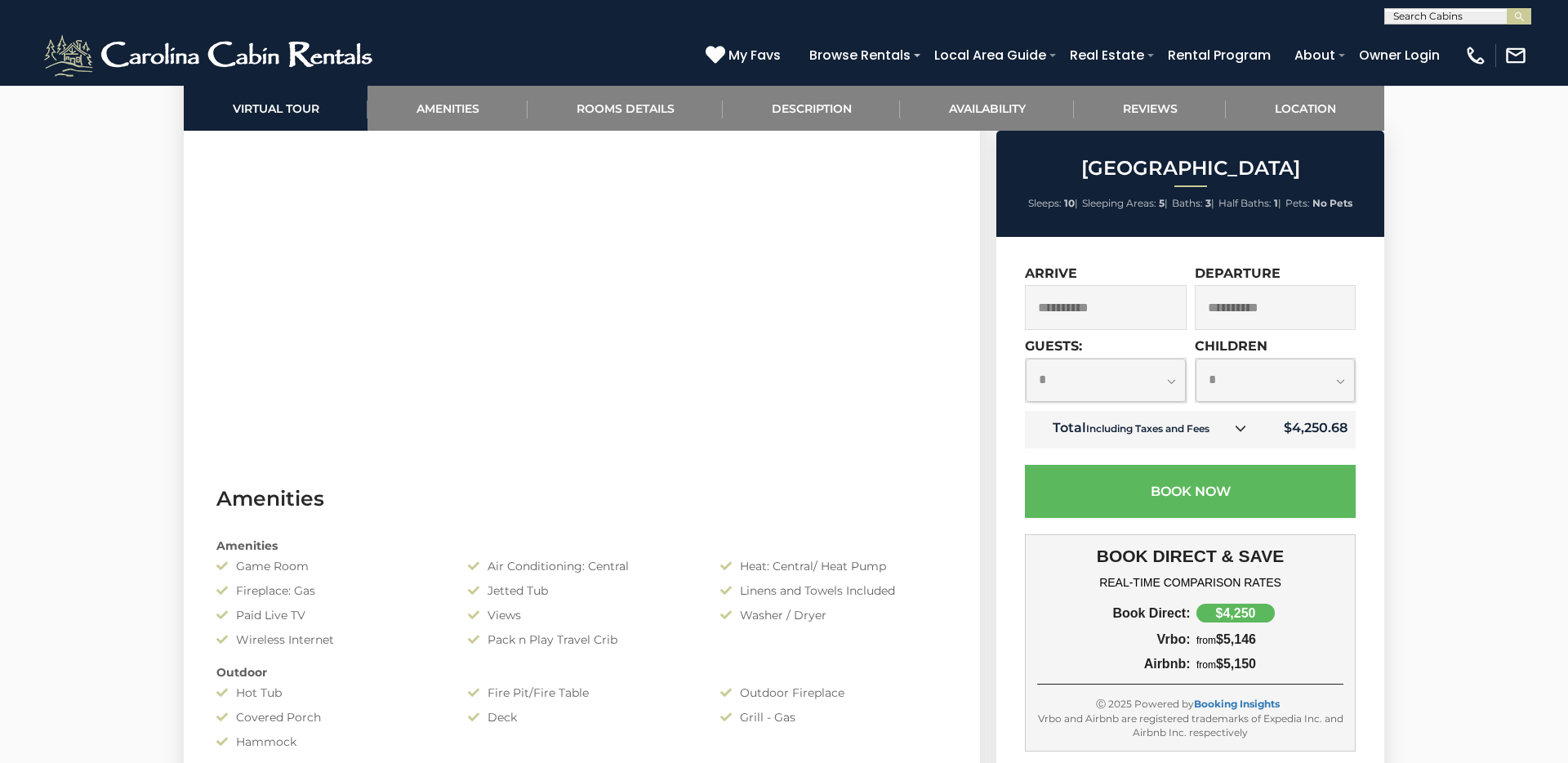
scroll to position [964, 0]
click at [1118, 308] on input "**********" at bounding box center [1106, 307] width 162 height 45
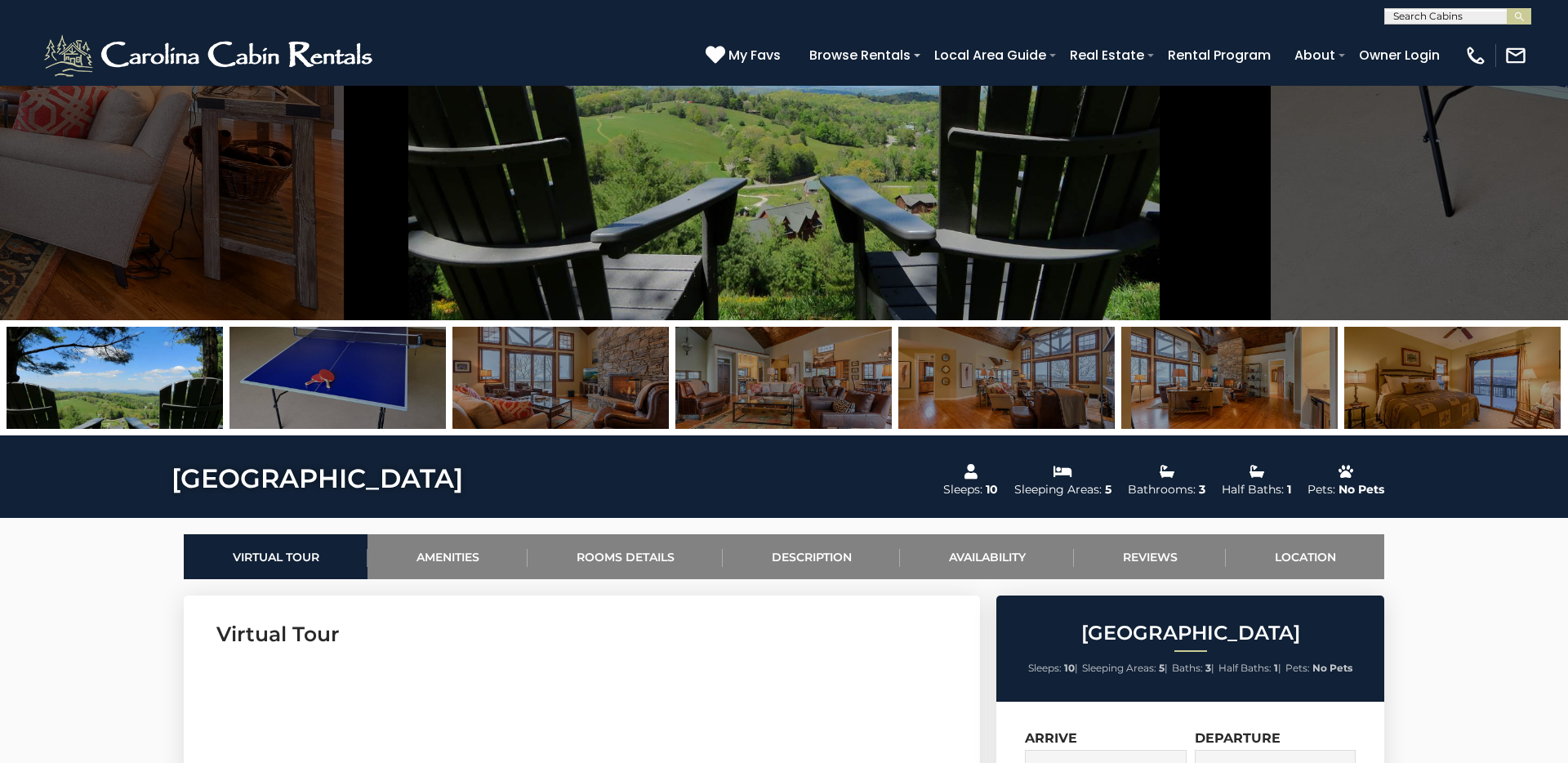
scroll to position [0, 0]
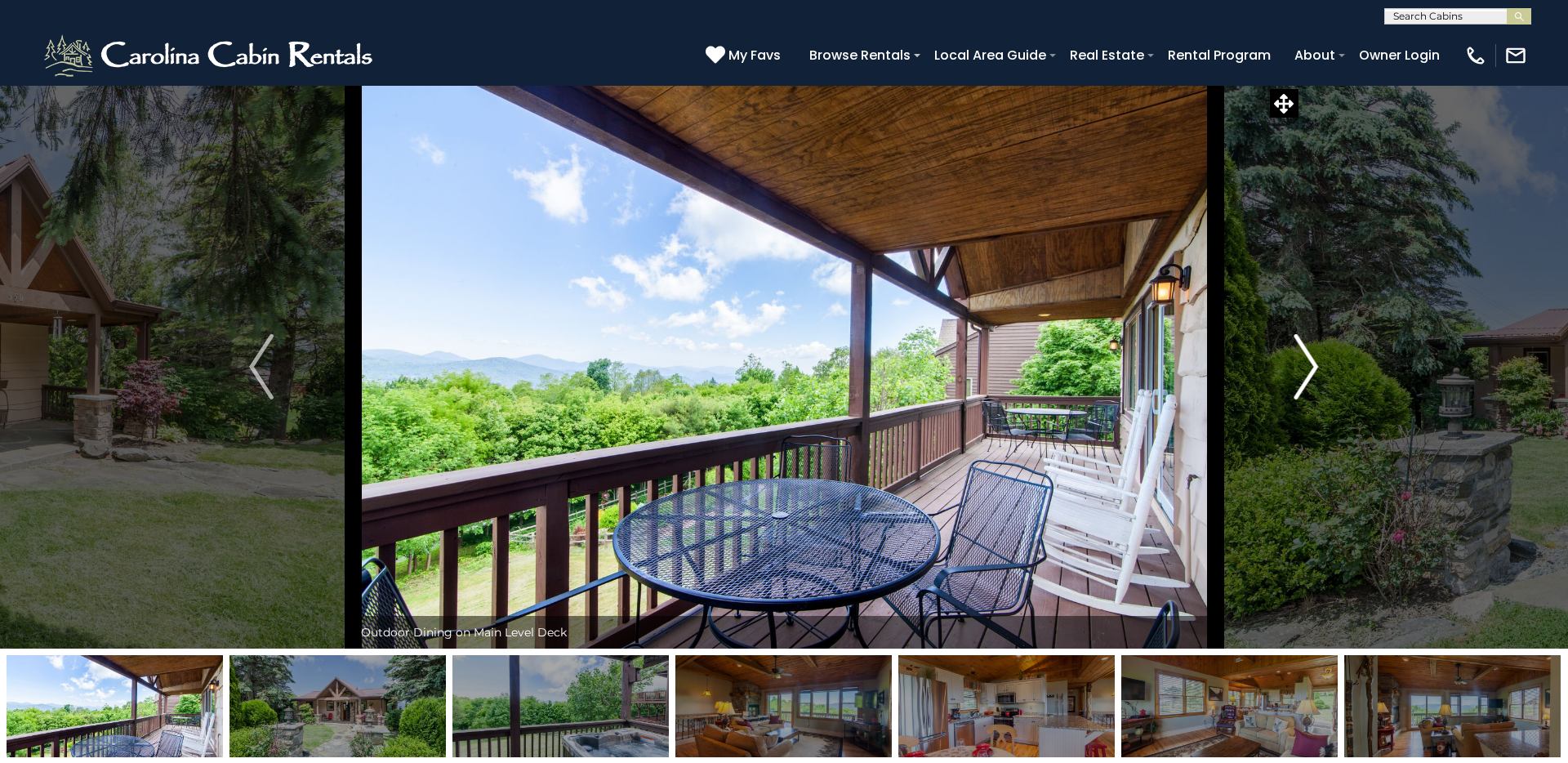
click at [1199, 373] on img "Next" at bounding box center [1306, 366] width 25 height 65
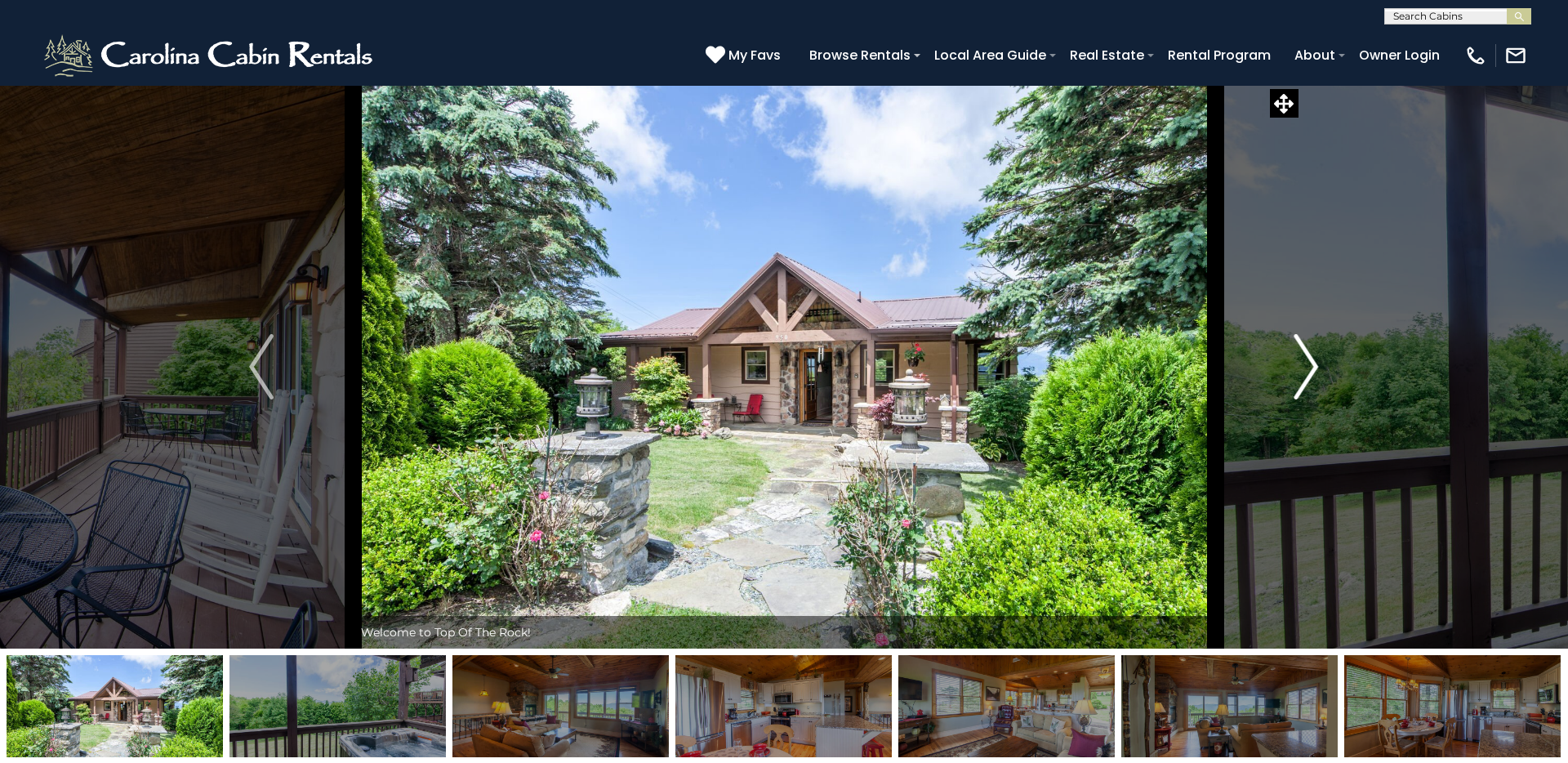
click at [1199, 373] on img "Next" at bounding box center [1306, 366] width 25 height 65
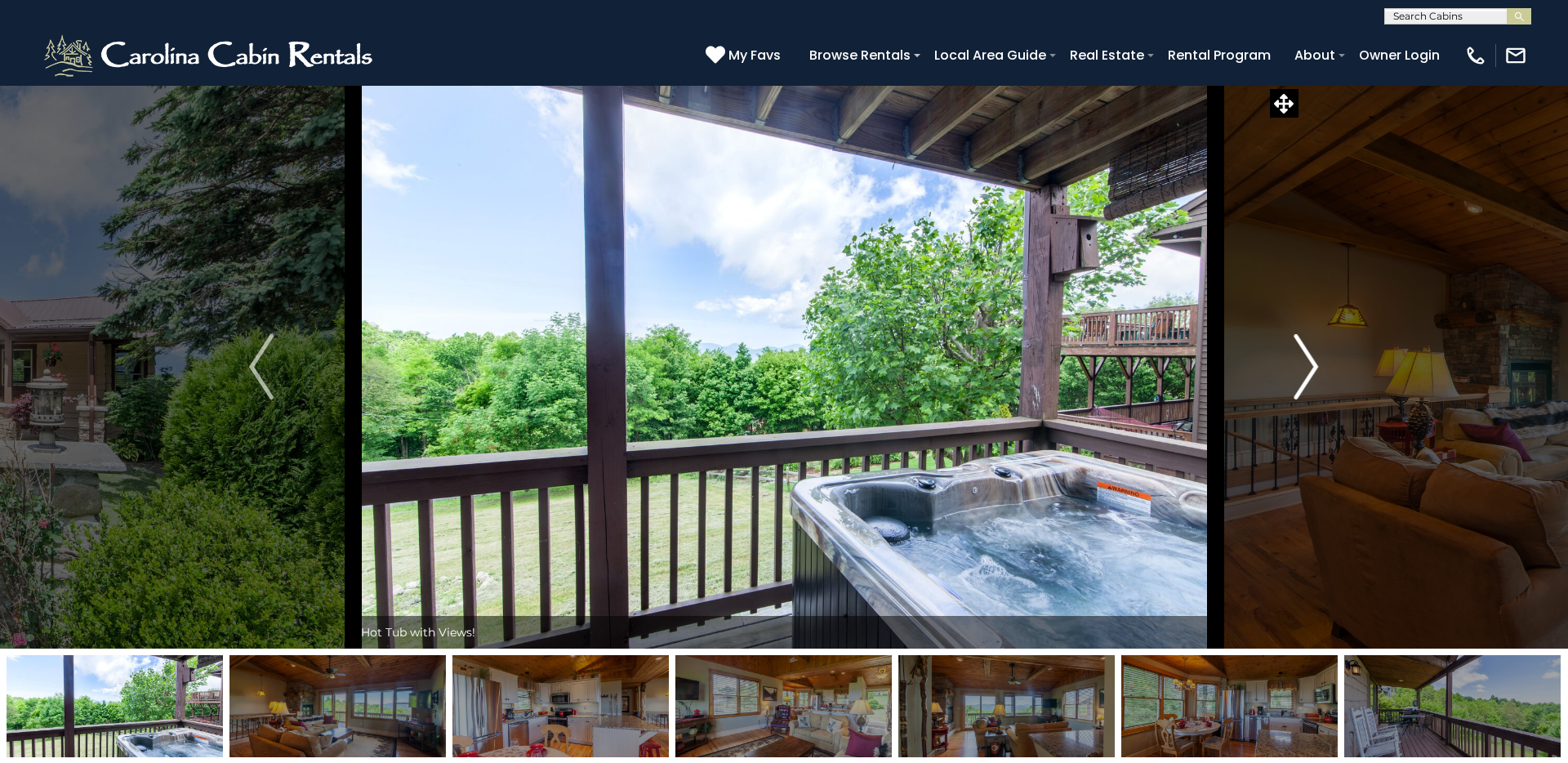
click at [1199, 373] on img "Next" at bounding box center [1306, 366] width 25 height 65
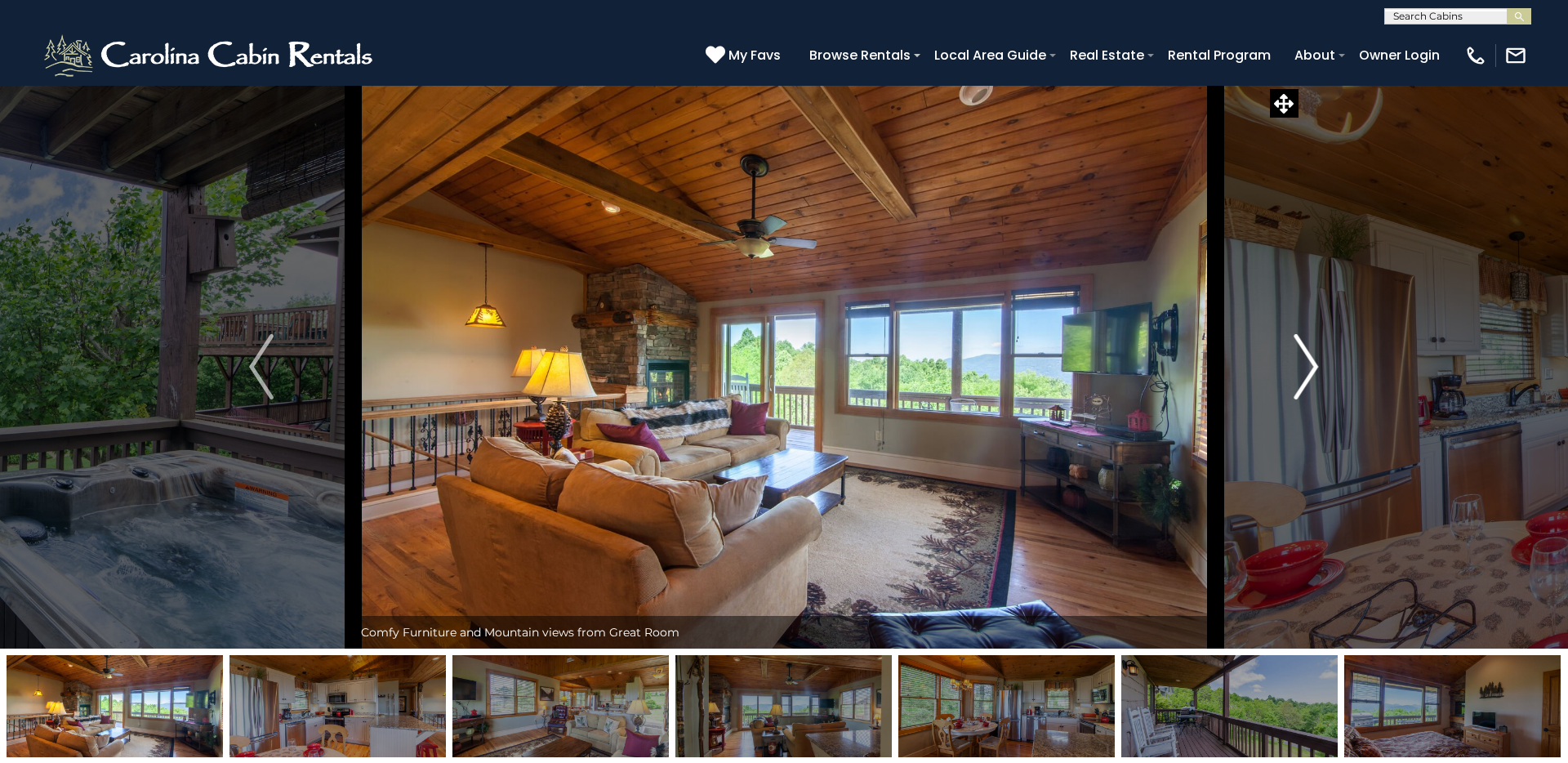
click at [1199, 373] on img "Next" at bounding box center [1306, 366] width 25 height 65
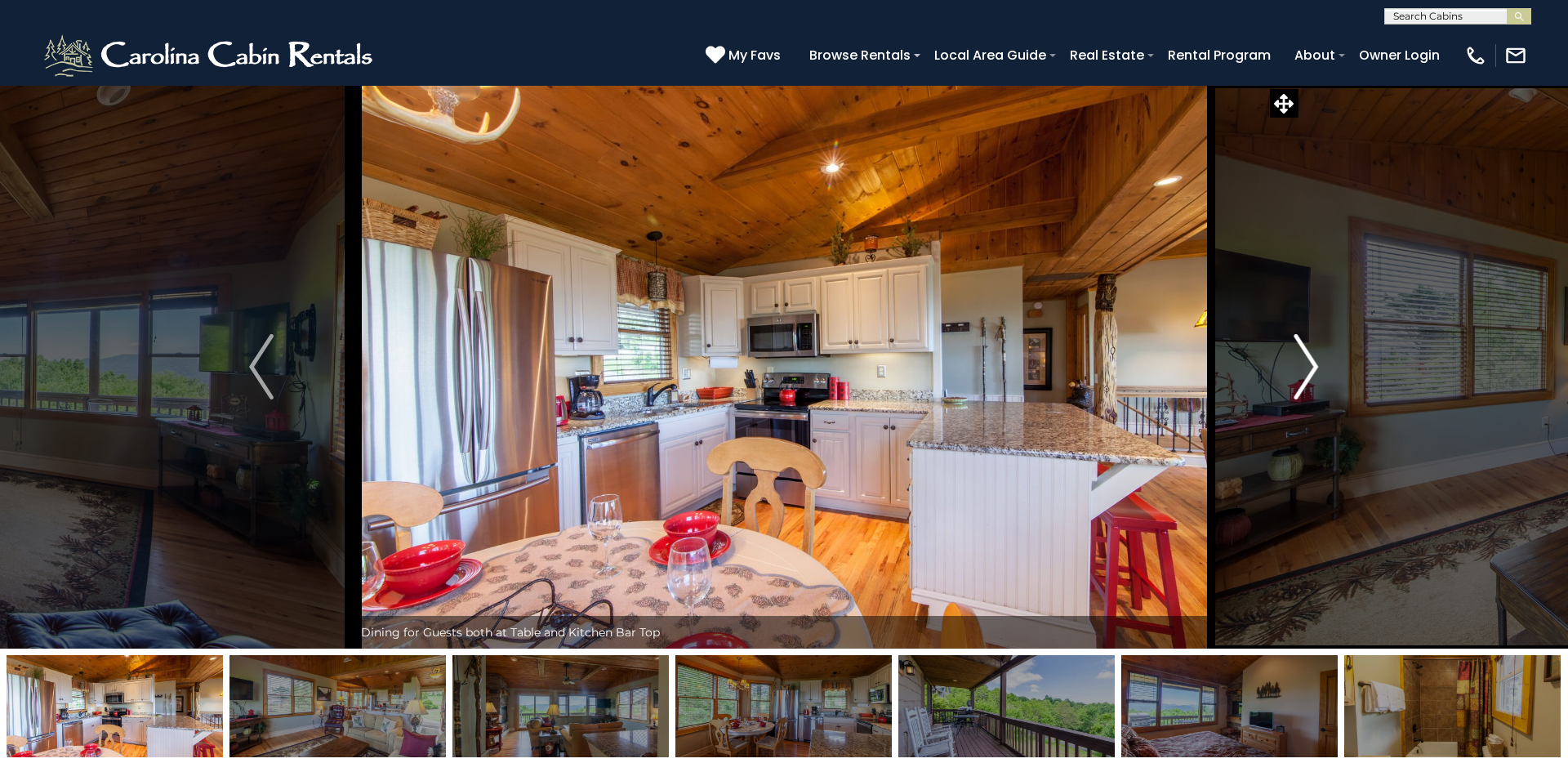
click at [1199, 373] on img "Next" at bounding box center [1306, 366] width 25 height 65
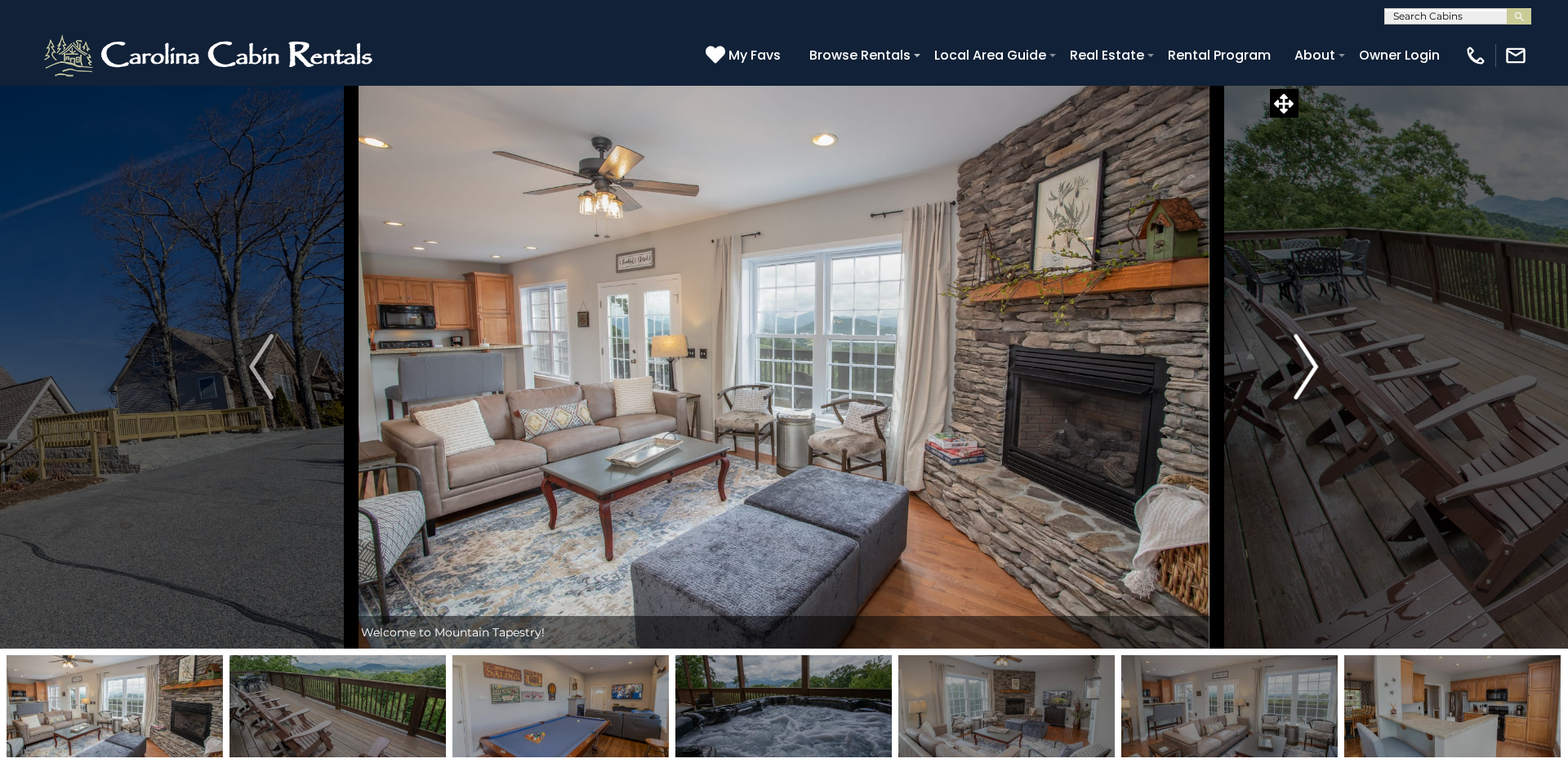
click at [1199, 370] on img "Next" at bounding box center [1306, 366] width 25 height 65
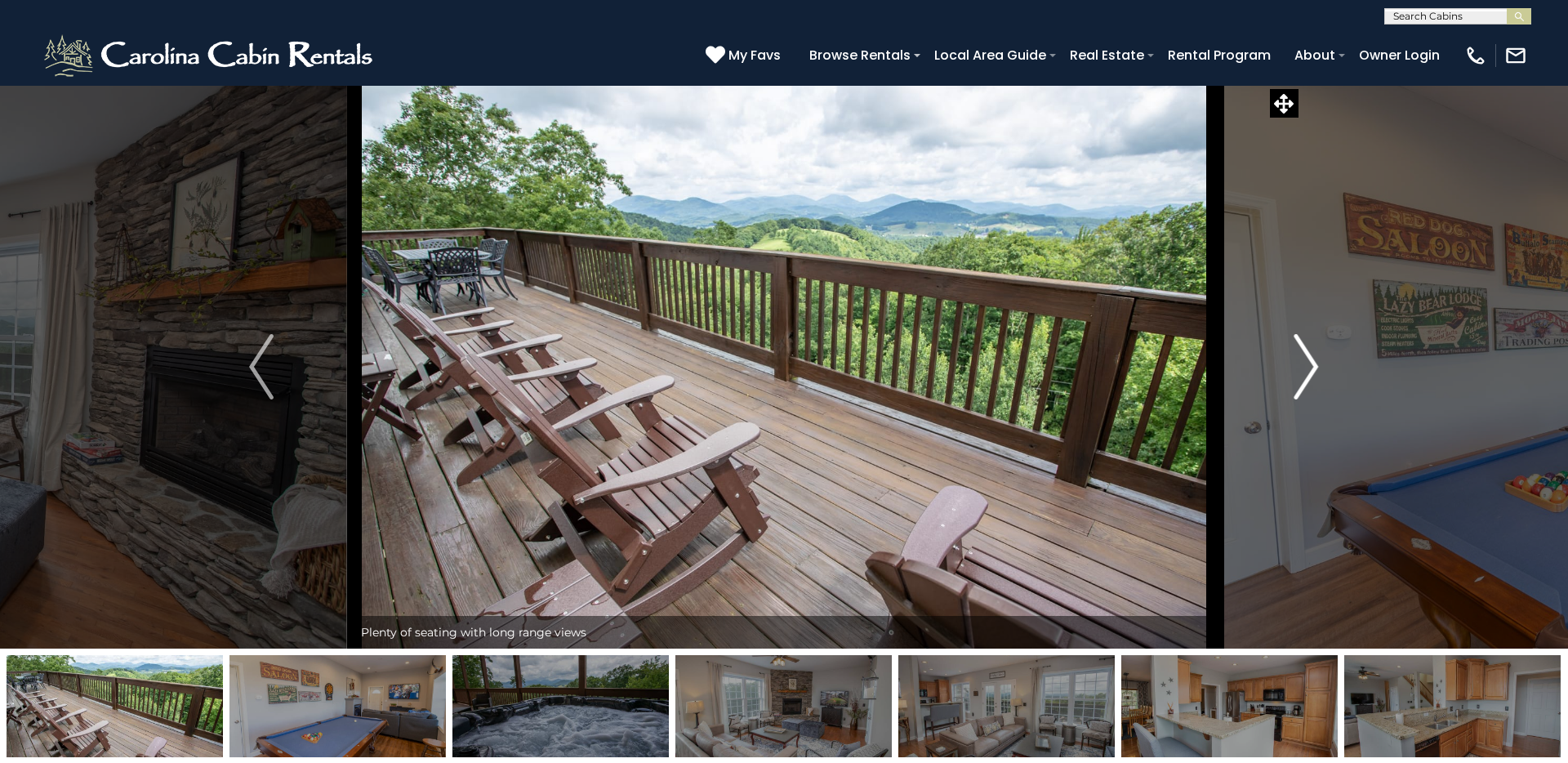
click at [1199, 370] on img "Next" at bounding box center [1306, 366] width 25 height 65
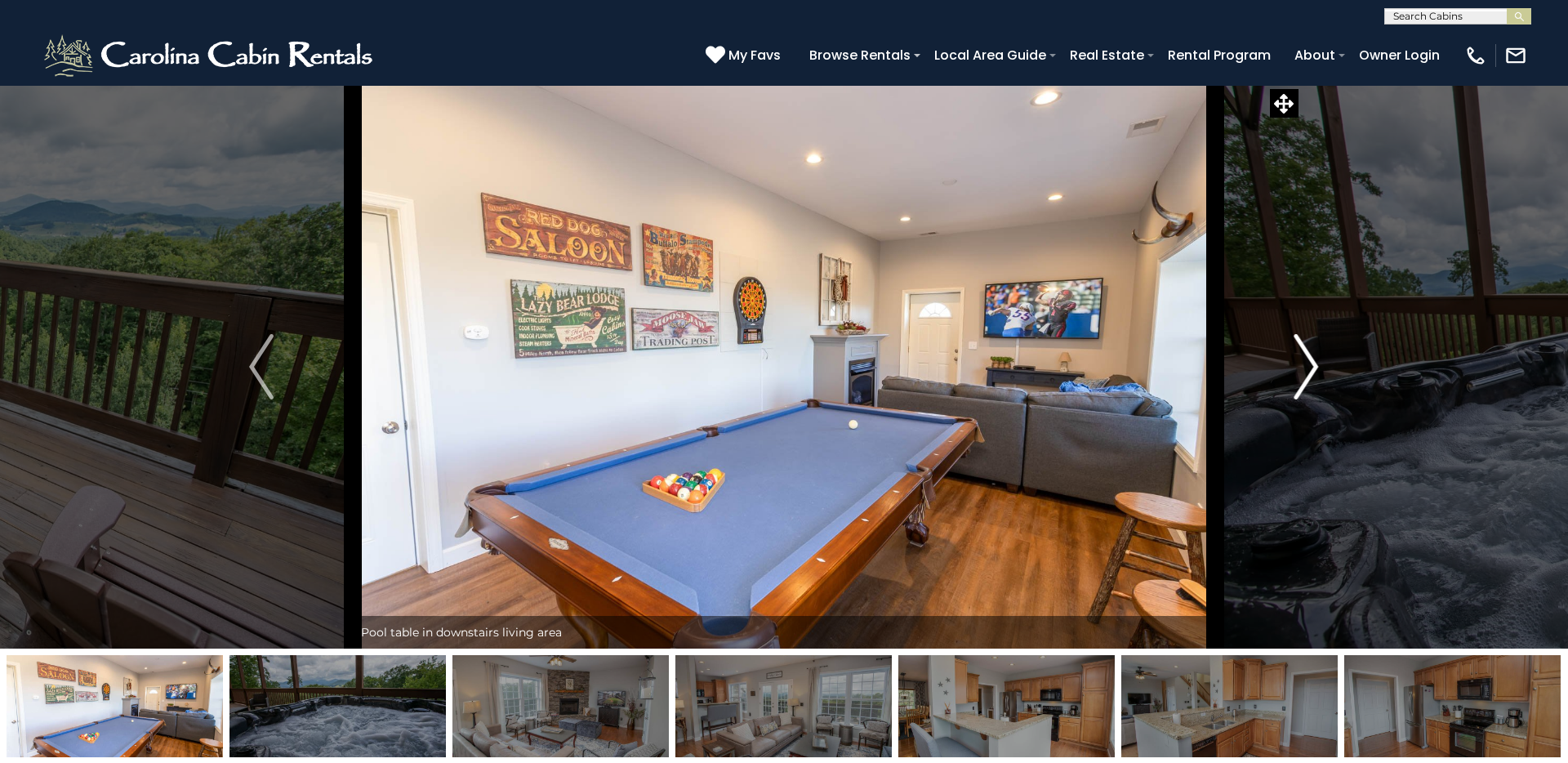
click at [1199, 370] on img "Next" at bounding box center [1306, 366] width 25 height 65
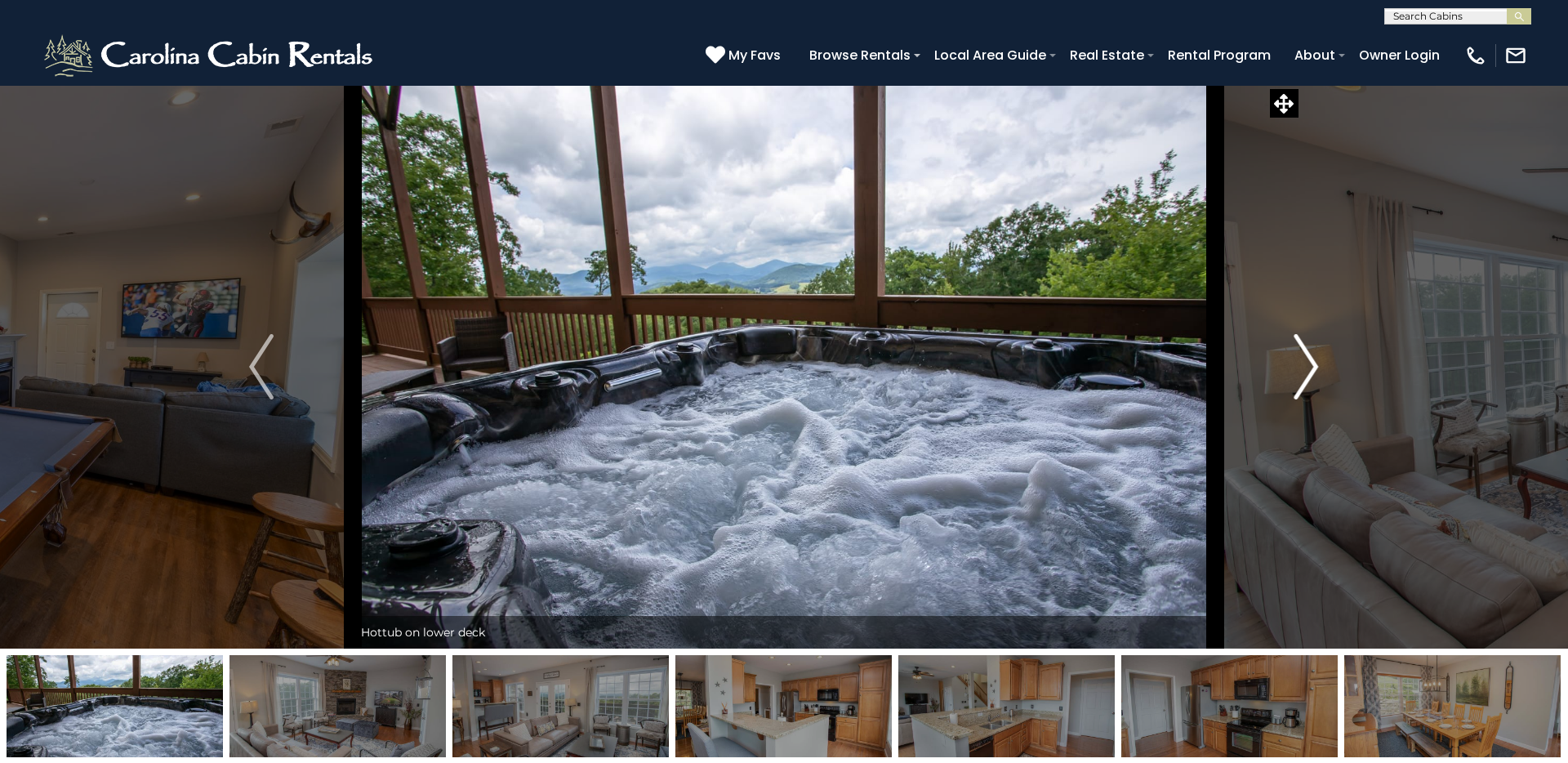
click at [1199, 370] on img "Next" at bounding box center [1306, 366] width 25 height 65
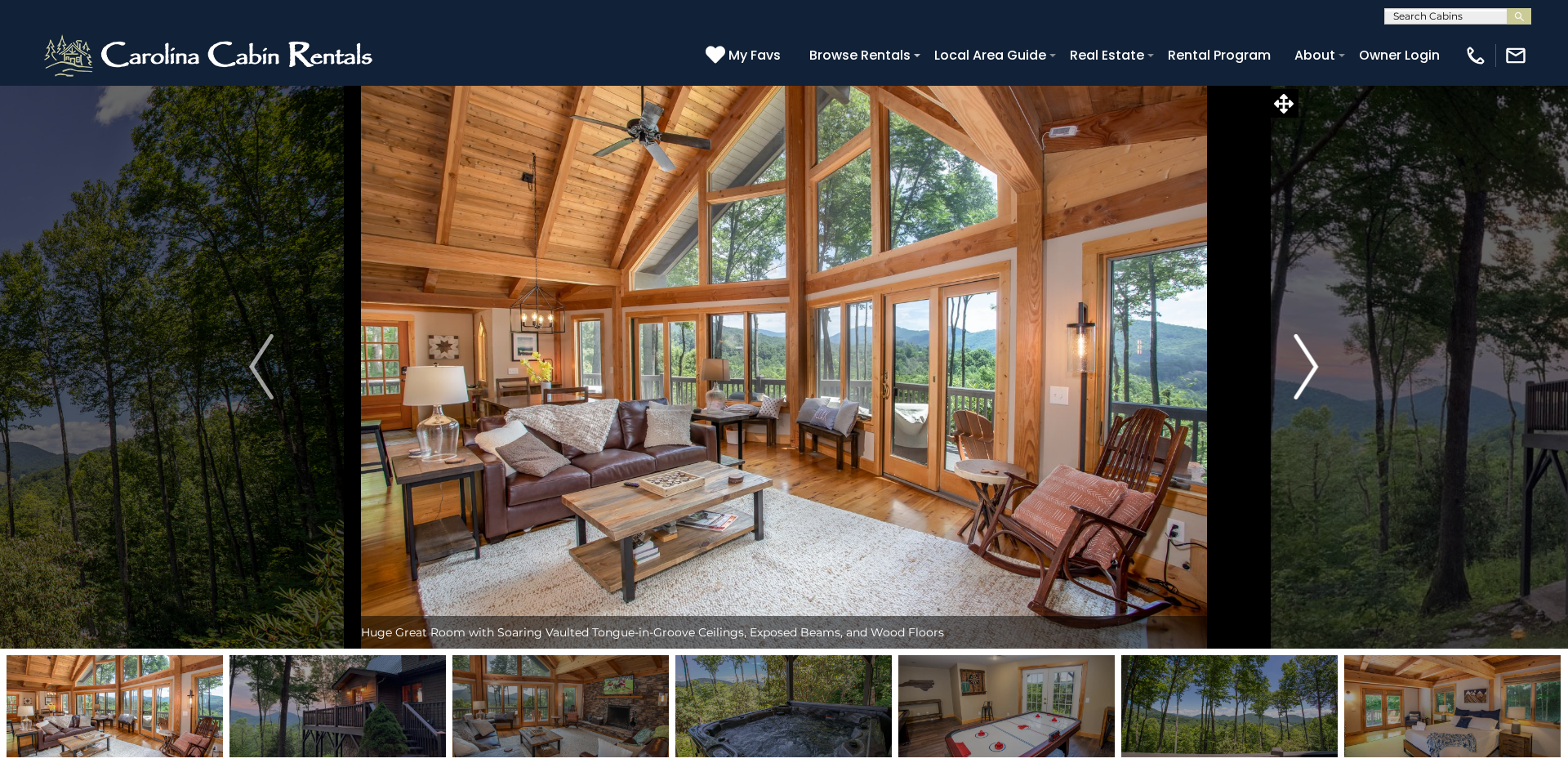
click at [1199, 387] on img "Next" at bounding box center [1306, 366] width 25 height 65
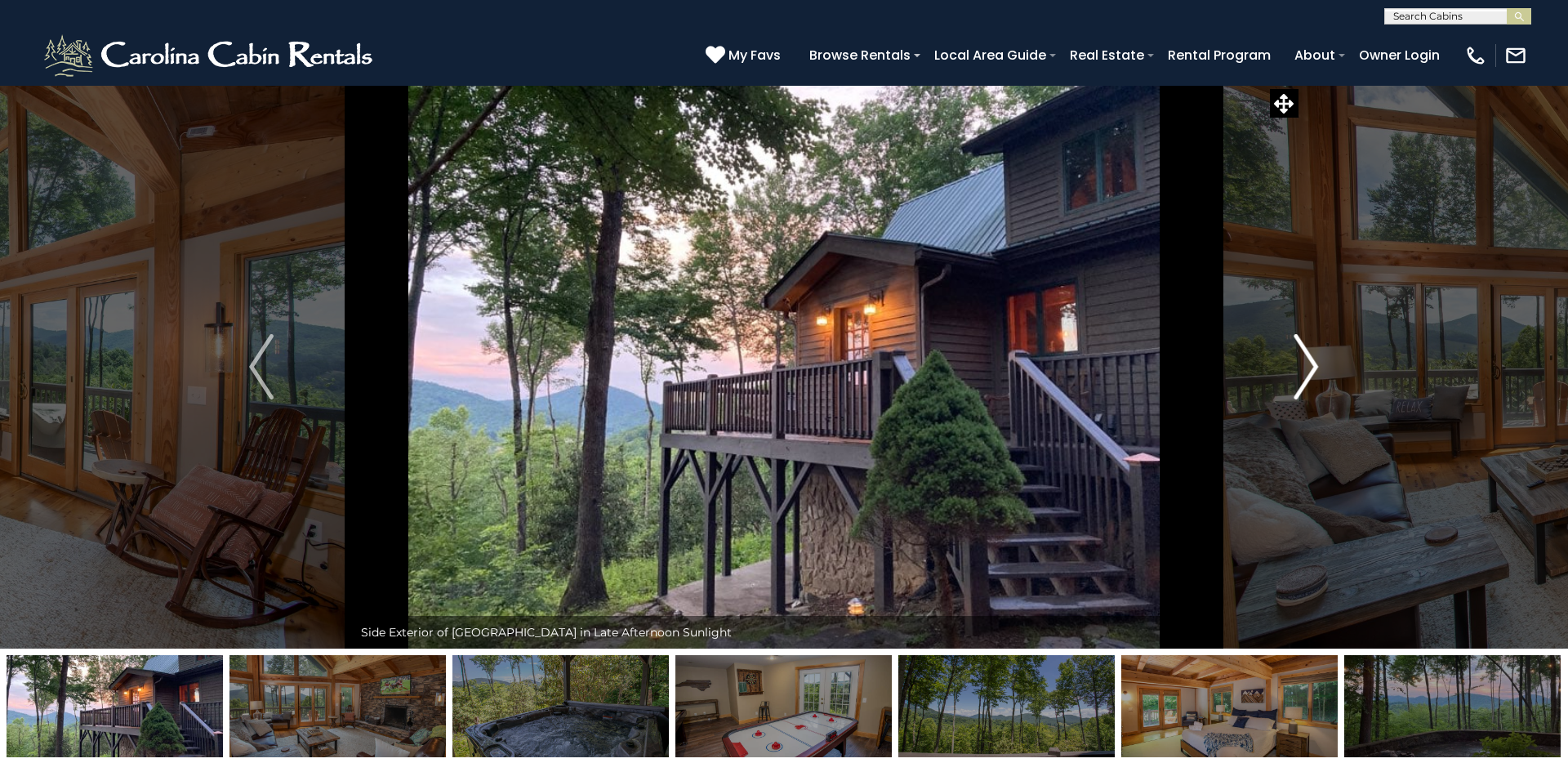
click at [1199, 387] on img "Next" at bounding box center [1306, 366] width 25 height 65
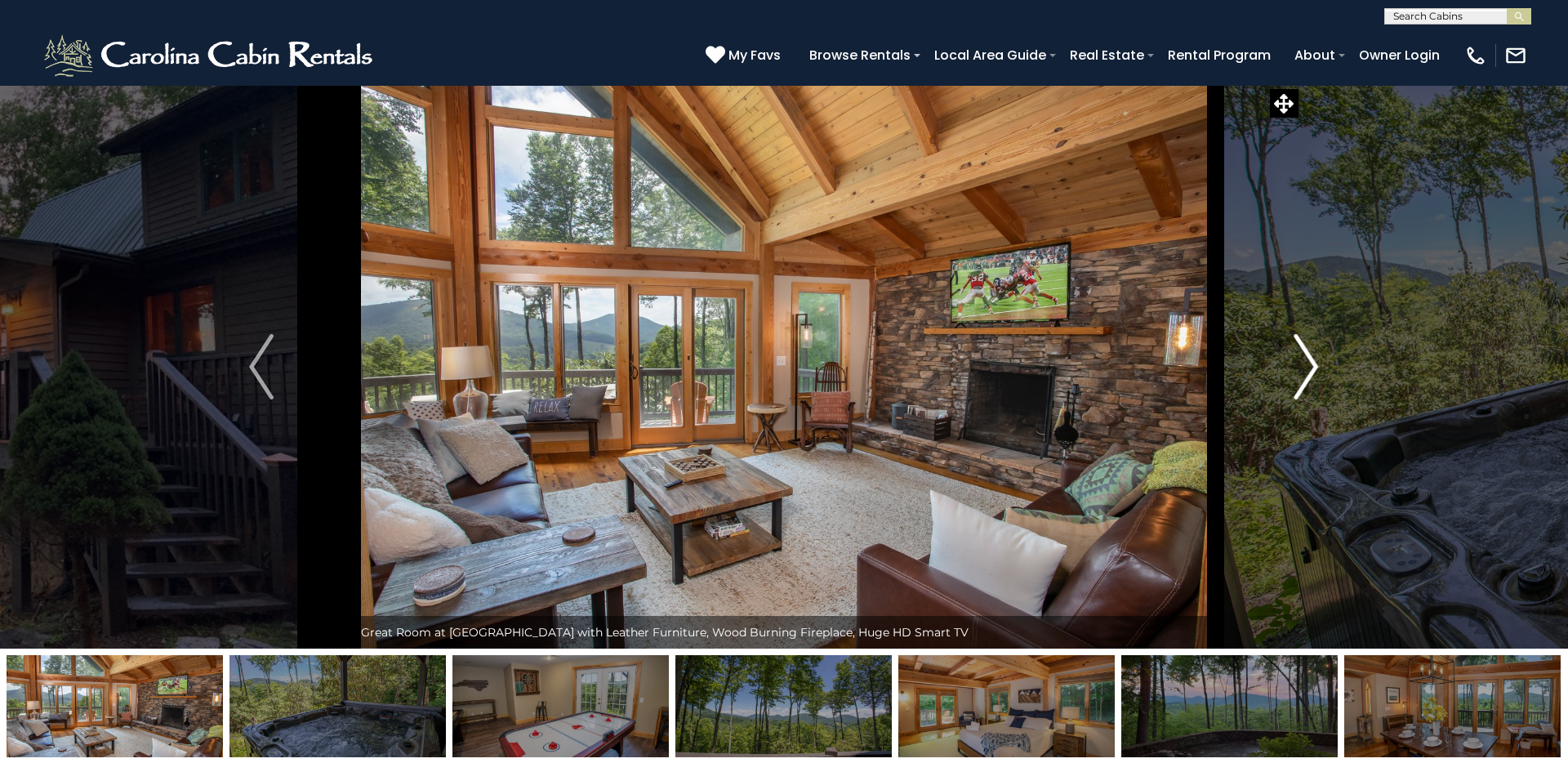
click at [1199, 387] on img "Next" at bounding box center [1306, 366] width 25 height 65
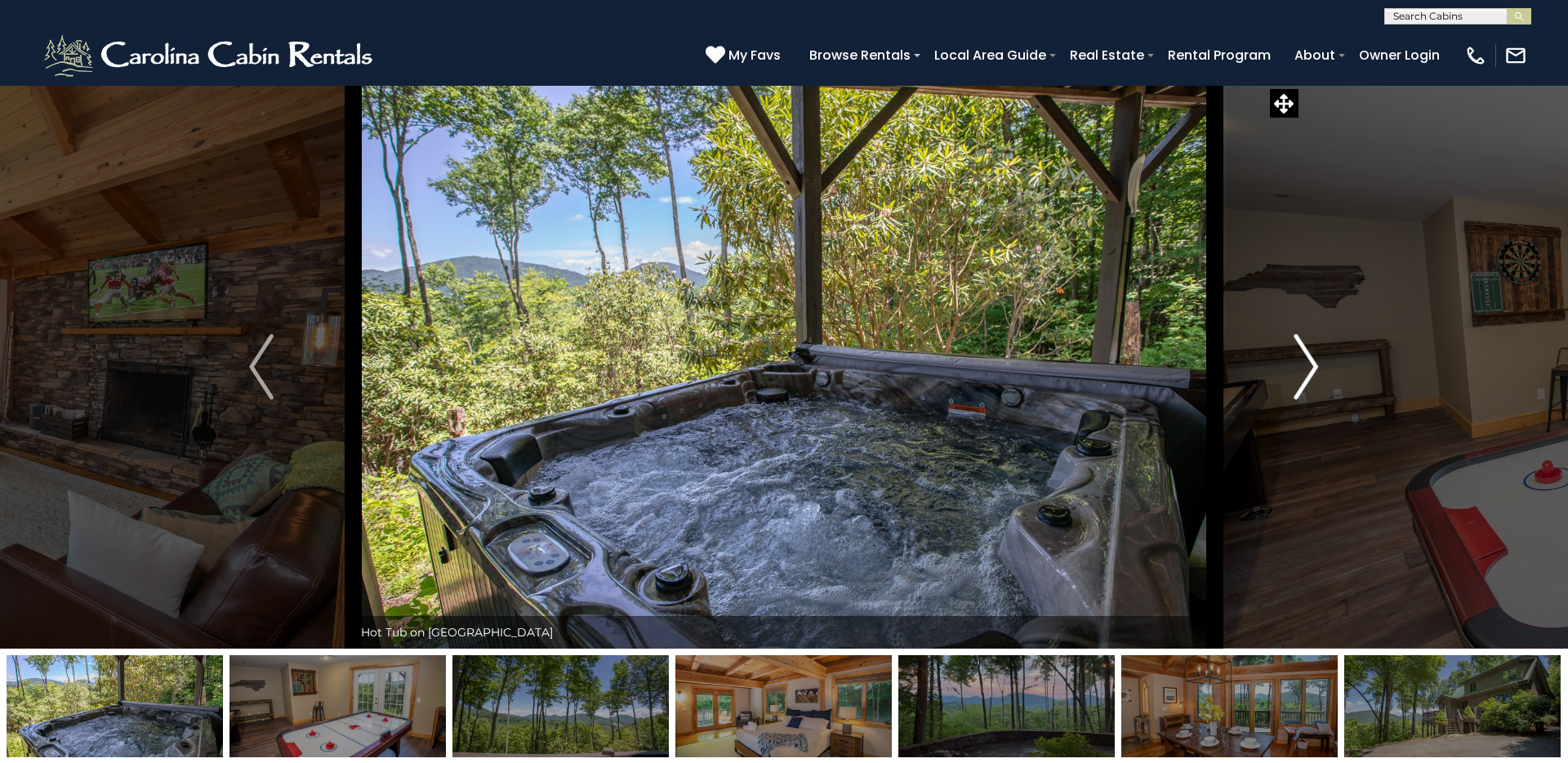
click at [1199, 387] on img "Next" at bounding box center [1306, 366] width 25 height 65
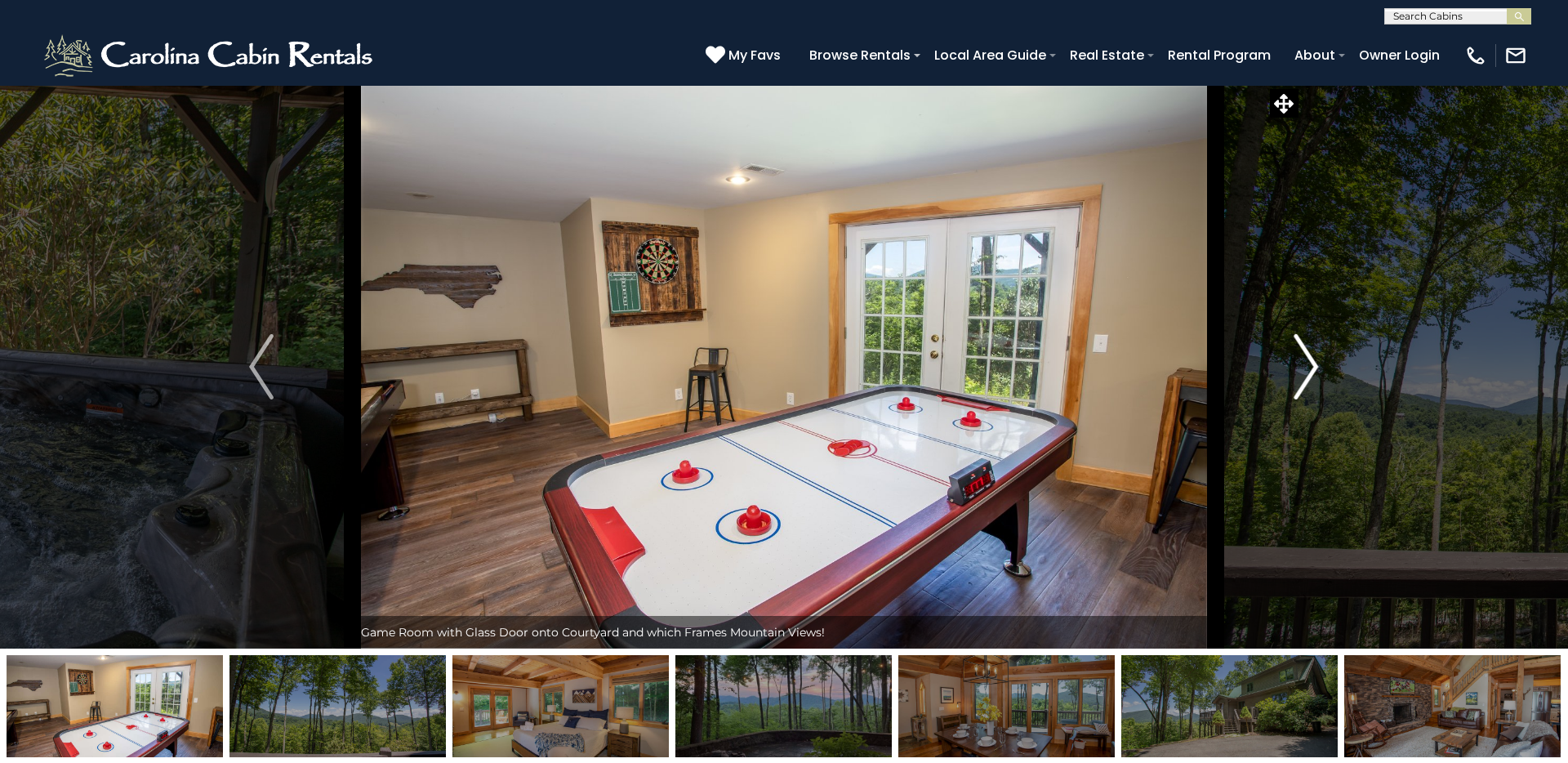
click at [1199, 387] on img "Next" at bounding box center [1306, 366] width 25 height 65
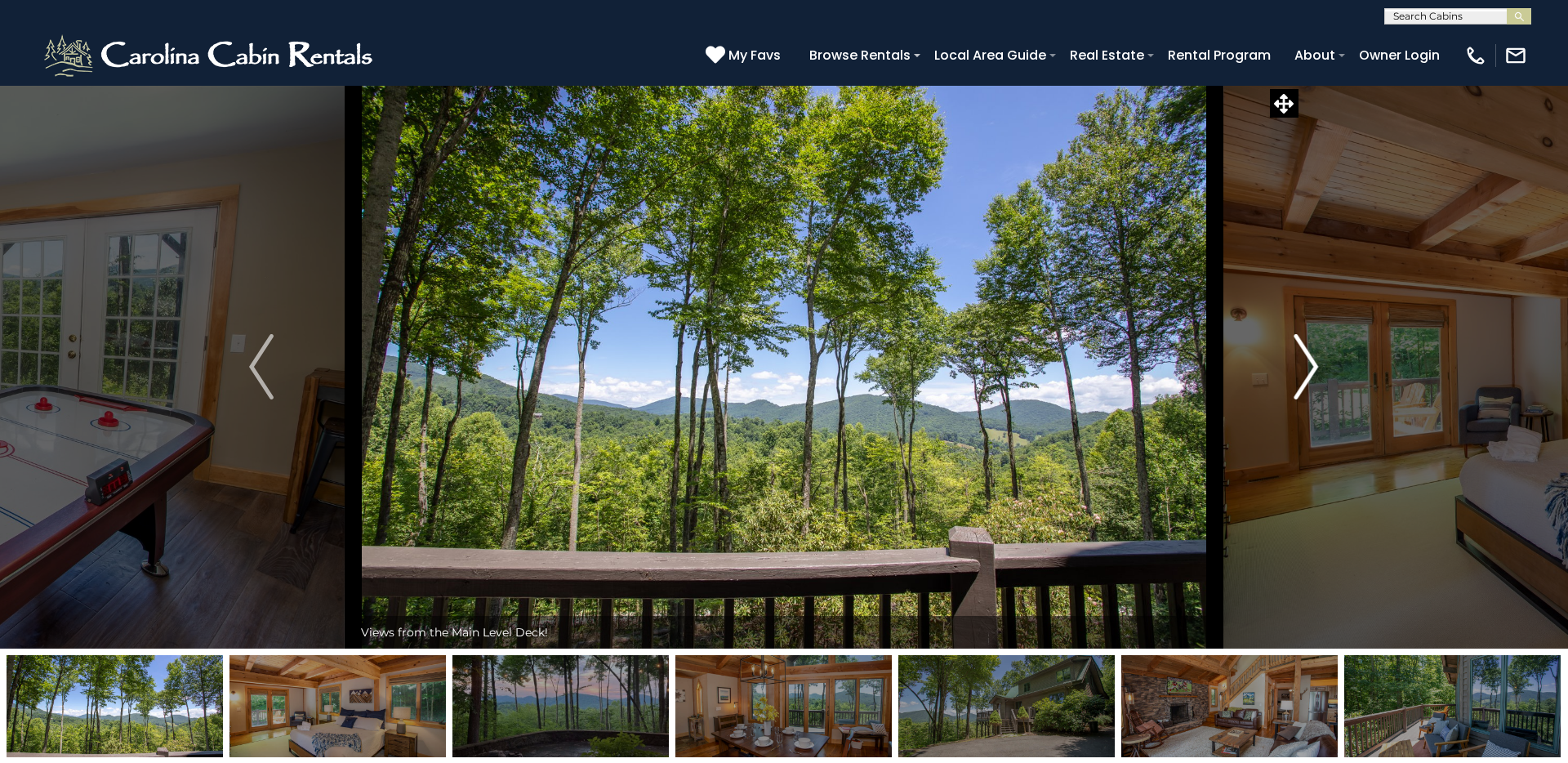
click at [1199, 387] on img "Next" at bounding box center [1306, 366] width 25 height 65
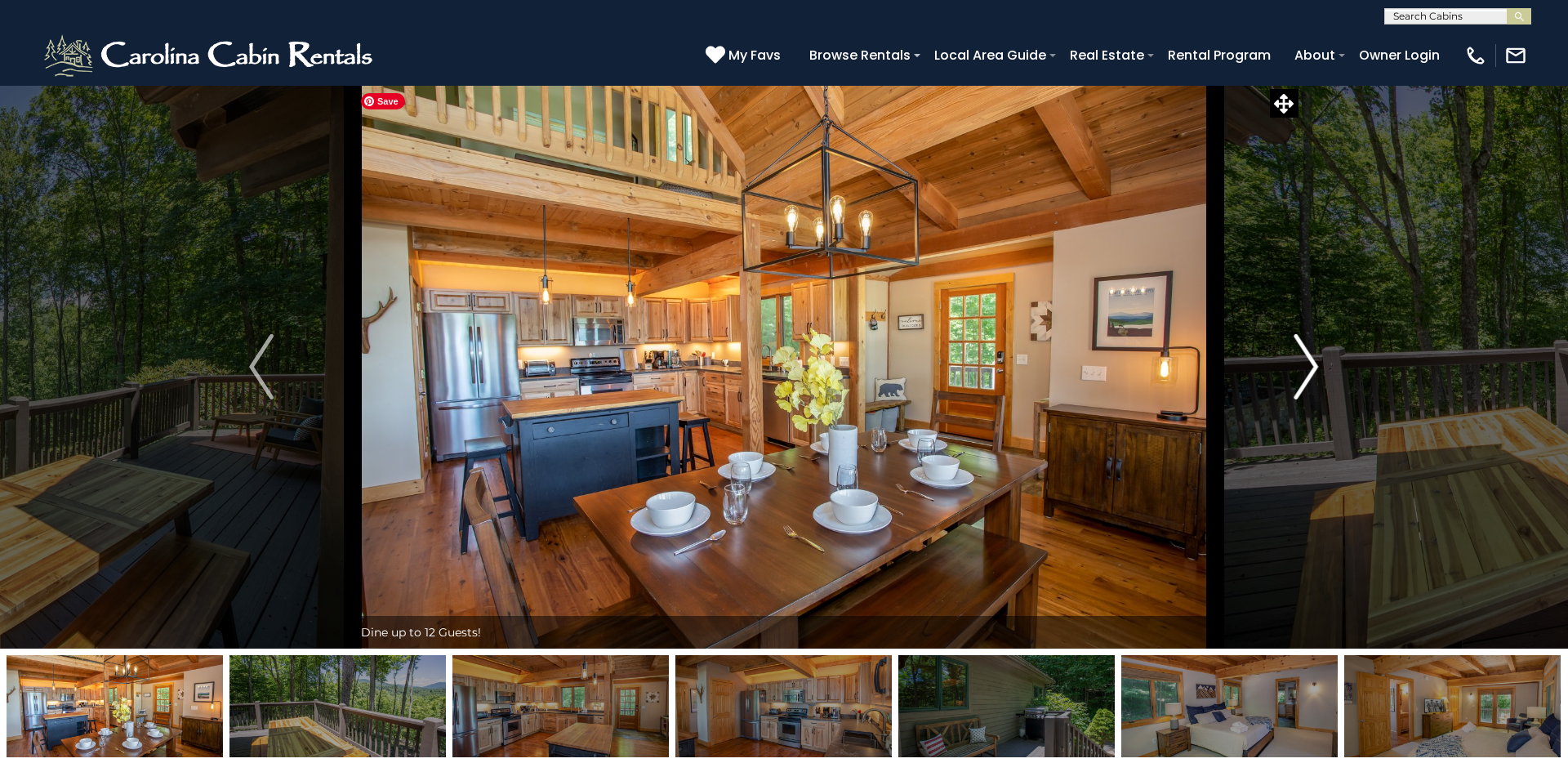
click at [1199, 339] on button "Next" at bounding box center [1306, 367] width 182 height 563
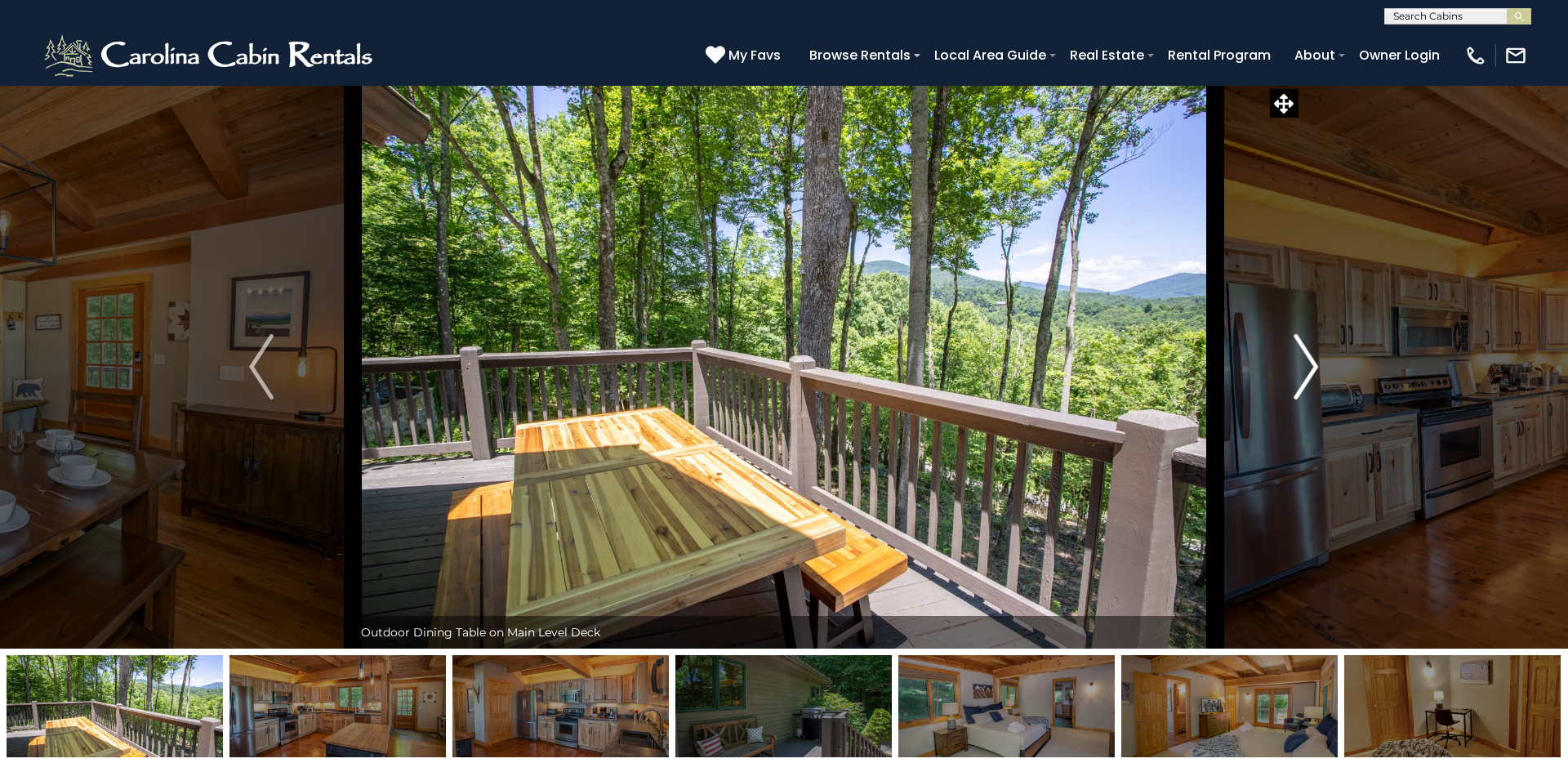
click at [1199, 356] on img "Next" at bounding box center [1306, 366] width 25 height 65
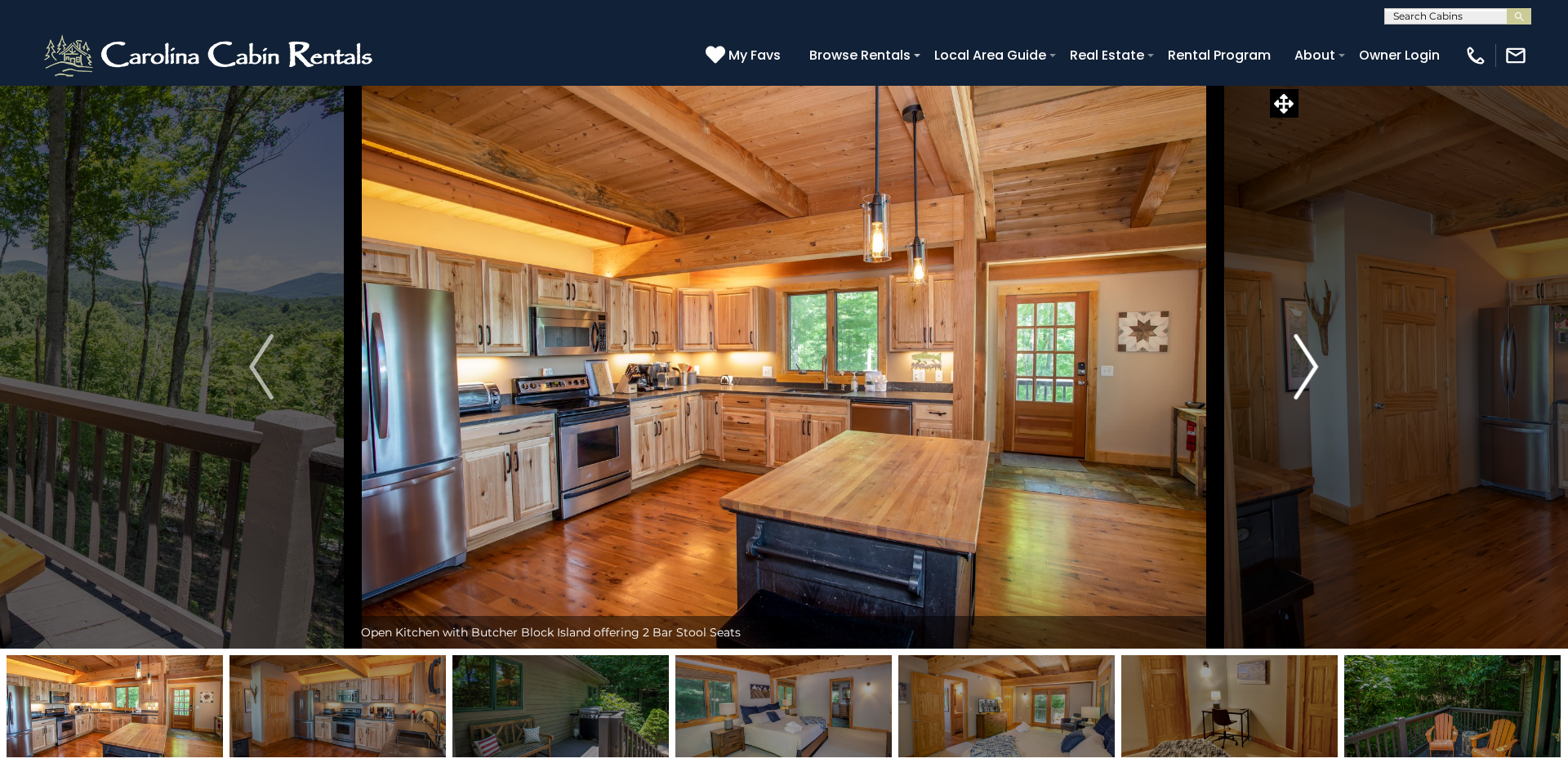
click at [1199, 356] on img "Next" at bounding box center [1306, 366] width 25 height 65
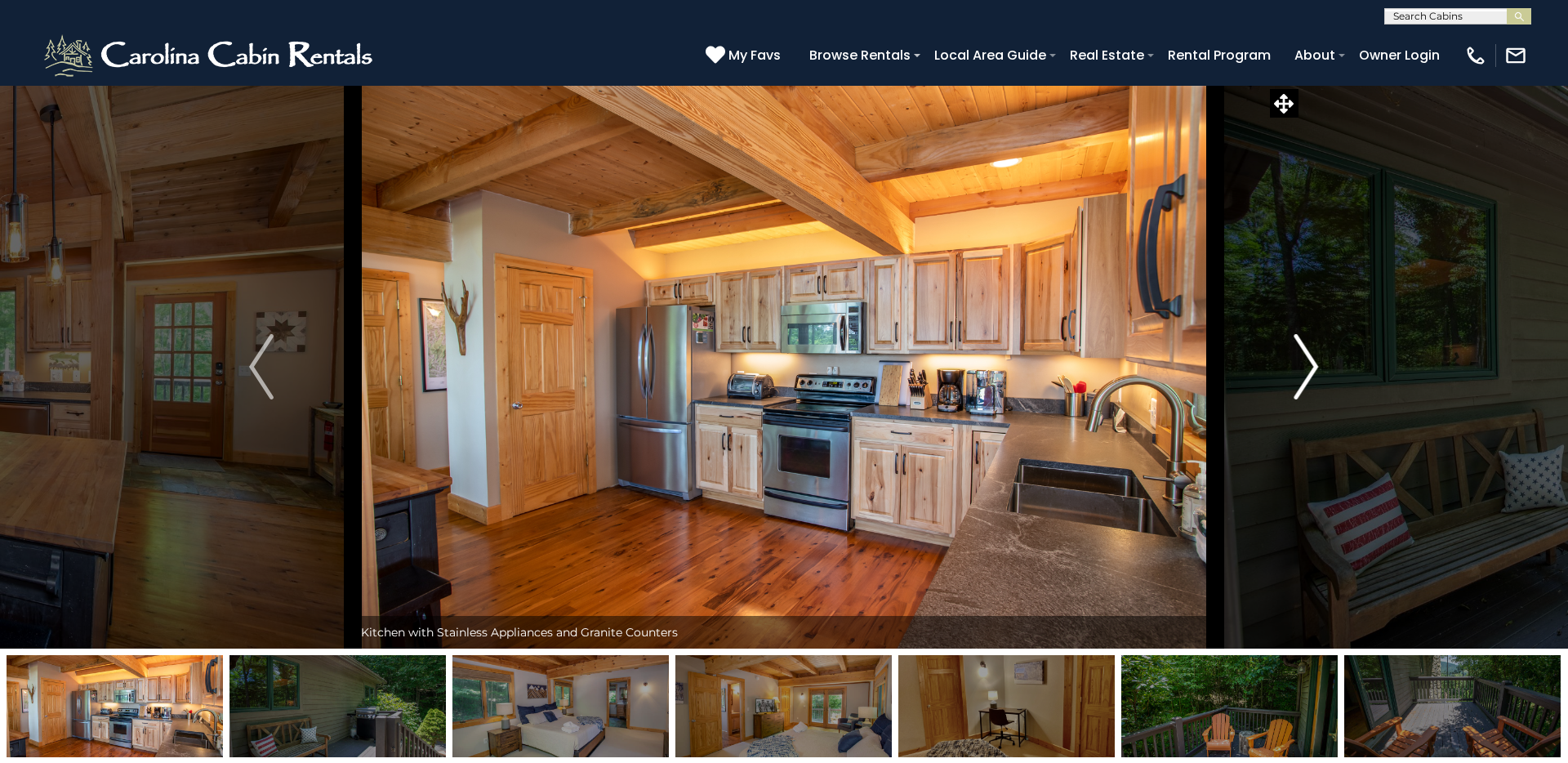
click at [1199, 356] on img "Next" at bounding box center [1306, 366] width 25 height 65
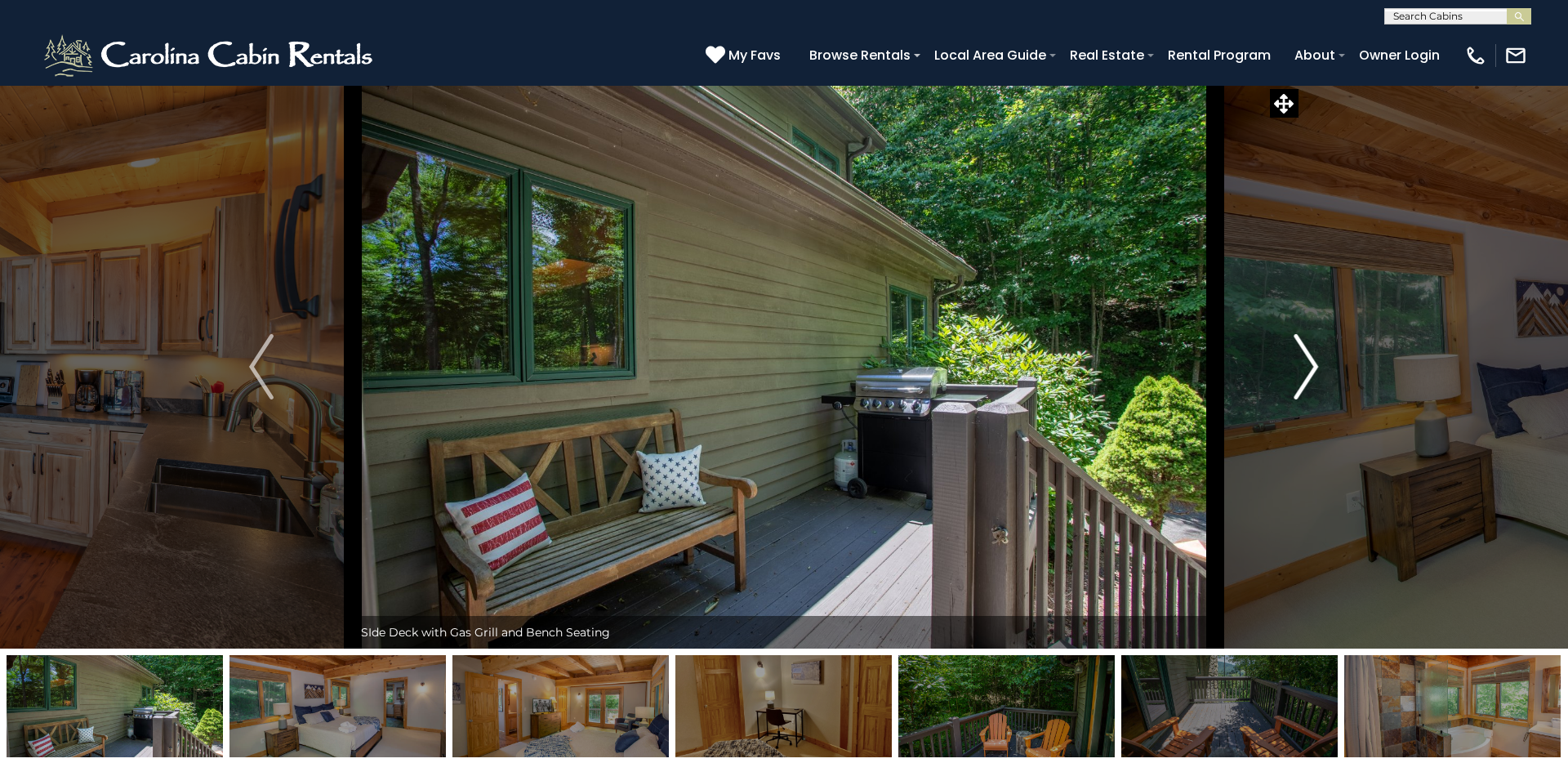
click at [1199, 356] on img "Next" at bounding box center [1306, 366] width 25 height 65
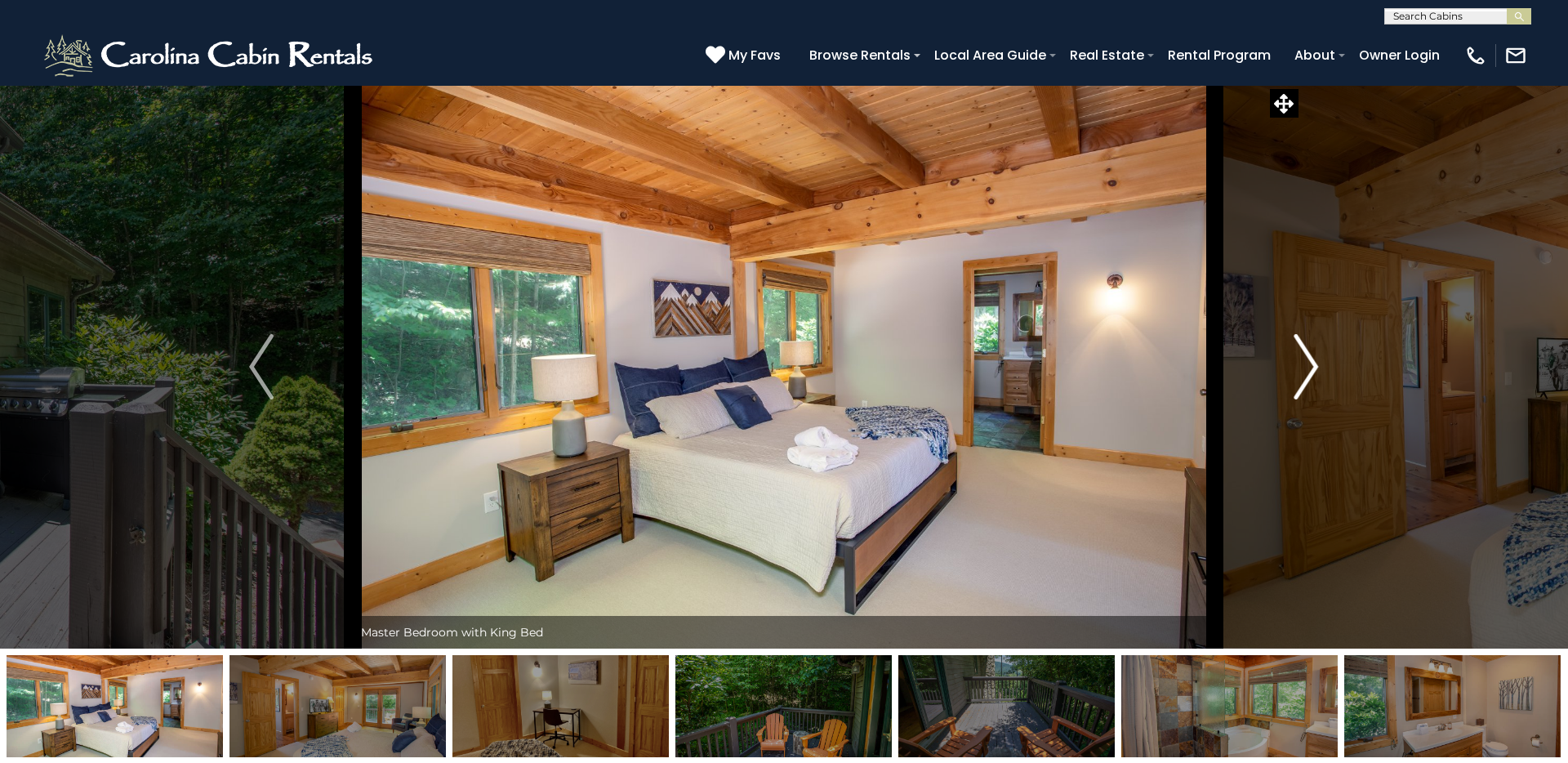
click at [1199, 356] on img "Next" at bounding box center [1306, 366] width 25 height 65
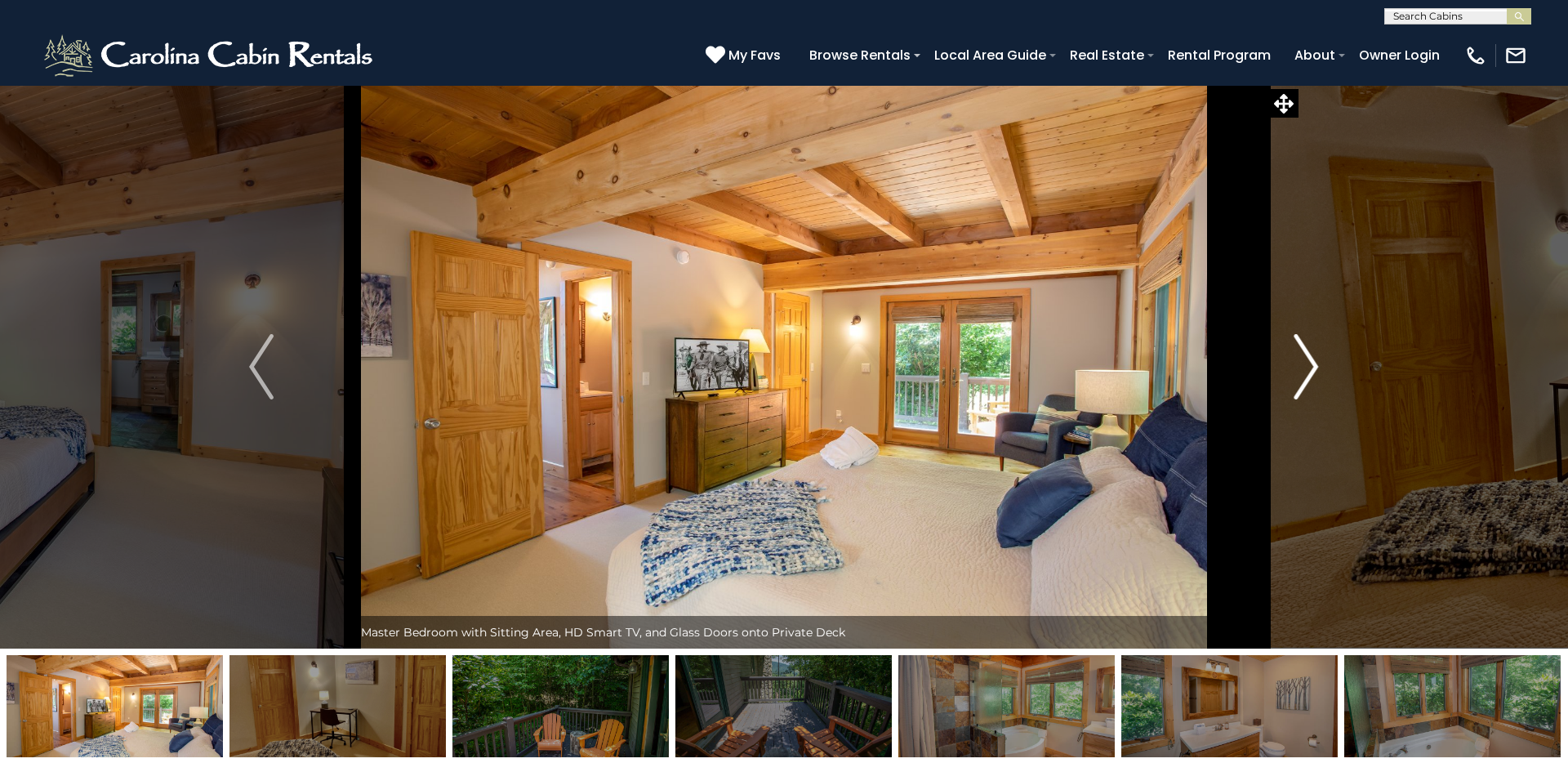
click at [1199, 356] on img "Next" at bounding box center [1306, 366] width 25 height 65
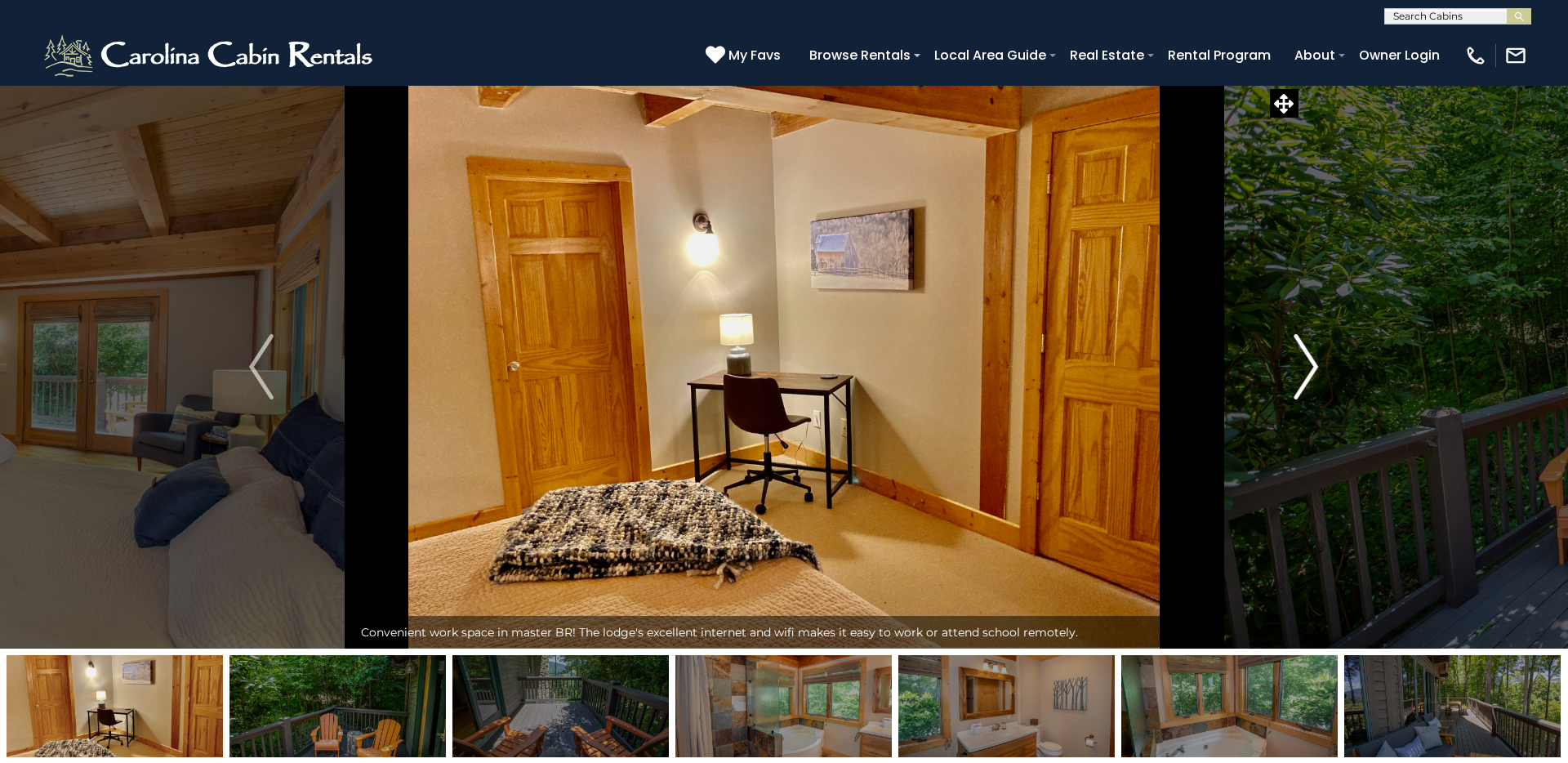
click at [1199, 356] on img "Next" at bounding box center [1306, 366] width 25 height 65
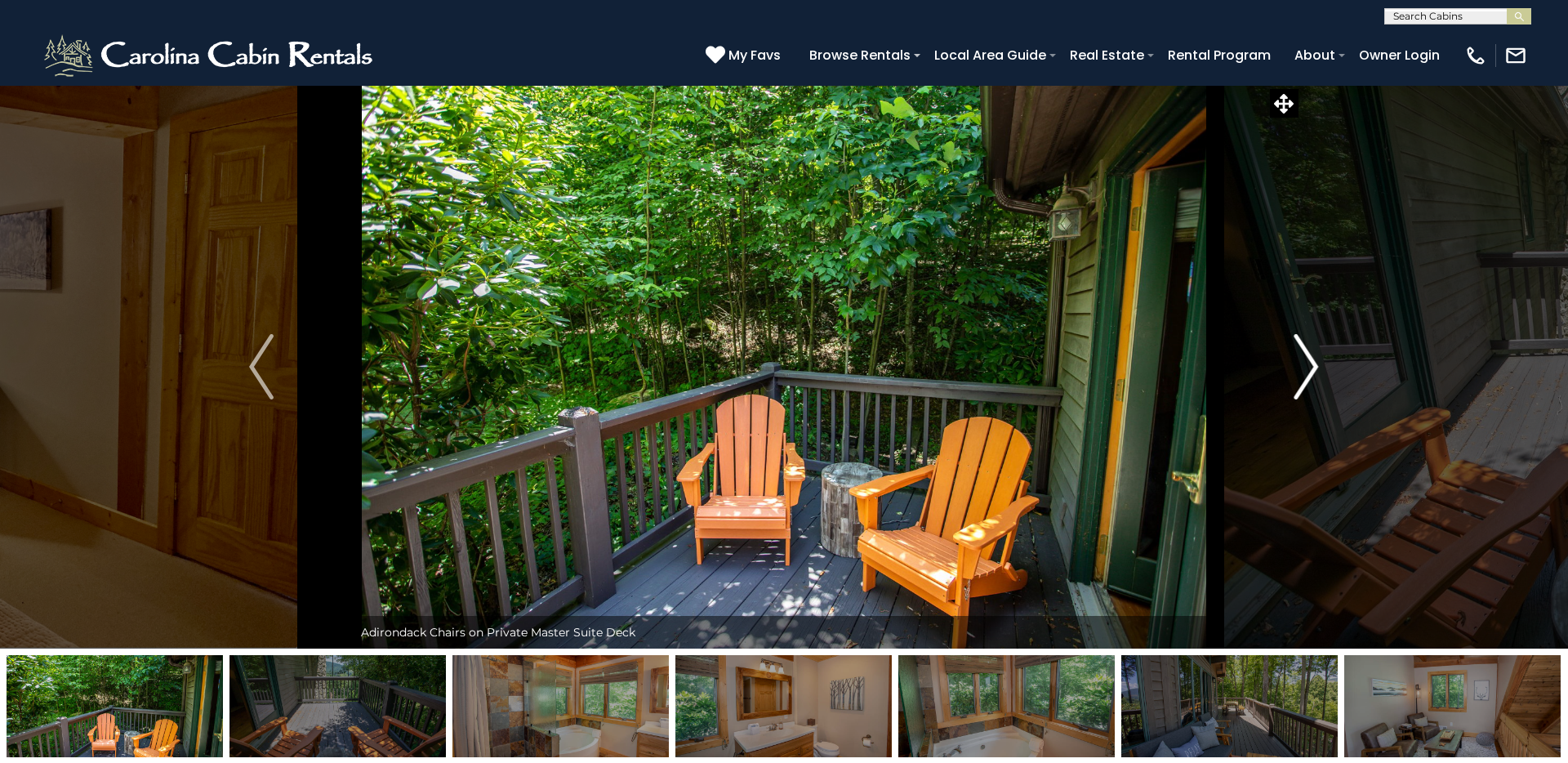
click at [1199, 356] on img "Next" at bounding box center [1306, 366] width 25 height 65
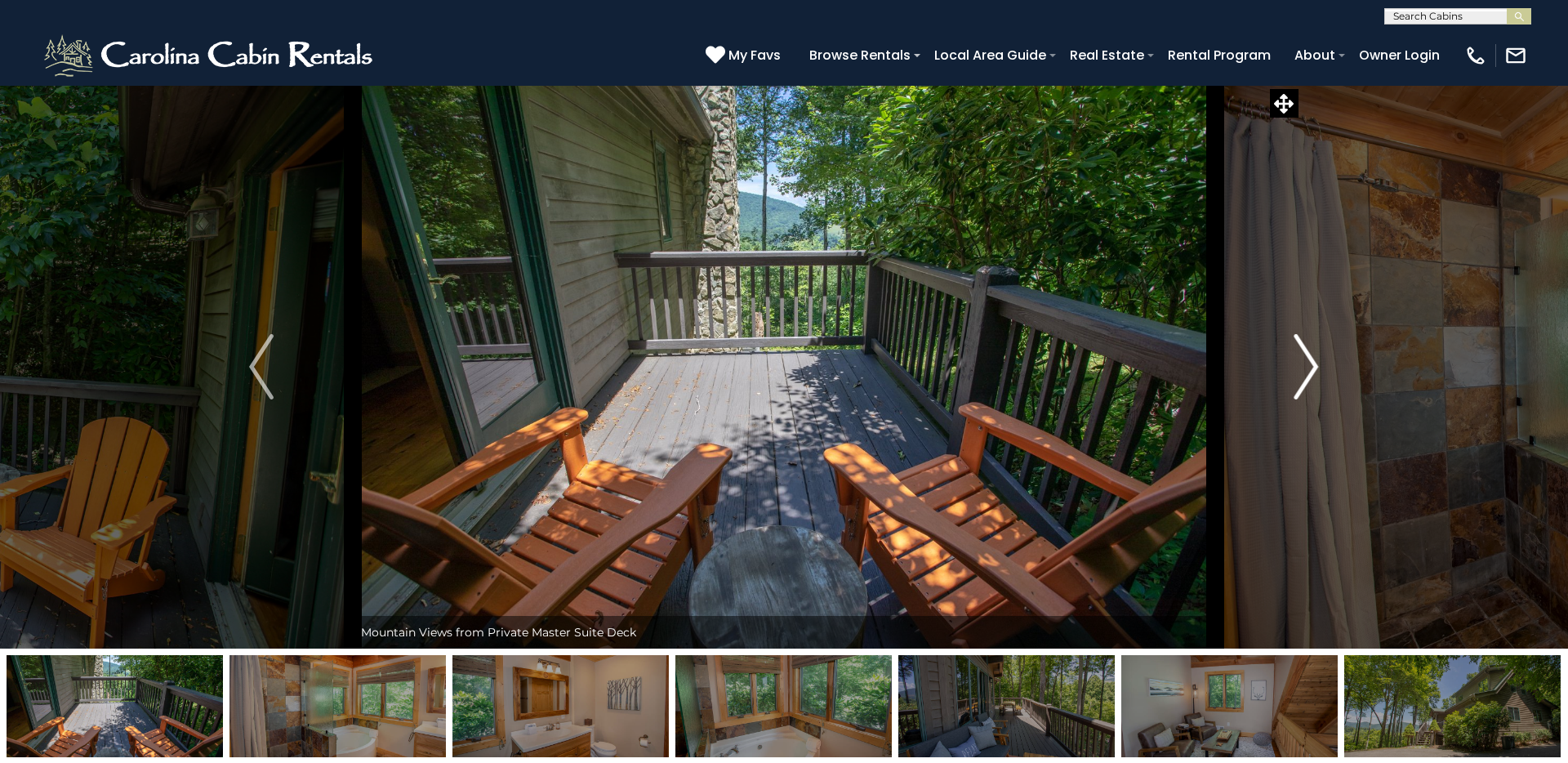
click at [1199, 356] on img "Next" at bounding box center [1306, 366] width 25 height 65
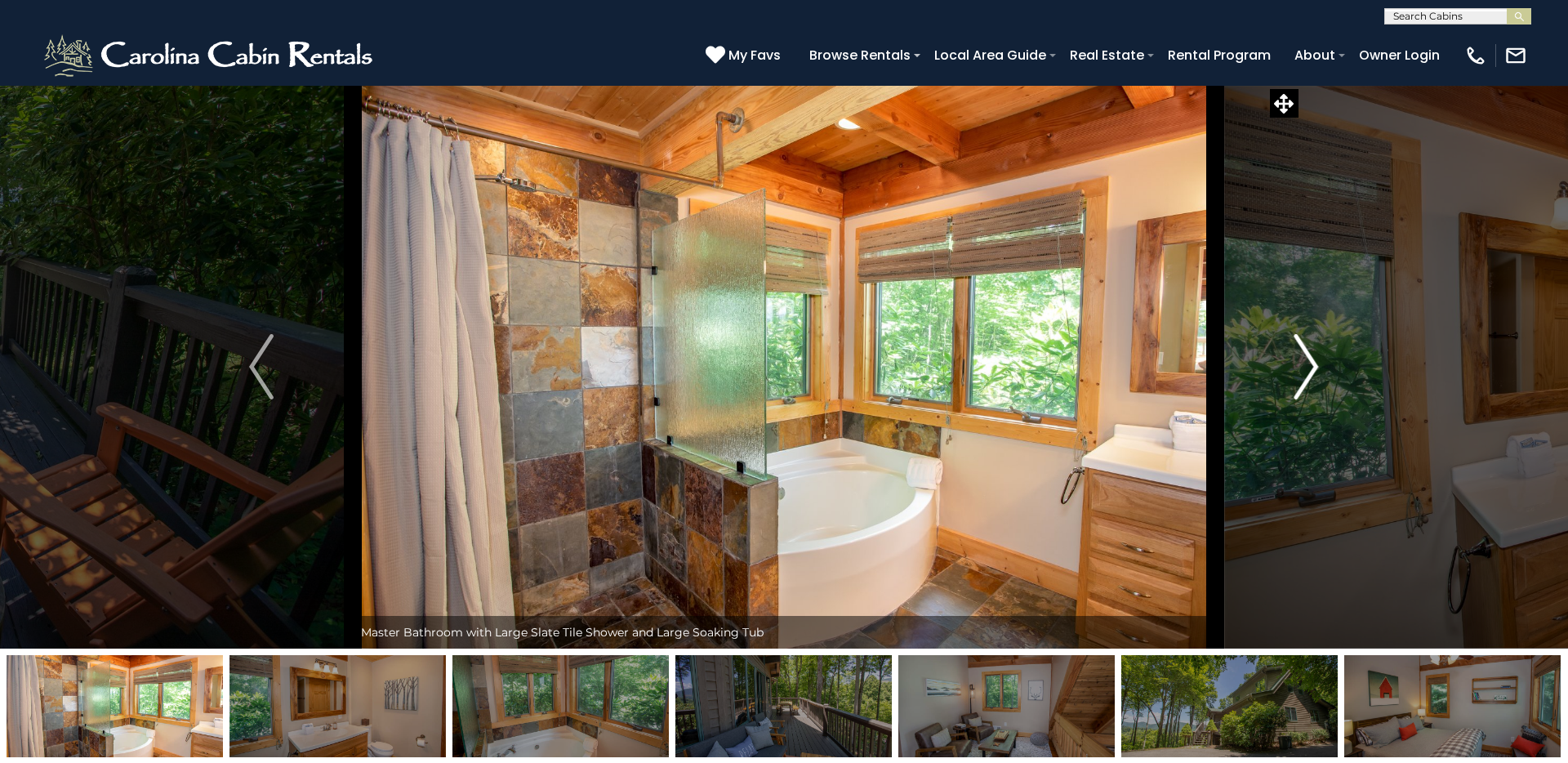
click at [1199, 356] on img "Next" at bounding box center [1306, 366] width 25 height 65
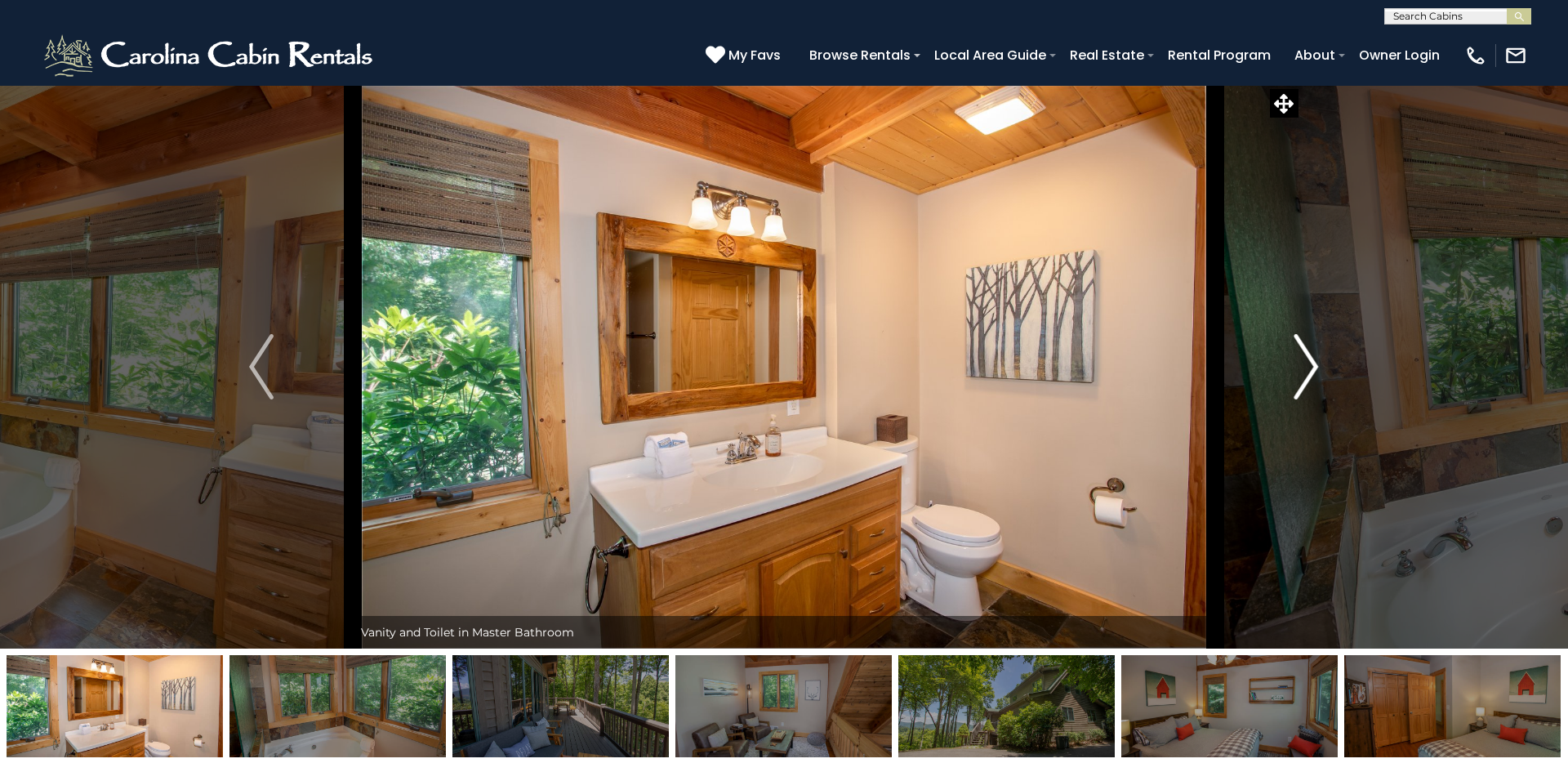
click at [1199, 356] on img "Next" at bounding box center [1306, 366] width 25 height 65
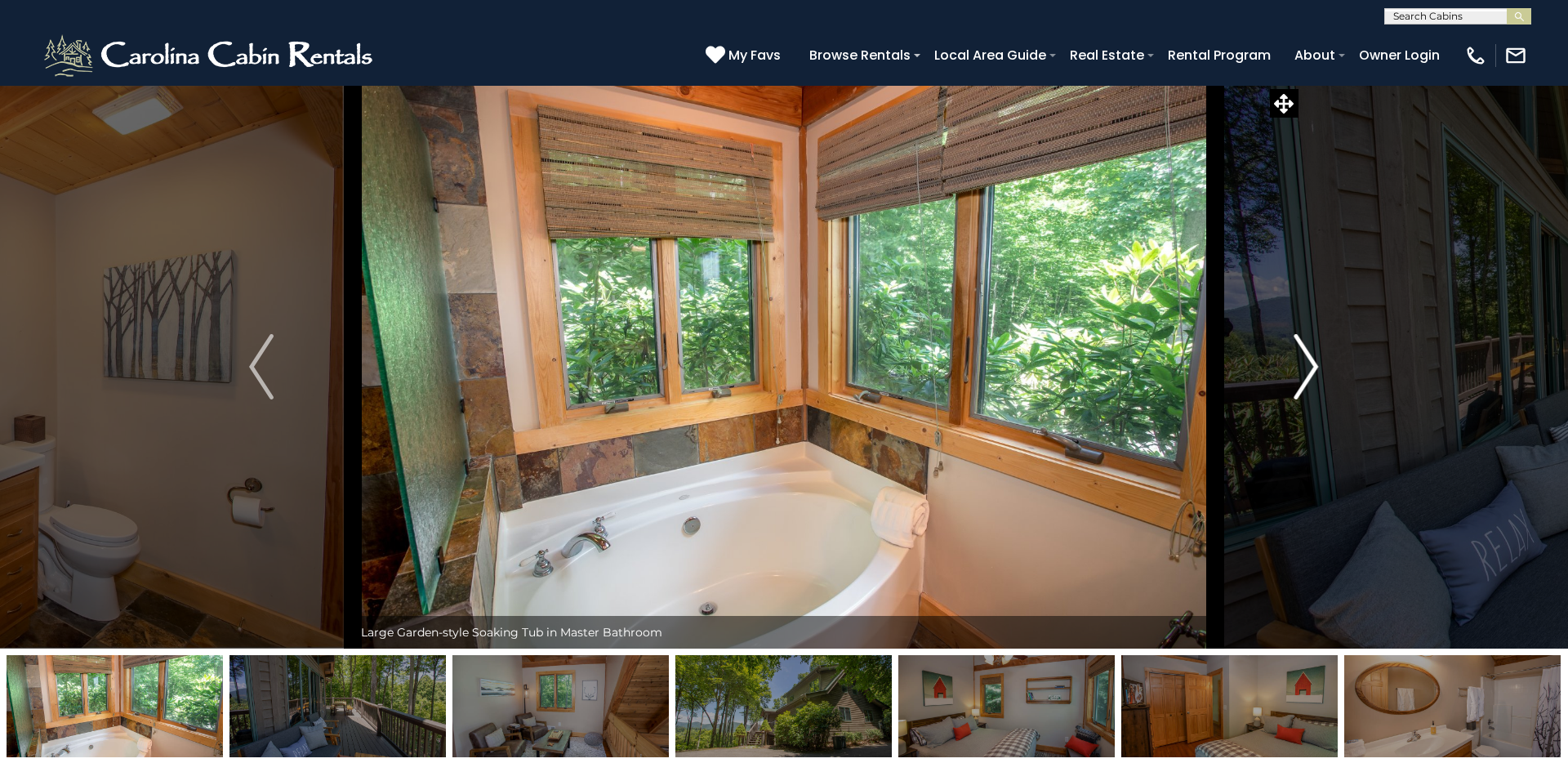
click at [1199, 356] on img "Next" at bounding box center [1306, 366] width 25 height 65
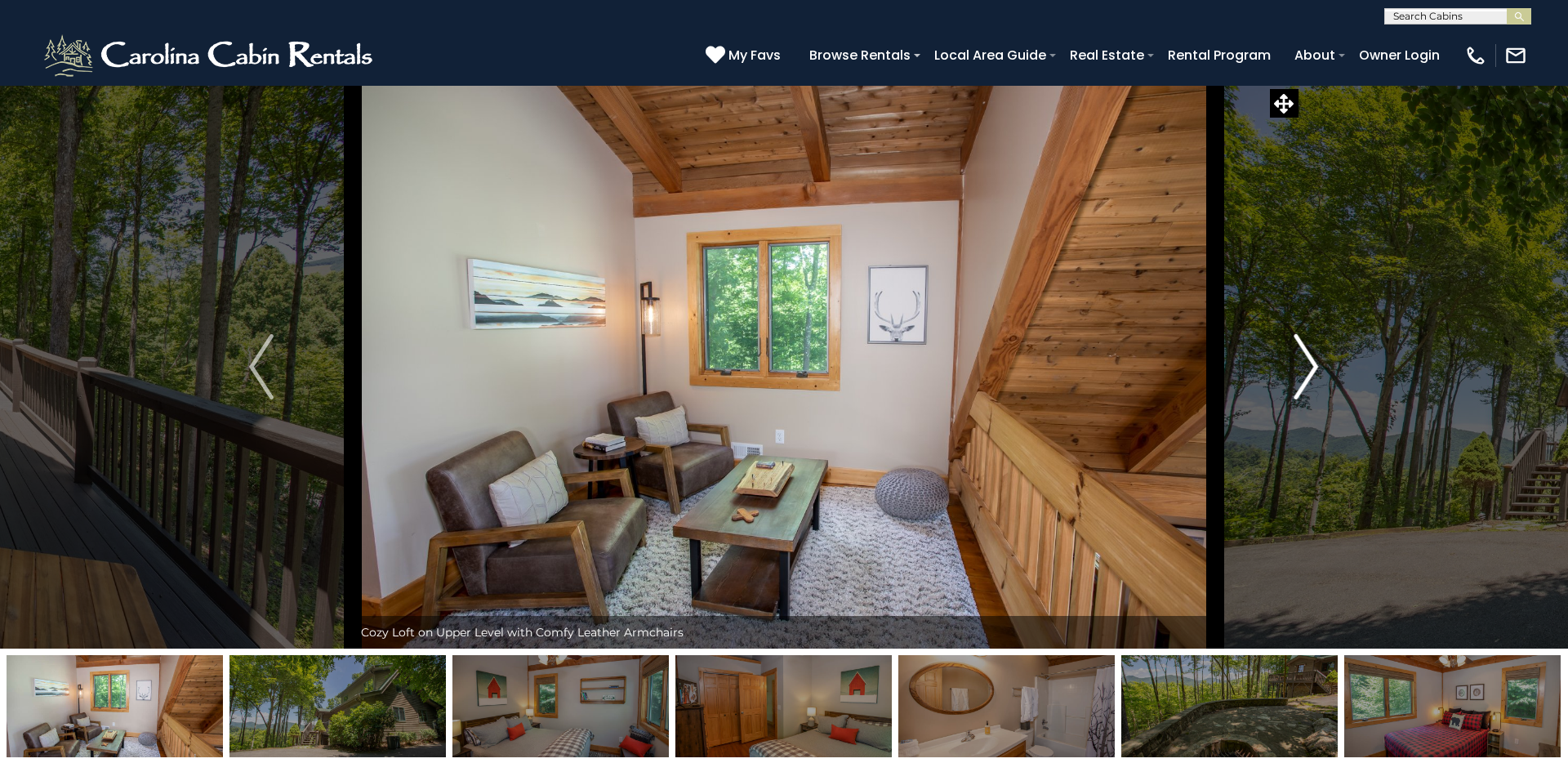
click at [1199, 356] on img "Next" at bounding box center [1306, 366] width 25 height 65
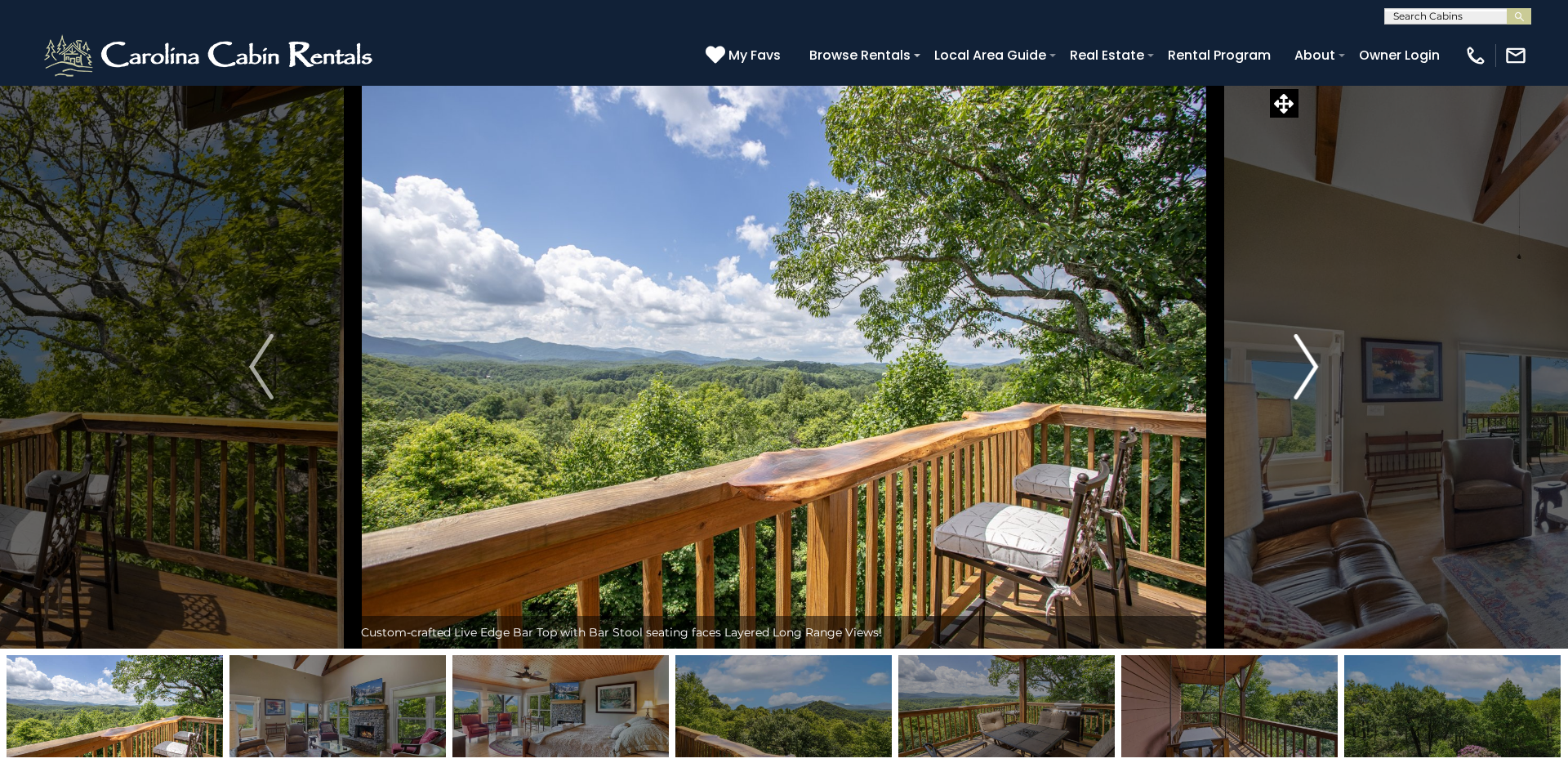
click at [1199, 339] on button "Next" at bounding box center [1306, 367] width 182 height 563
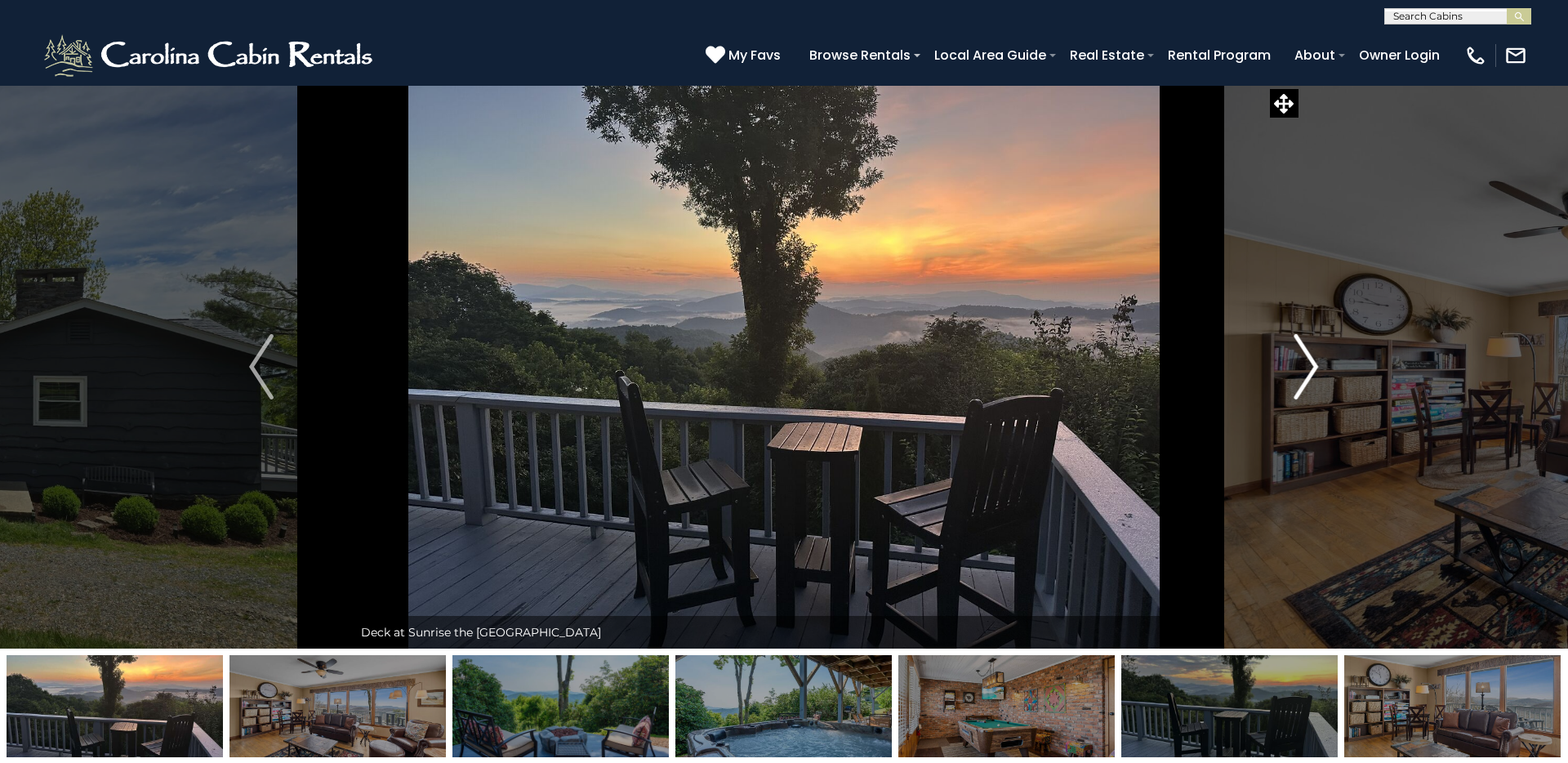
click at [1199, 360] on img "Next" at bounding box center [1306, 366] width 25 height 65
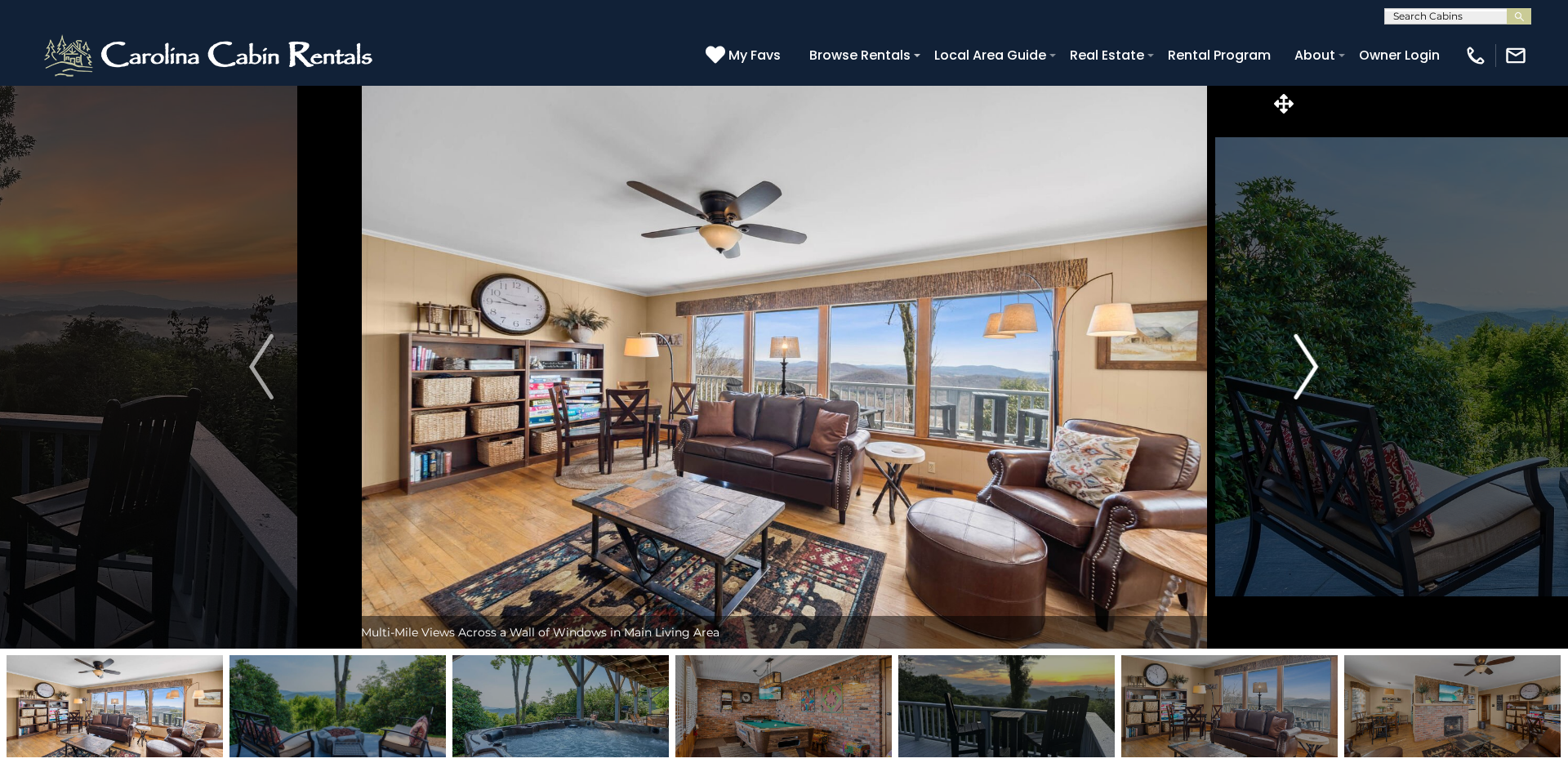
click at [1199, 360] on img "Next" at bounding box center [1306, 366] width 25 height 65
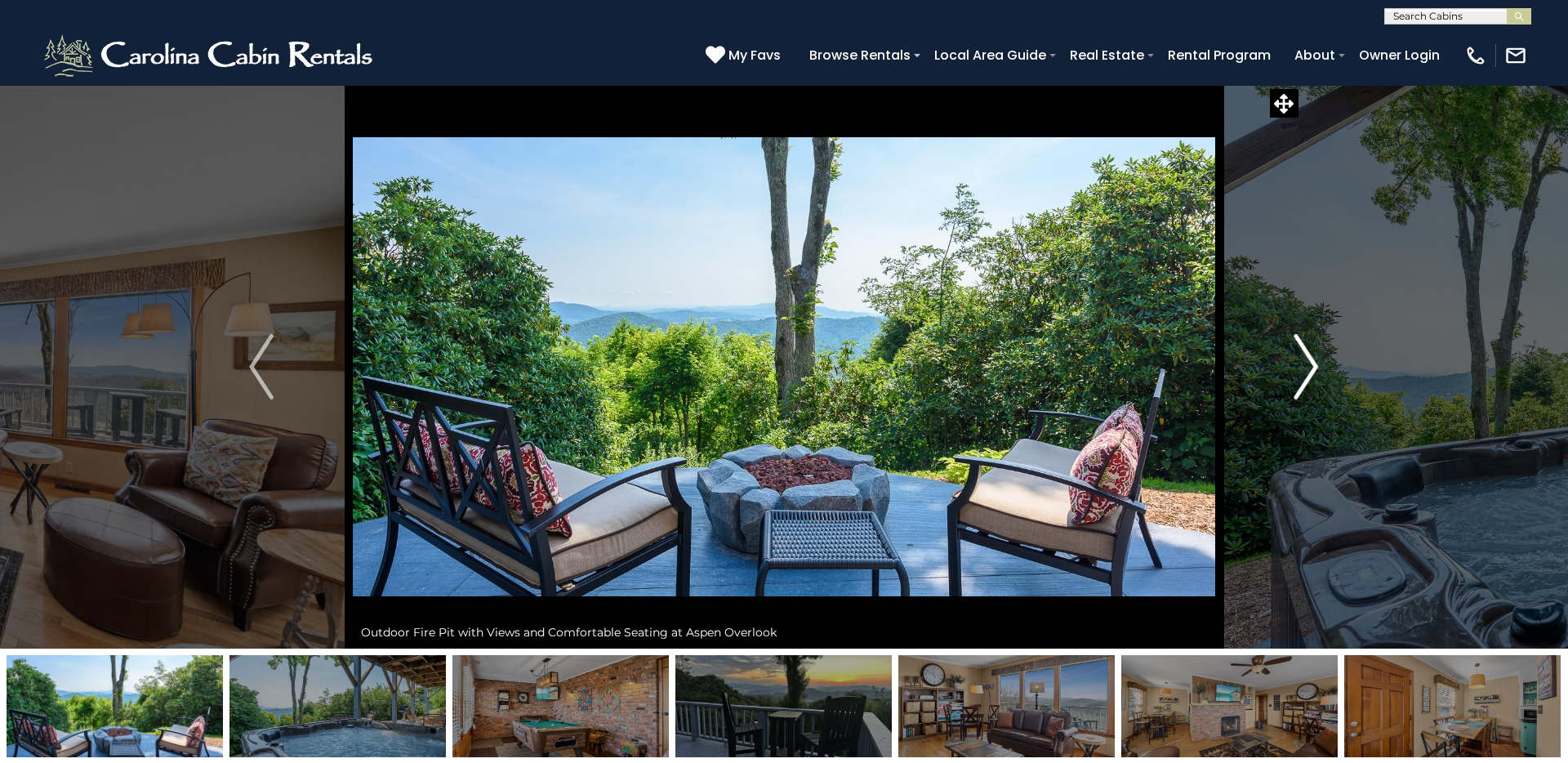
click at [1199, 360] on img "Next" at bounding box center [1306, 366] width 25 height 65
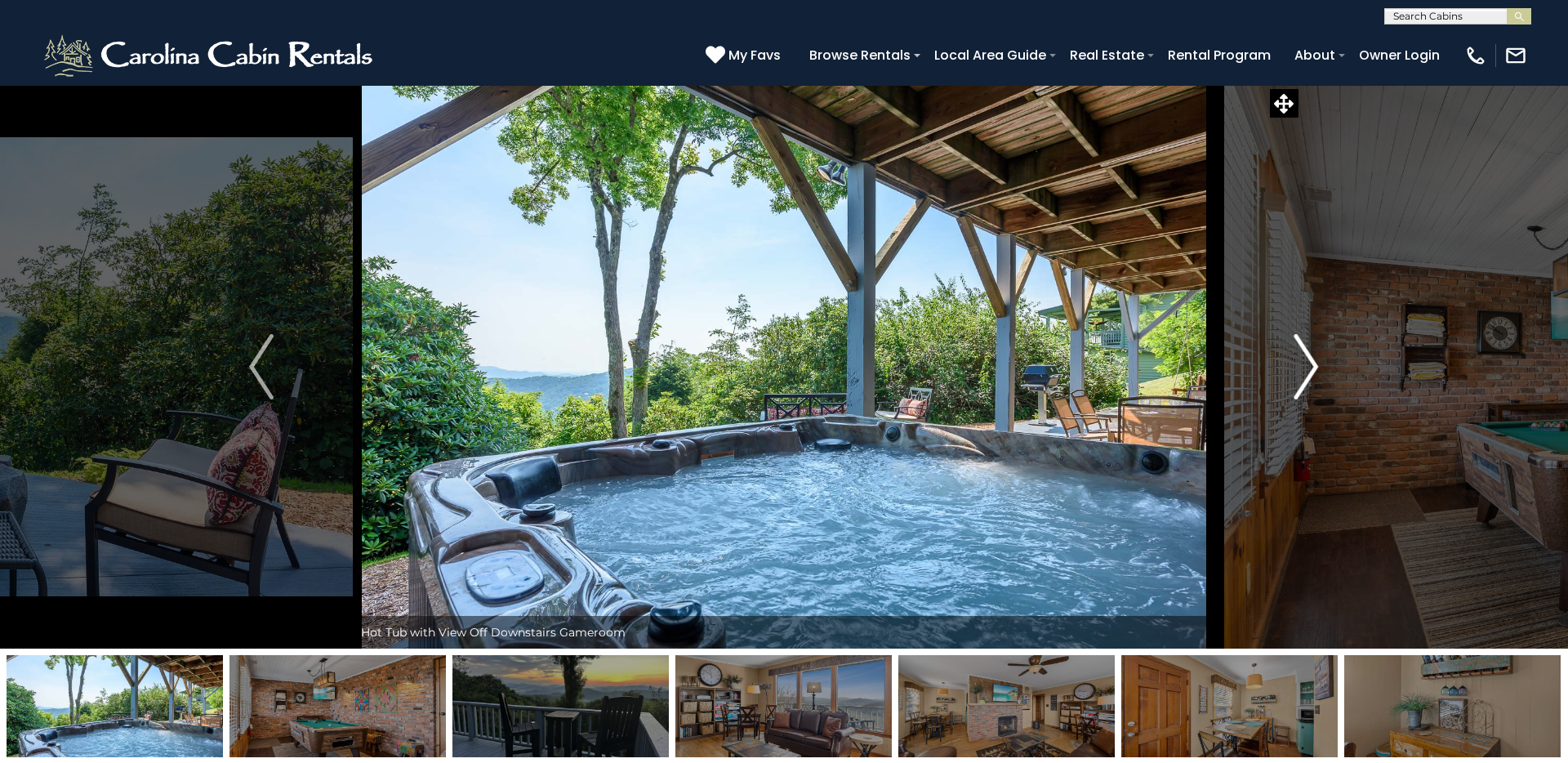
click at [1199, 360] on img "Next" at bounding box center [1306, 366] width 25 height 65
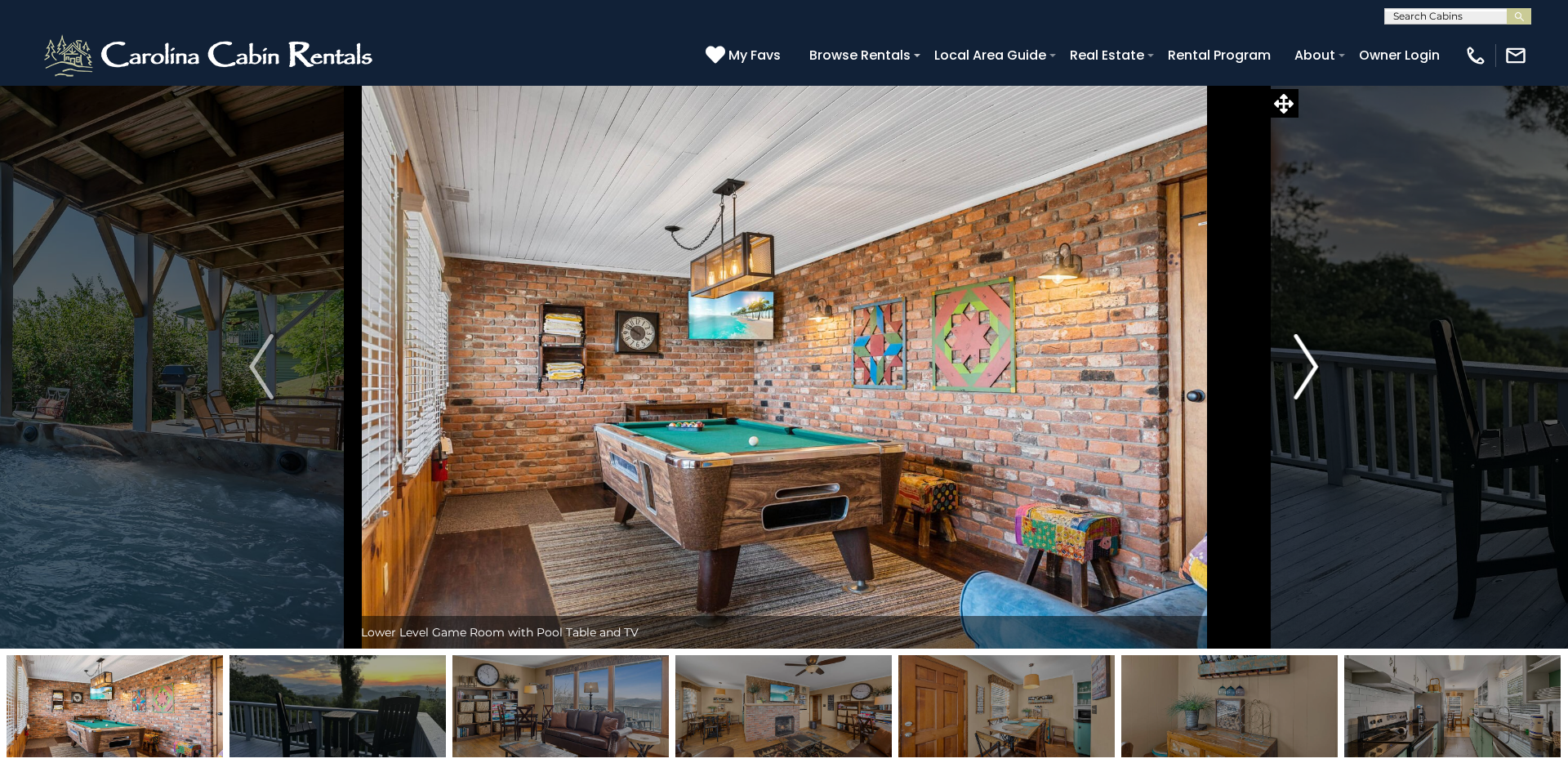
click at [1199, 360] on img "Next" at bounding box center [1306, 366] width 25 height 65
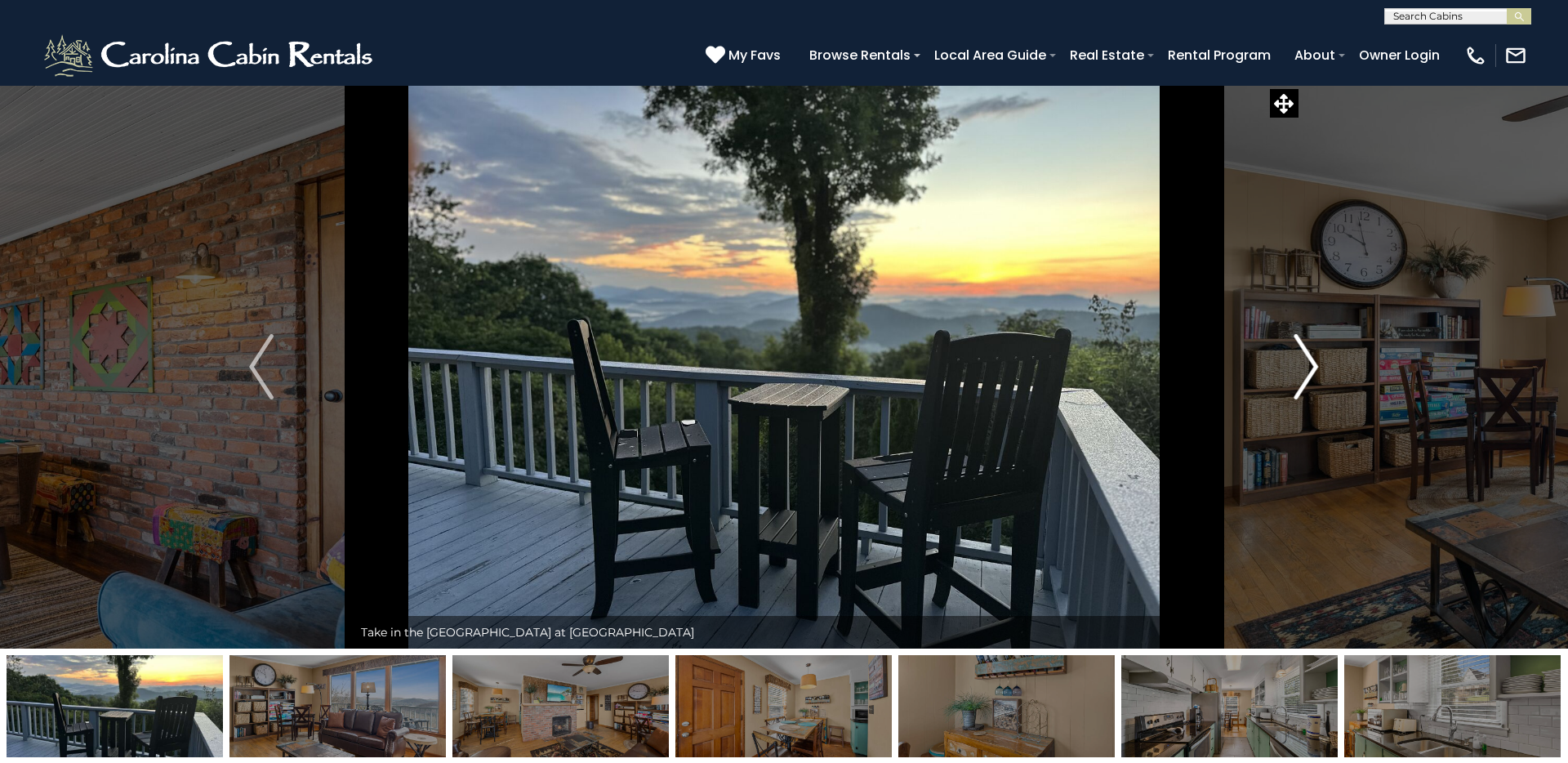
click at [1199, 360] on img "Next" at bounding box center [1306, 366] width 25 height 65
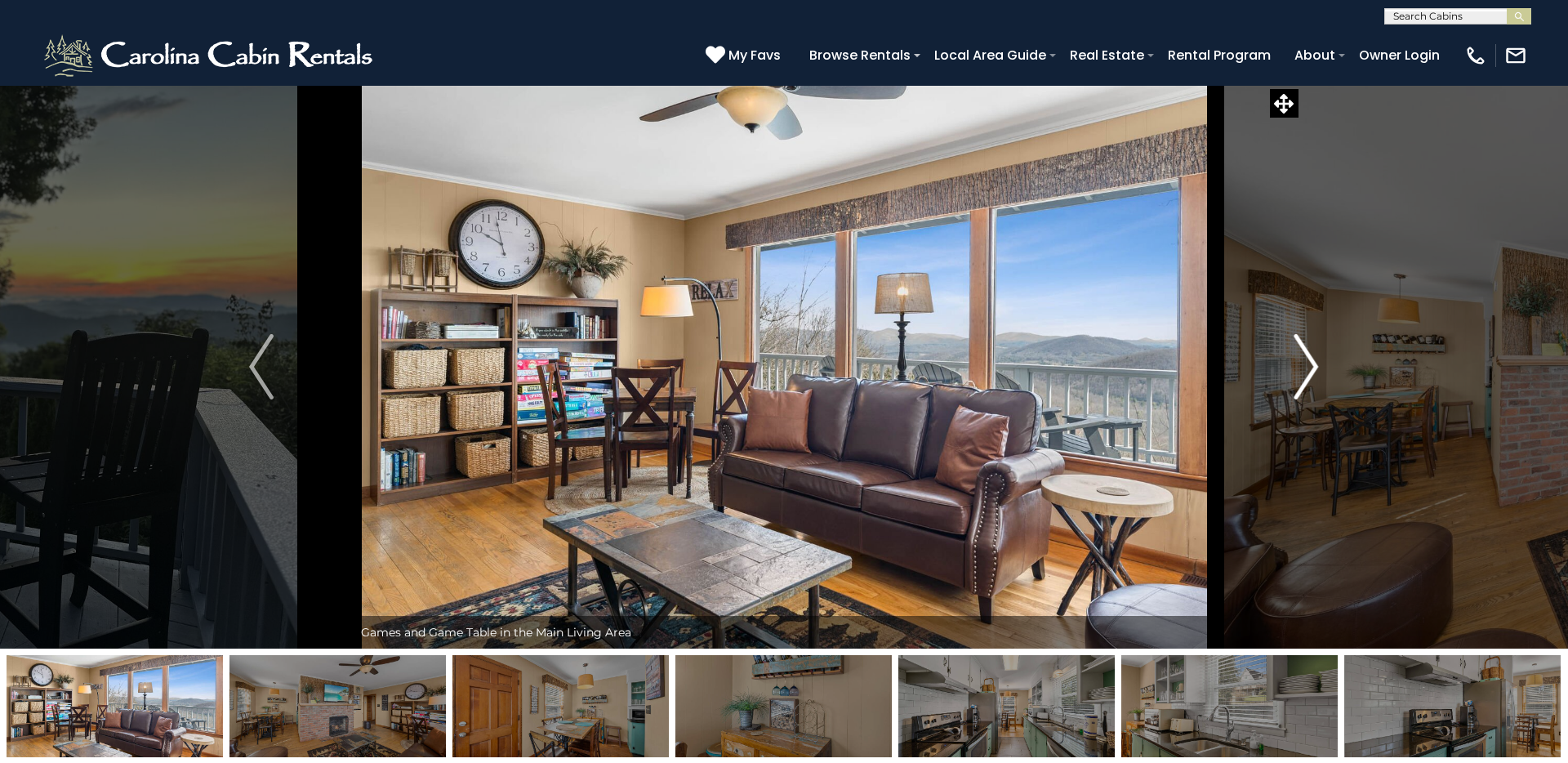
click at [1199, 360] on img "Next" at bounding box center [1306, 366] width 25 height 65
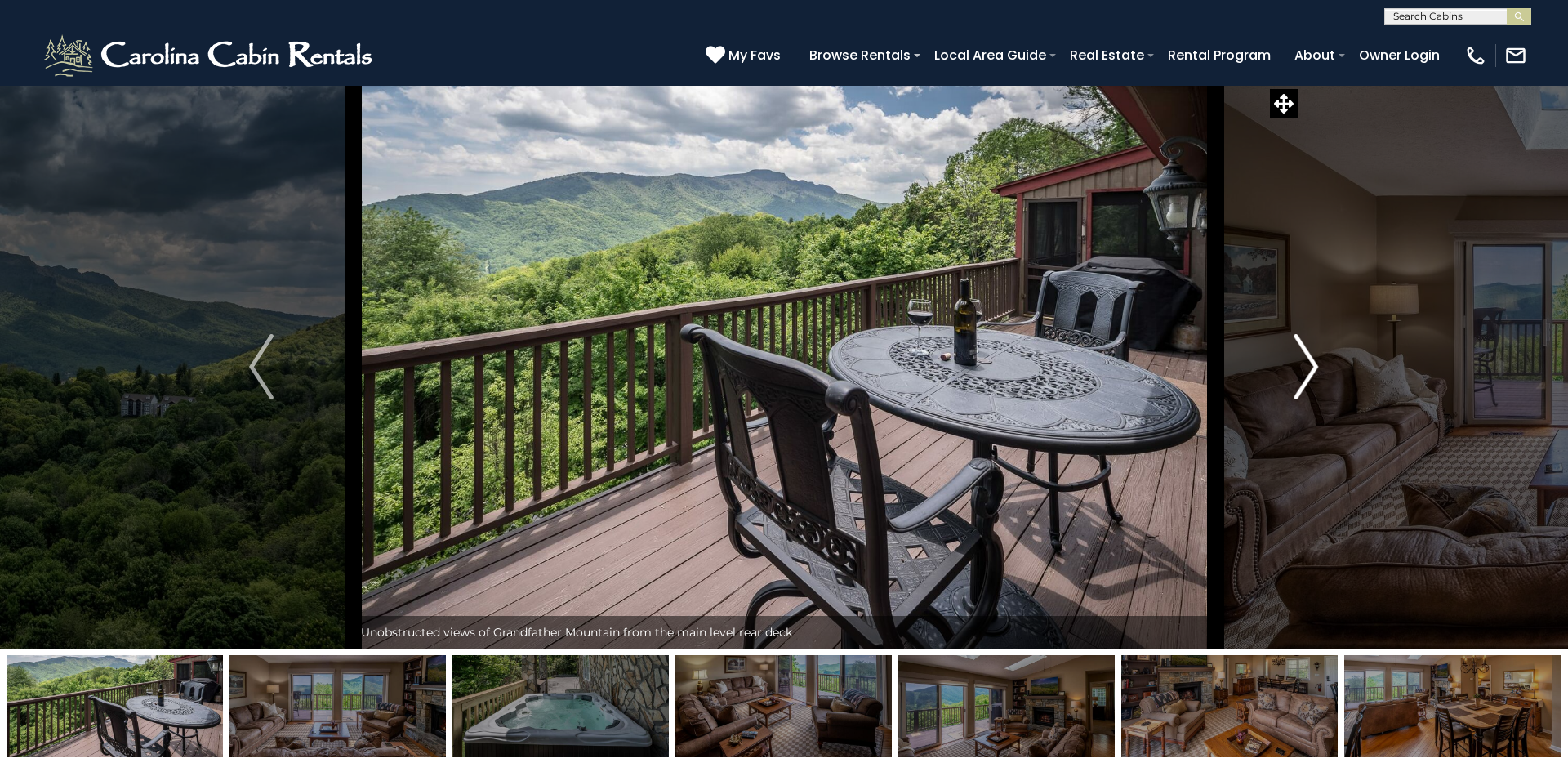
click at [1199, 378] on button "Next" at bounding box center [1306, 367] width 182 height 563
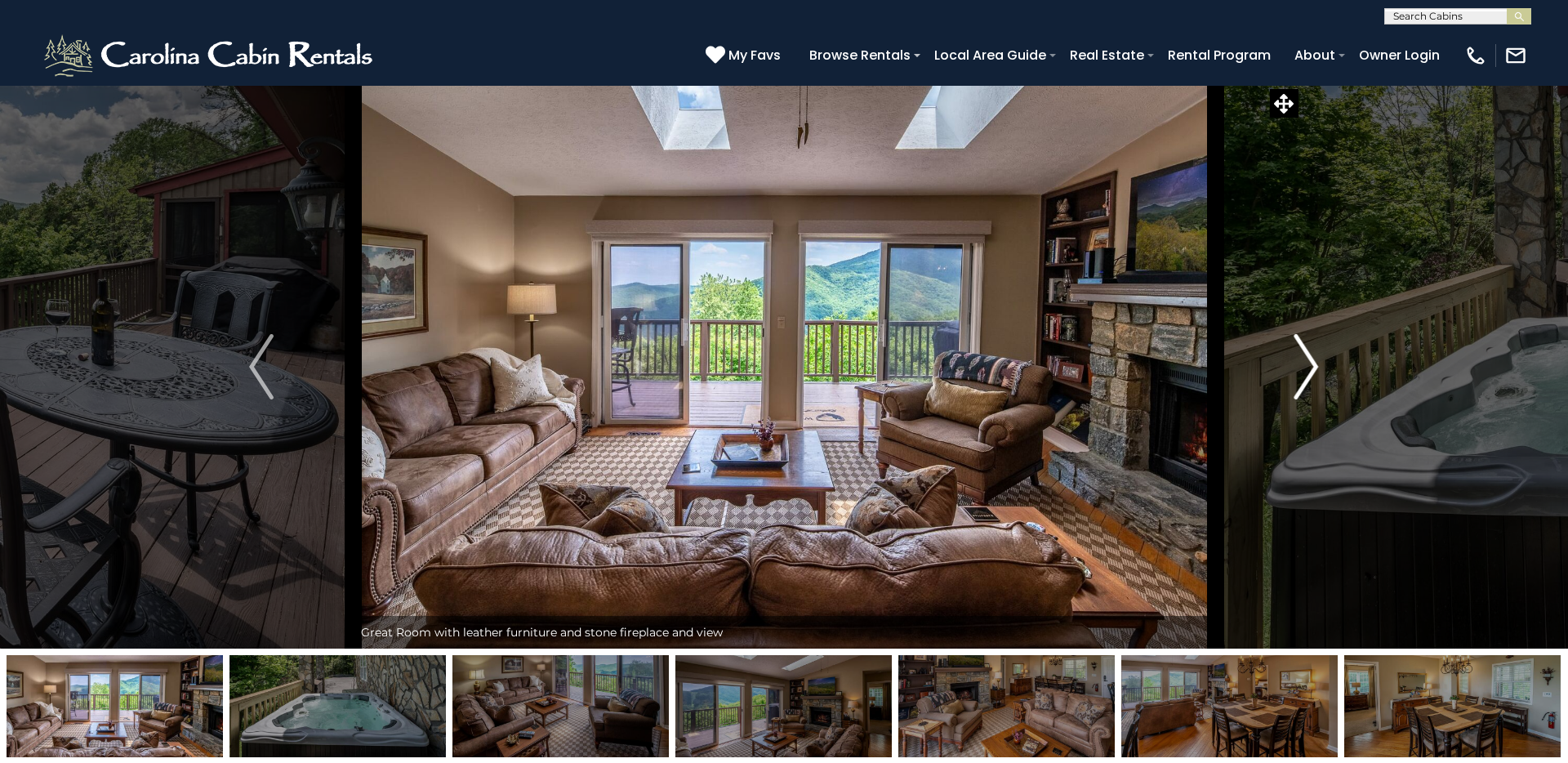
click at [1199, 378] on button "Next" at bounding box center [1306, 367] width 182 height 563
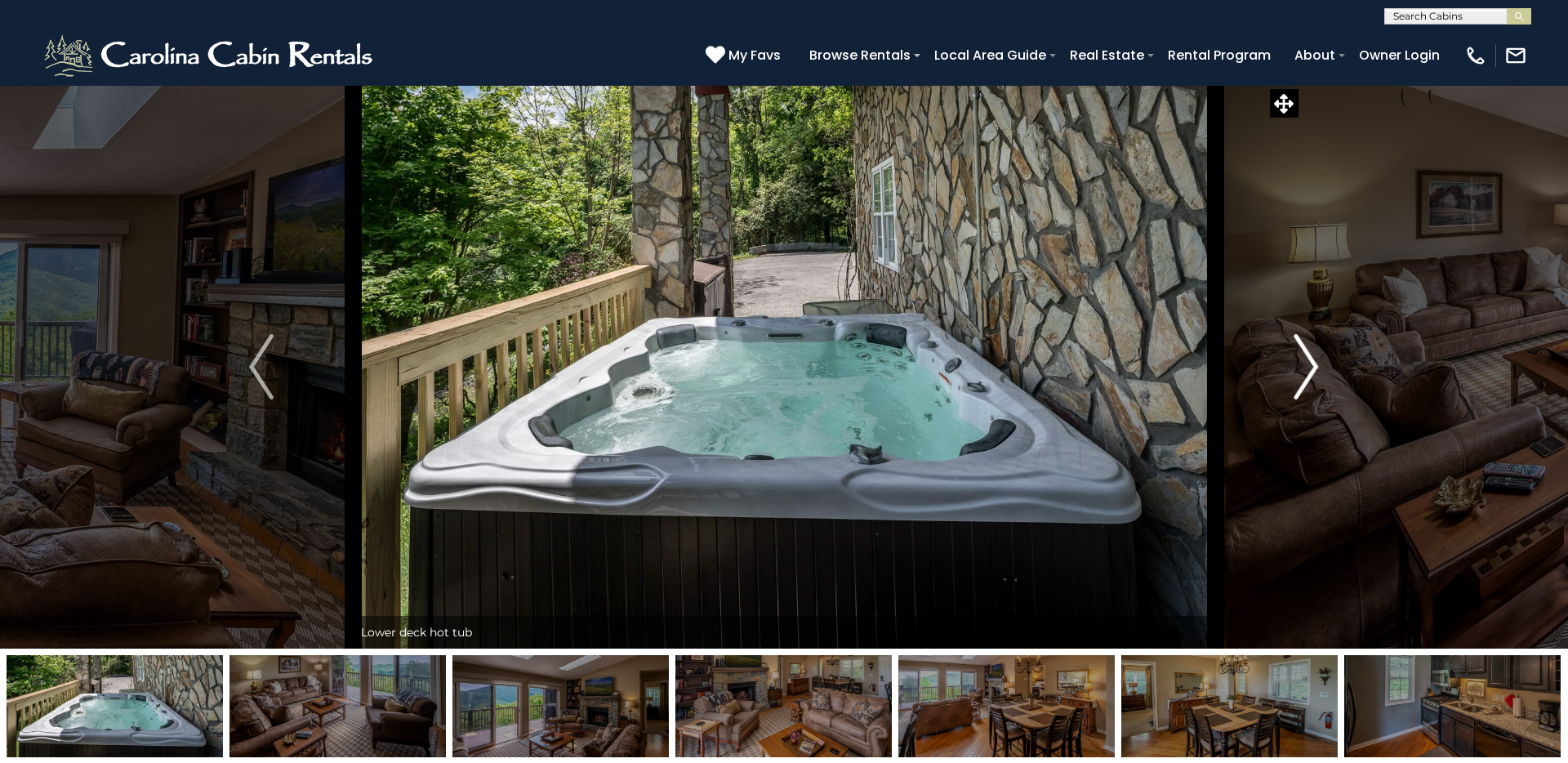
click at [1199, 378] on button "Next" at bounding box center [1306, 367] width 182 height 563
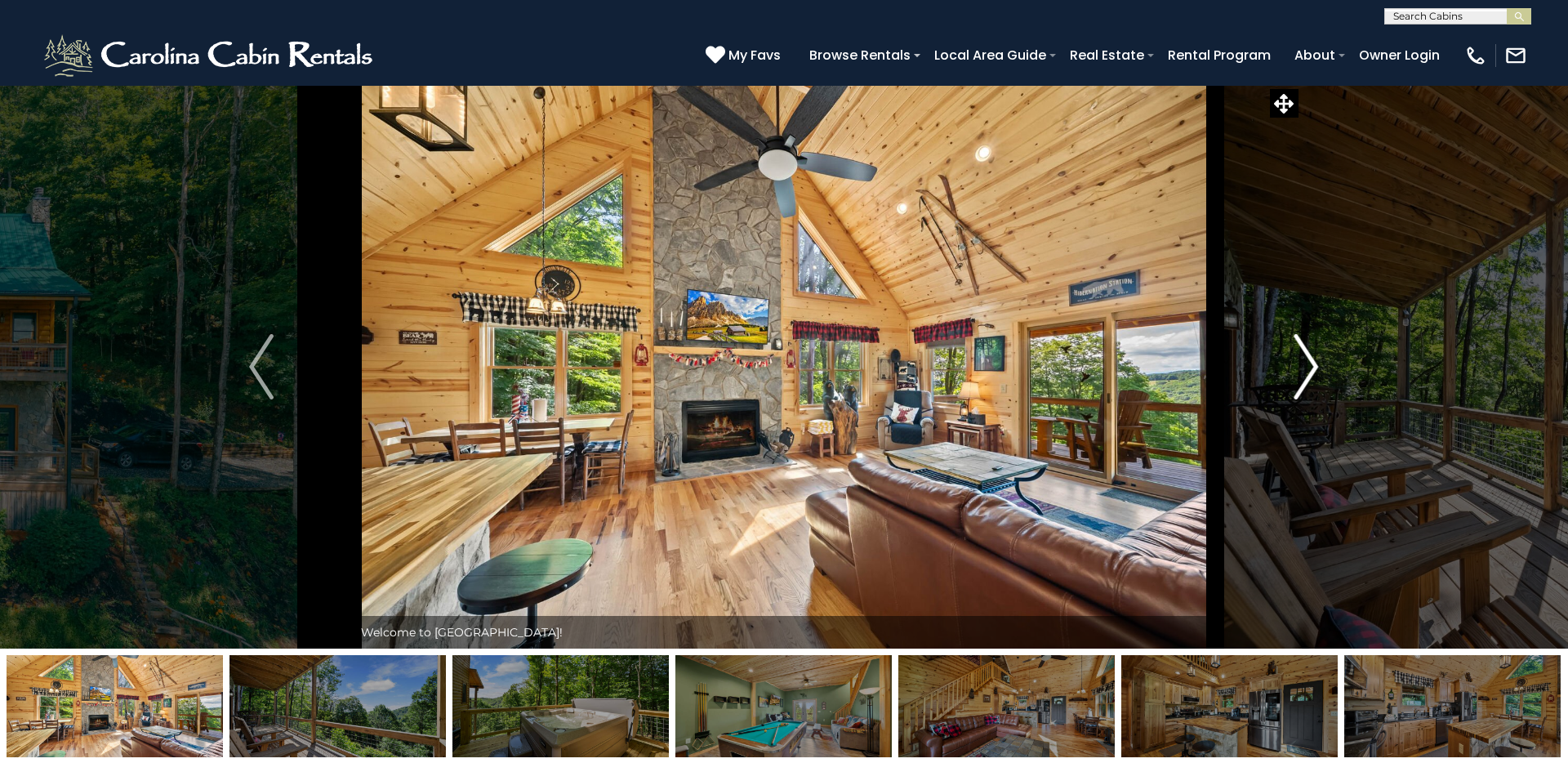
click at [1199, 360] on img "Next" at bounding box center [1306, 366] width 25 height 65
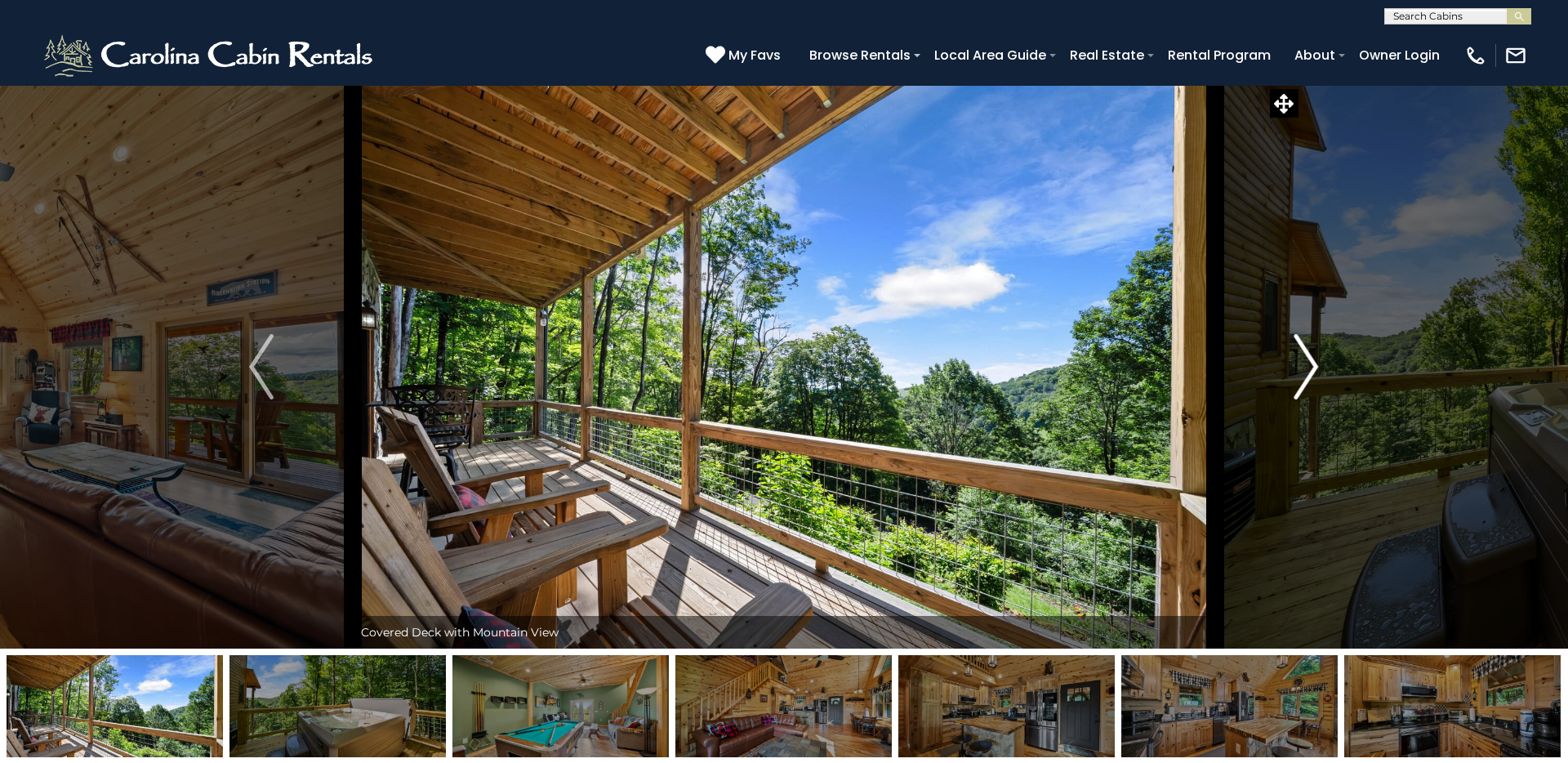
click at [1199, 360] on img "Next" at bounding box center [1306, 366] width 25 height 65
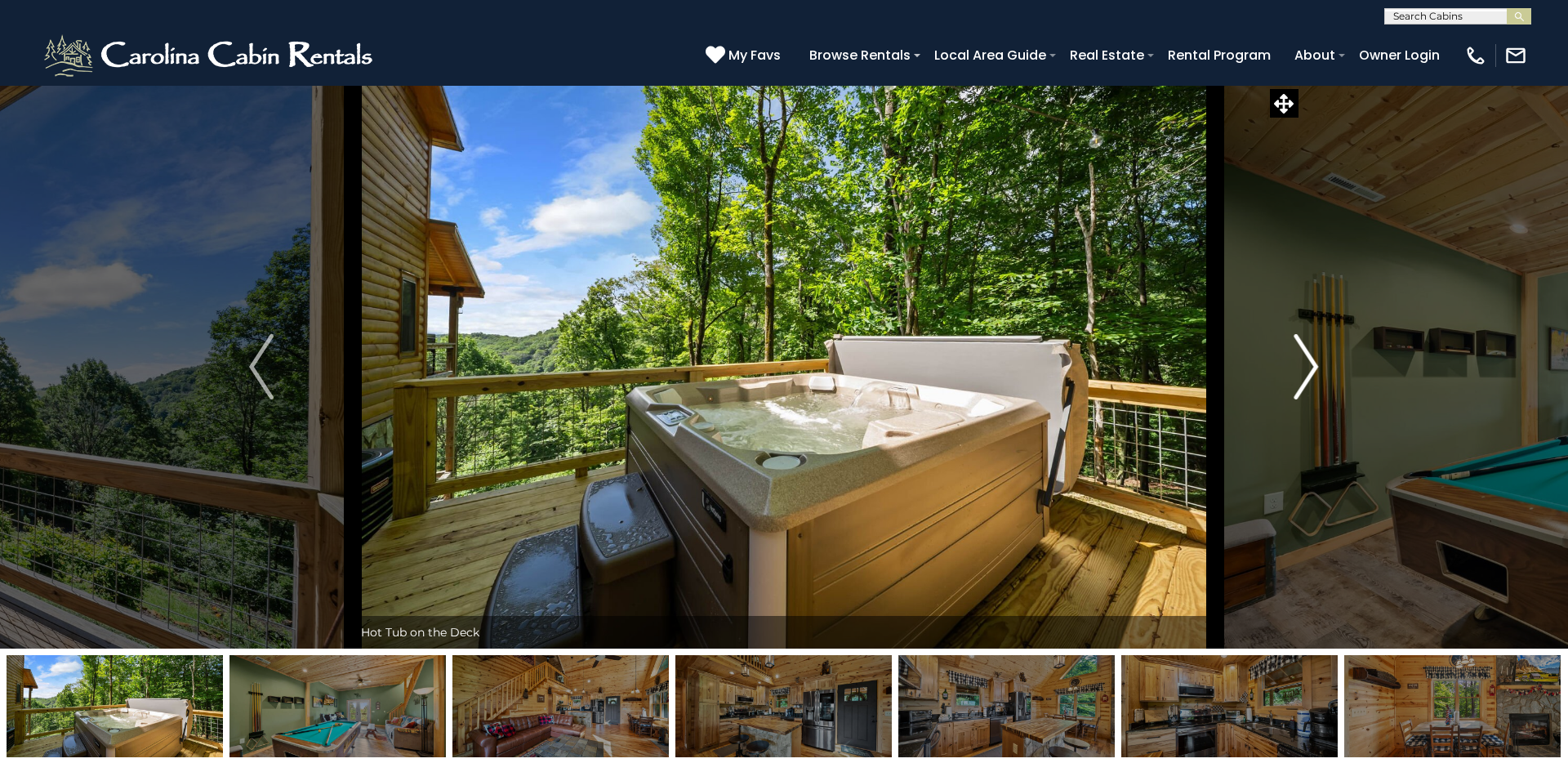
click at [1199, 360] on img "Next" at bounding box center [1306, 366] width 25 height 65
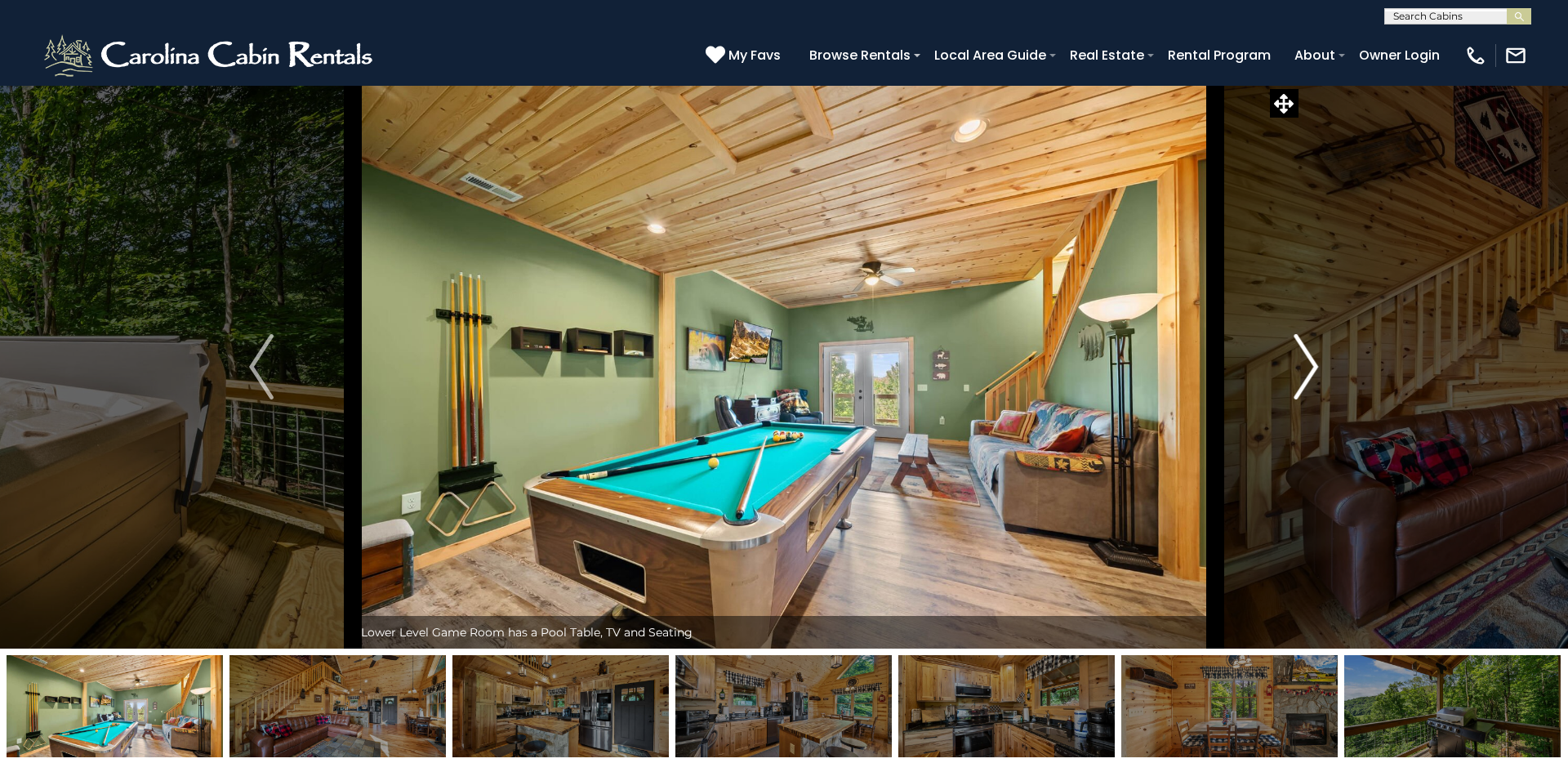
click at [1199, 360] on img "Next" at bounding box center [1306, 366] width 25 height 65
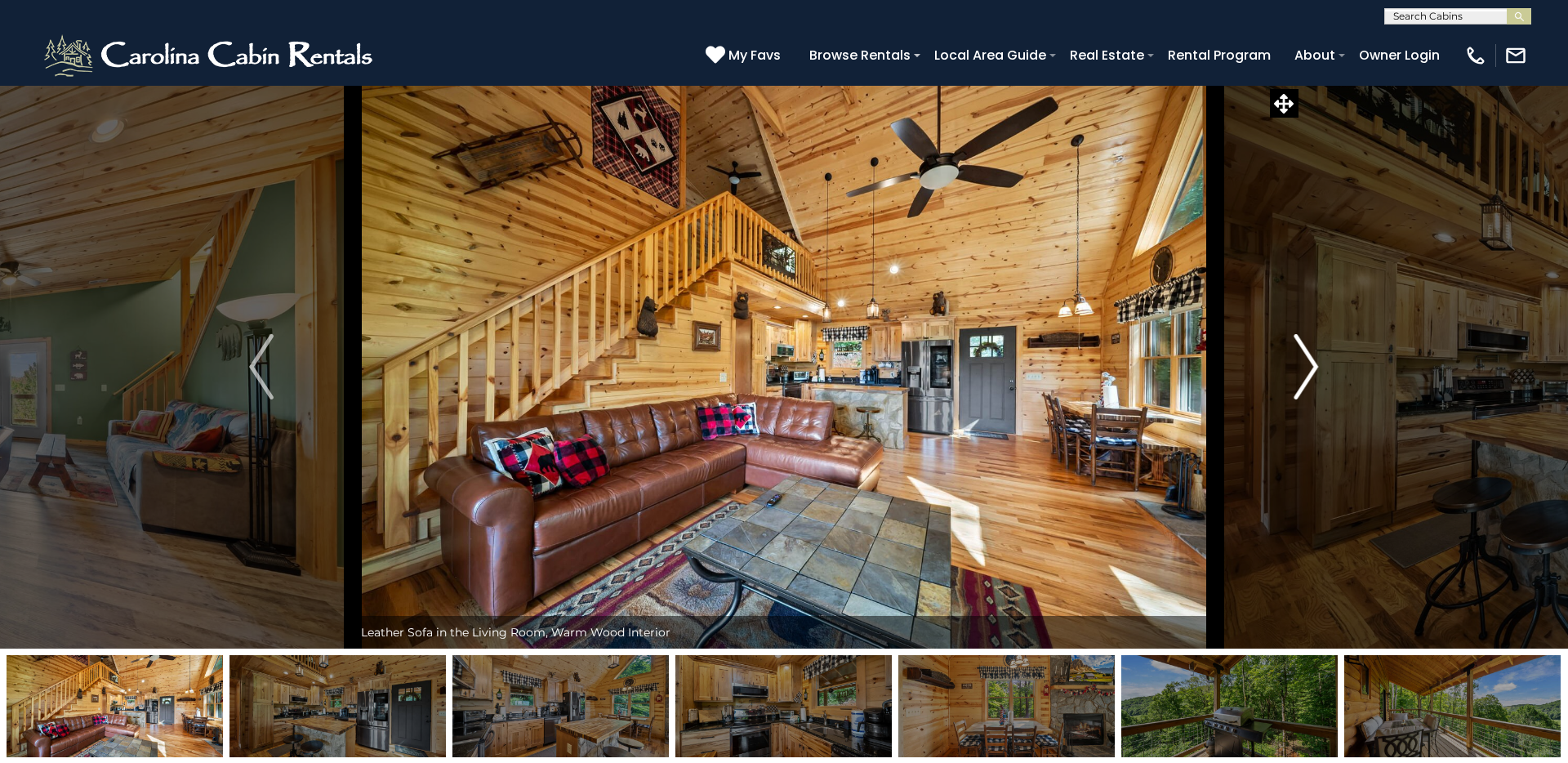
click at [1199, 360] on img "Next" at bounding box center [1306, 366] width 25 height 65
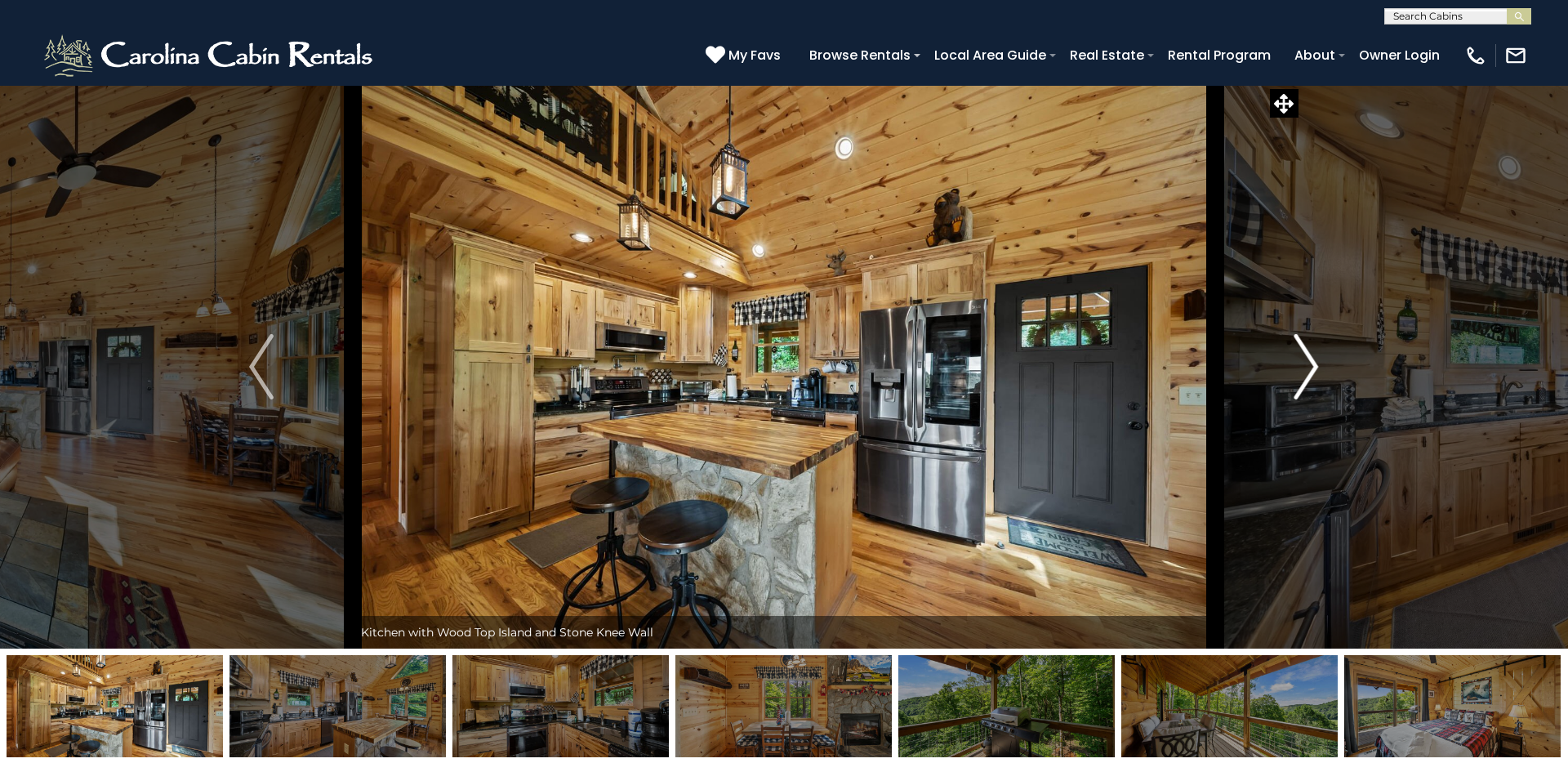
click at [1199, 360] on img "Next" at bounding box center [1306, 366] width 25 height 65
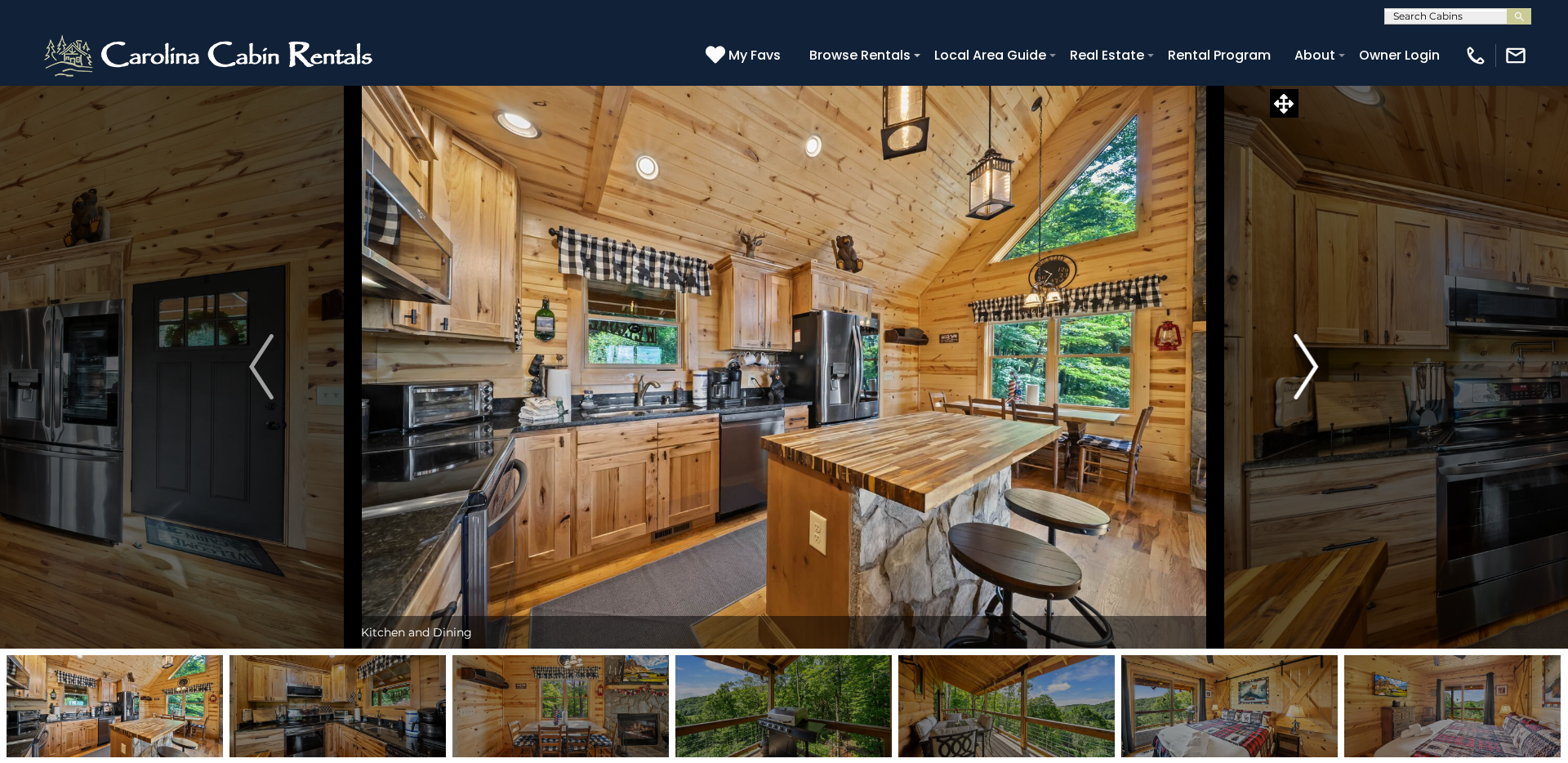
click at [1199, 360] on img "Next" at bounding box center [1306, 366] width 25 height 65
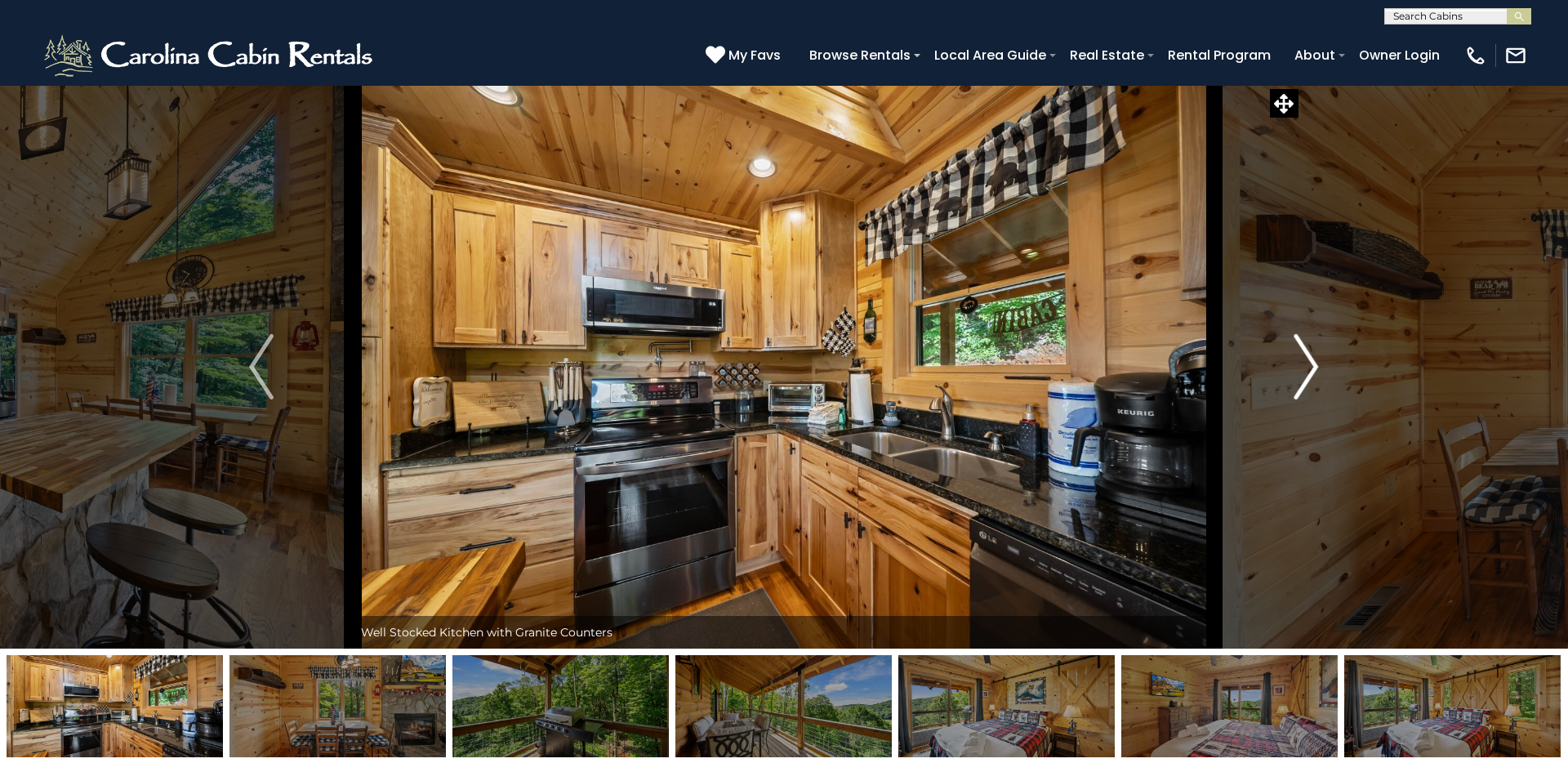
click at [1199, 360] on img "Next" at bounding box center [1306, 366] width 25 height 65
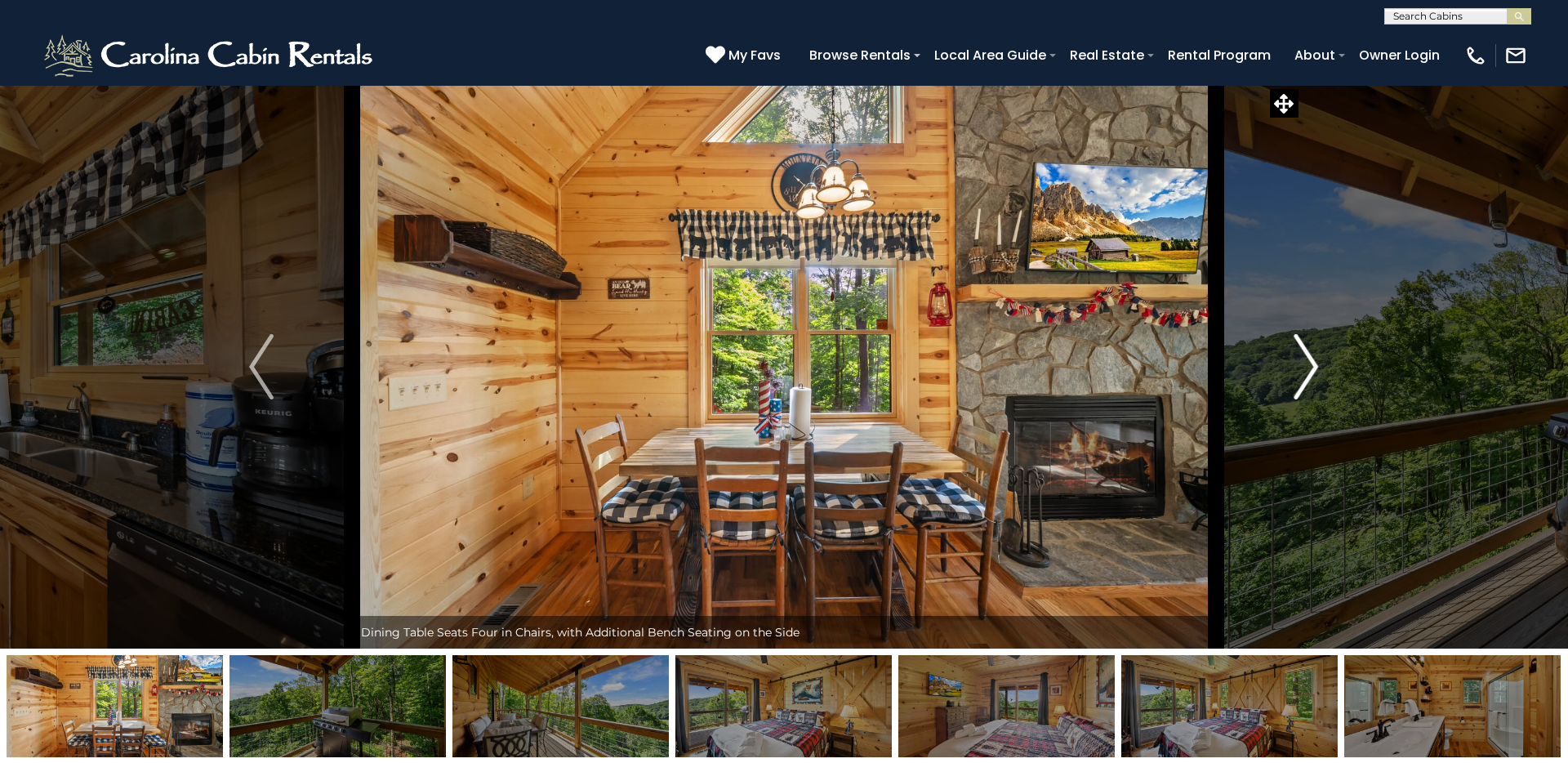
click at [1199, 360] on img "Next" at bounding box center [1306, 366] width 25 height 65
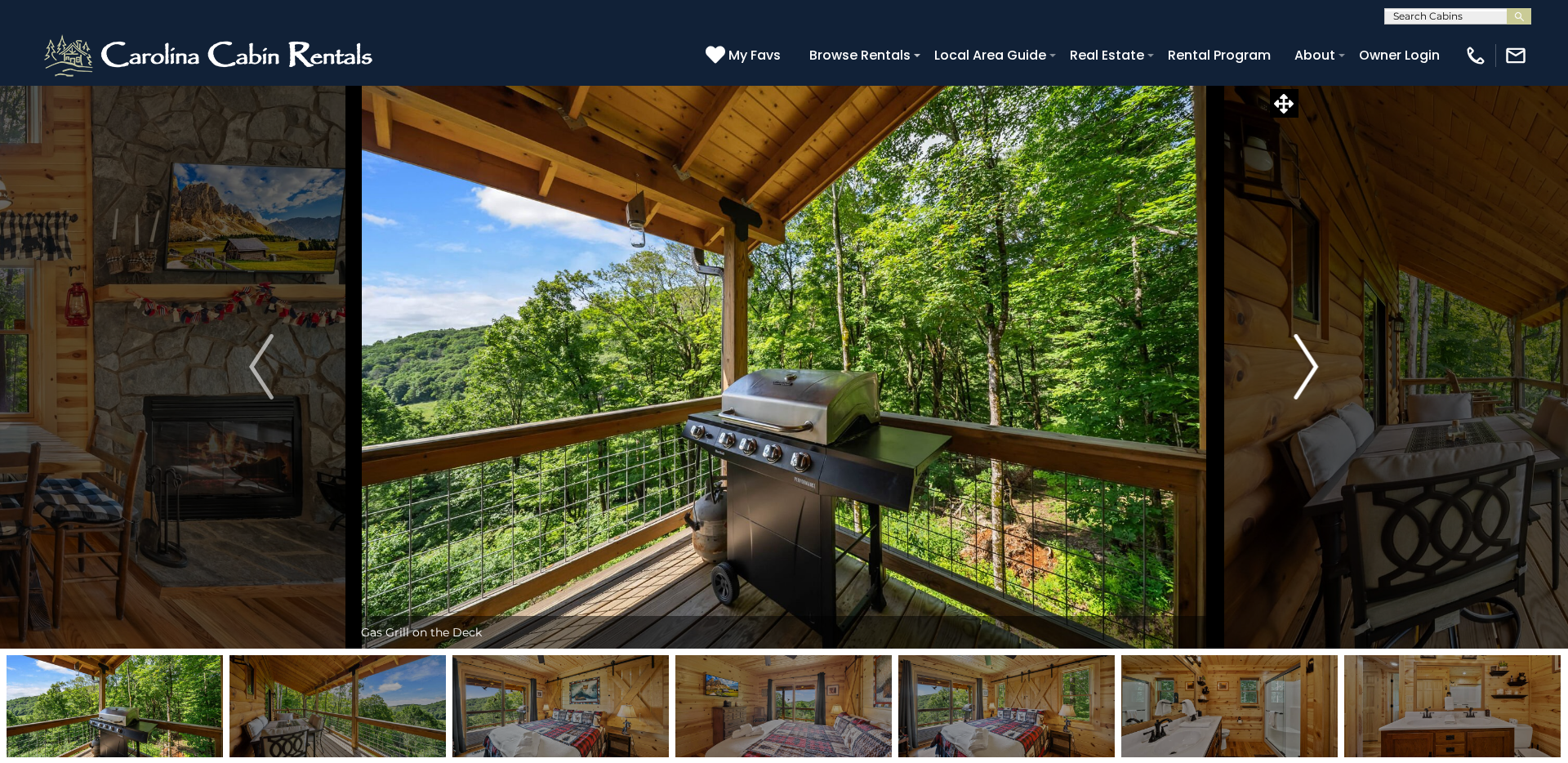
click at [1199, 360] on img "Next" at bounding box center [1306, 366] width 25 height 65
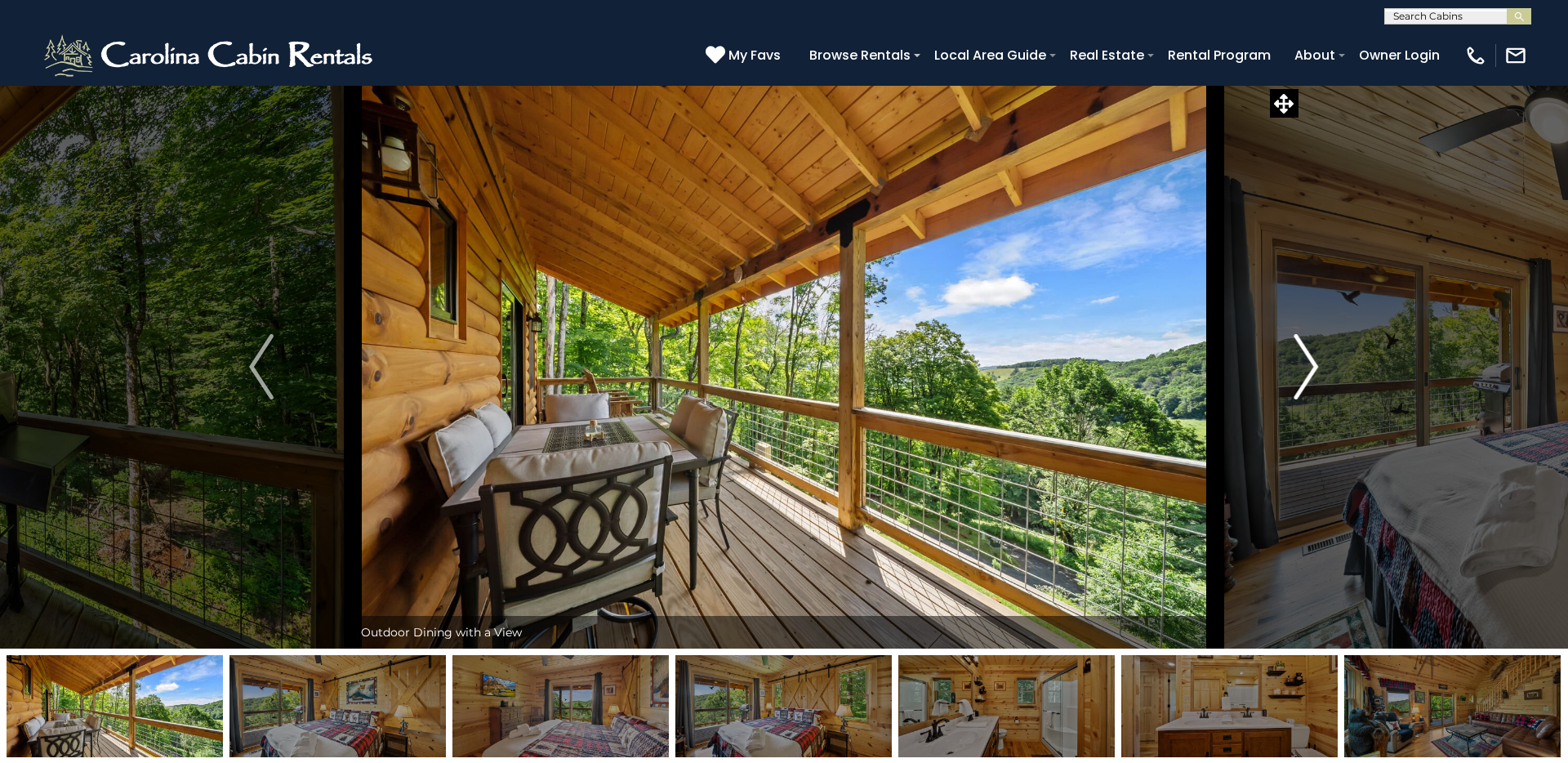
click at [1199, 360] on img "Next" at bounding box center [1306, 366] width 25 height 65
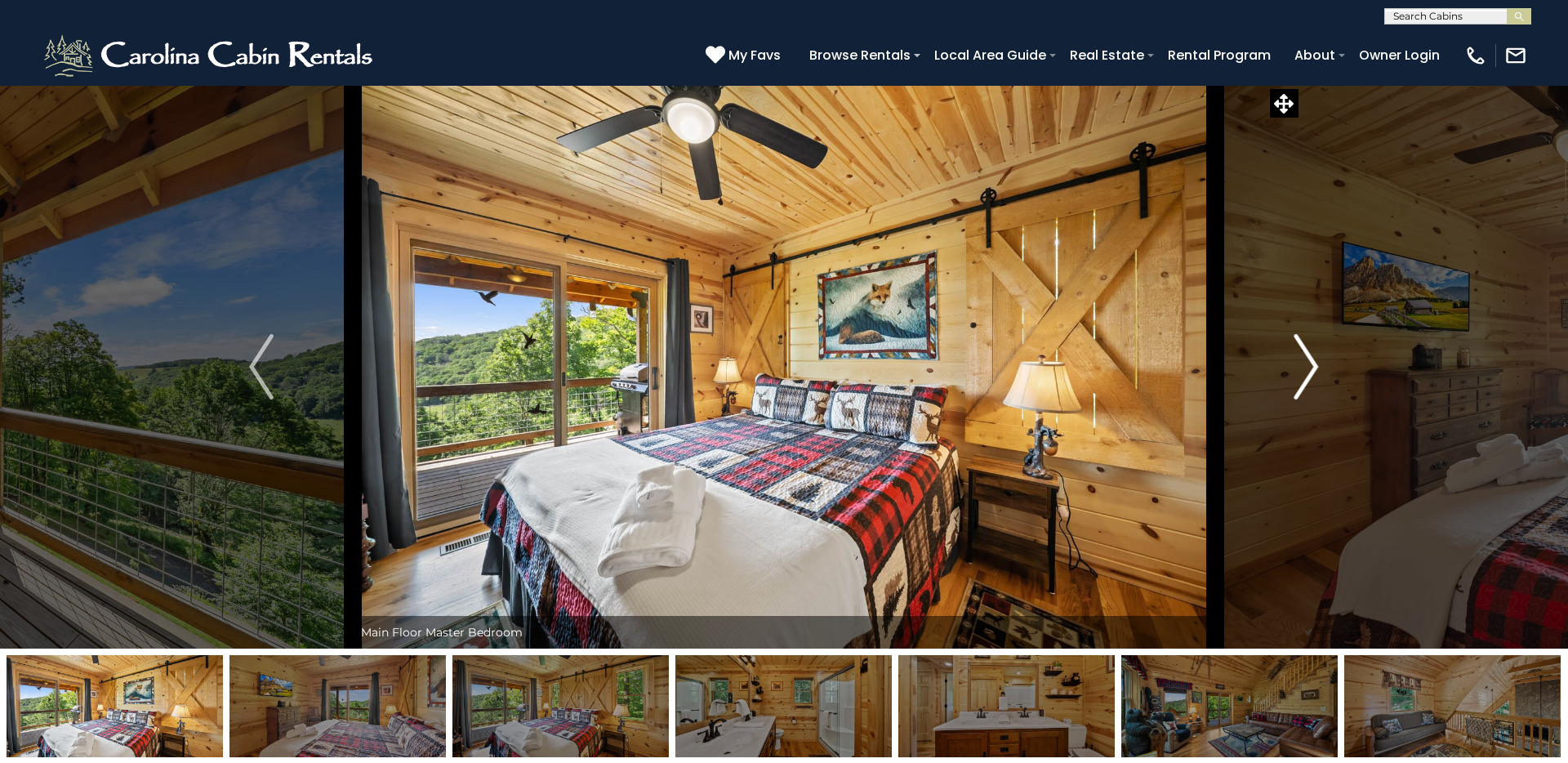
click at [1199, 360] on img "Next" at bounding box center [1306, 366] width 25 height 65
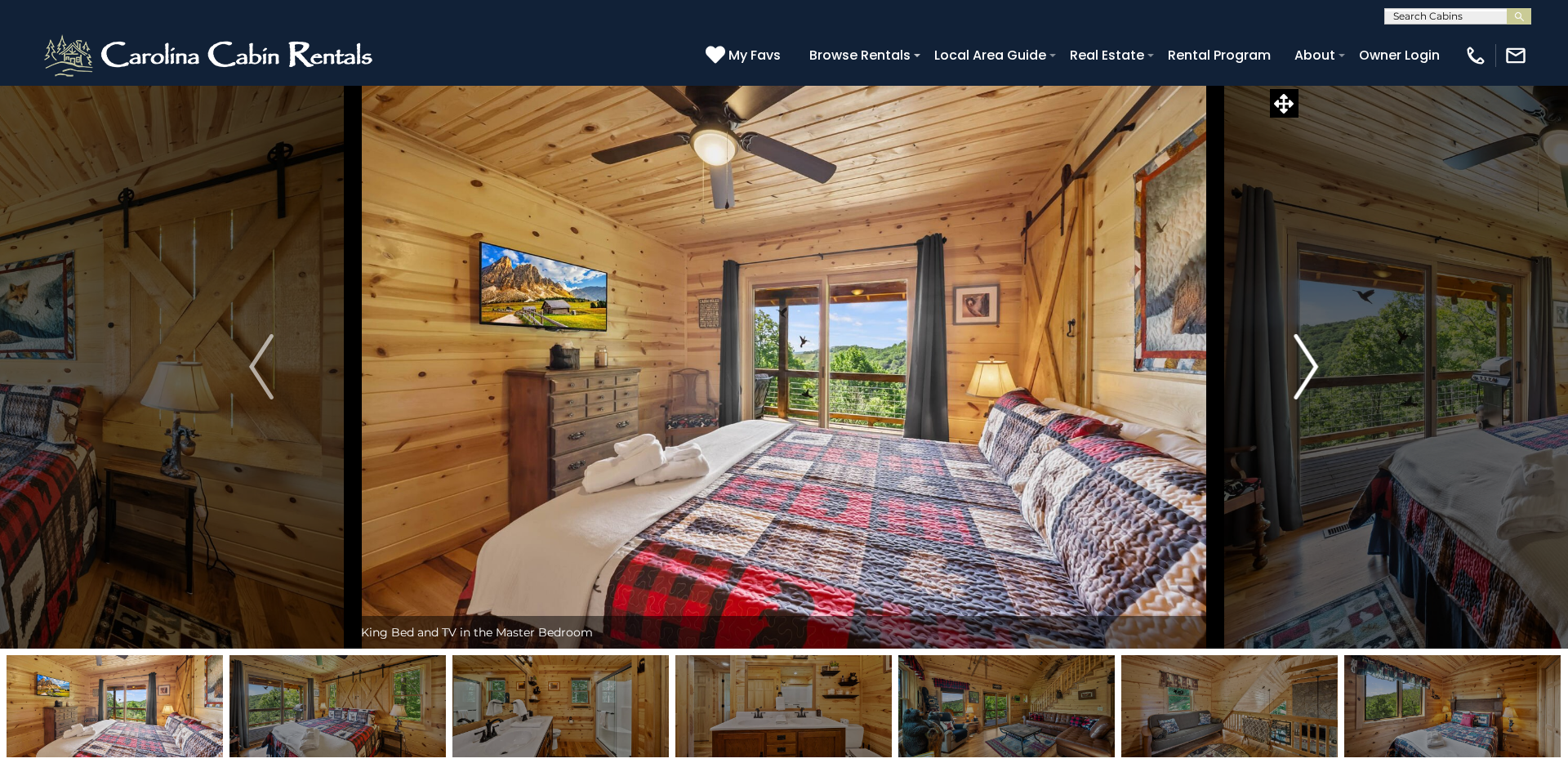
click at [1199, 379] on img "Next" at bounding box center [1306, 366] width 25 height 65
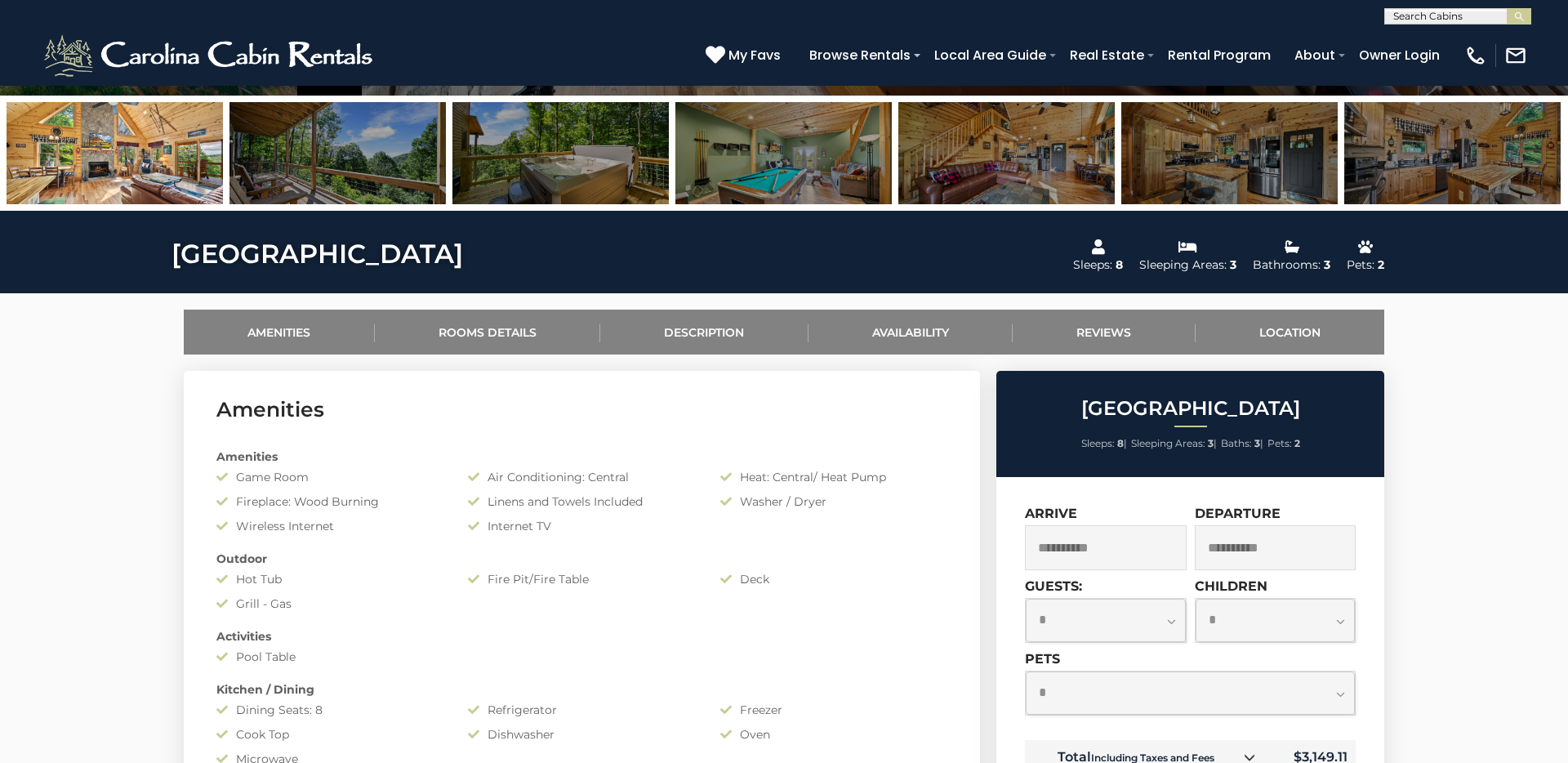
scroll to position [575, 0]
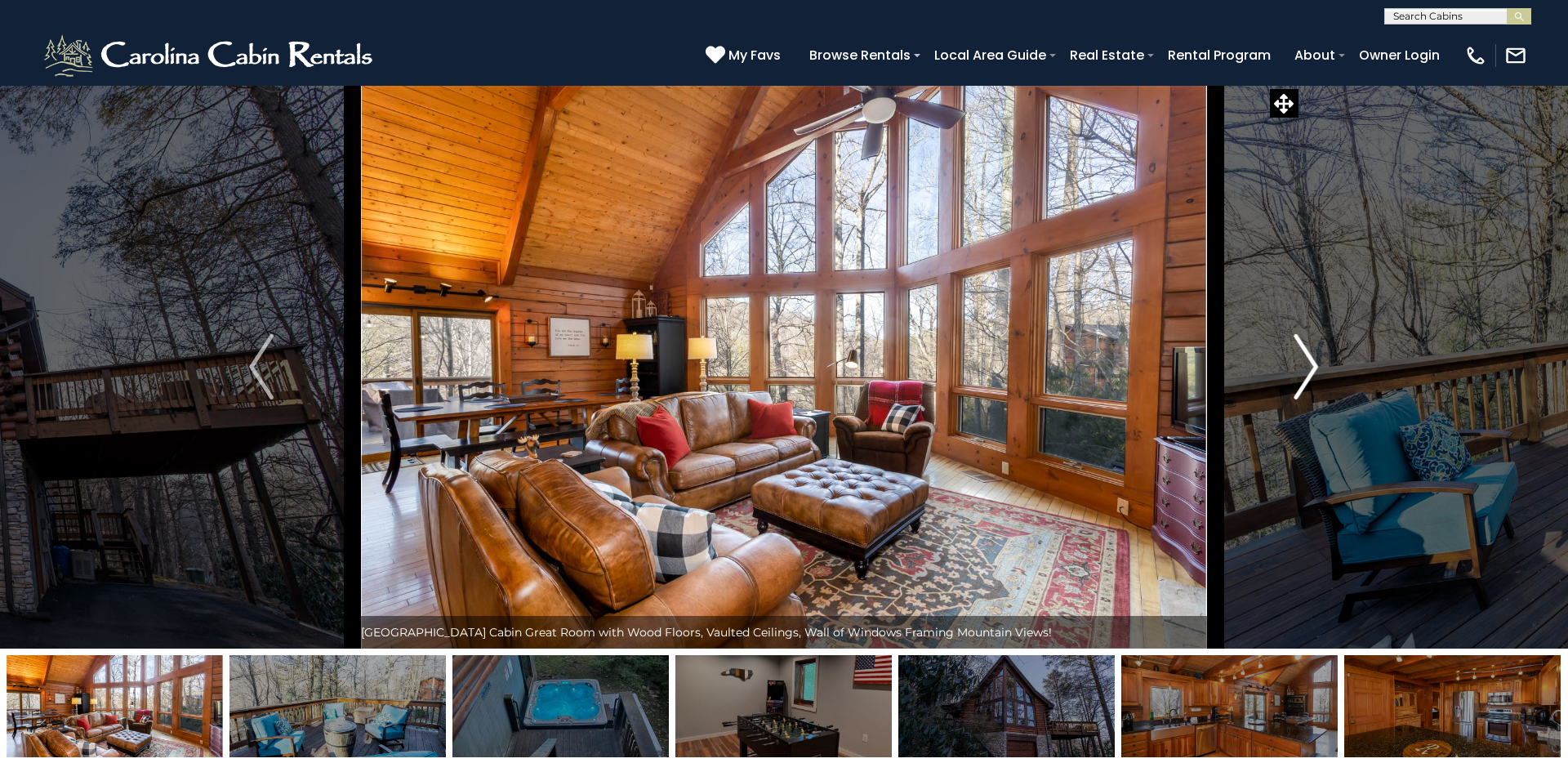
click at [1199, 370] on img "Next" at bounding box center [1306, 366] width 25 height 65
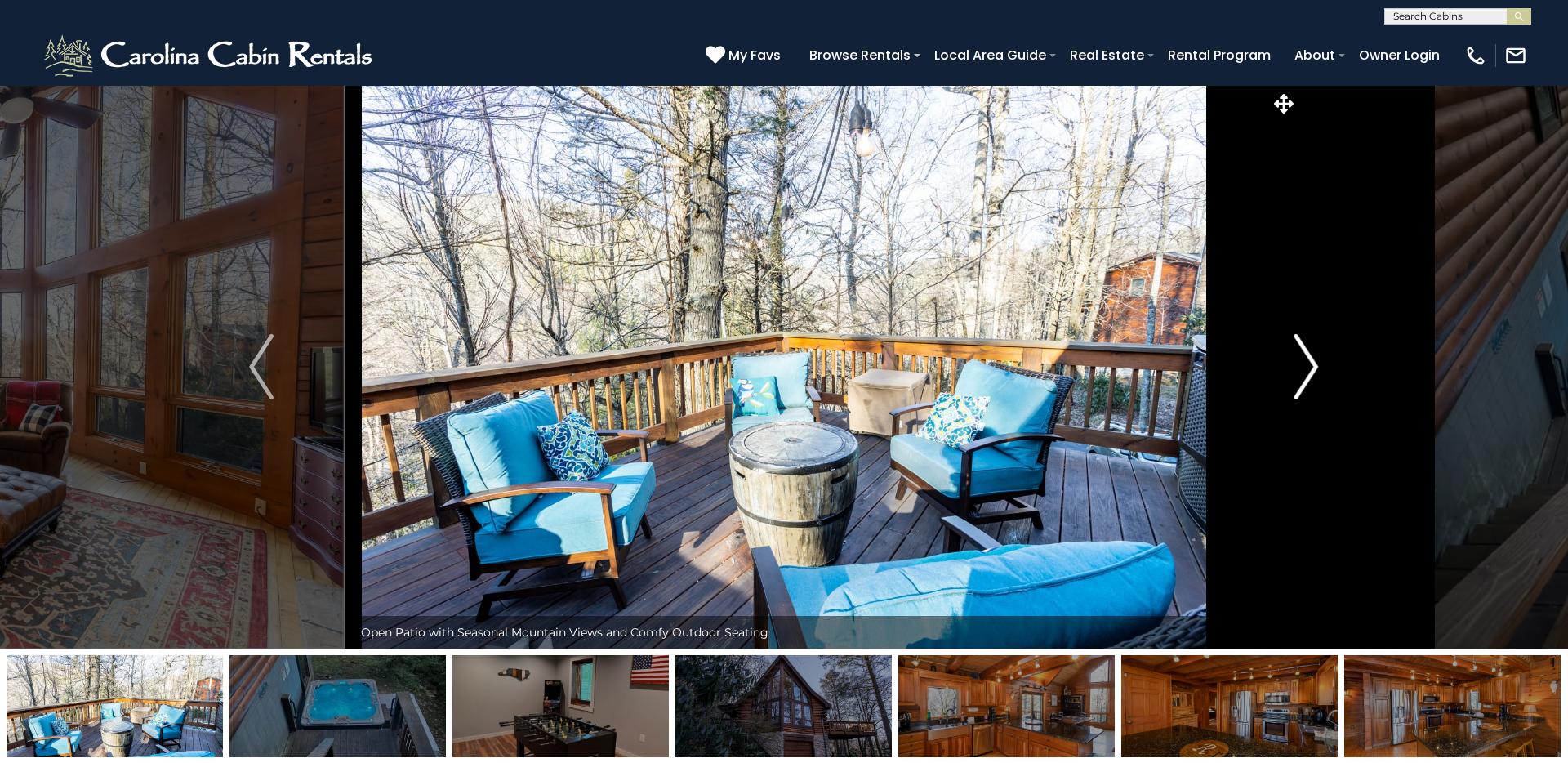
click at [1199, 370] on img "Next" at bounding box center [1306, 366] width 25 height 65
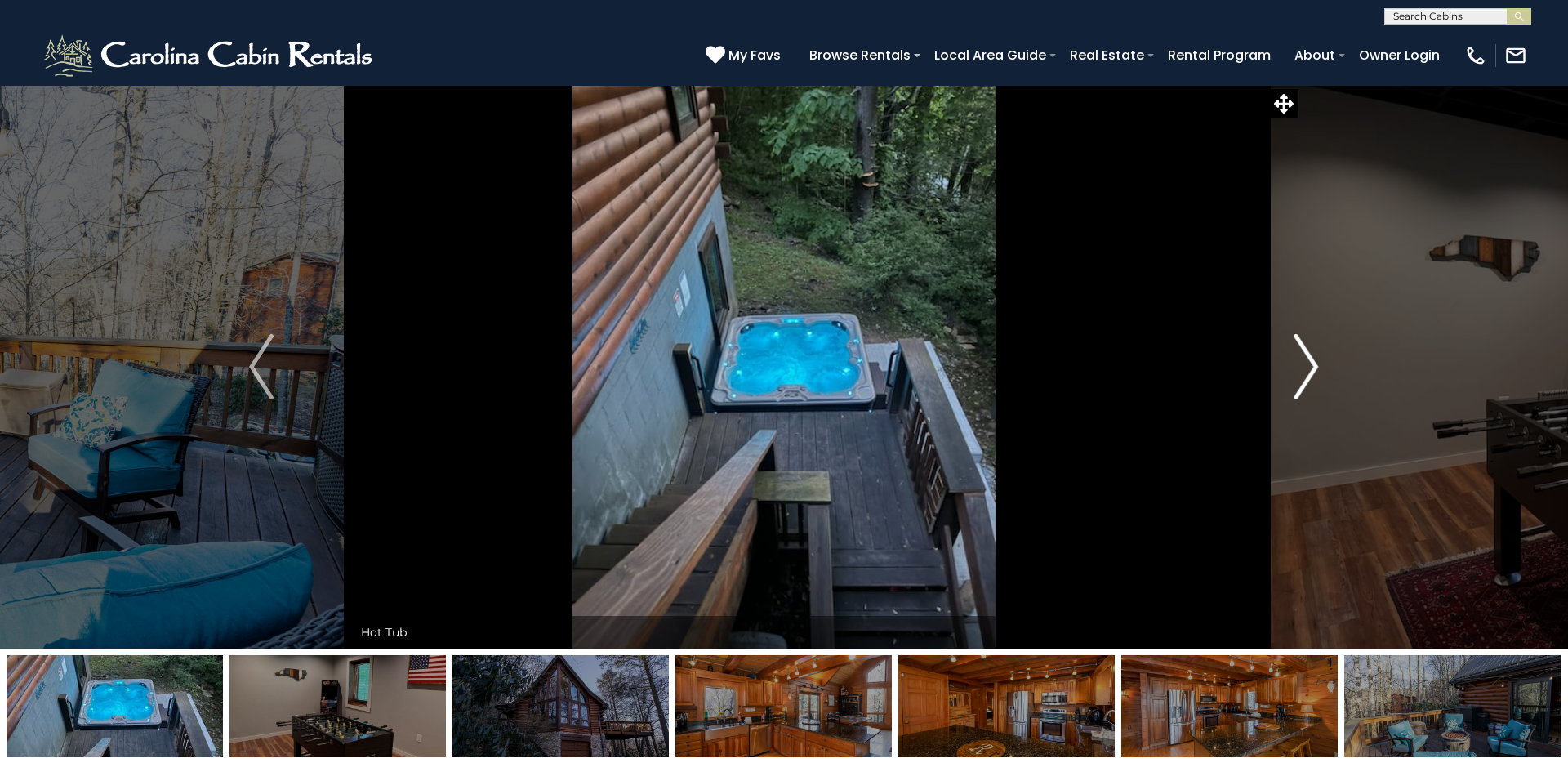
click at [1199, 370] on img "Next" at bounding box center [1306, 366] width 25 height 65
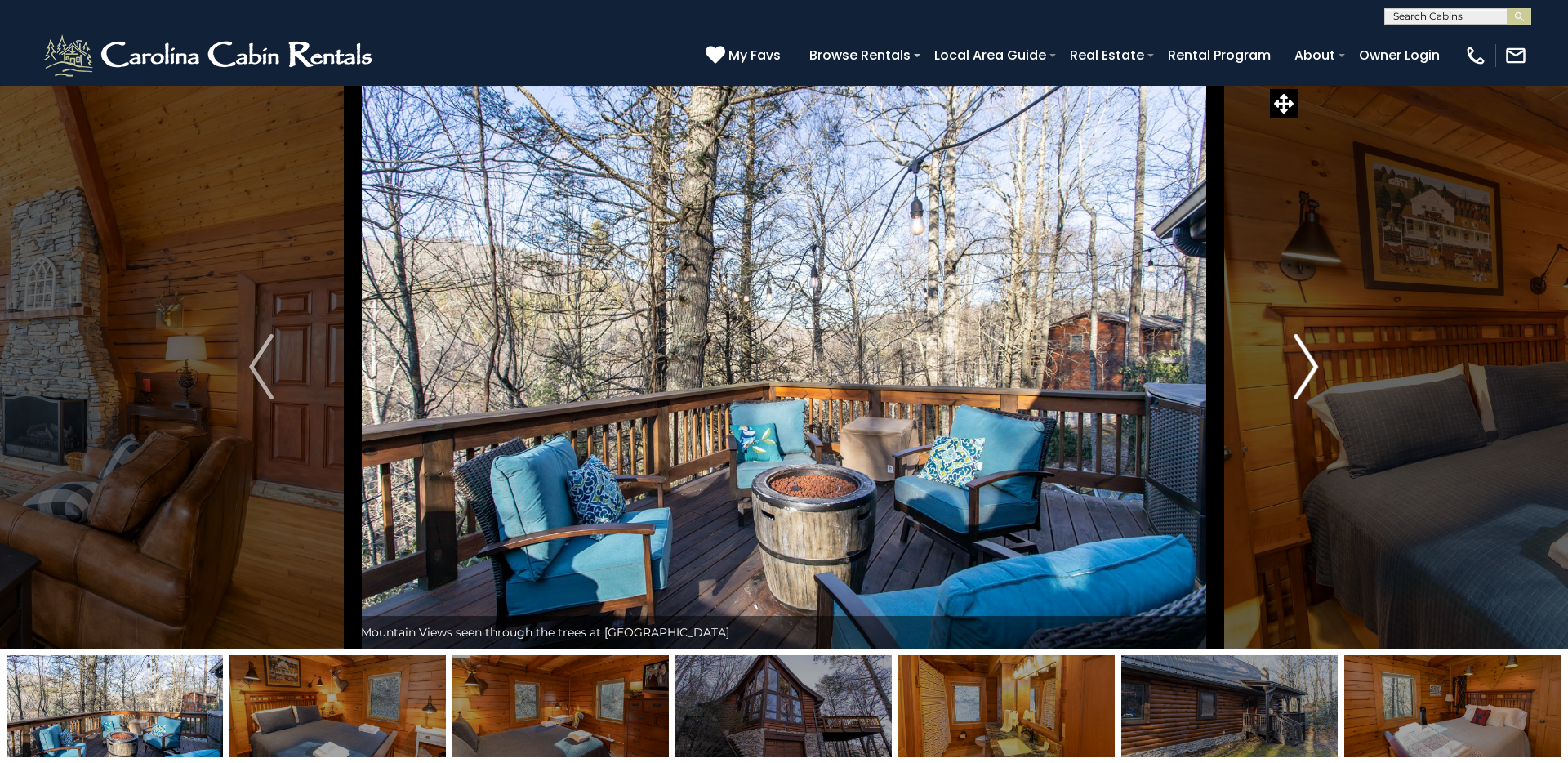
click at [1199, 365] on button "Next" at bounding box center [1306, 367] width 182 height 563
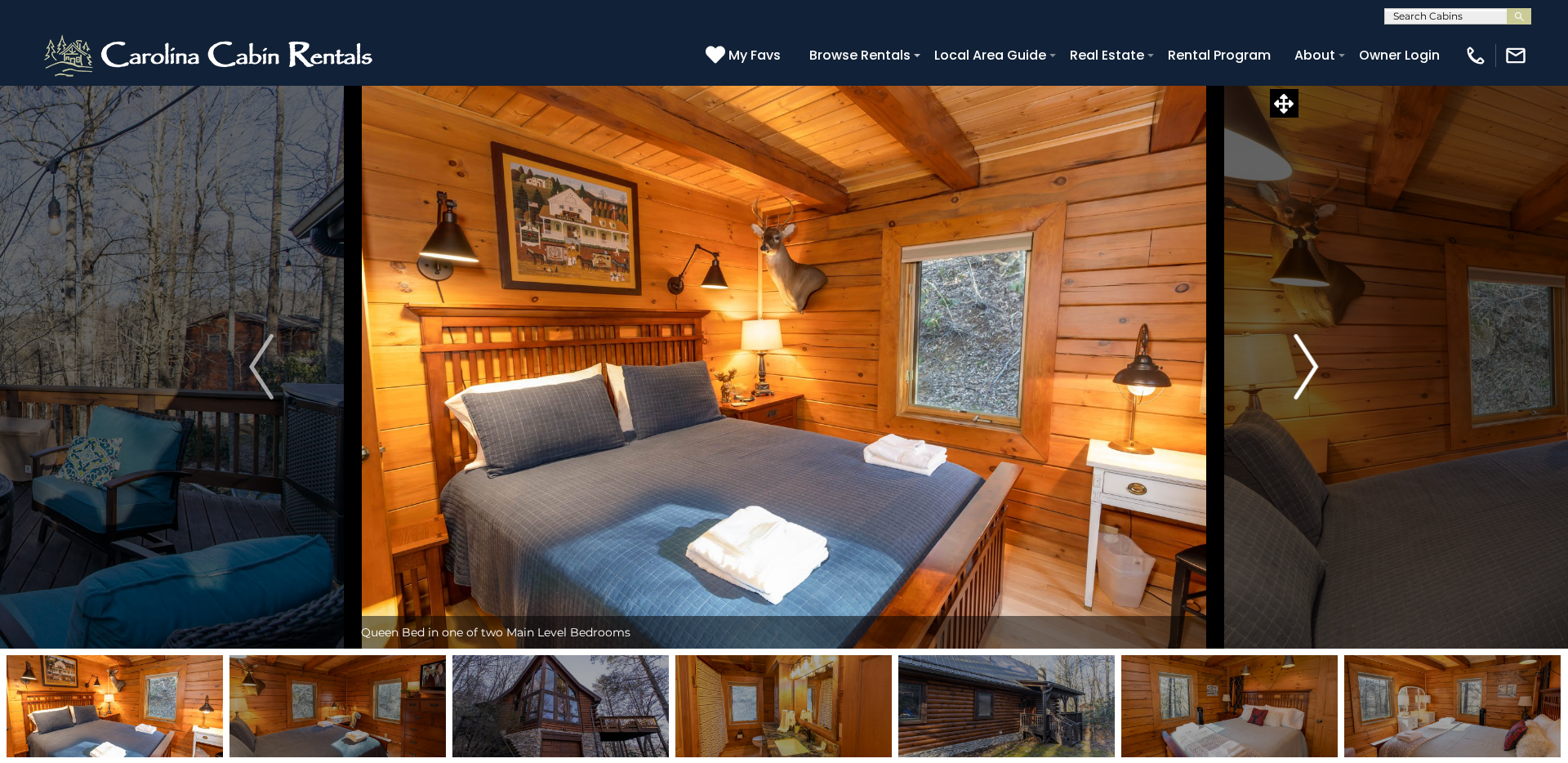
click at [1199, 365] on button "Next" at bounding box center [1306, 367] width 182 height 563
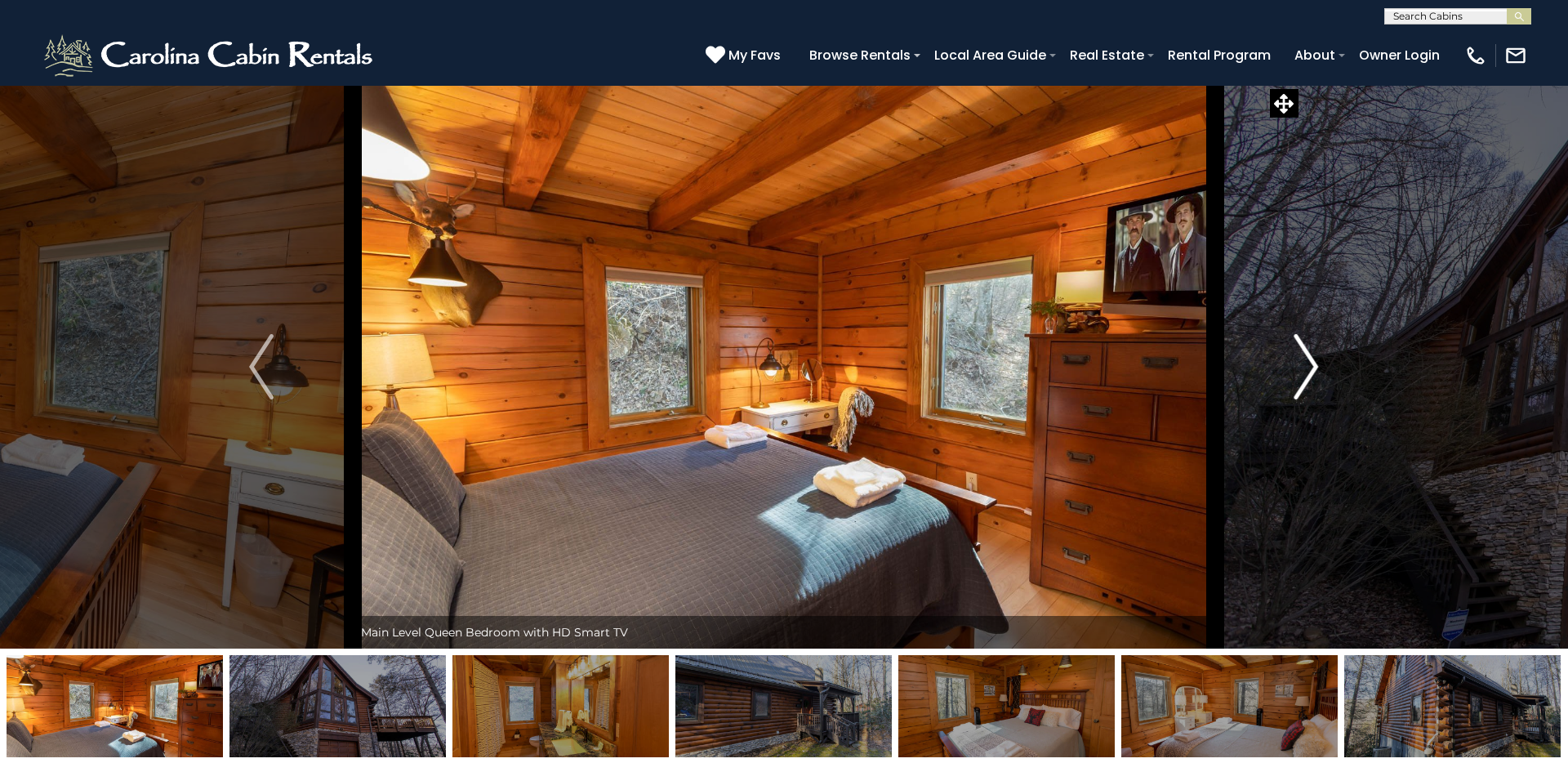
click at [1199, 365] on button "Next" at bounding box center [1306, 367] width 182 height 563
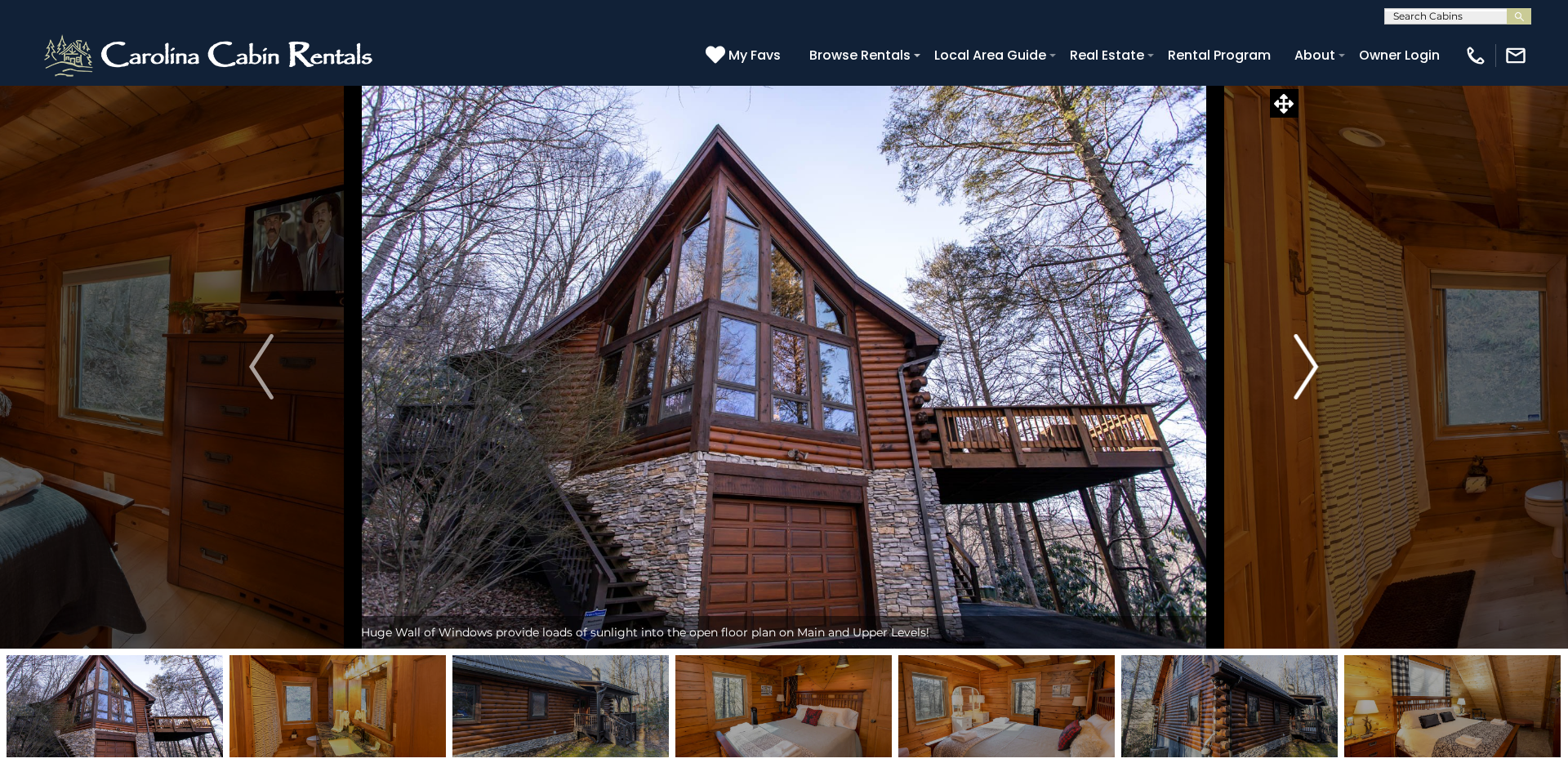
click at [1199, 365] on button "Next" at bounding box center [1306, 367] width 182 height 563
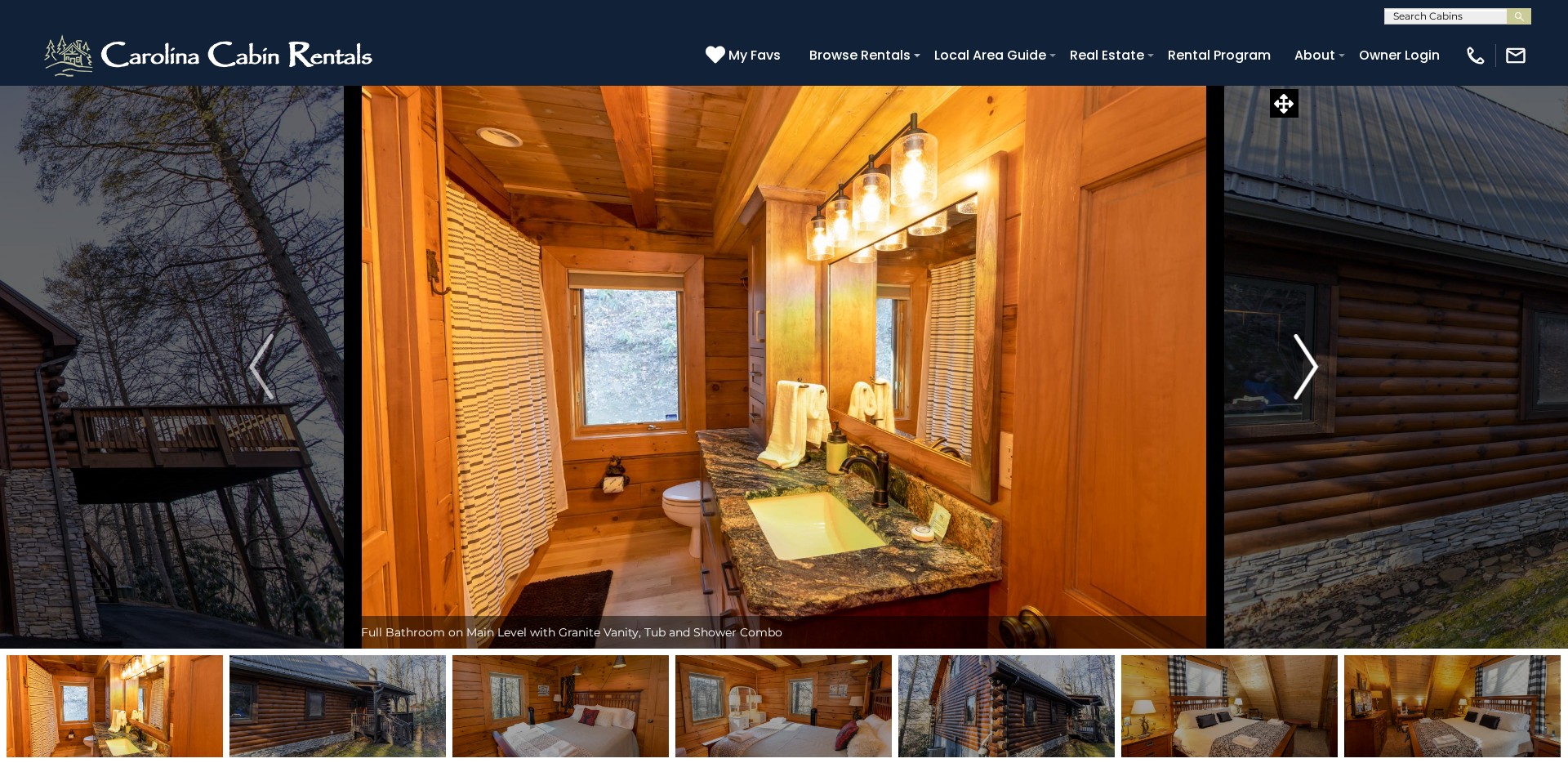
click at [1199, 365] on button "Next" at bounding box center [1306, 367] width 182 height 563
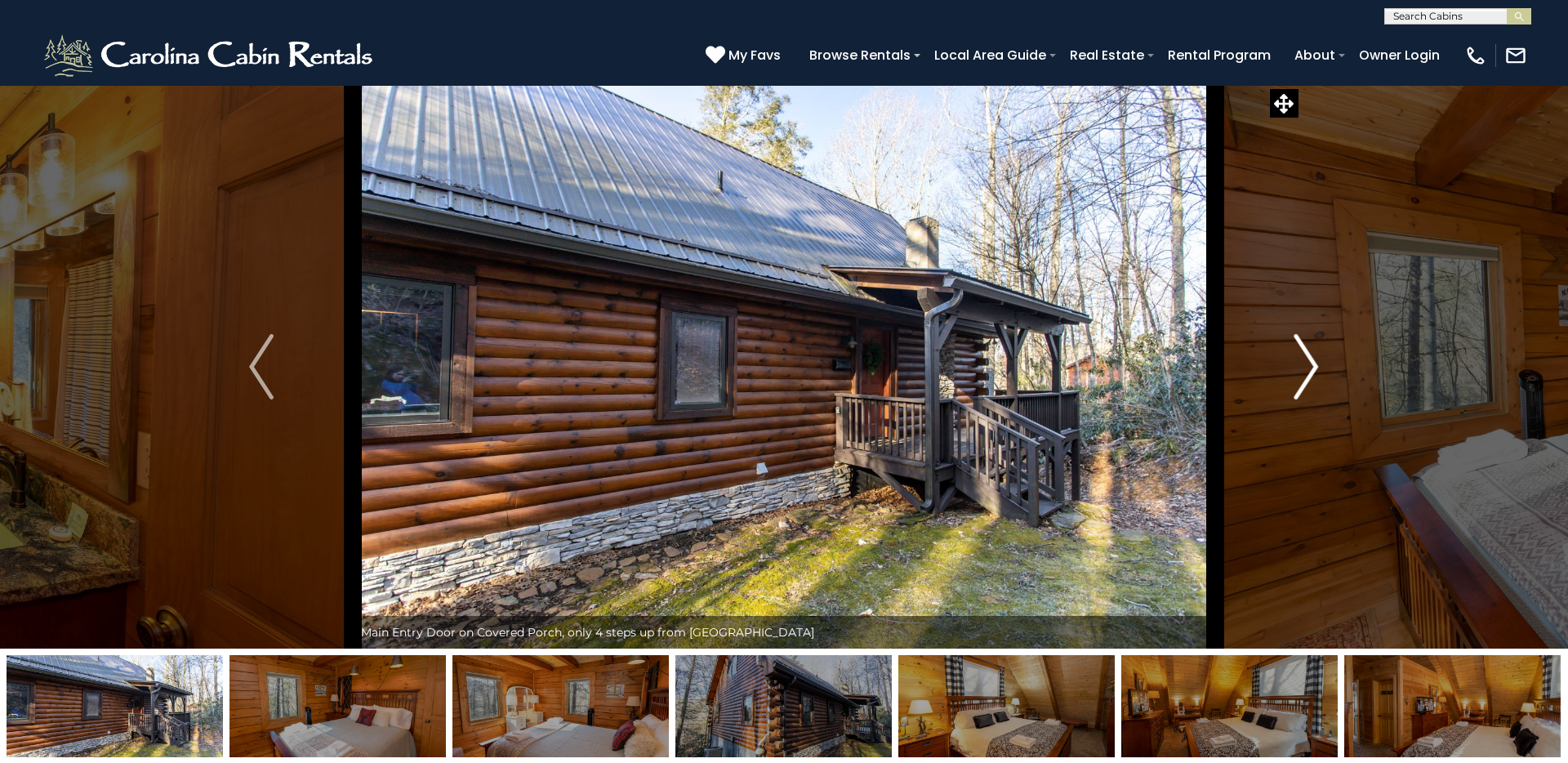
click at [1199, 365] on button "Next" at bounding box center [1306, 367] width 182 height 563
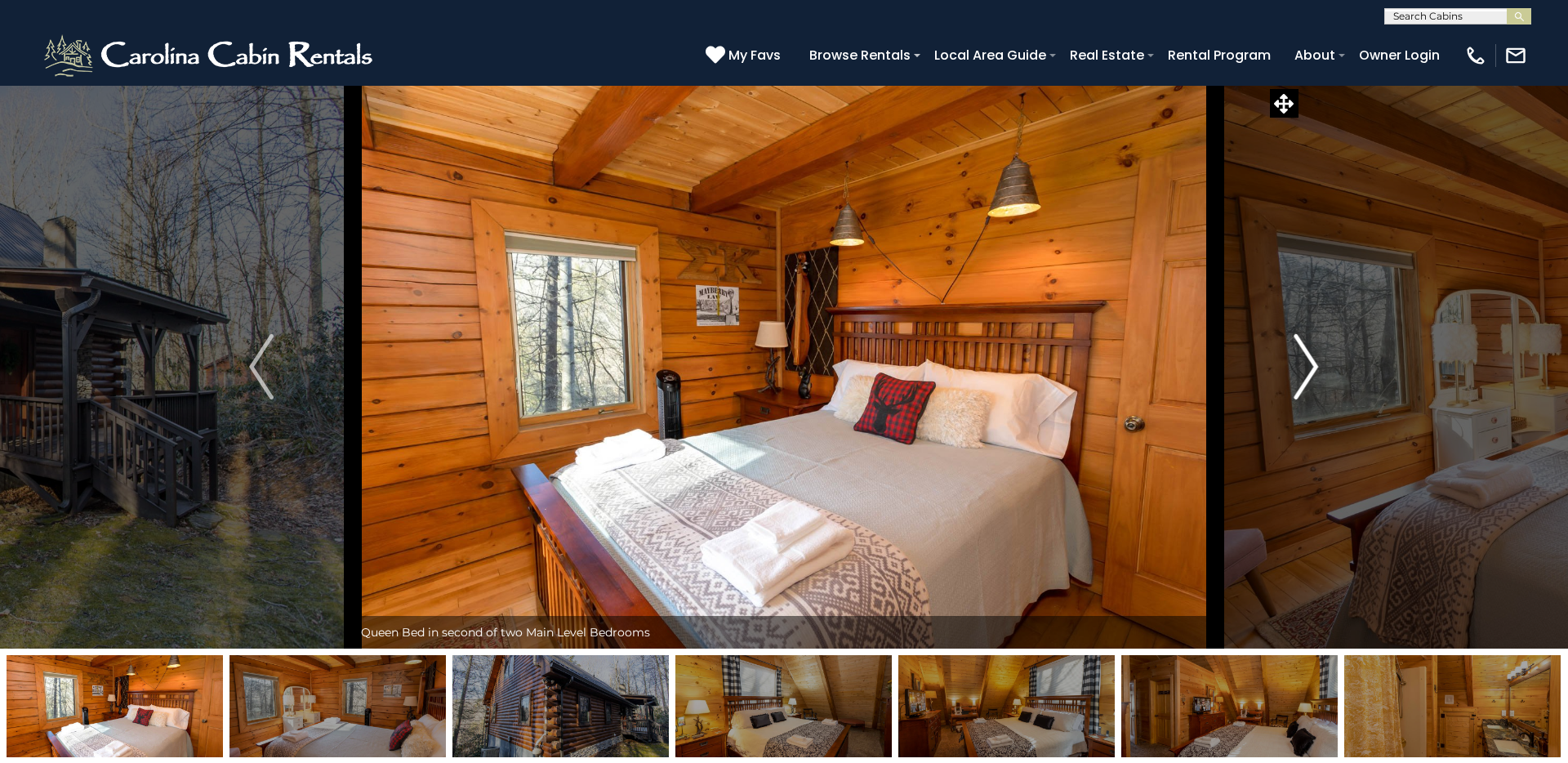
click at [1199, 365] on button "Next" at bounding box center [1306, 367] width 182 height 563
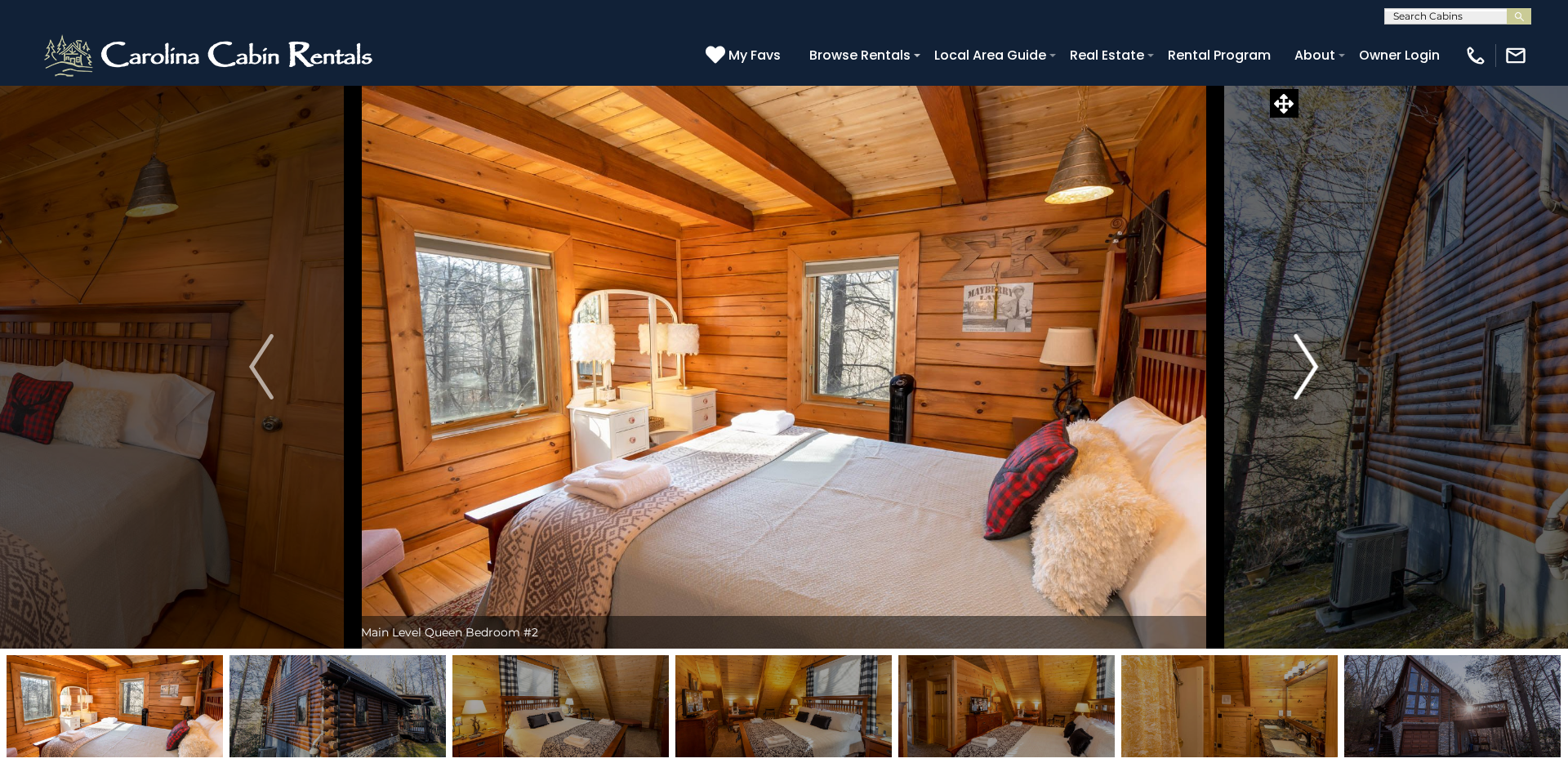
click at [1199, 365] on button "Next" at bounding box center [1306, 367] width 182 height 563
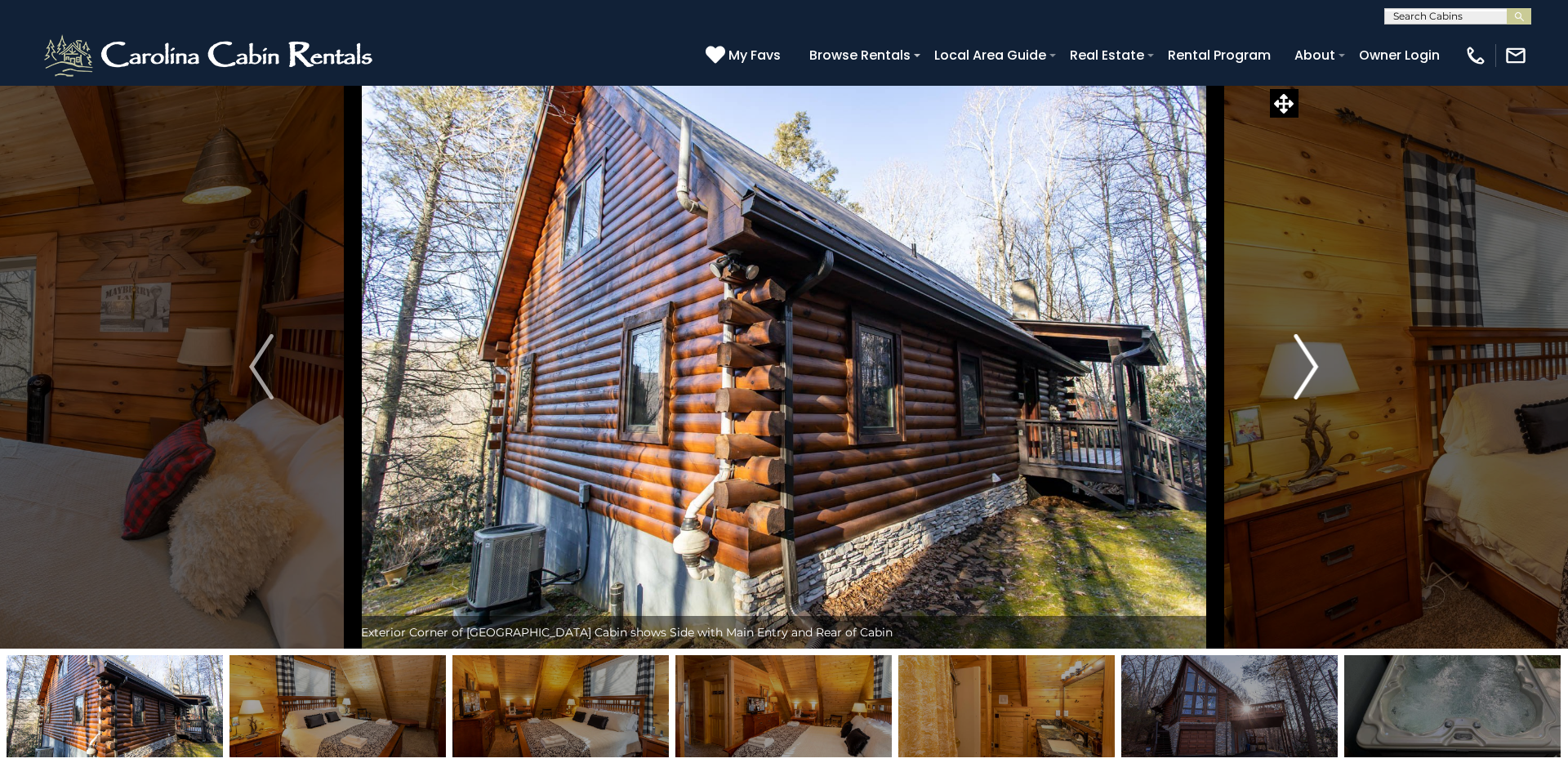
click at [1199, 365] on button "Next" at bounding box center [1306, 367] width 182 height 563
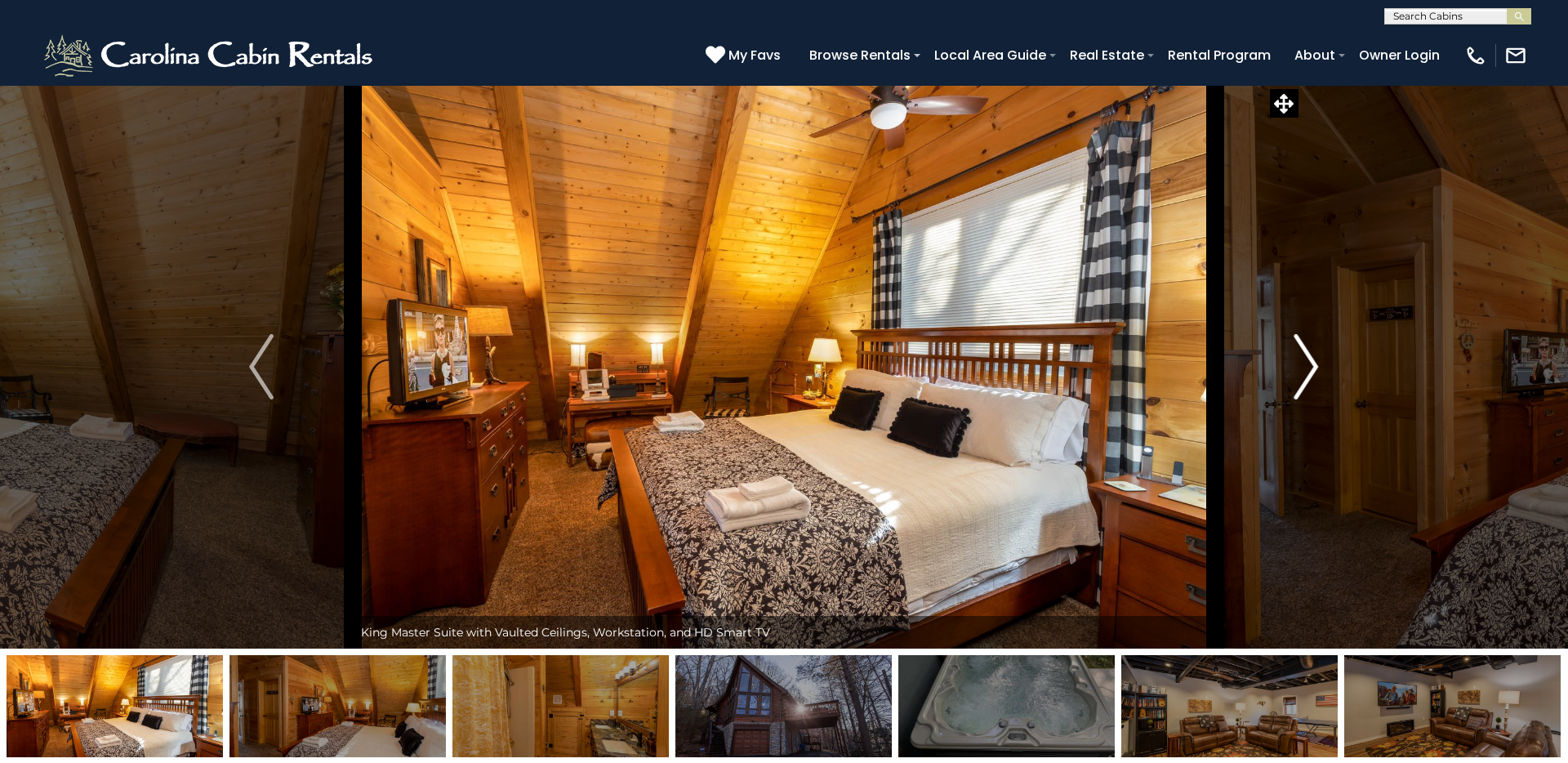
click at [1199, 365] on button "Next" at bounding box center [1306, 367] width 182 height 563
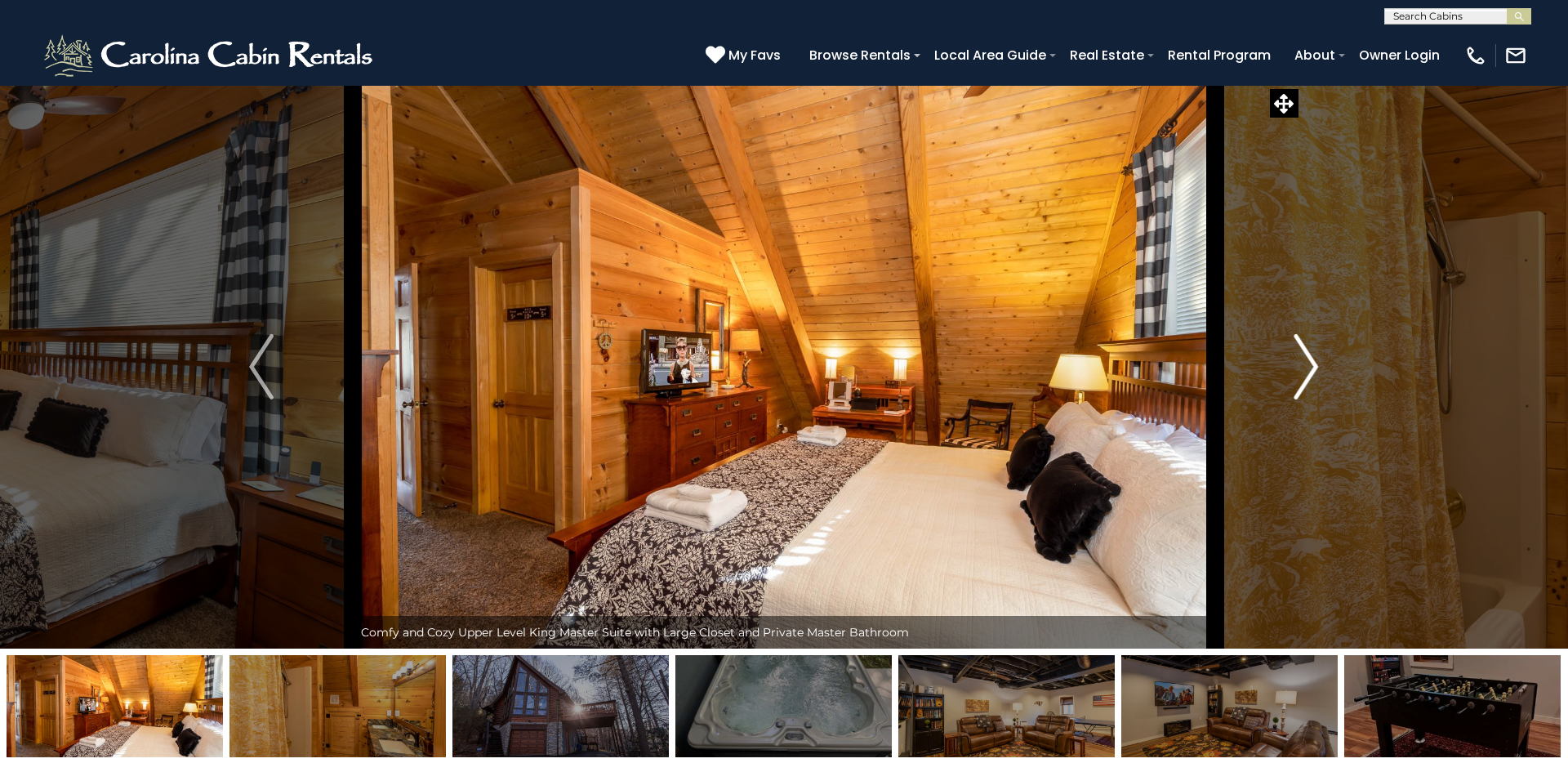
click at [1199, 365] on button "Next" at bounding box center [1306, 367] width 182 height 563
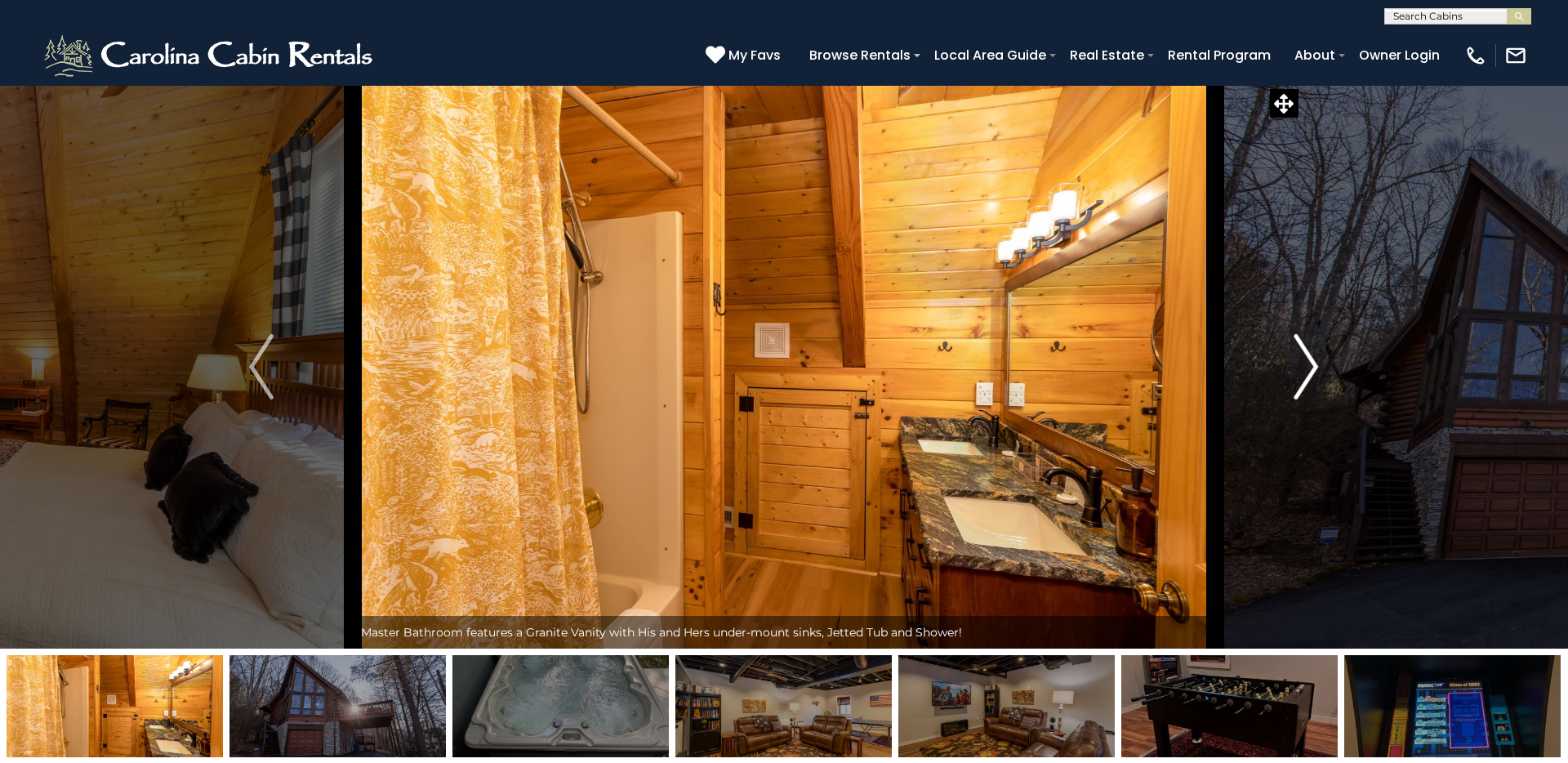
click at [1199, 365] on button "Next" at bounding box center [1306, 367] width 182 height 563
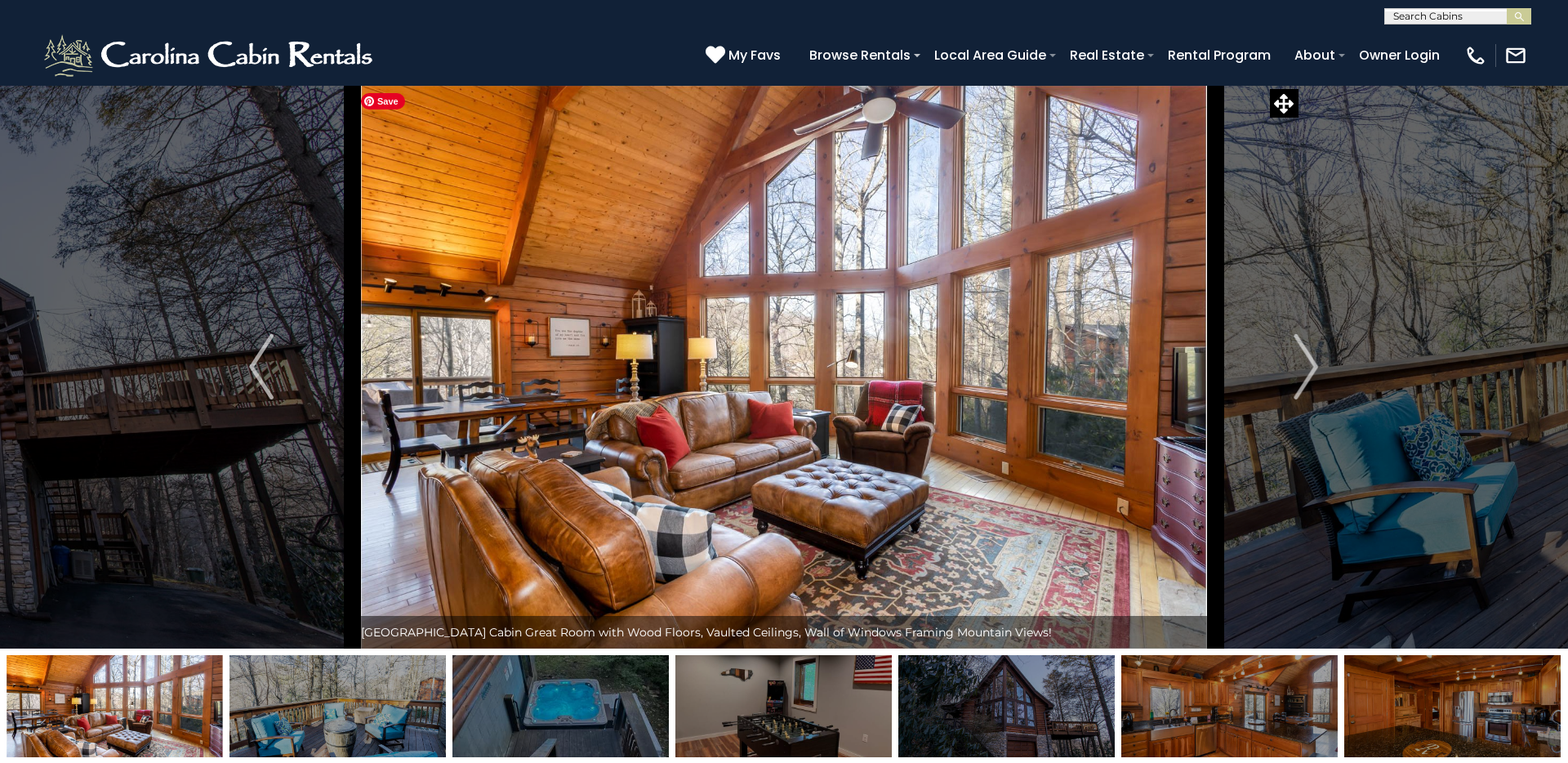
click at [998, 295] on img at bounding box center [783, 367] width 862 height 563
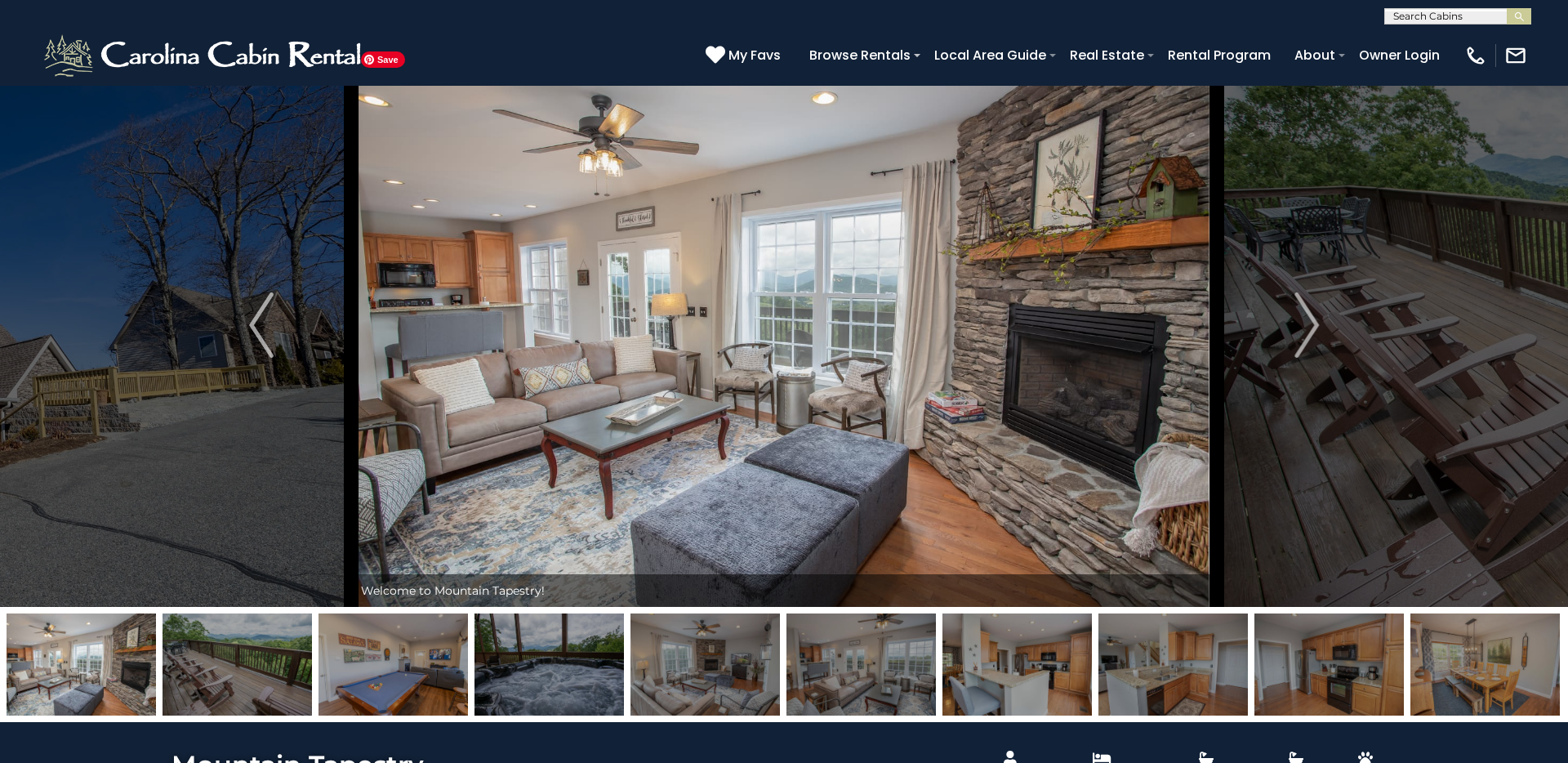
scroll to position [43, 0]
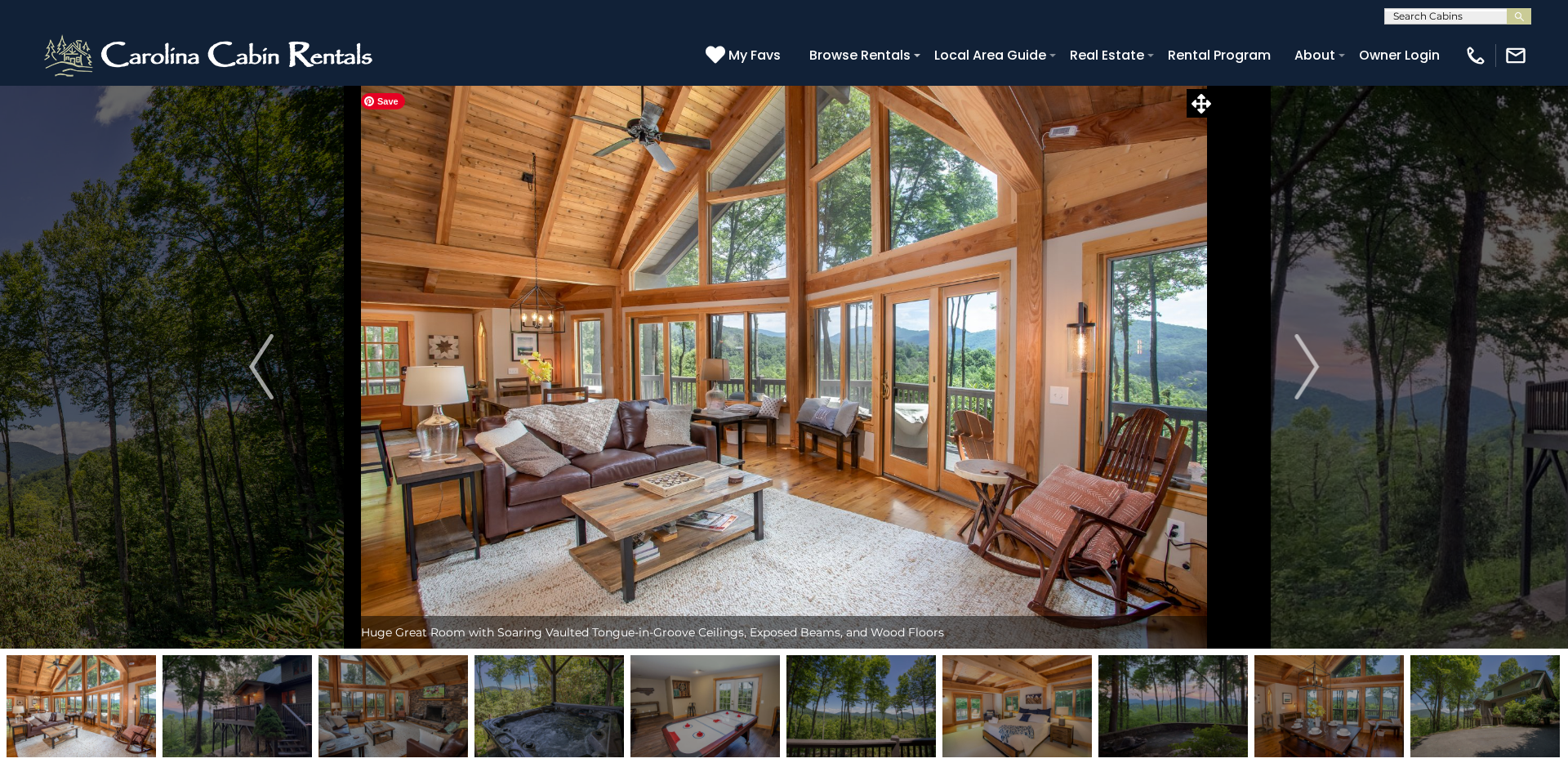
scroll to position [49, 0]
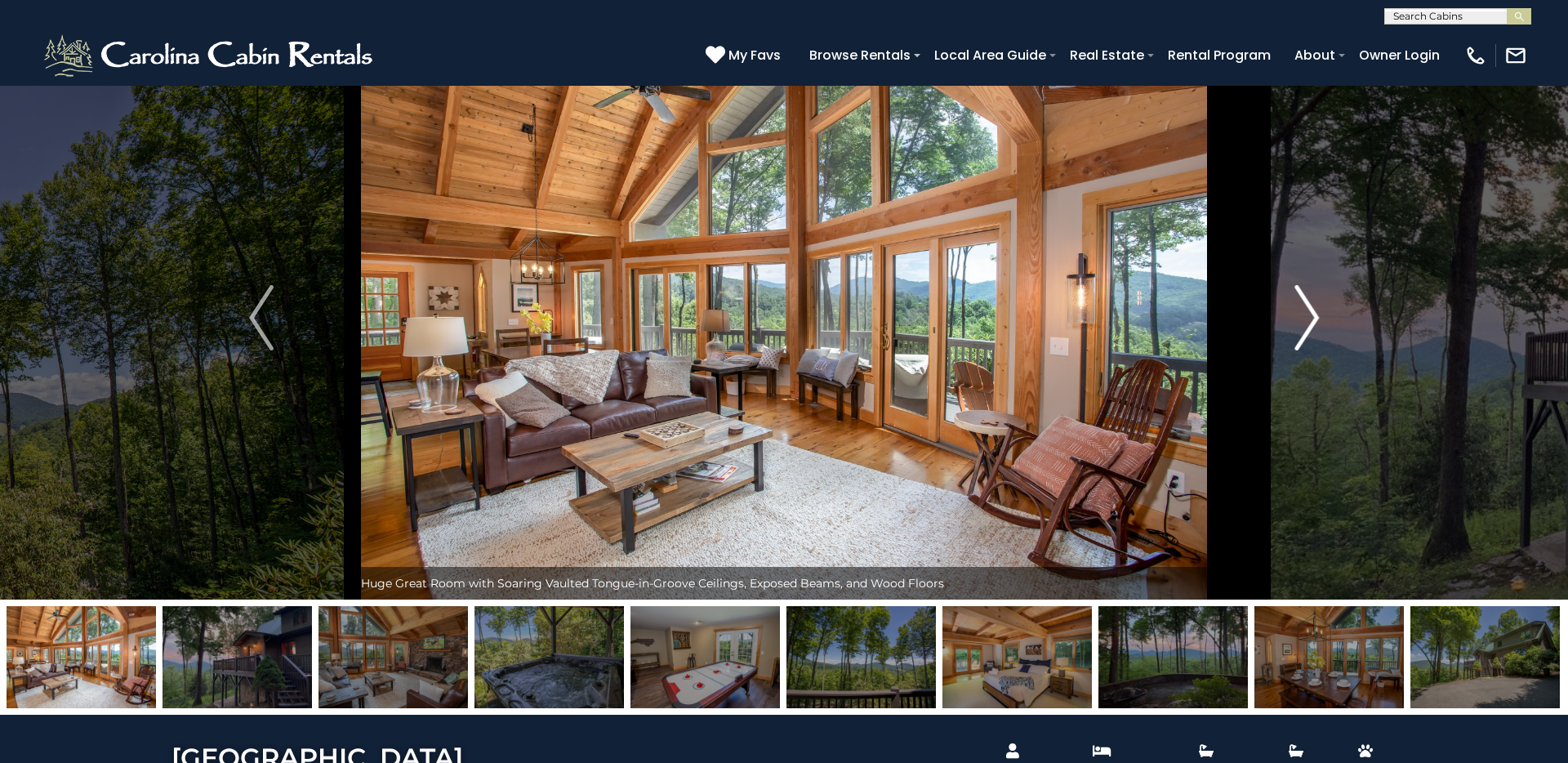
click at [1303, 320] on img "Next" at bounding box center [1306, 317] width 25 height 65
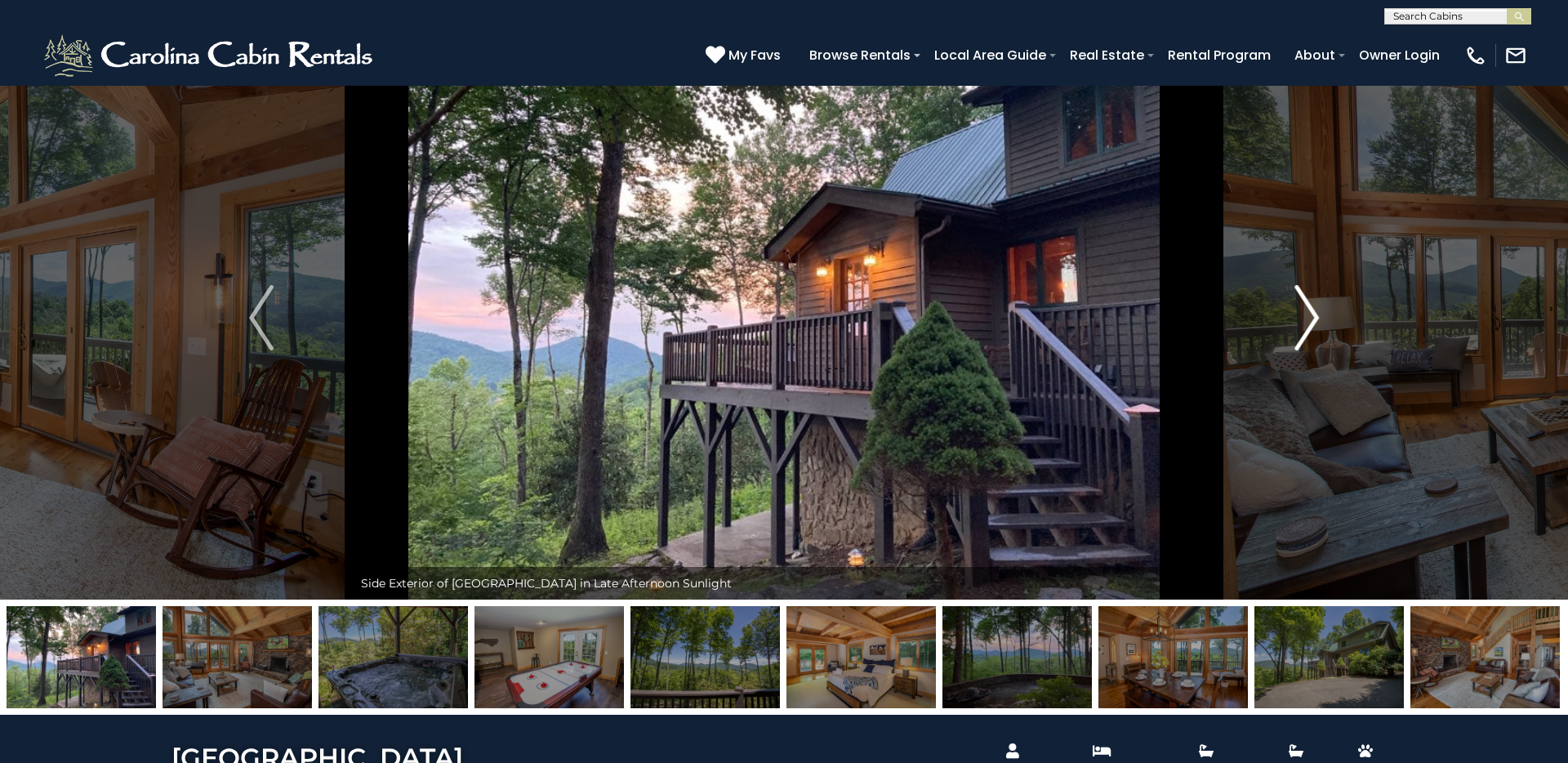
click at [1292, 320] on button "Next" at bounding box center [1306, 318] width 183 height 563
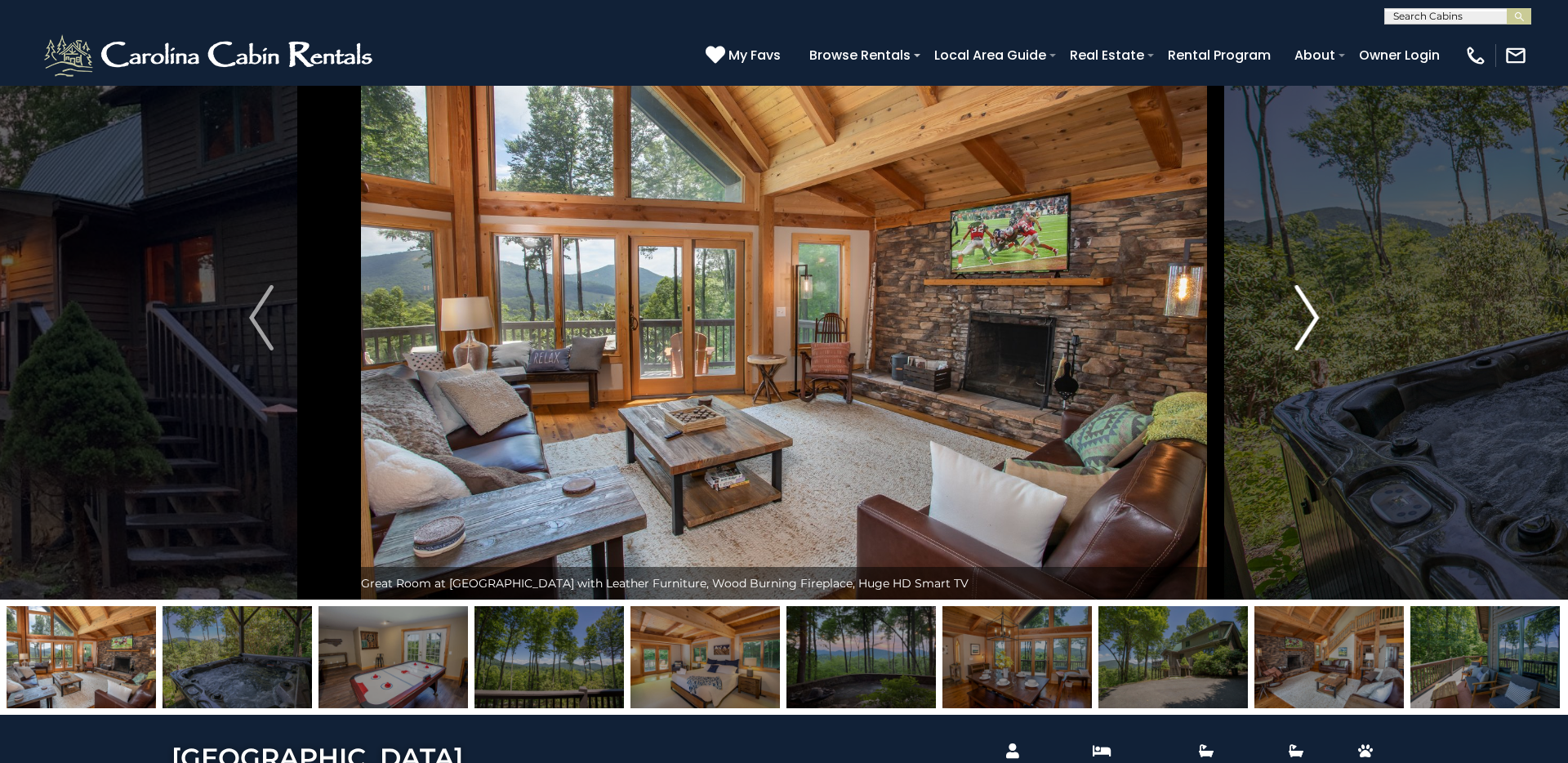
click at [1292, 320] on button "Next" at bounding box center [1306, 318] width 183 height 563
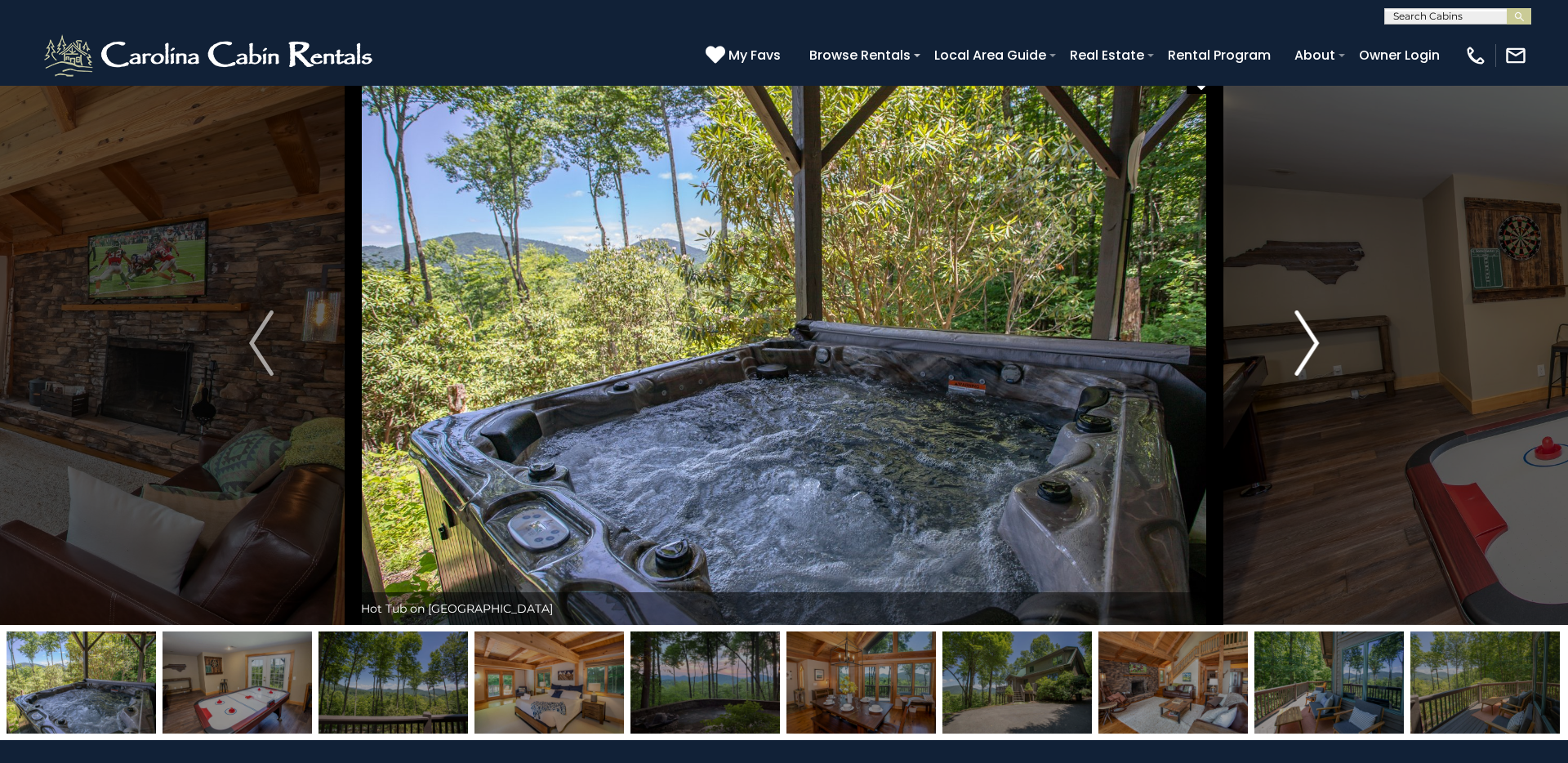
scroll to position [12, 0]
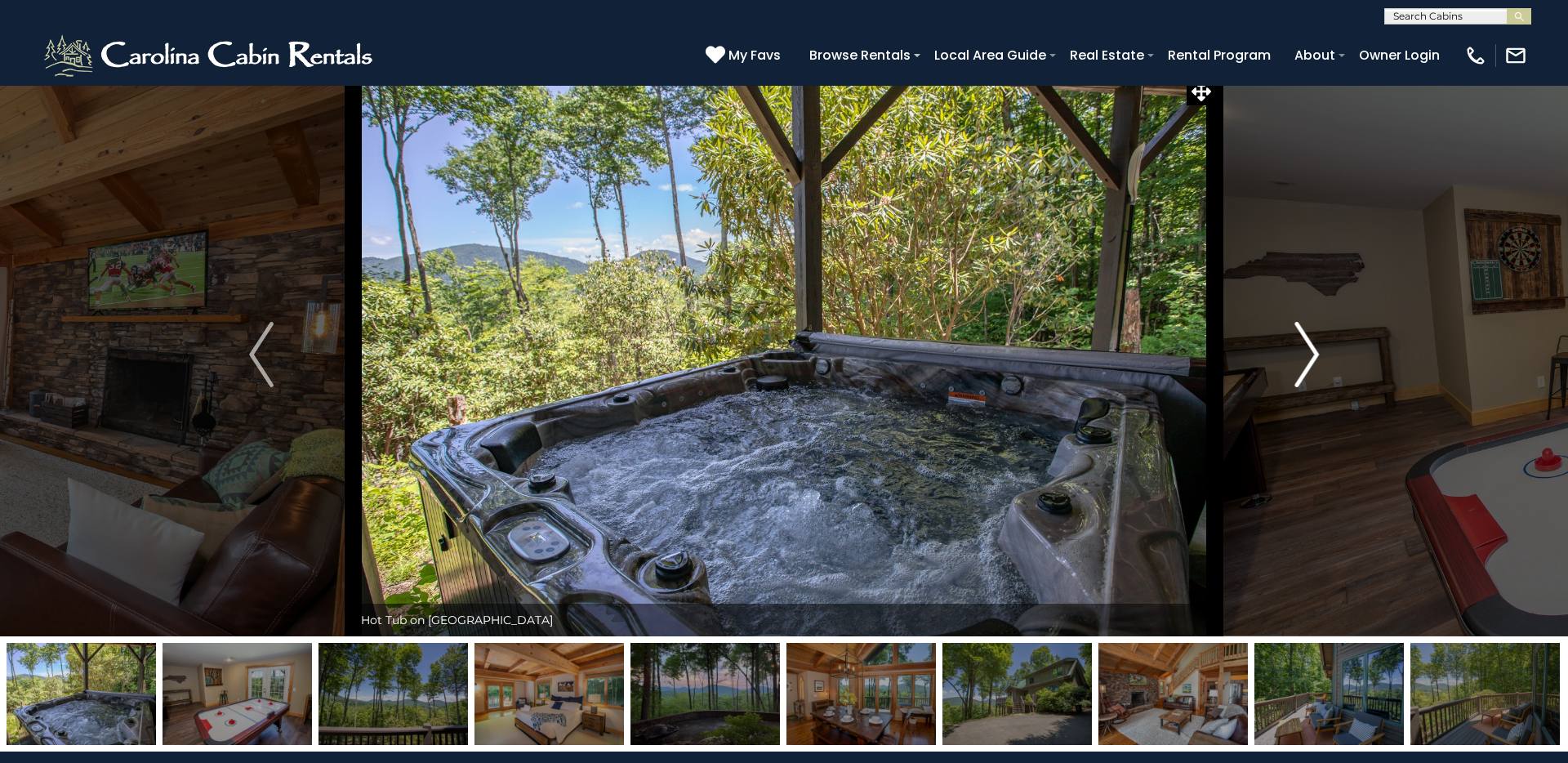
click at [1310, 344] on img "Next" at bounding box center [1306, 354] width 25 height 65
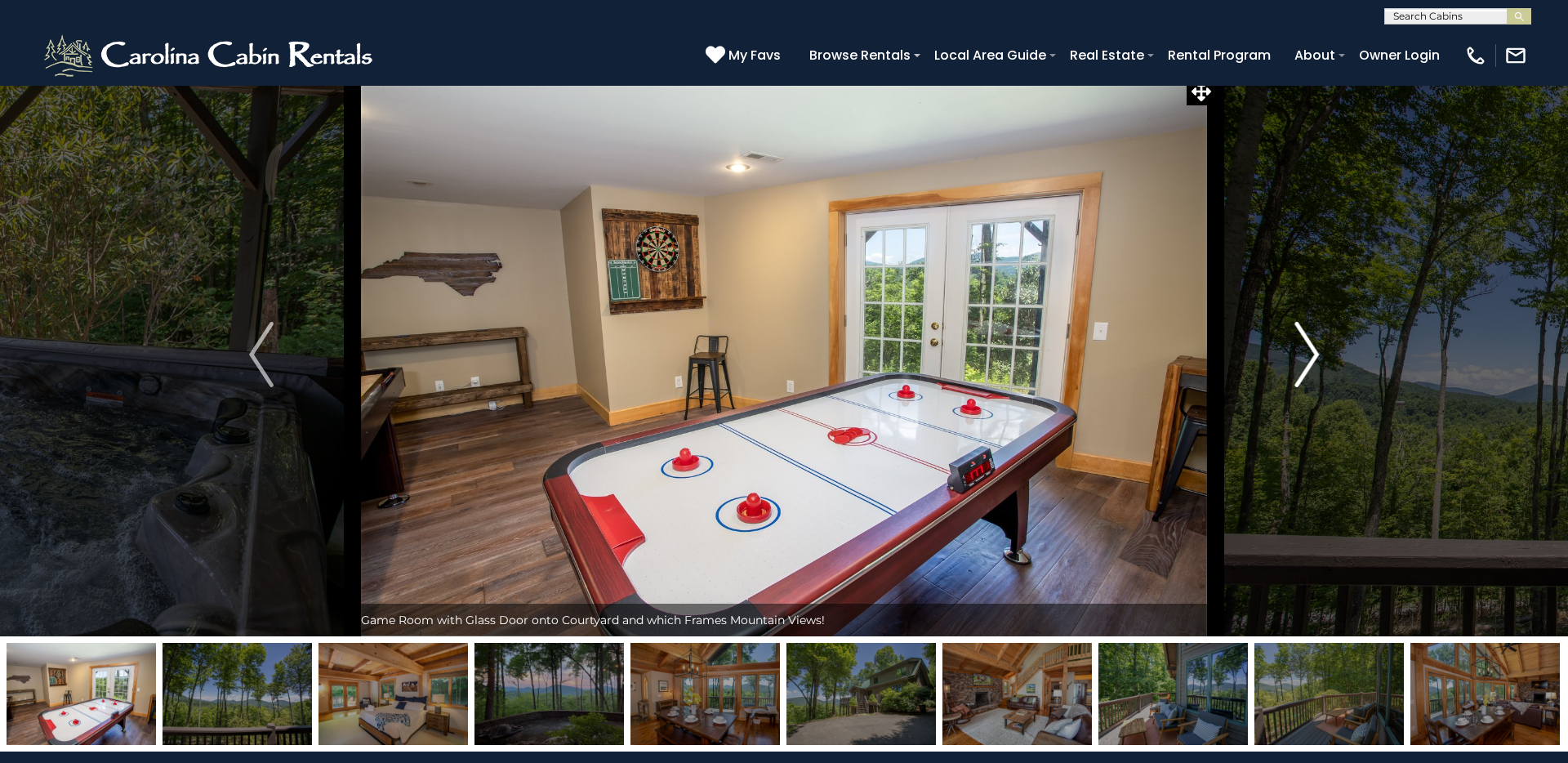
click at [1310, 344] on img "Next" at bounding box center [1306, 354] width 25 height 65
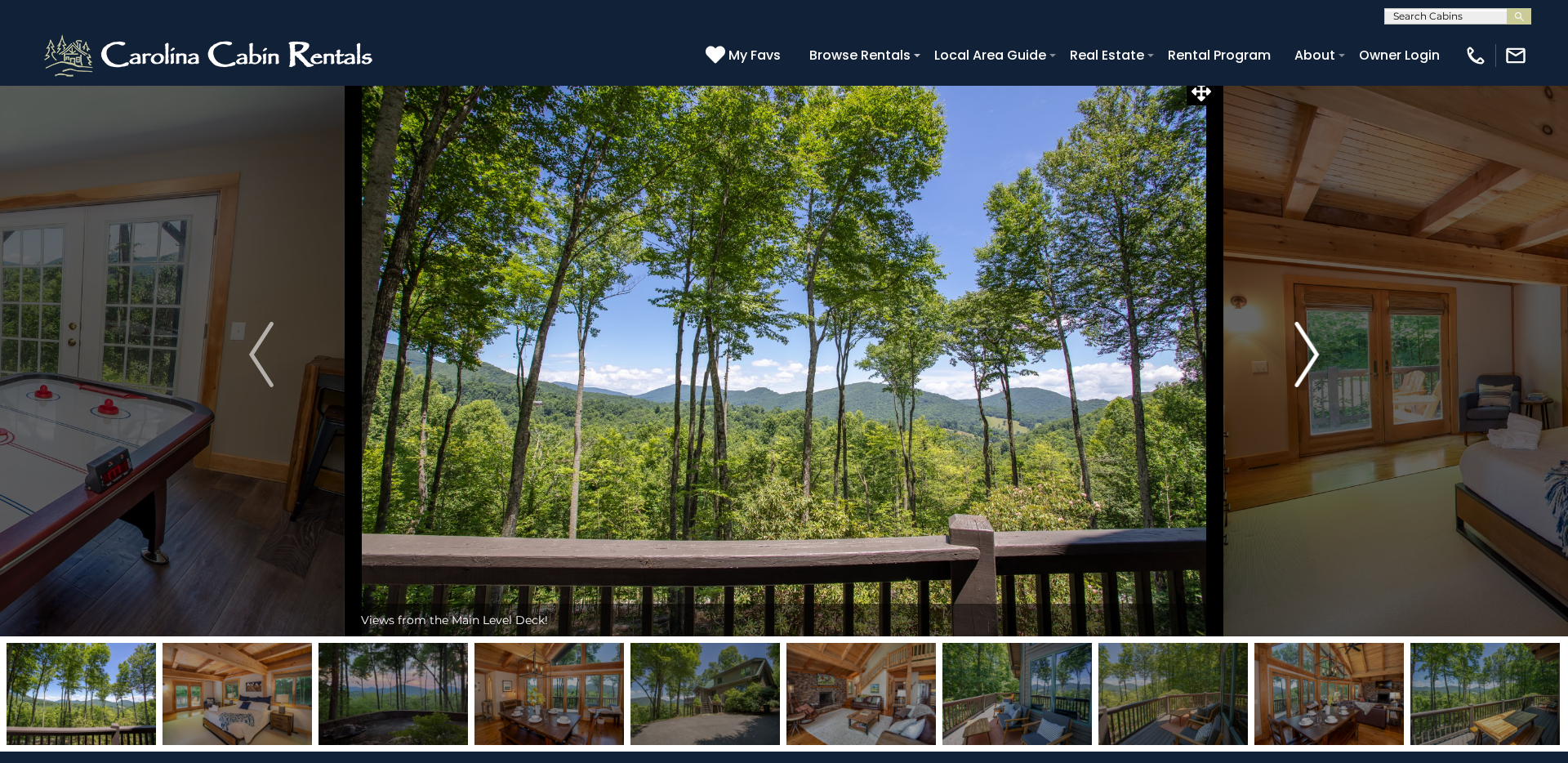
click at [1310, 344] on img "Next" at bounding box center [1306, 354] width 25 height 65
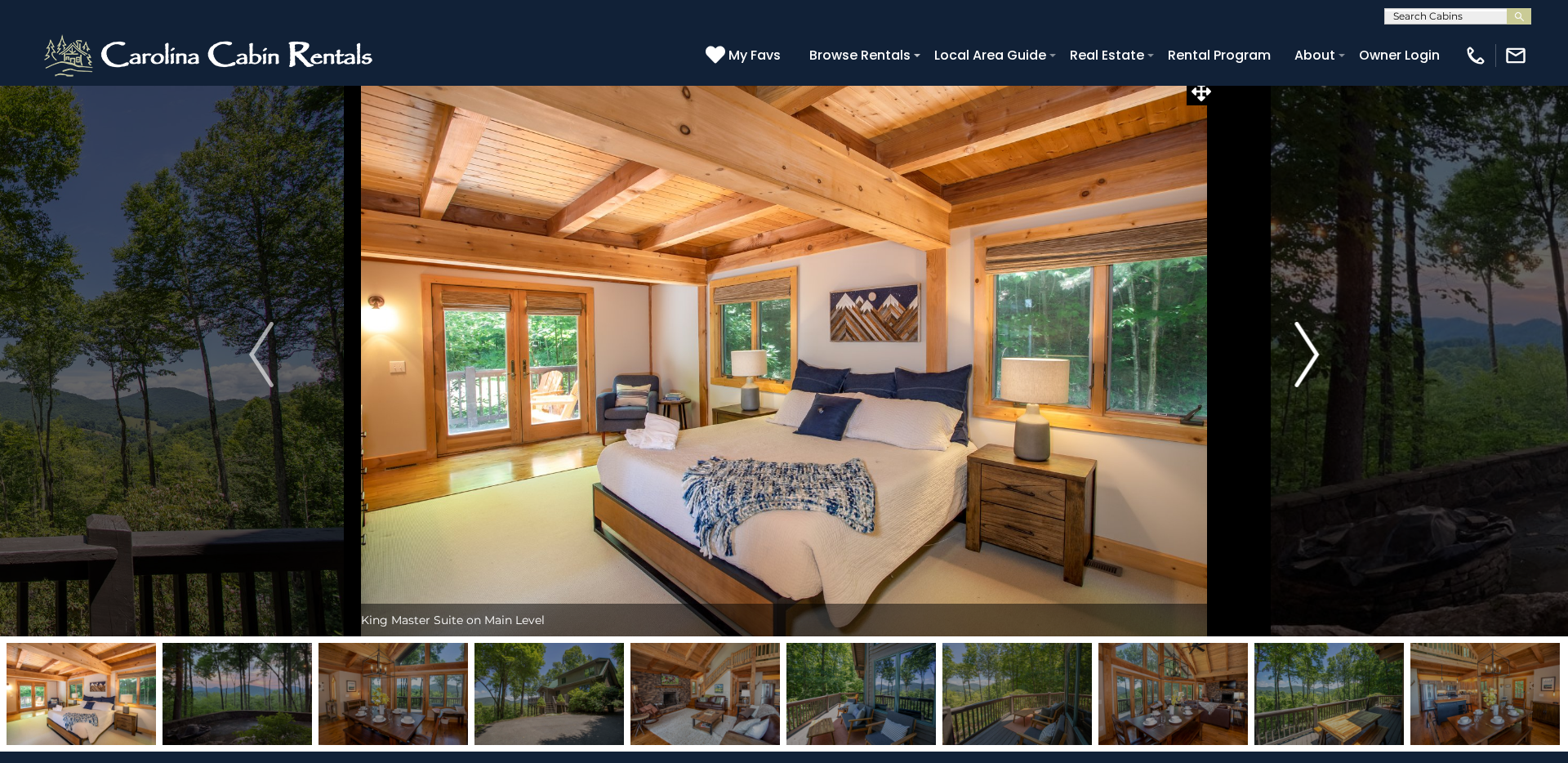
click at [1310, 344] on img "Next" at bounding box center [1306, 354] width 25 height 65
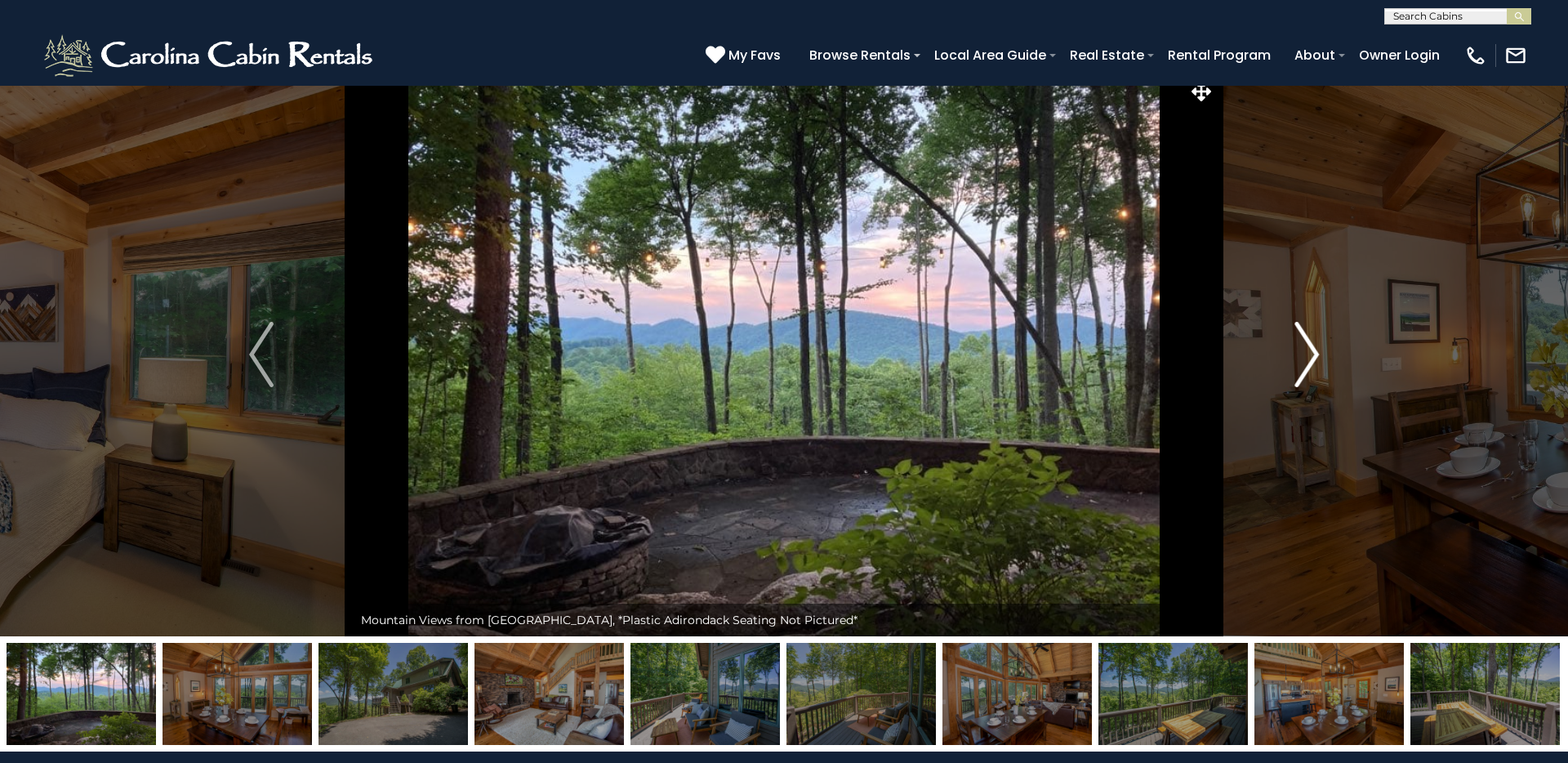
click at [1310, 344] on img "Next" at bounding box center [1306, 354] width 25 height 65
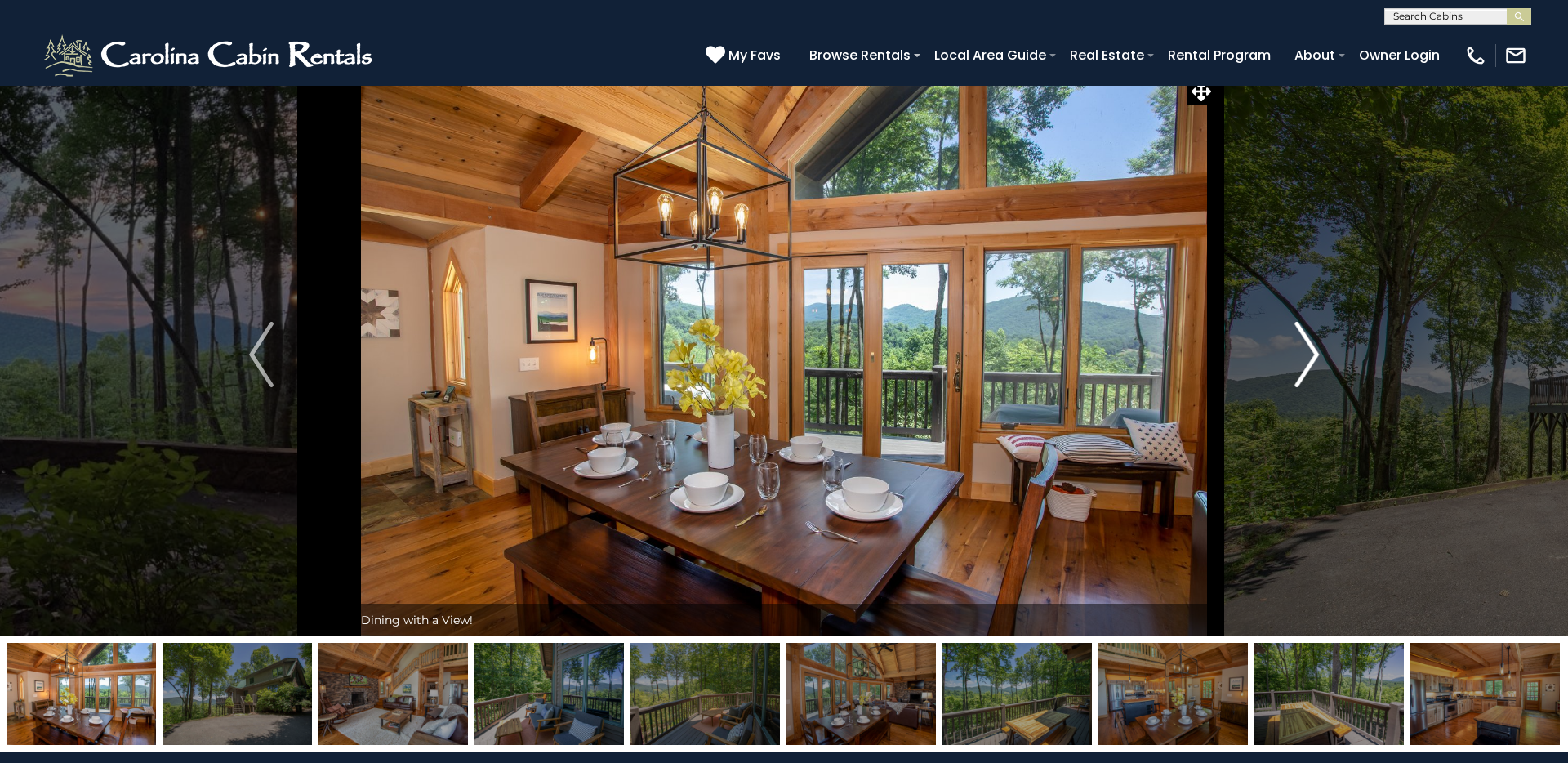
click at [1310, 344] on img "Next" at bounding box center [1306, 354] width 25 height 65
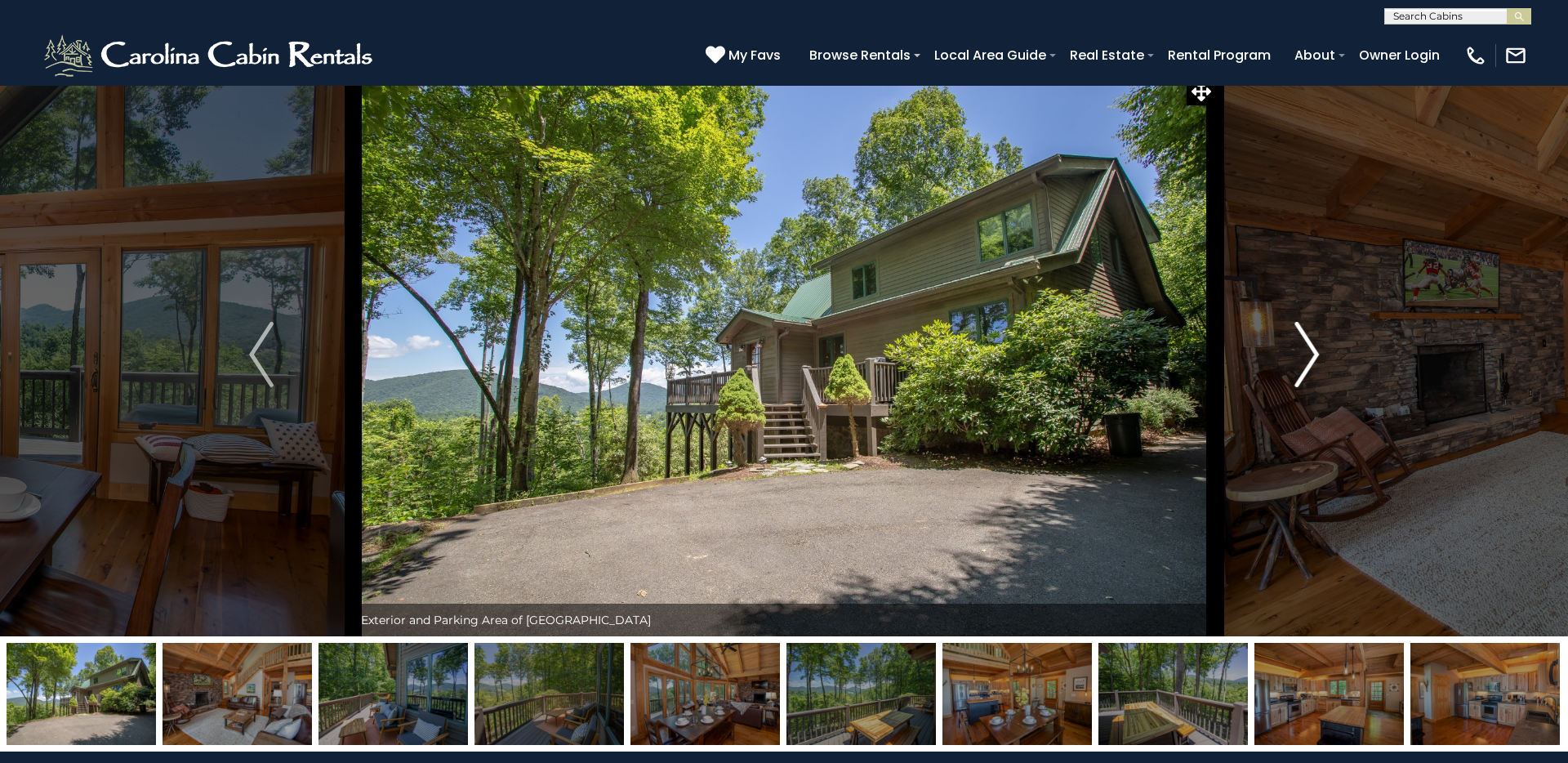
click at [1310, 344] on img "Next" at bounding box center [1306, 354] width 25 height 65
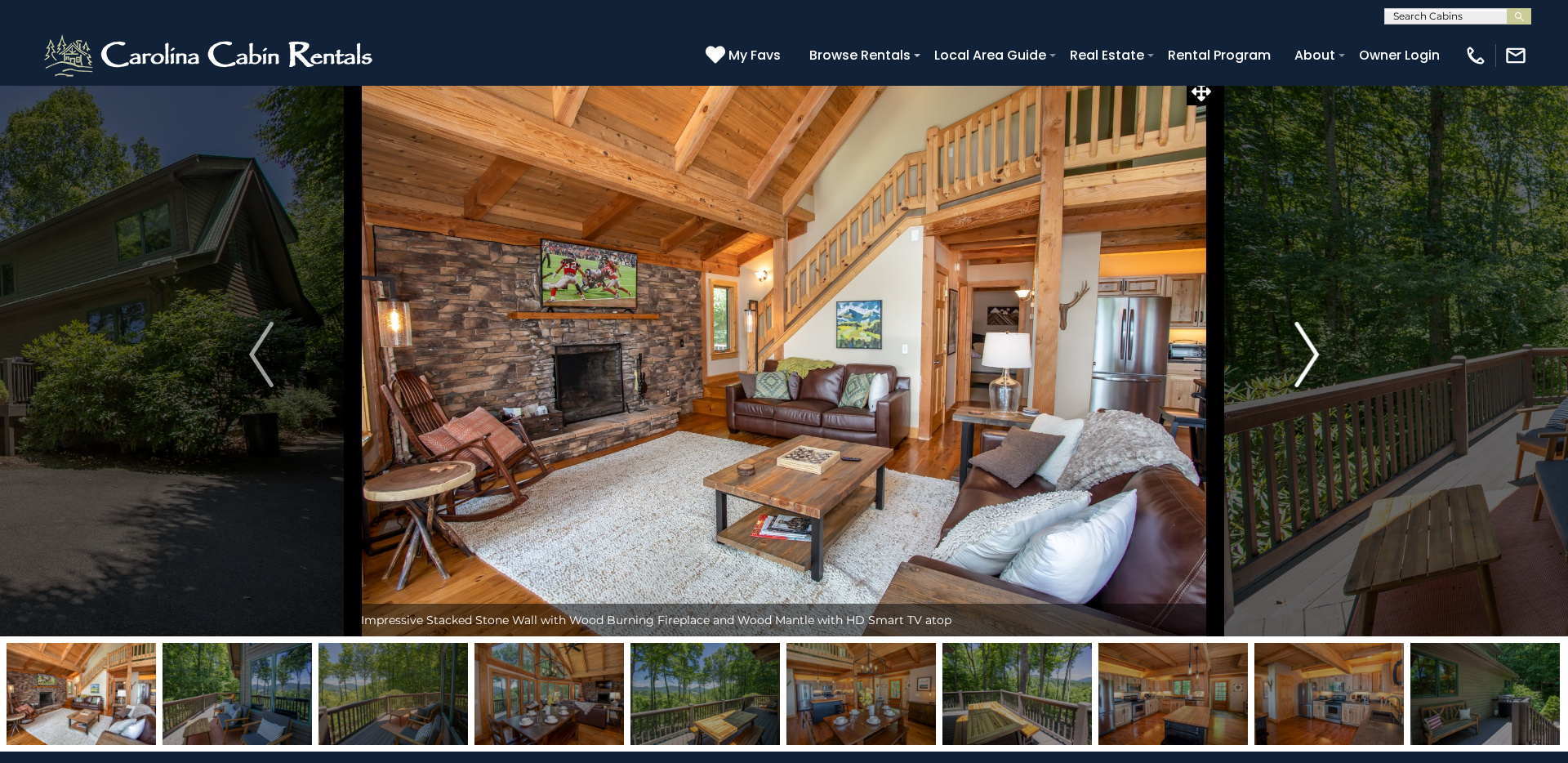
click at [1310, 347] on img "Next" at bounding box center [1306, 354] width 25 height 65
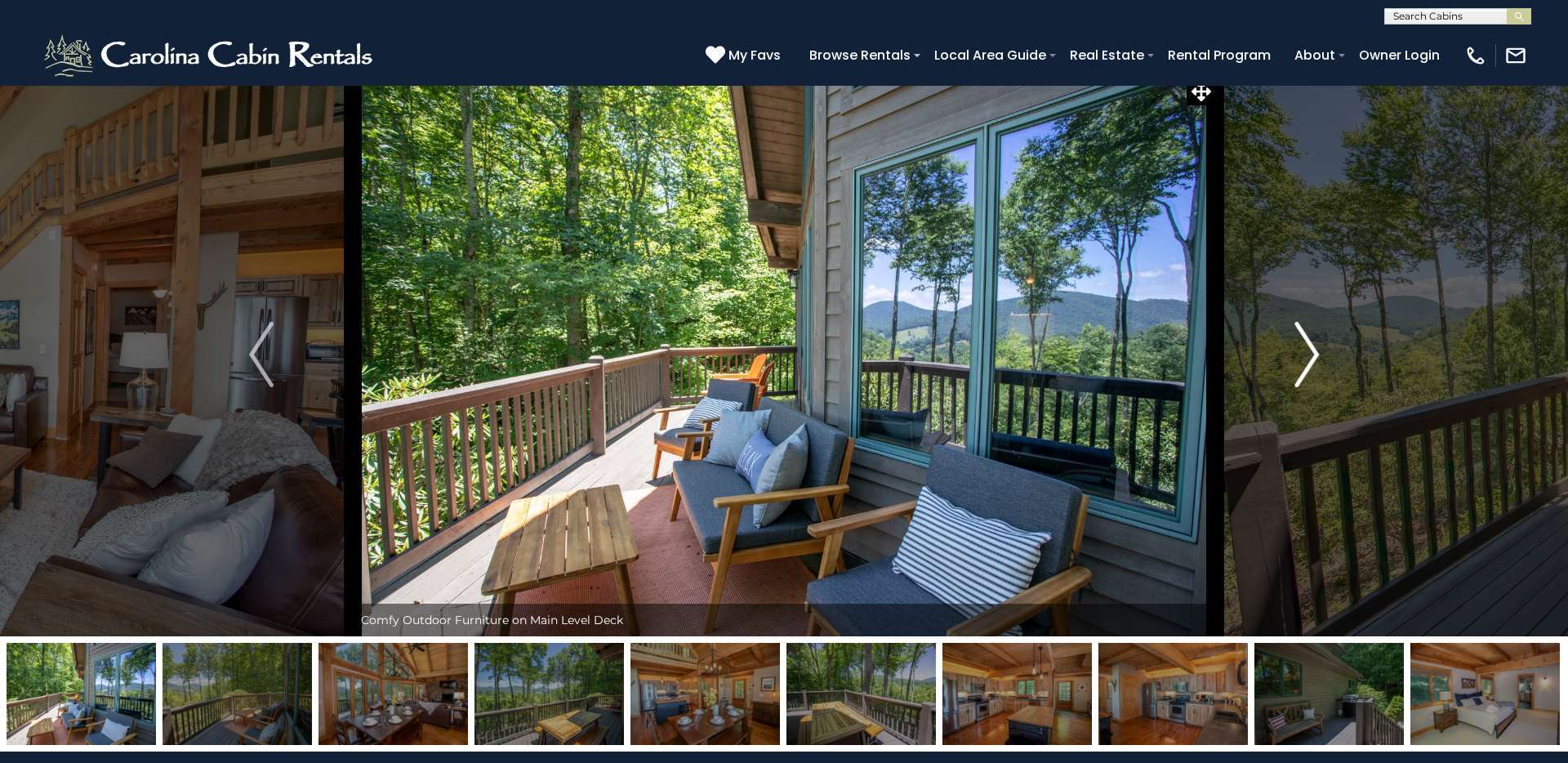
click at [1311, 350] on img "Next" at bounding box center [1306, 354] width 25 height 65
